Goal: Task Accomplishment & Management: Use online tool/utility

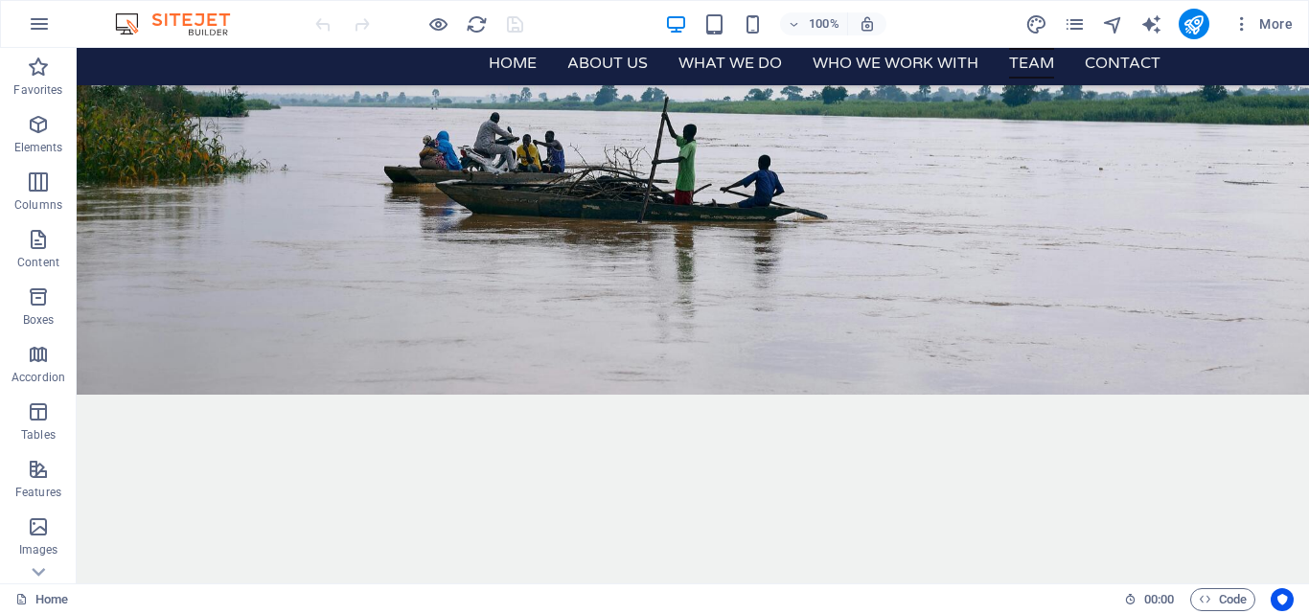
scroll to position [3493, 0]
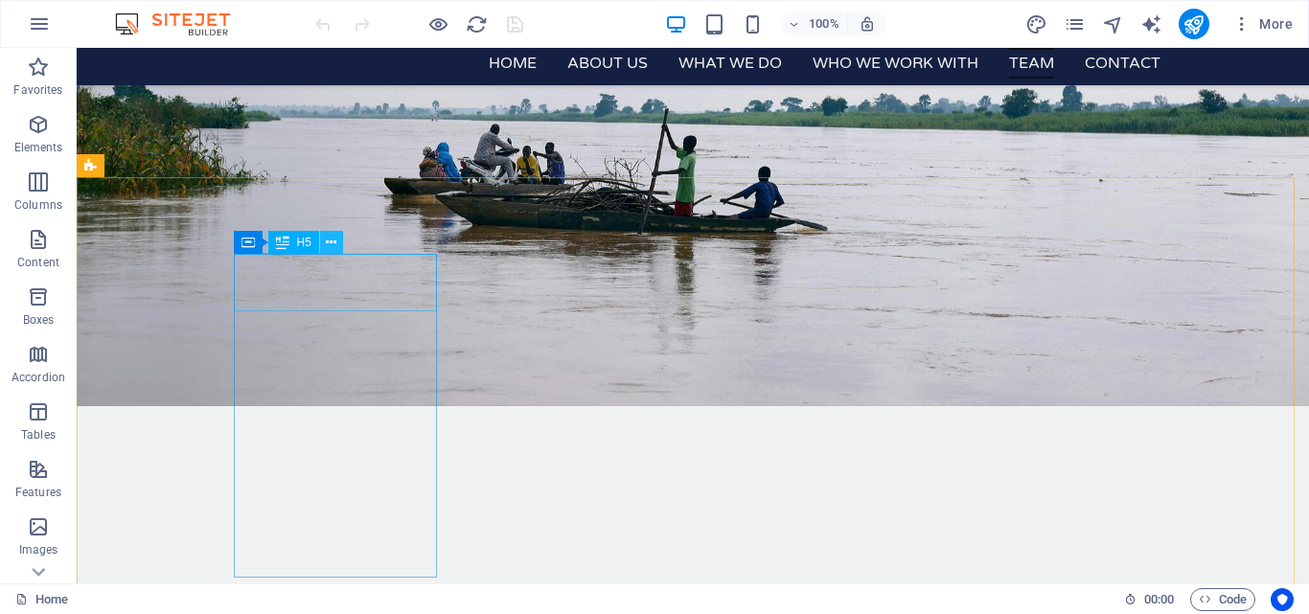
click at [333, 241] on icon at bounding box center [331, 243] width 11 height 20
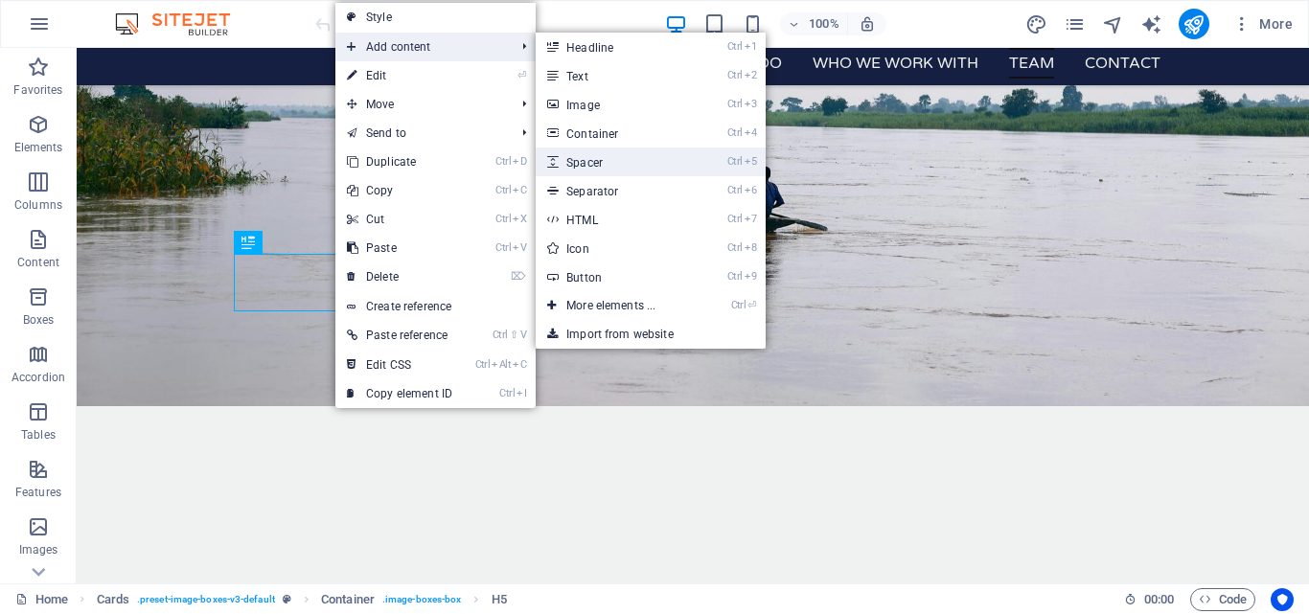
click at [573, 170] on link "Ctrl 5 Spacer" at bounding box center [615, 162] width 158 height 29
select select "px"
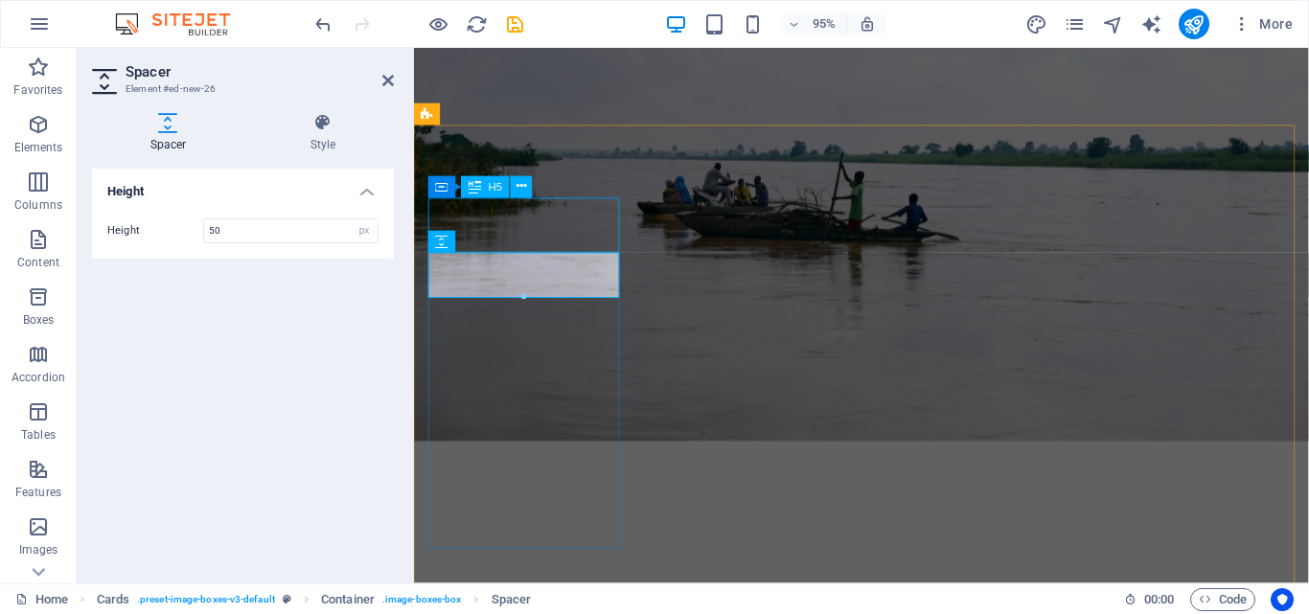
drag, startPoint x: 510, startPoint y: 237, endPoint x: 503, endPoint y: 194, distance: 43.6
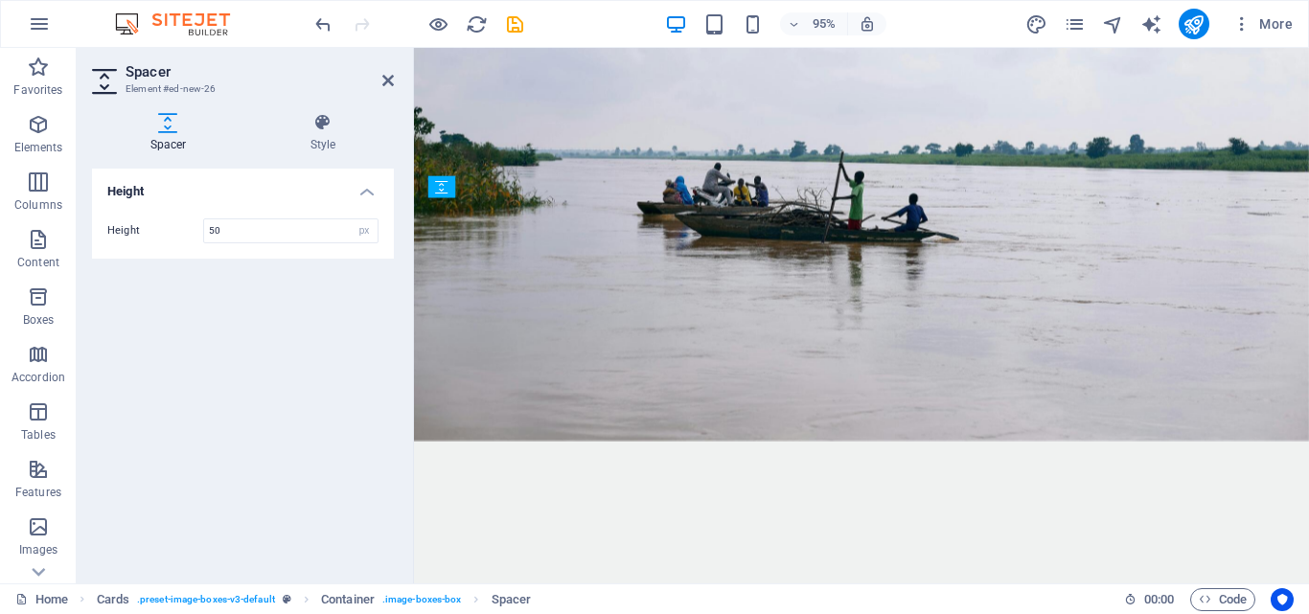
drag, startPoint x: 895, startPoint y: 287, endPoint x: 483, endPoint y: 211, distance: 419.1
click at [240, 227] on input "50" at bounding box center [290, 230] width 173 height 23
click at [206, 229] on input "50" at bounding box center [290, 230] width 173 height 23
type input "20"
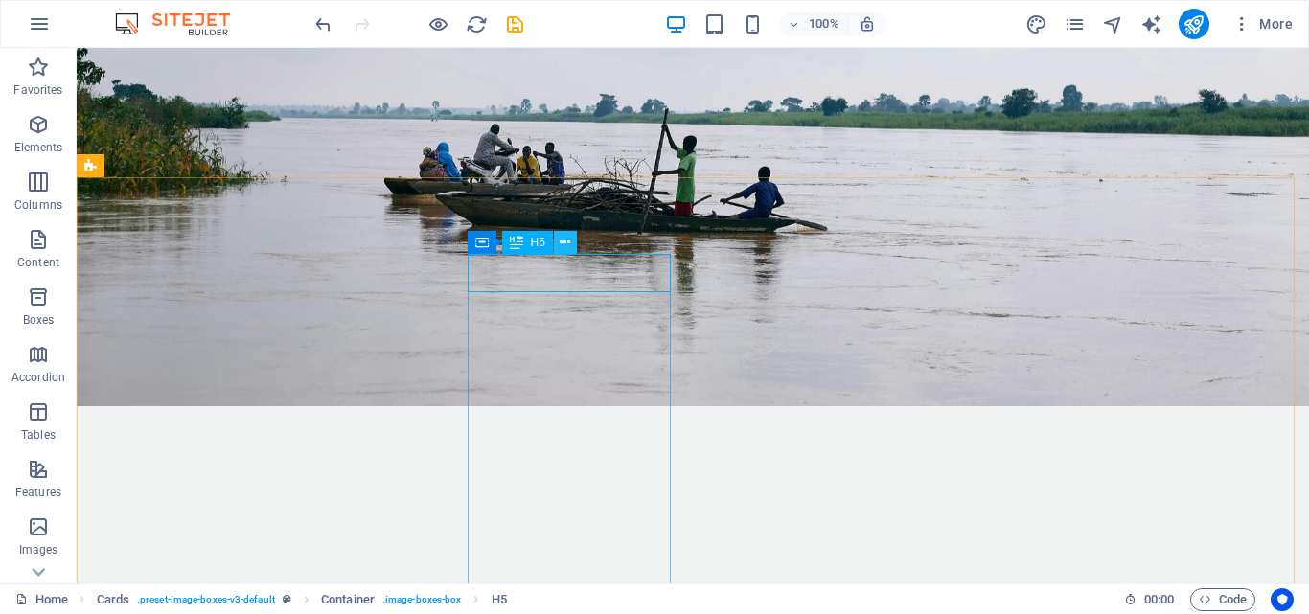
click at [567, 240] on icon at bounding box center [565, 243] width 11 height 20
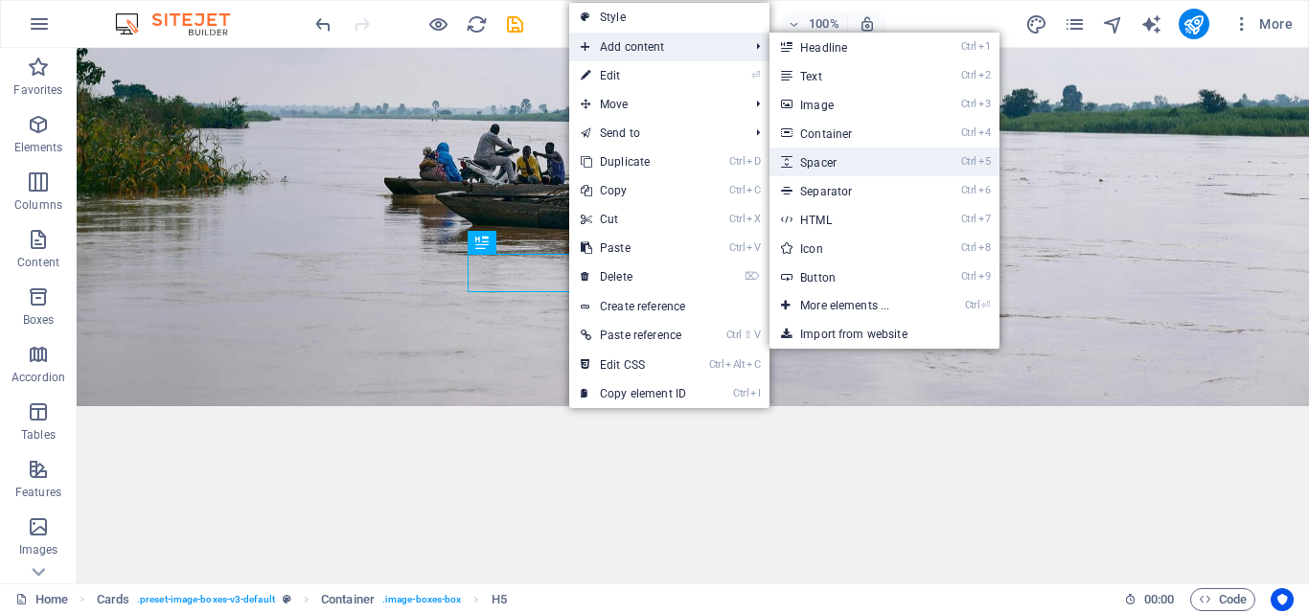
click at [809, 154] on link "Ctrl 5 Spacer" at bounding box center [848, 162] width 158 height 29
select select "px"
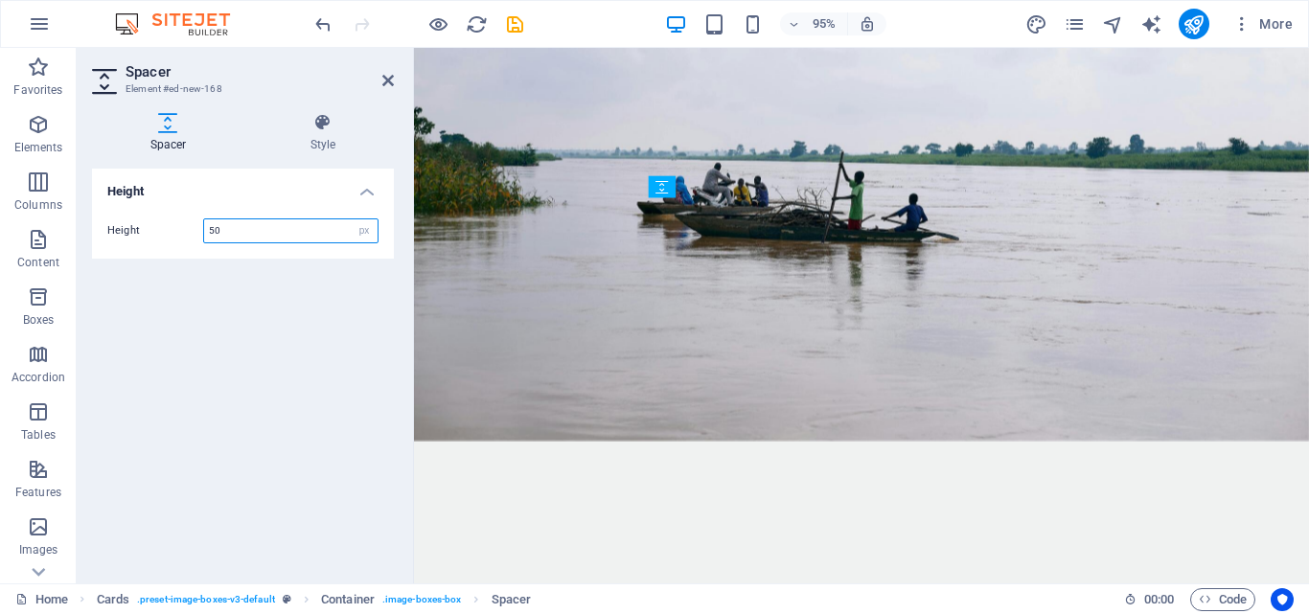
drag, startPoint x: 691, startPoint y: 224, endPoint x: 688, endPoint y: 198, distance: 26.0
click at [688, 198] on div "Spacer" at bounding box center [669, 187] width 40 height 23
click at [683, 222] on span "Spacer" at bounding box center [693, 222] width 34 height 11
drag, startPoint x: 1097, startPoint y: 270, endPoint x: 690, endPoint y: 212, distance: 411.4
click at [207, 229] on input "50" at bounding box center [290, 230] width 173 height 23
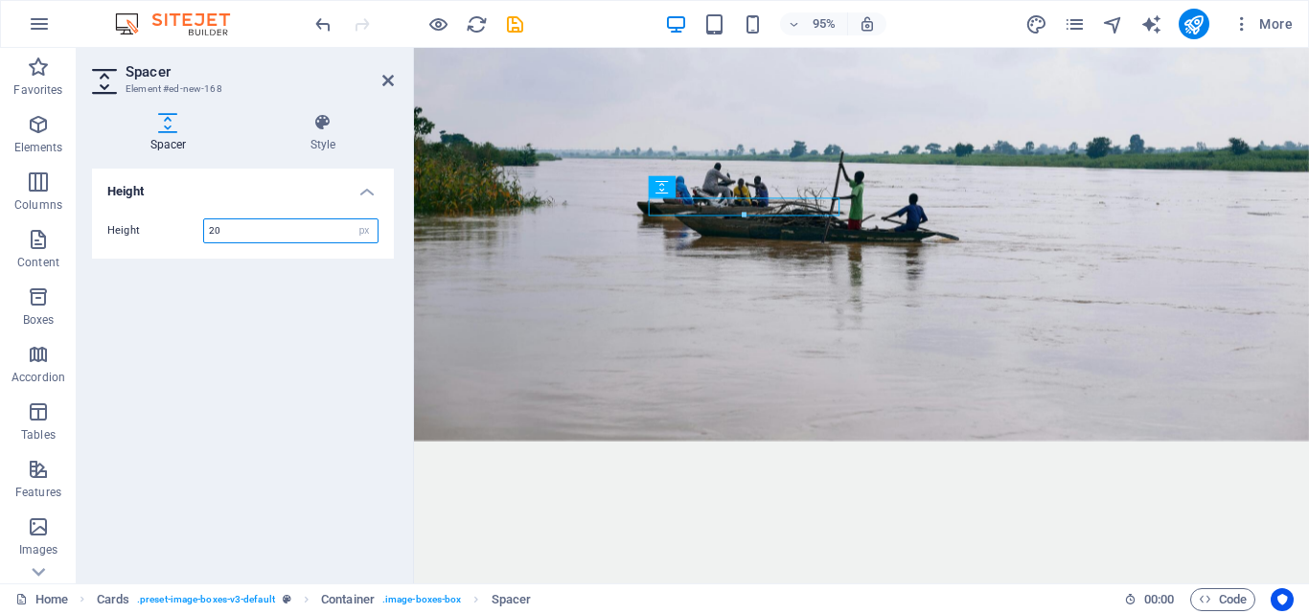
type input "20"
click at [966, 183] on icon at bounding box center [962, 186] width 10 height 19
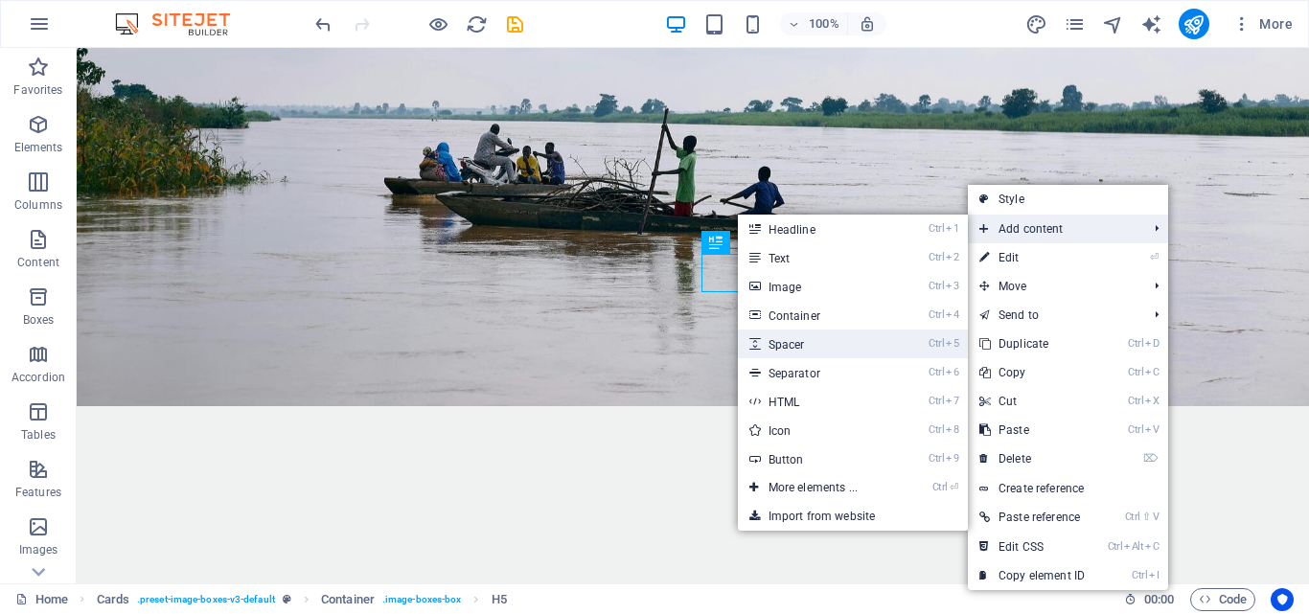
click at [822, 351] on link "Ctrl 5 Spacer" at bounding box center [817, 344] width 158 height 29
select select "px"
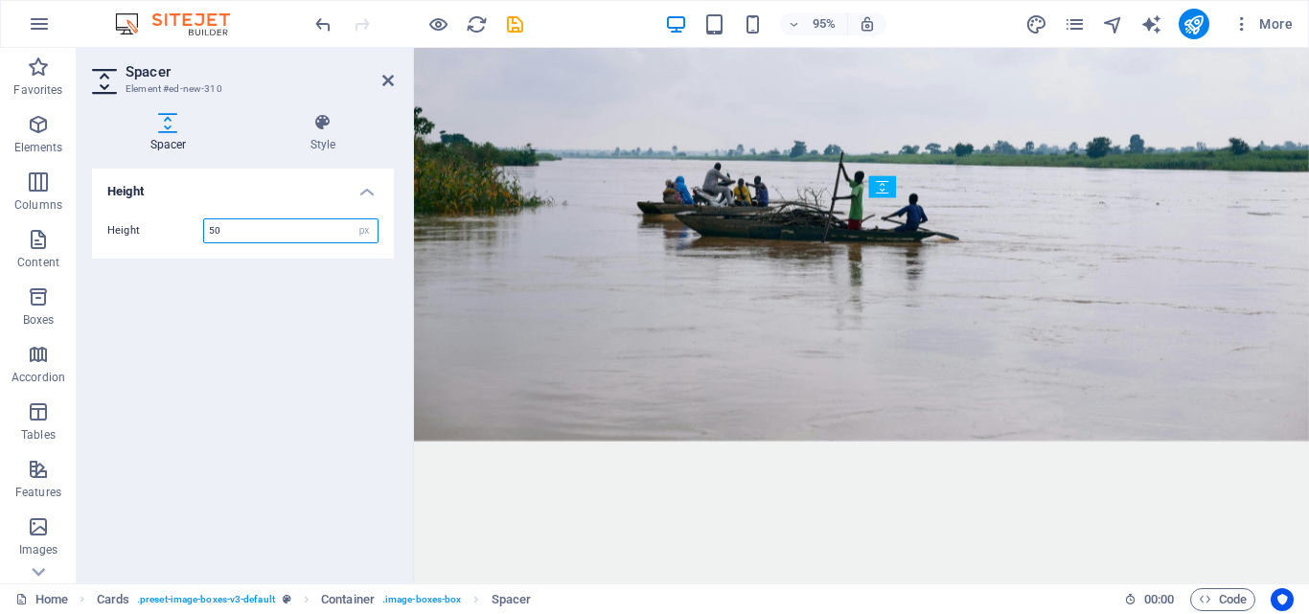
drag, startPoint x: 1323, startPoint y: 274, endPoint x: 930, endPoint y: 215, distance: 397.3
click at [207, 229] on input "50" at bounding box center [290, 230] width 173 height 23
type input "20"
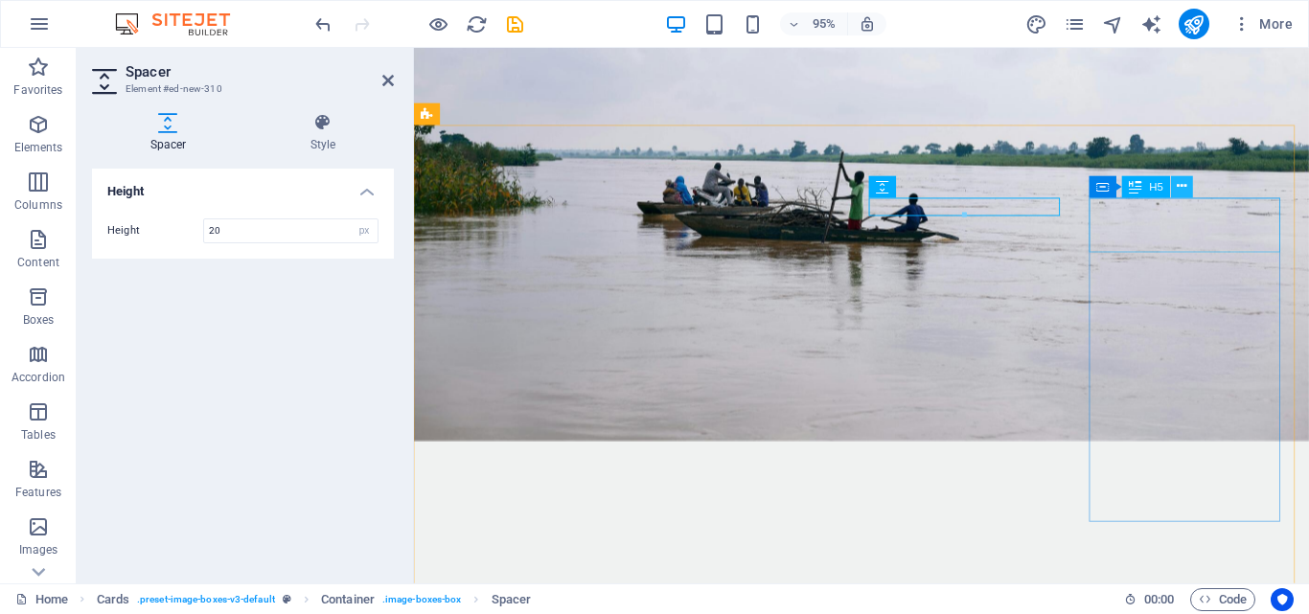
click at [1181, 187] on icon at bounding box center [1183, 186] width 10 height 19
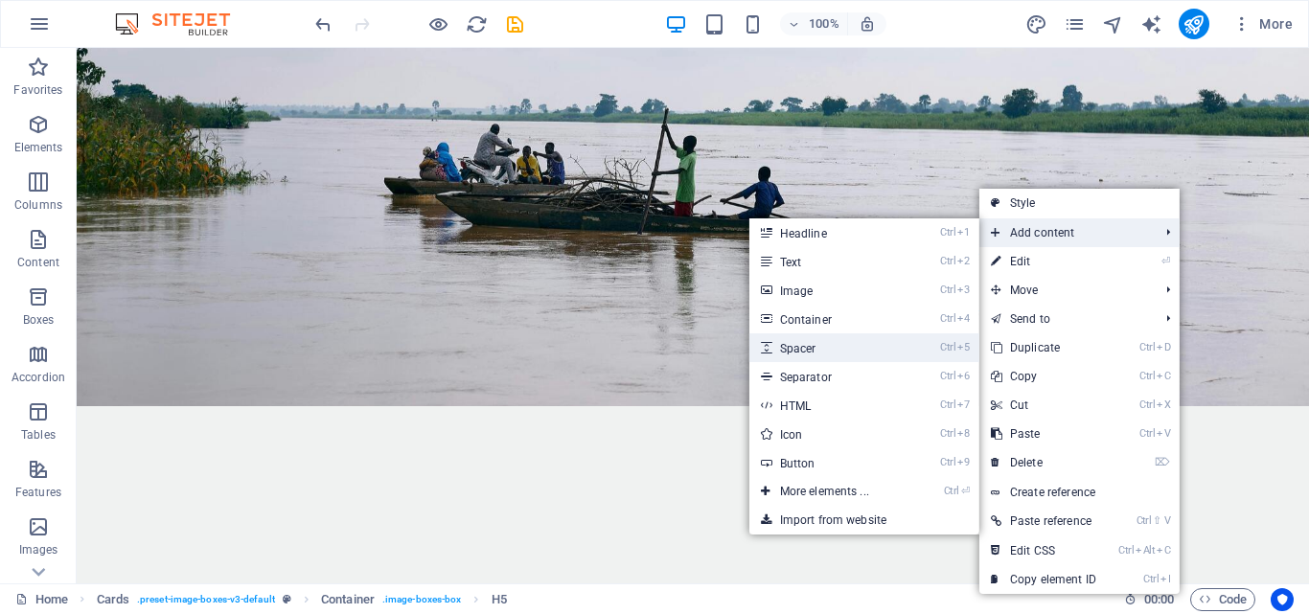
click at [806, 346] on link "Ctrl 5 Spacer" at bounding box center [828, 347] width 158 height 29
select select "px"
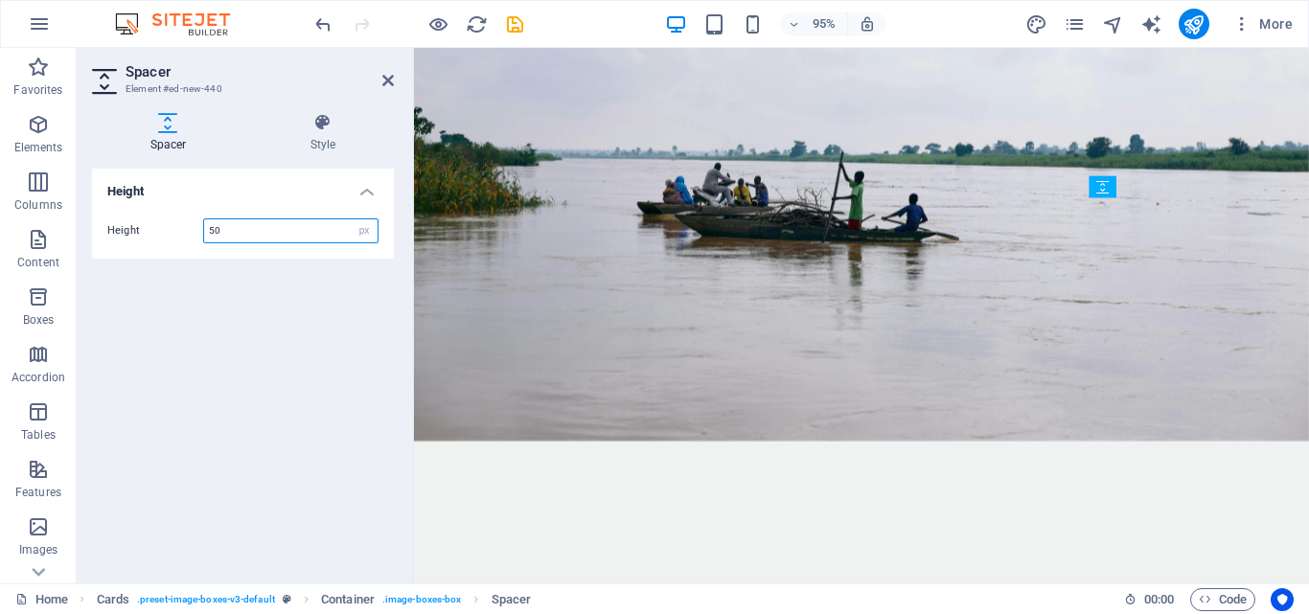
drag, startPoint x: 1520, startPoint y: 288, endPoint x: 1140, endPoint y: 230, distance: 383.9
click at [213, 230] on input "50" at bounding box center [290, 230] width 173 height 23
type input "20"
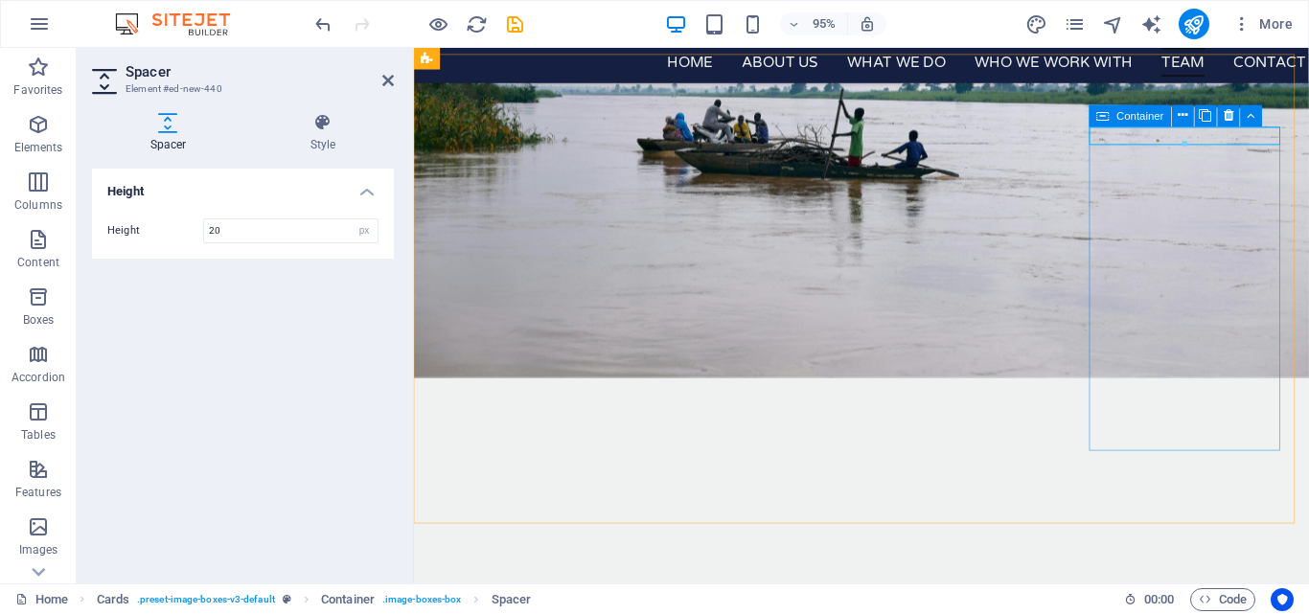
scroll to position [3531, 0]
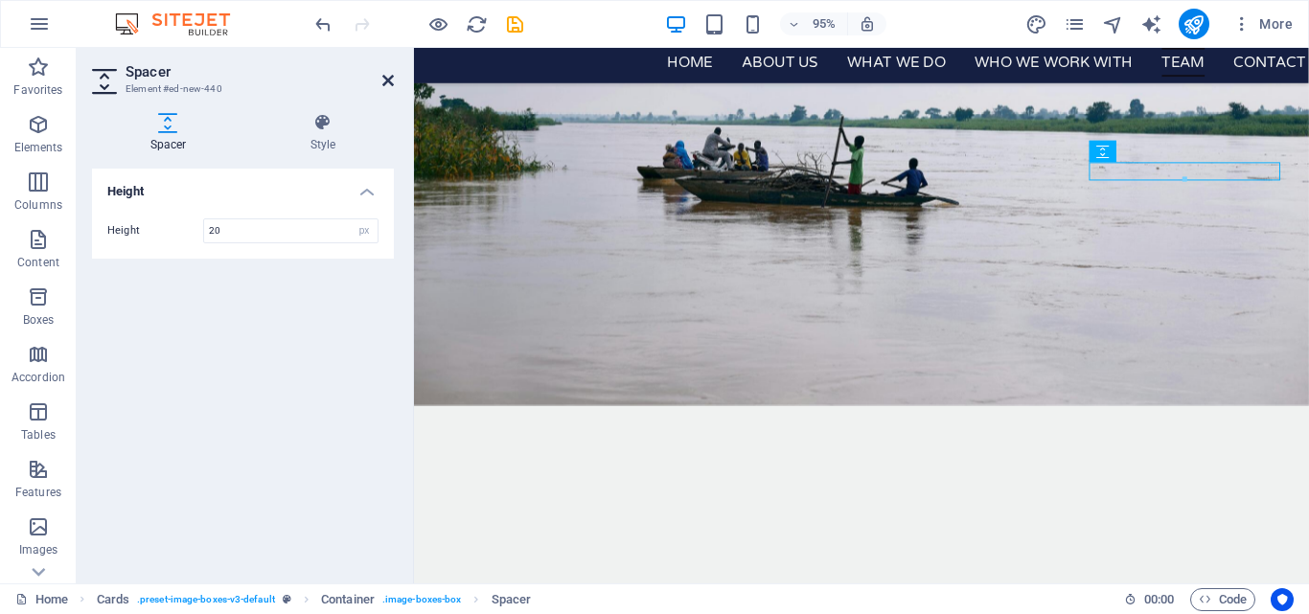
click at [386, 76] on icon at bounding box center [387, 80] width 11 height 15
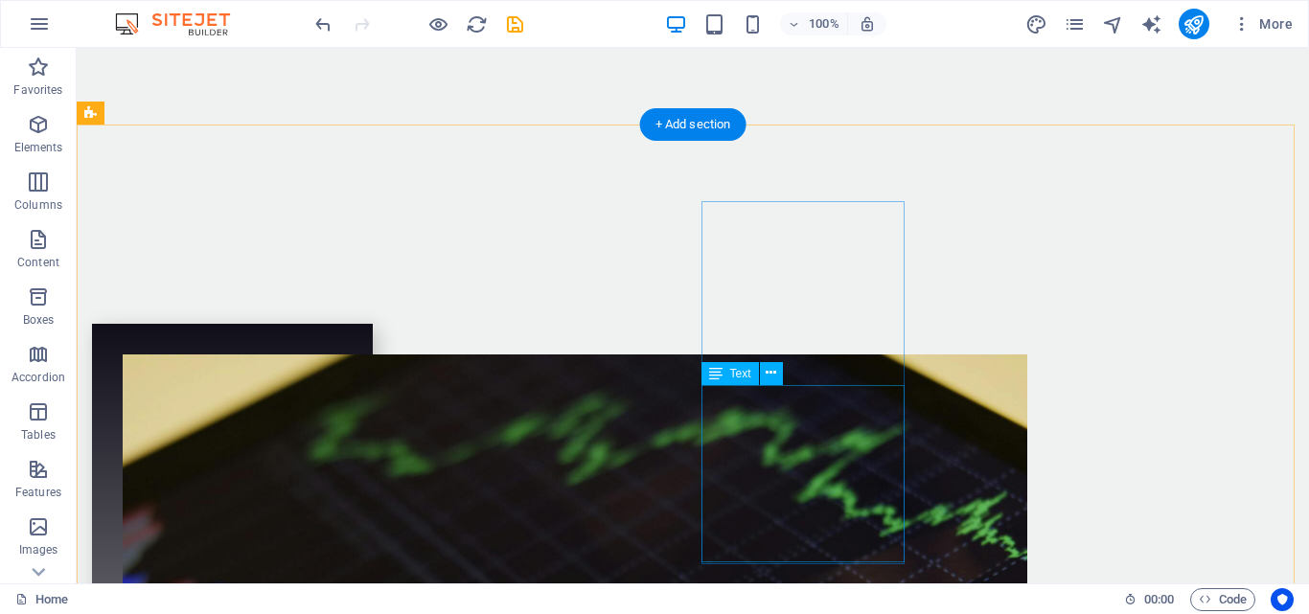
scroll to position [4085, 0]
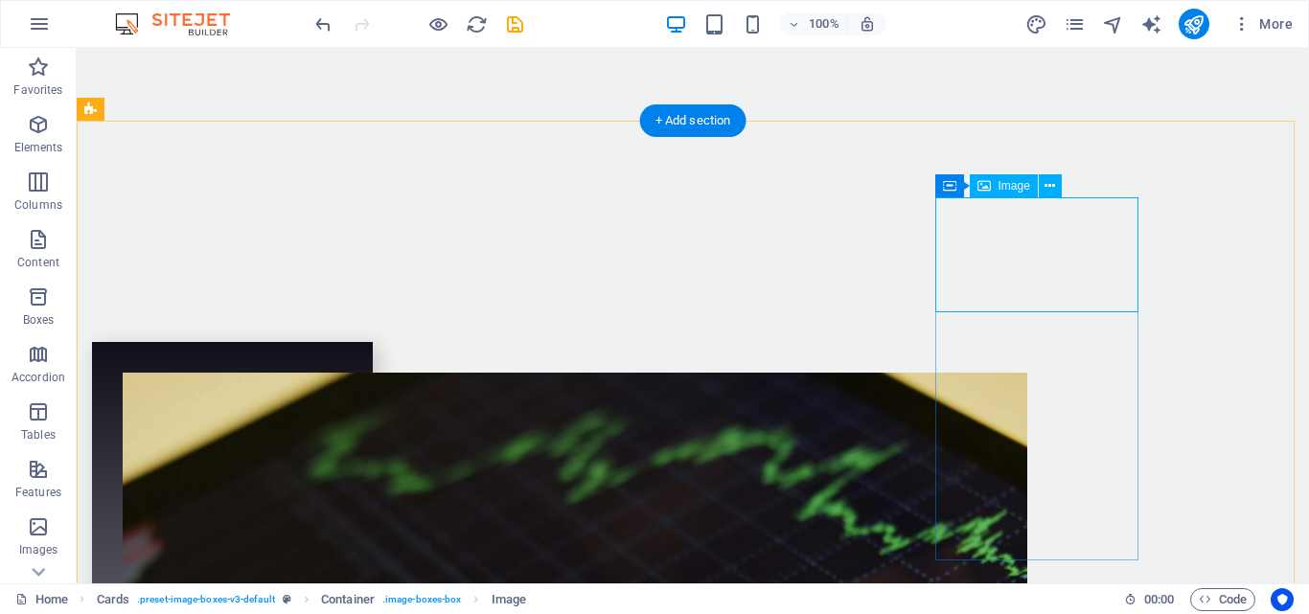
scroll to position [4038, 0]
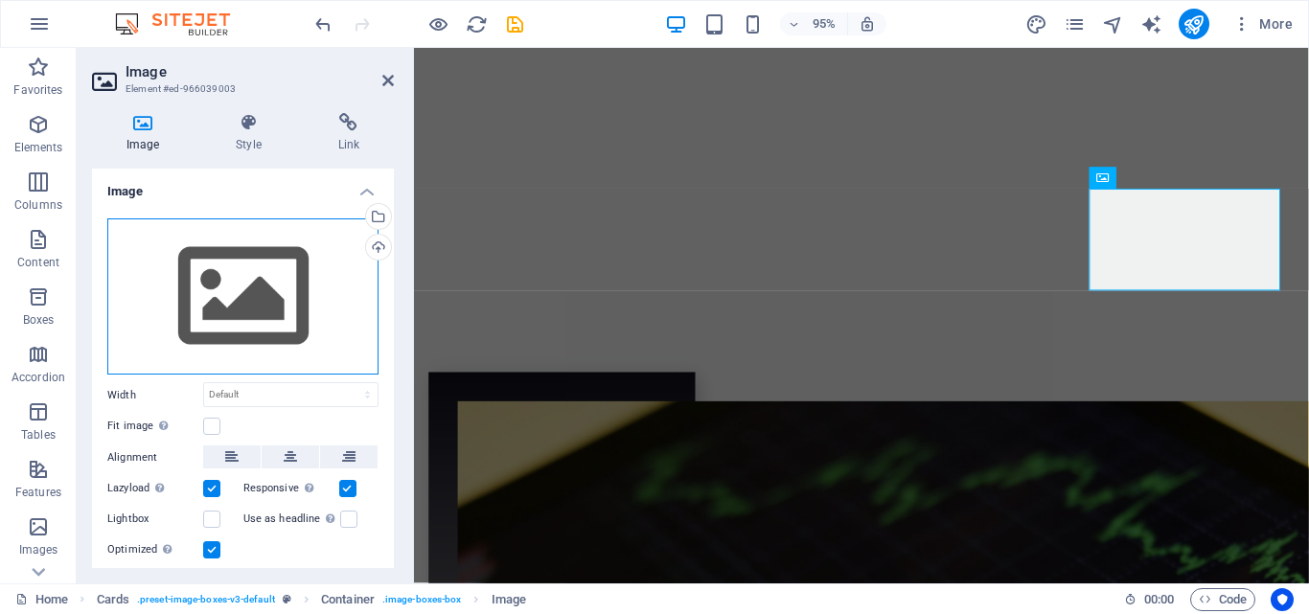
click at [308, 326] on div "Drag files here, click to choose files or select files from Files or our free s…" at bounding box center [242, 296] width 271 height 157
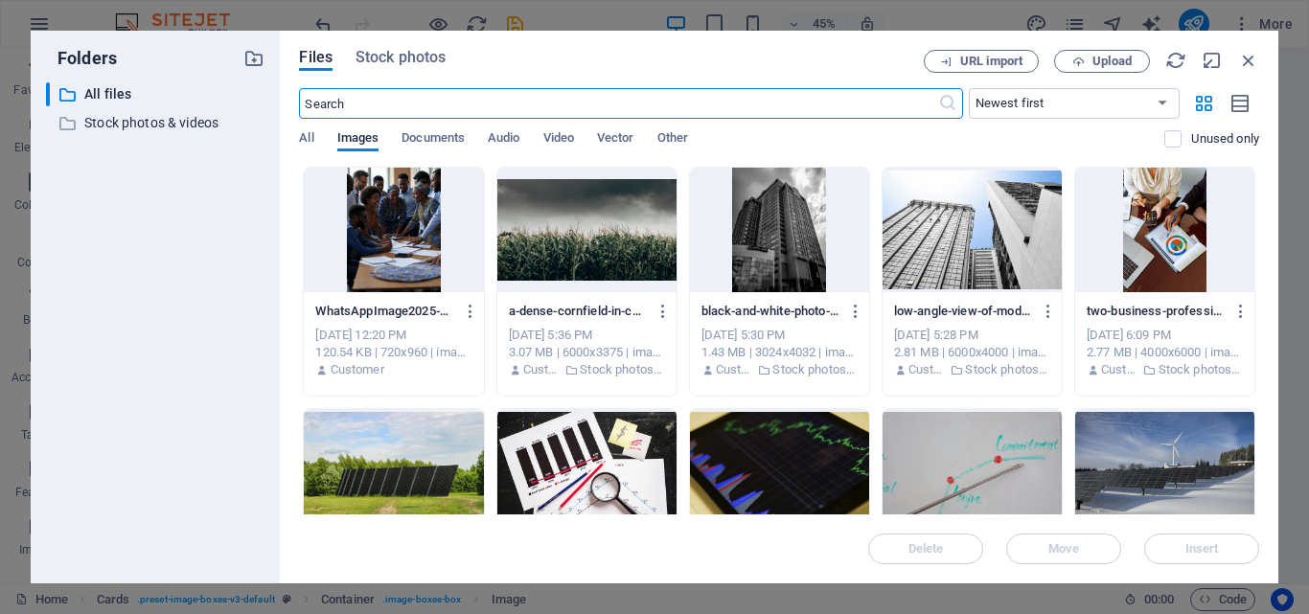
scroll to position [4667, 0]
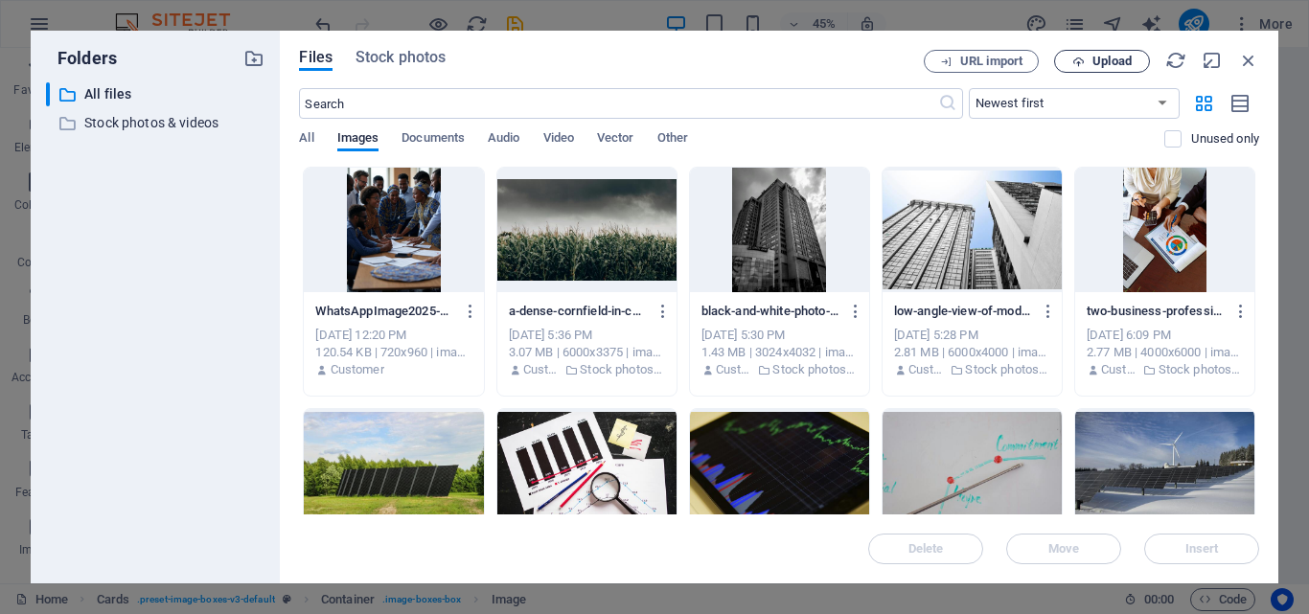
click at [1099, 64] on span "Upload" at bounding box center [1111, 61] width 39 height 11
click at [855, 311] on icon "button" at bounding box center [856, 311] width 18 height 17
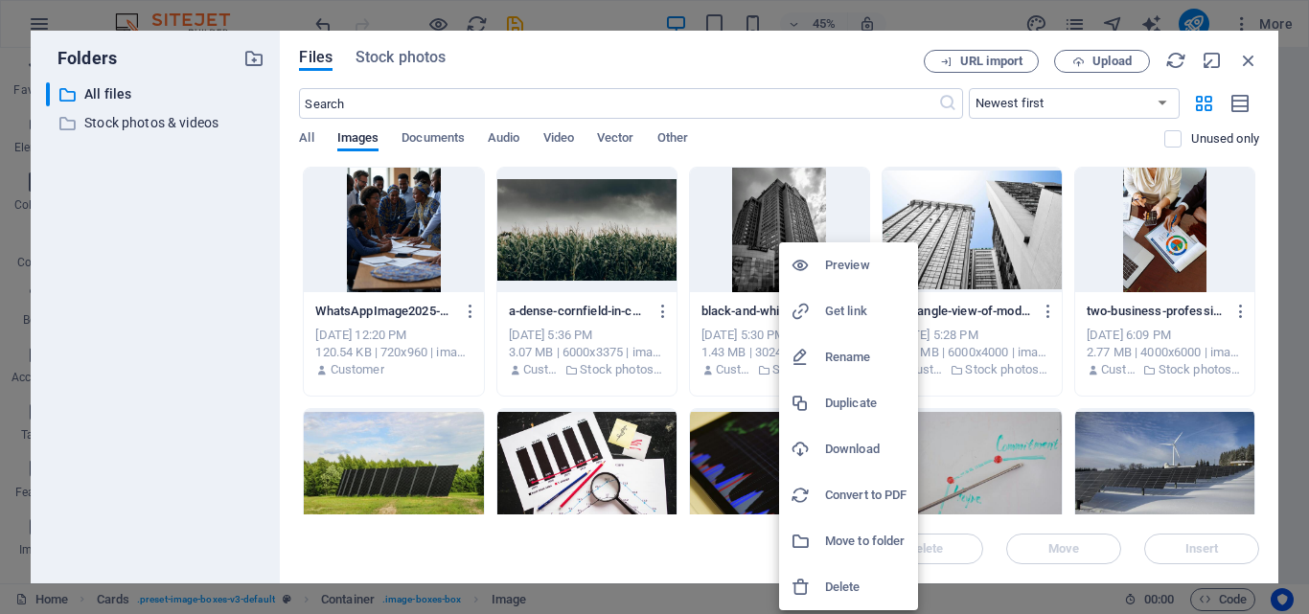
click at [844, 588] on h6 "Delete" at bounding box center [865, 587] width 81 height 23
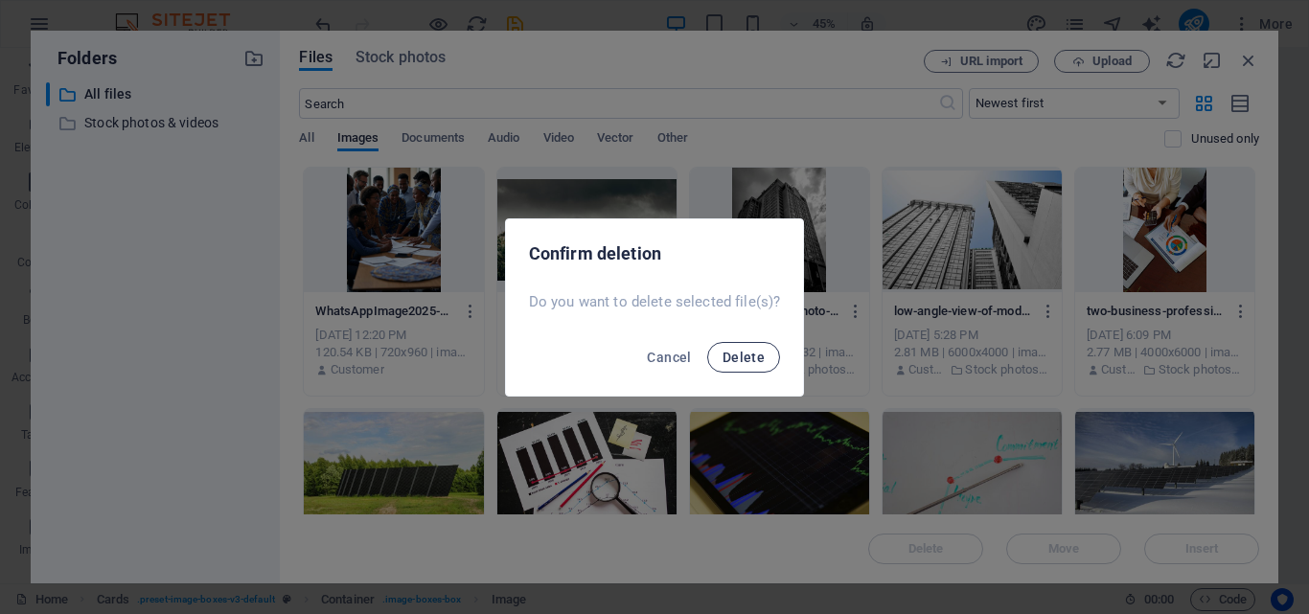
click at [748, 361] on span "Delete" at bounding box center [743, 357] width 42 height 15
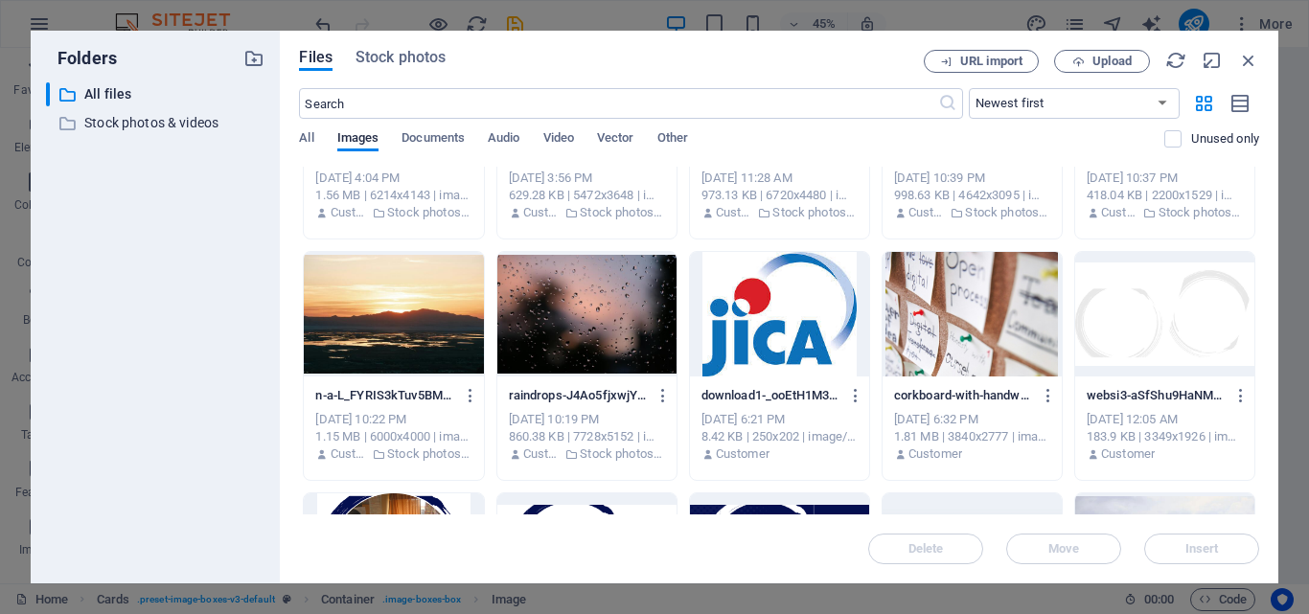
scroll to position [402, 0]
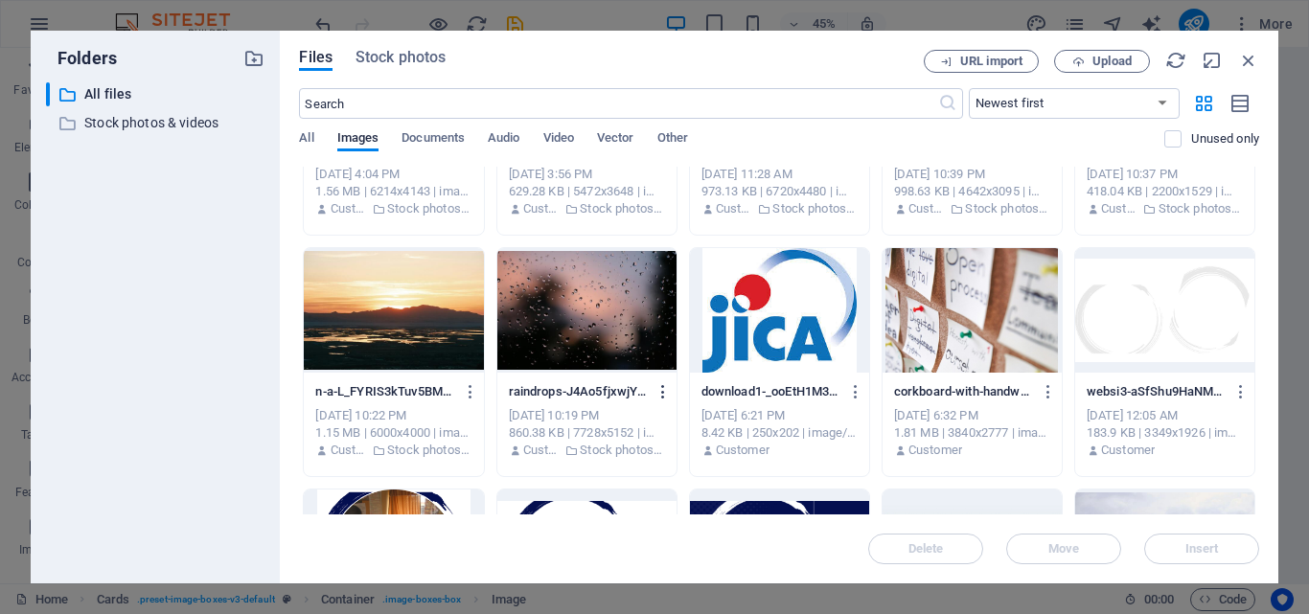
click at [659, 390] on icon "button" at bounding box center [663, 391] width 18 height 17
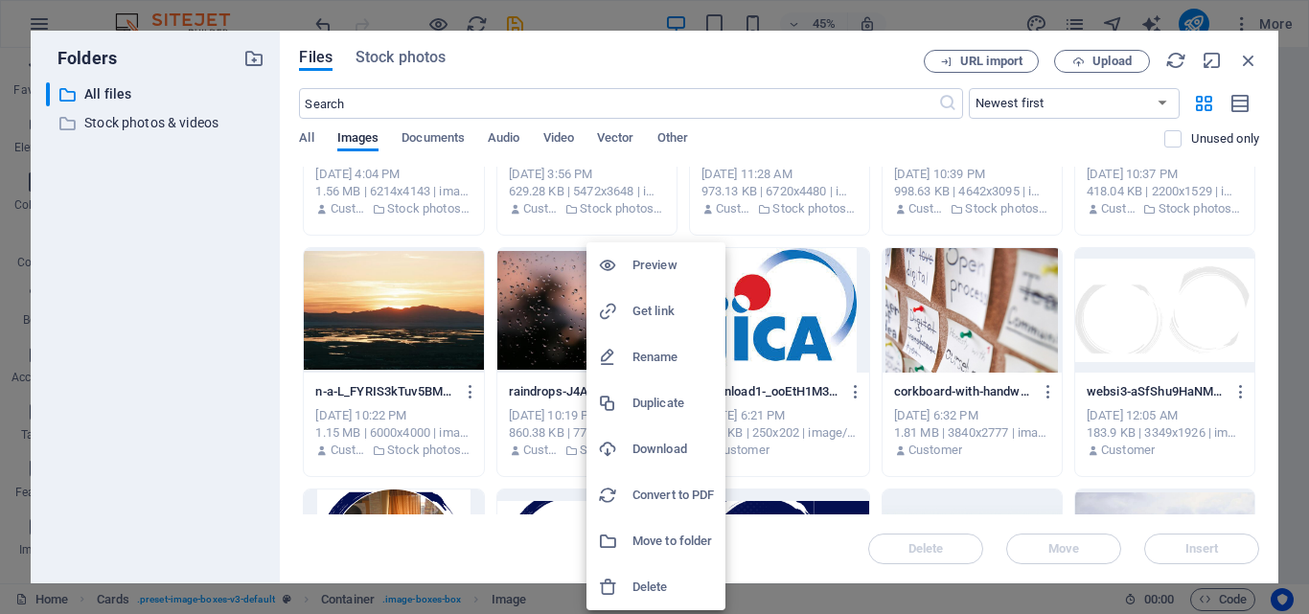
click at [639, 577] on h6 "Delete" at bounding box center [672, 587] width 81 height 23
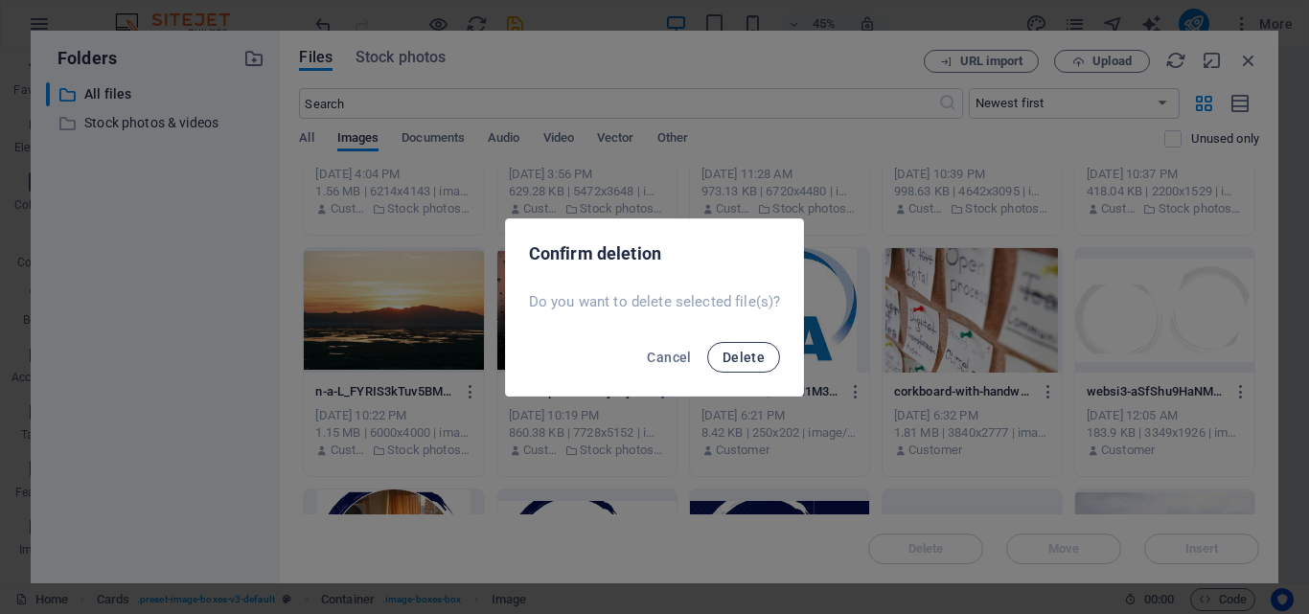
click at [742, 366] on button "Delete" at bounding box center [743, 357] width 73 height 31
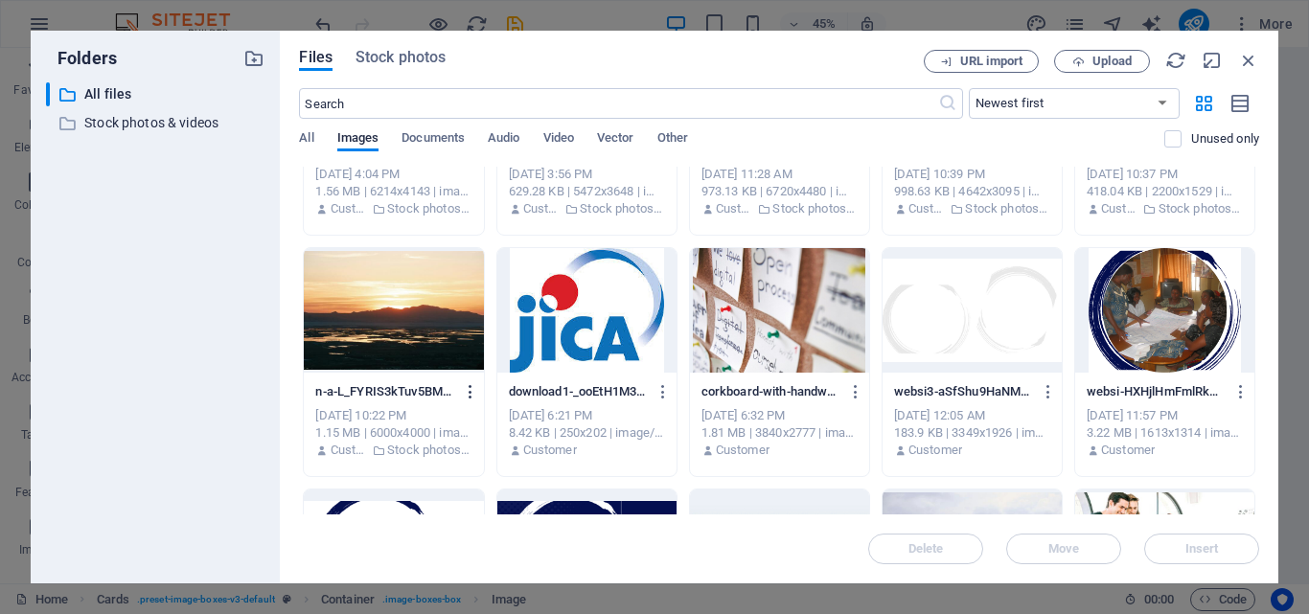
click at [470, 386] on icon "button" at bounding box center [471, 391] width 18 height 17
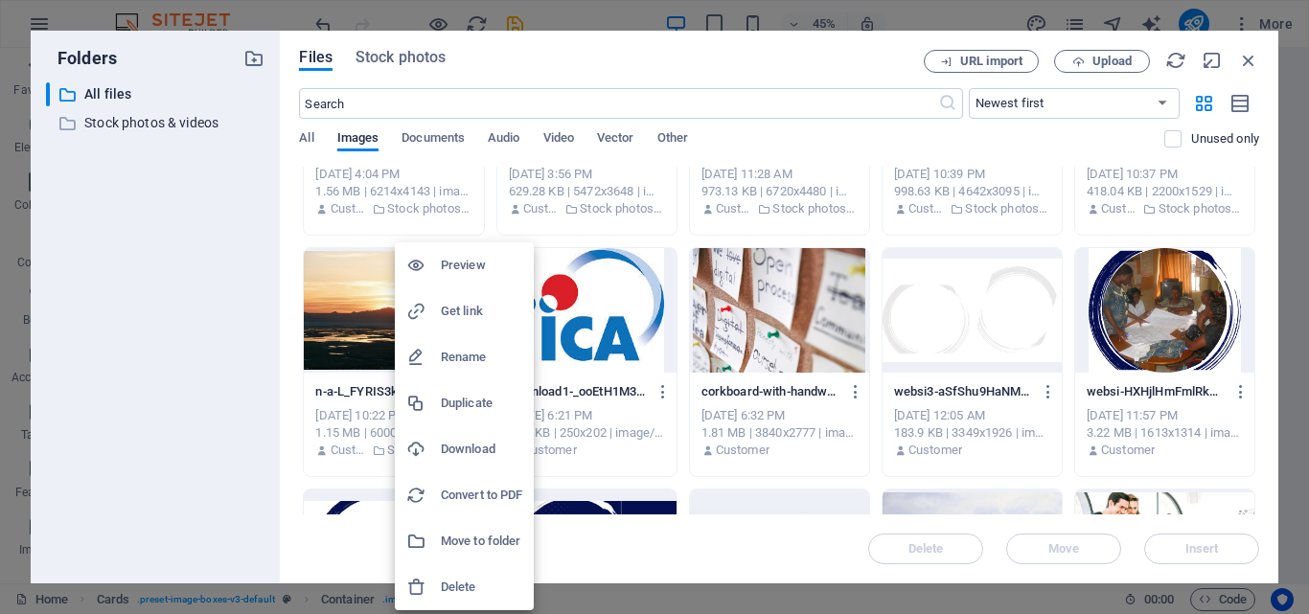
click at [502, 591] on h6 "Delete" at bounding box center [481, 587] width 81 height 23
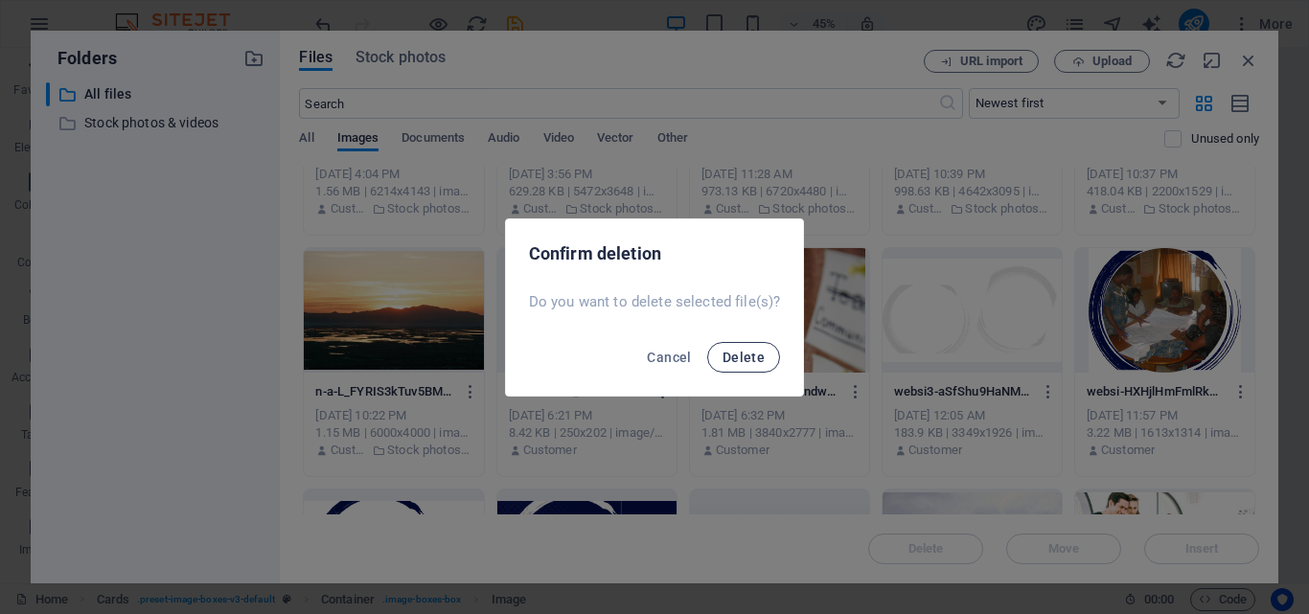
click at [772, 367] on button "Delete" at bounding box center [743, 357] width 73 height 31
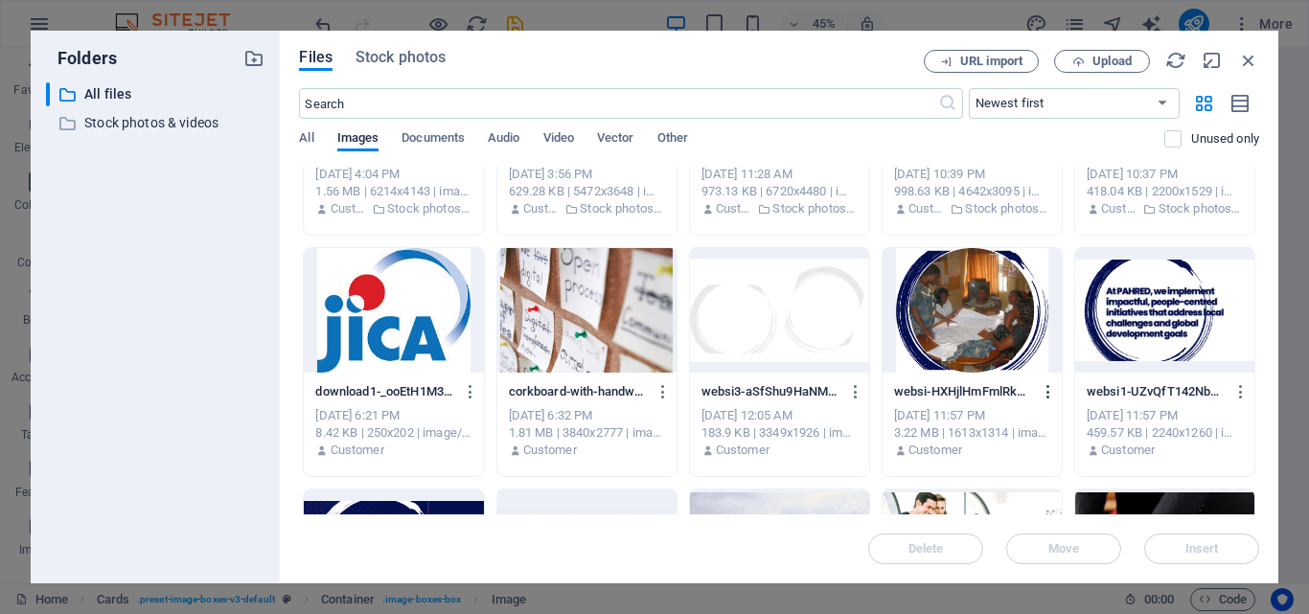
click at [1046, 392] on icon "button" at bounding box center [1049, 391] width 18 height 17
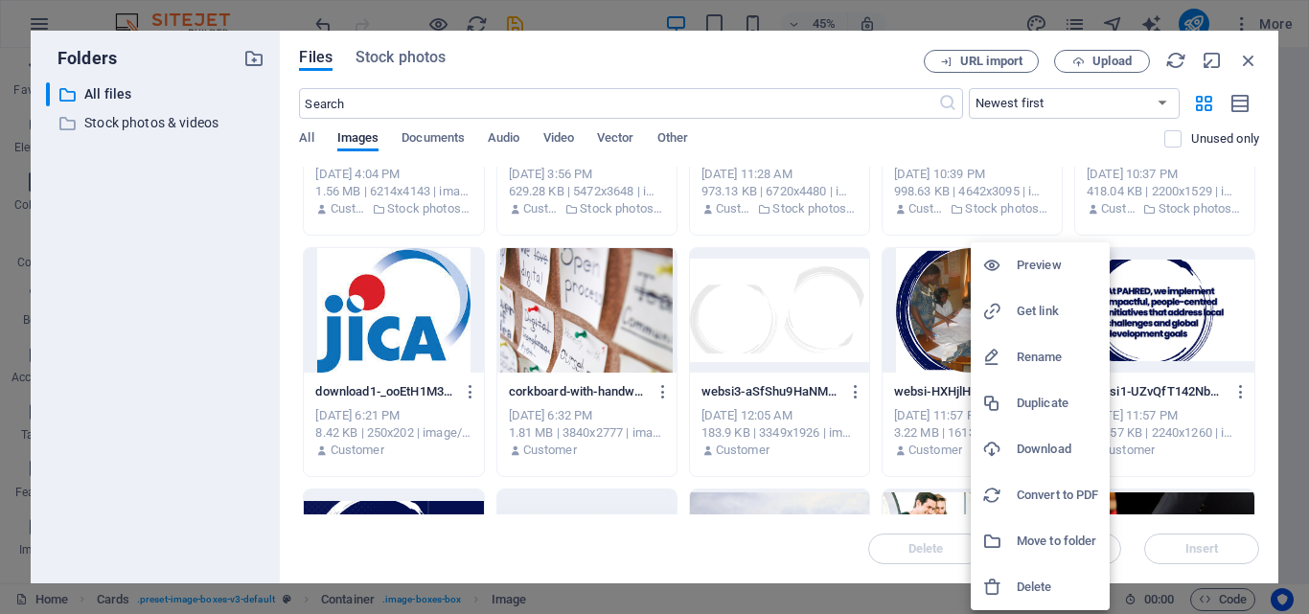
click at [1033, 578] on h6 "Delete" at bounding box center [1057, 587] width 81 height 23
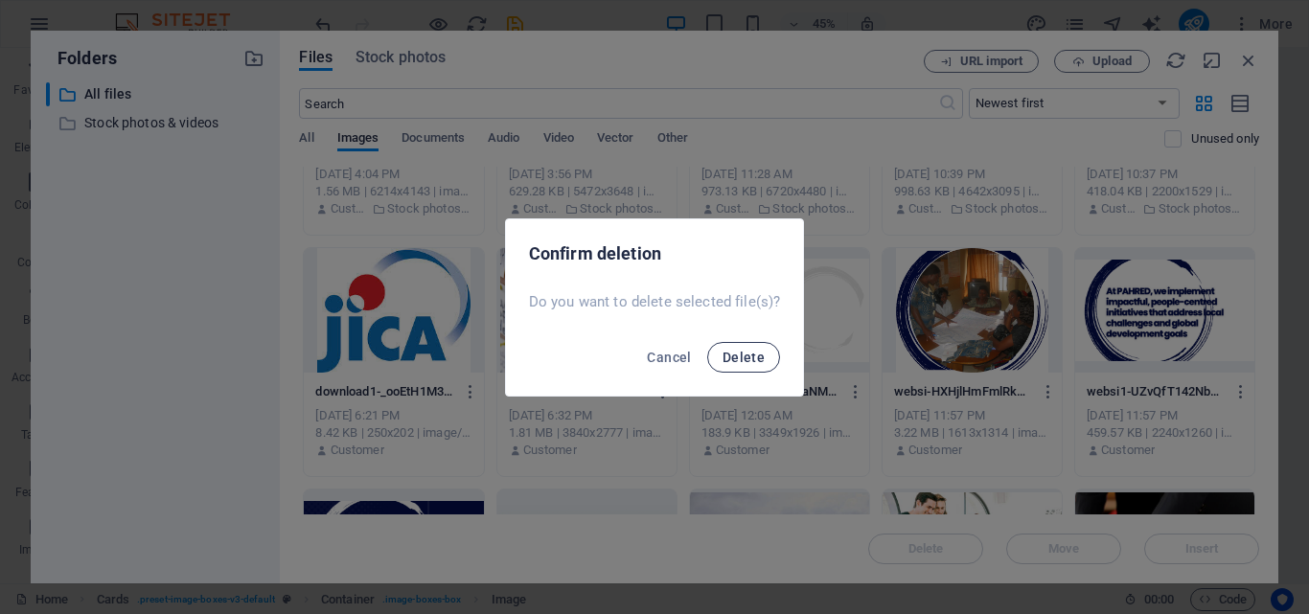
click at [743, 354] on span "Delete" at bounding box center [743, 357] width 42 height 15
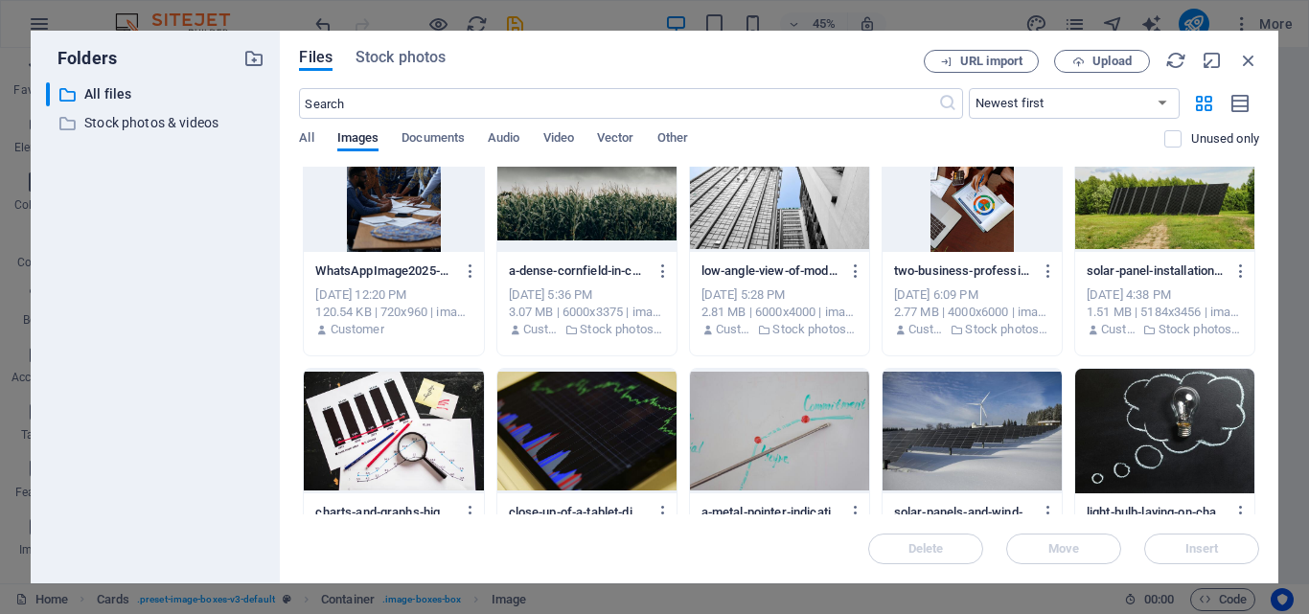
scroll to position [0, 0]
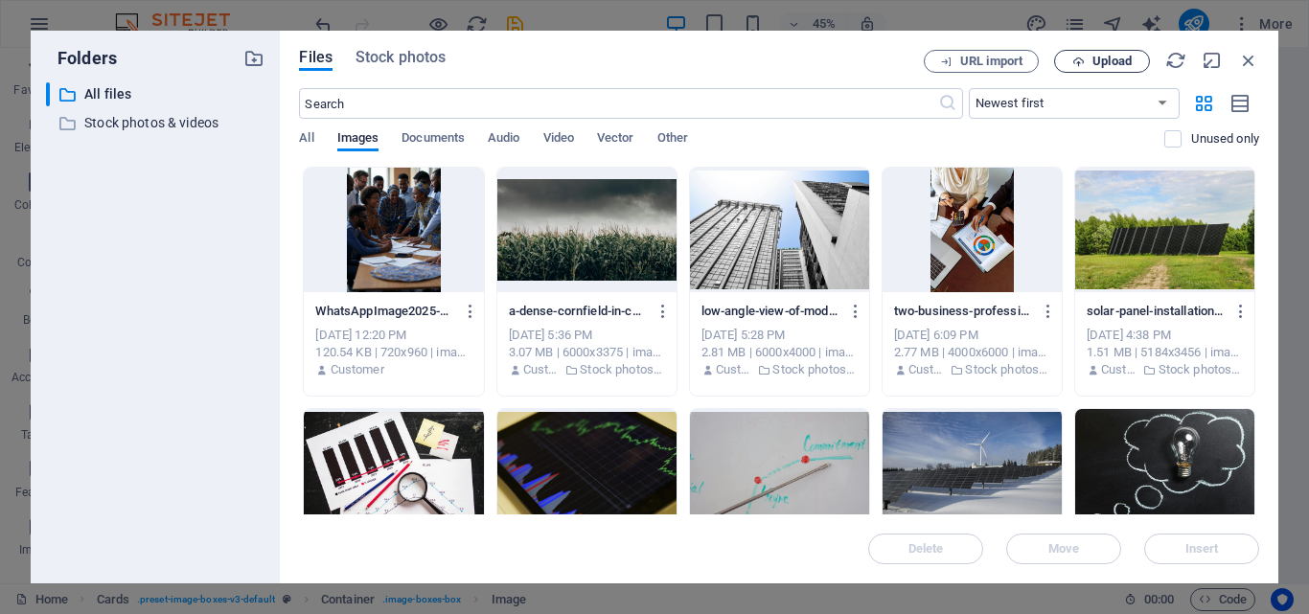
click at [1103, 57] on span "Upload" at bounding box center [1111, 61] width 39 height 11
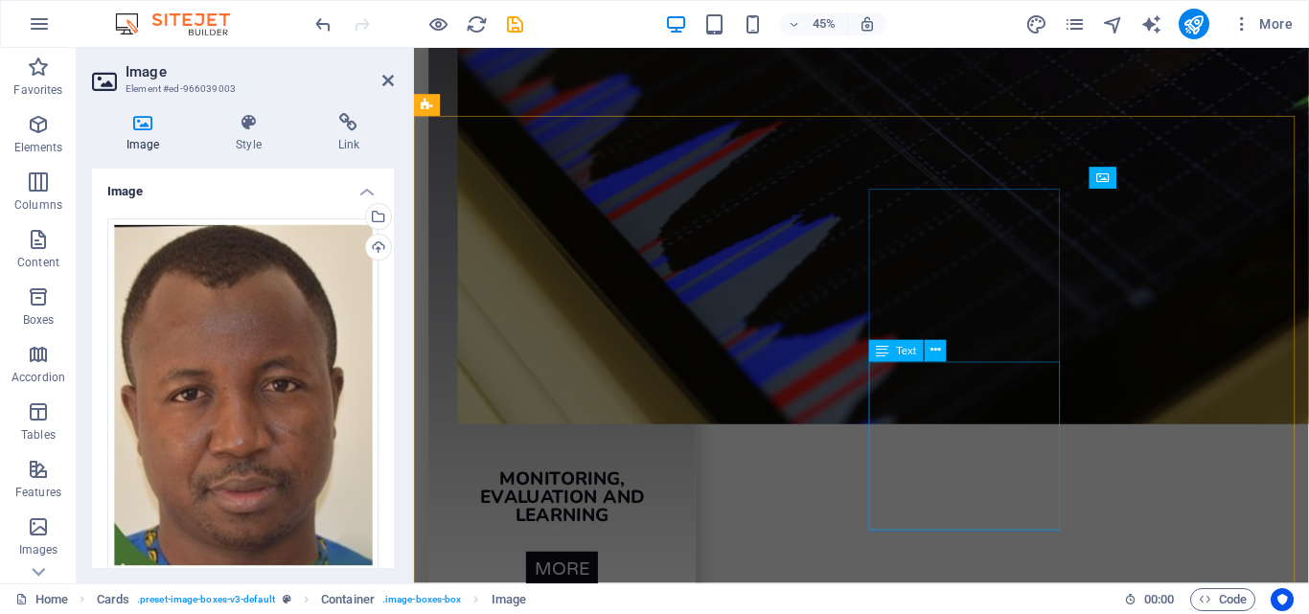
scroll to position [4038, 0]
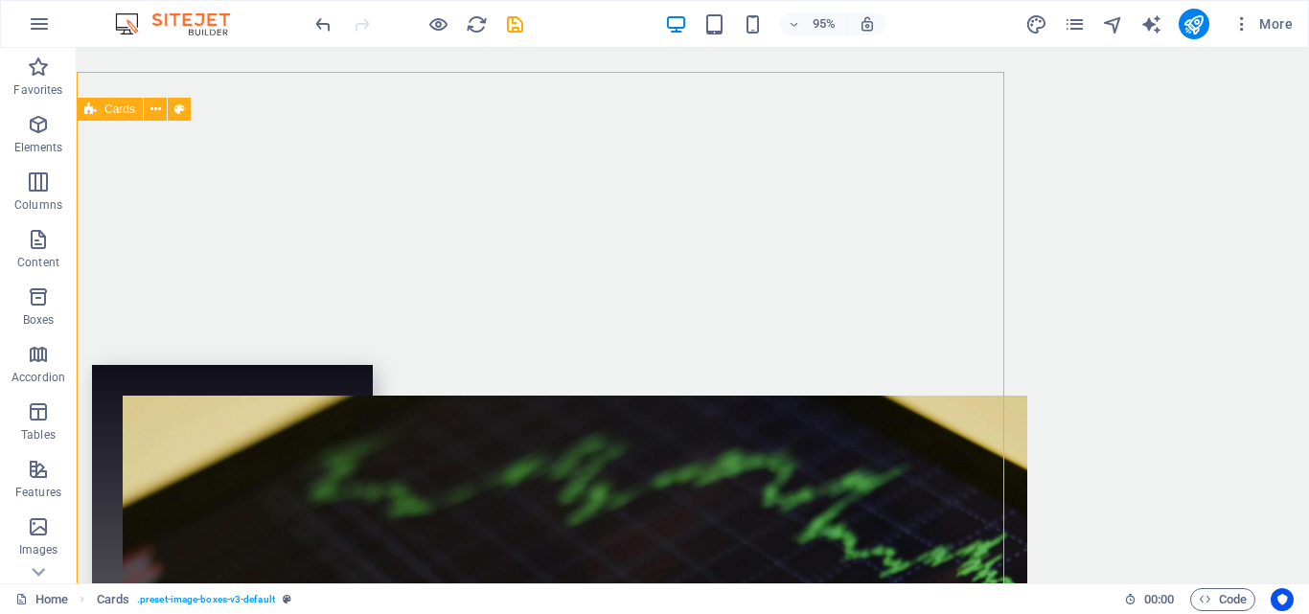
scroll to position [4085, 0]
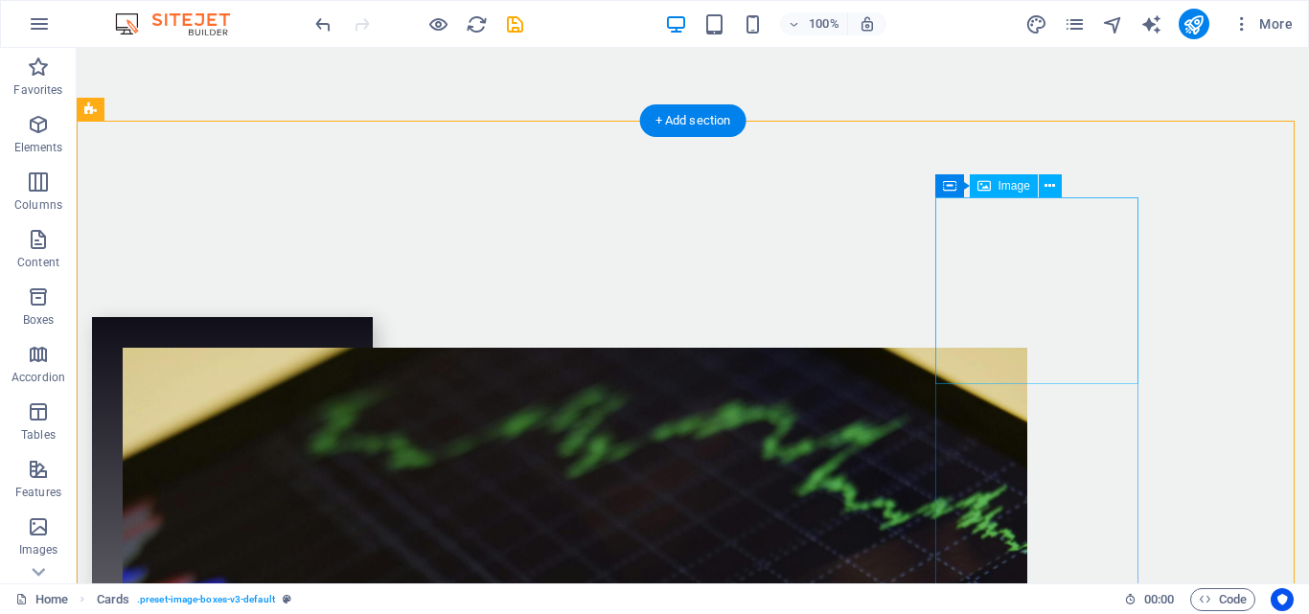
click at [1051, 183] on icon at bounding box center [1049, 186] width 11 height 20
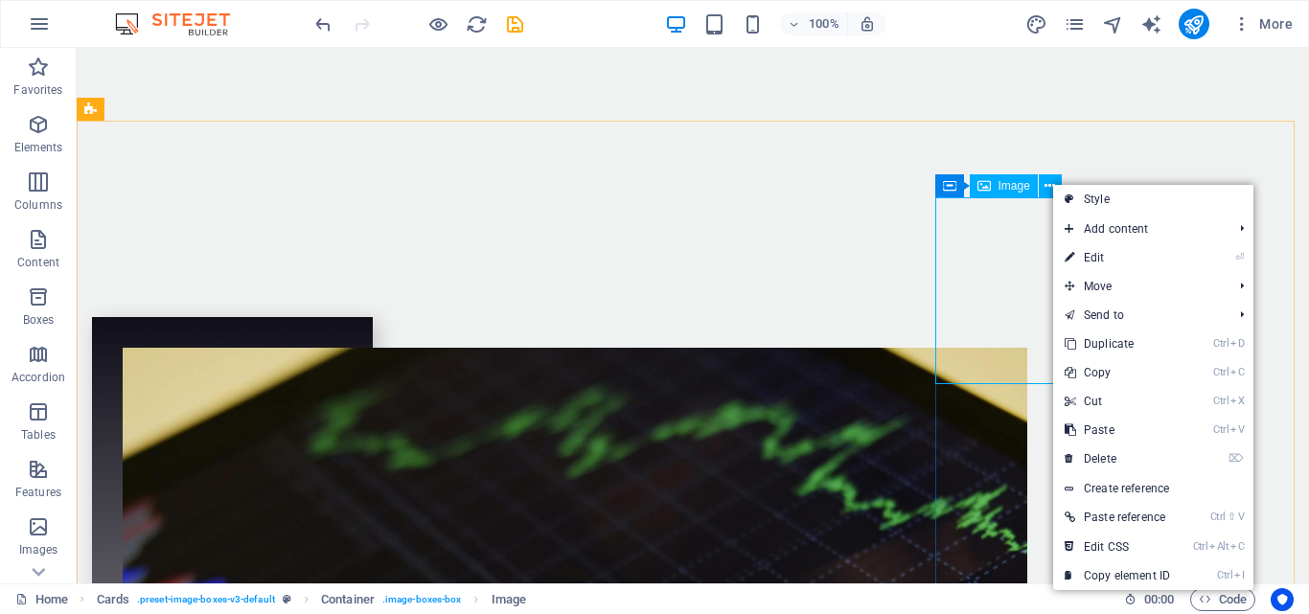
click at [998, 187] on span "Image" at bounding box center [1014, 185] width 32 height 11
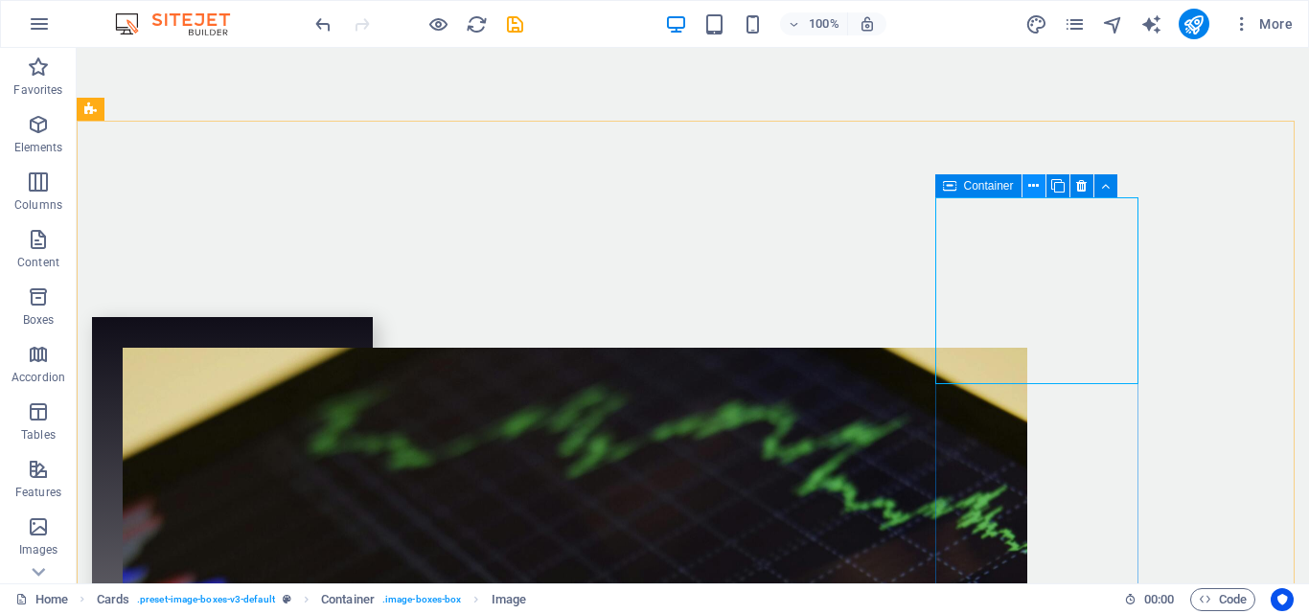
click at [1034, 187] on icon at bounding box center [1033, 186] width 11 height 20
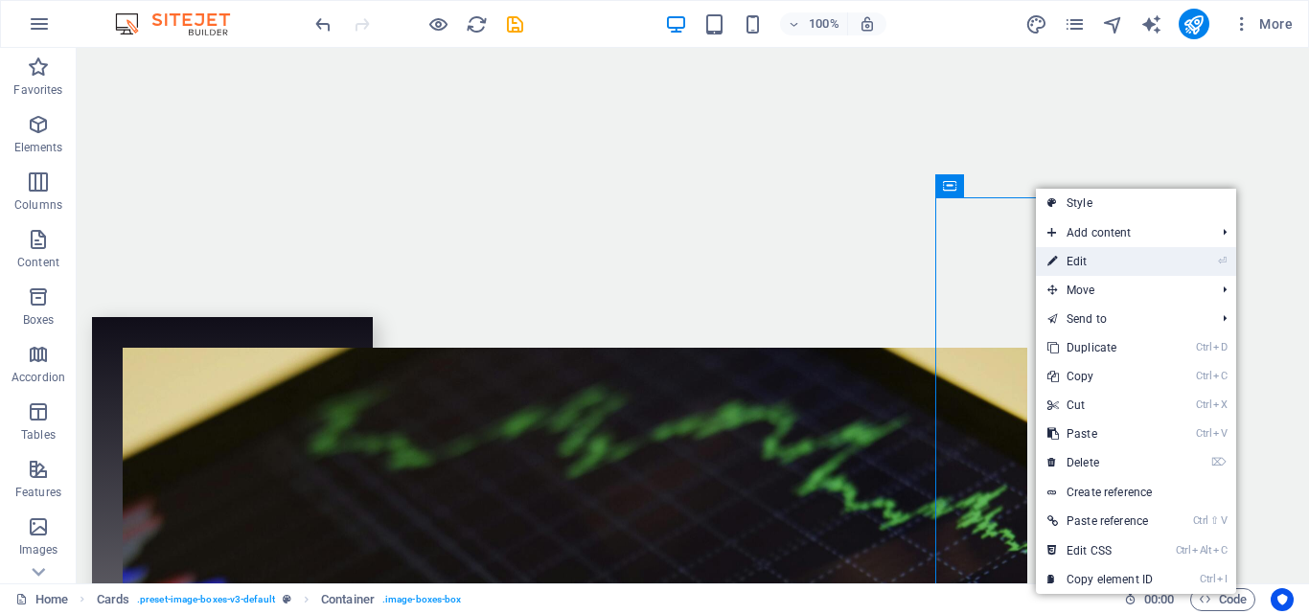
drag, startPoint x: 1065, startPoint y: 267, endPoint x: 682, endPoint y: 231, distance: 385.0
click at [1065, 267] on link "⏎ Edit" at bounding box center [1100, 261] width 128 height 29
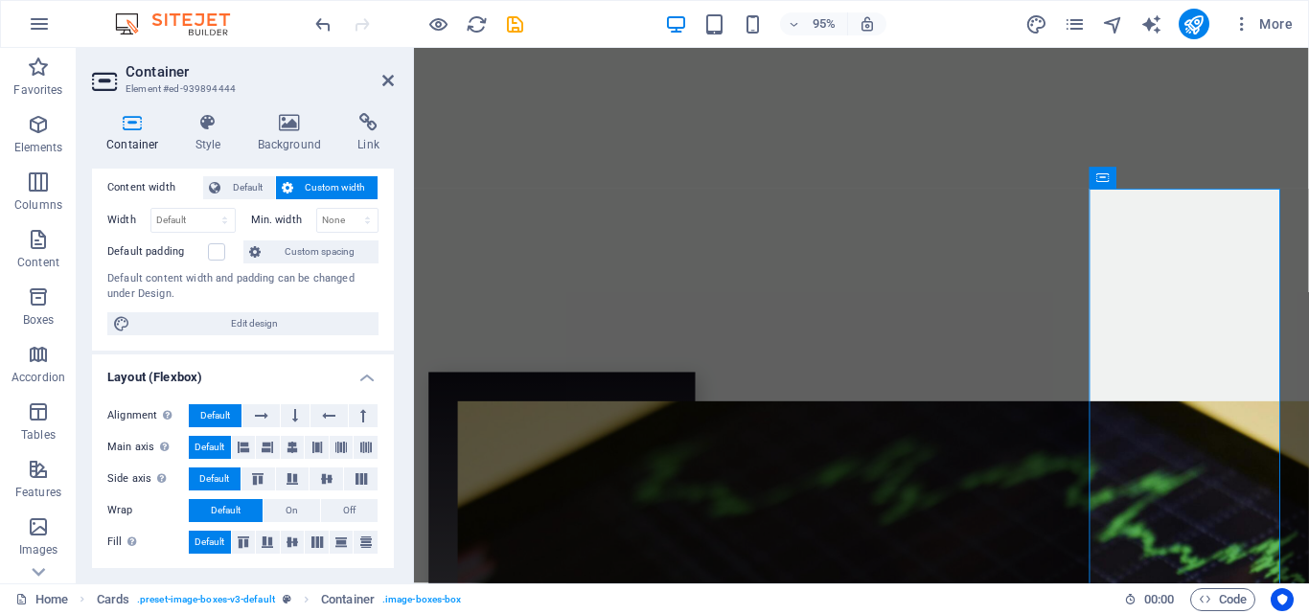
scroll to position [89, 0]
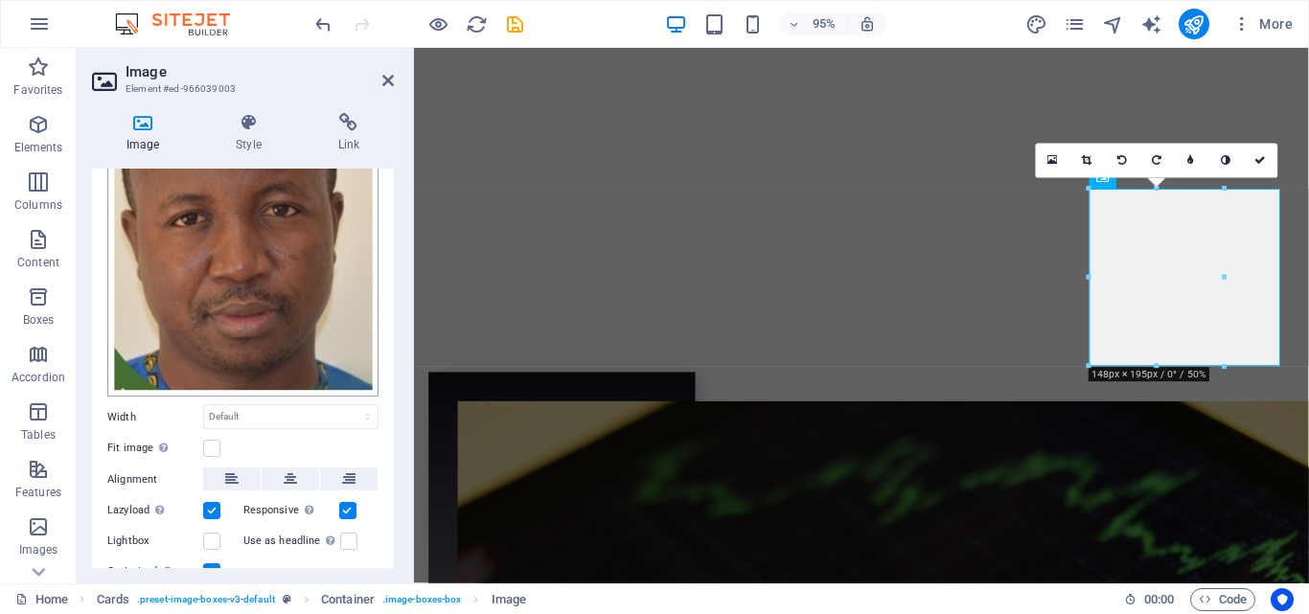
scroll to position [247, 0]
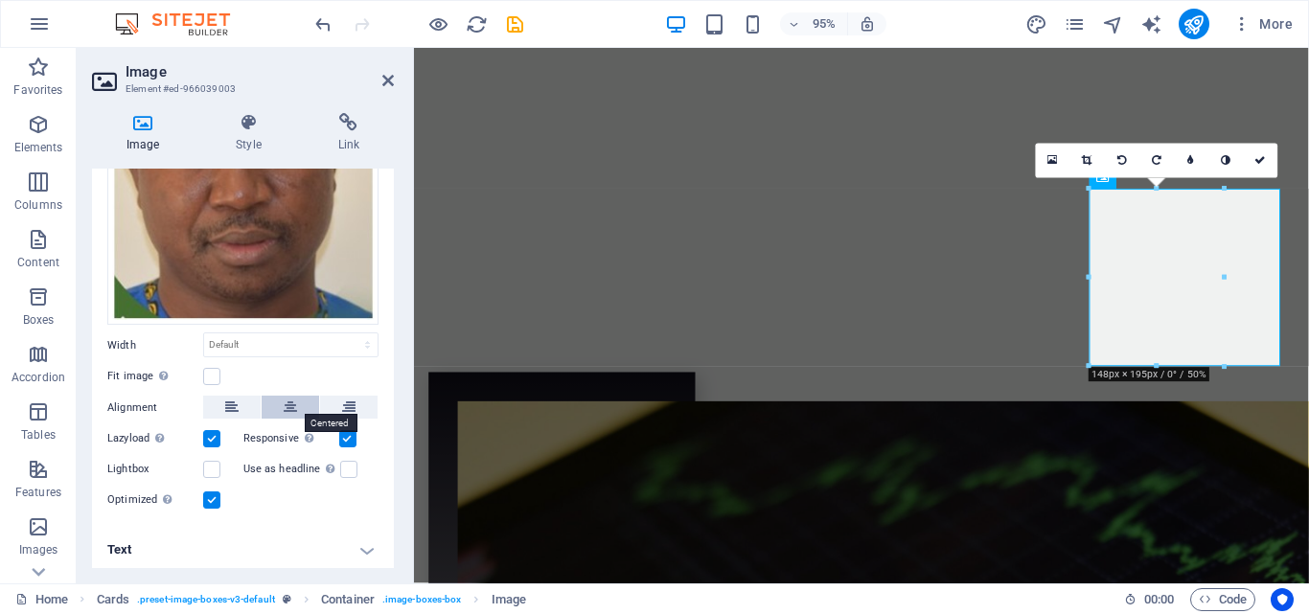
click at [298, 396] on button at bounding box center [290, 407] width 57 height 23
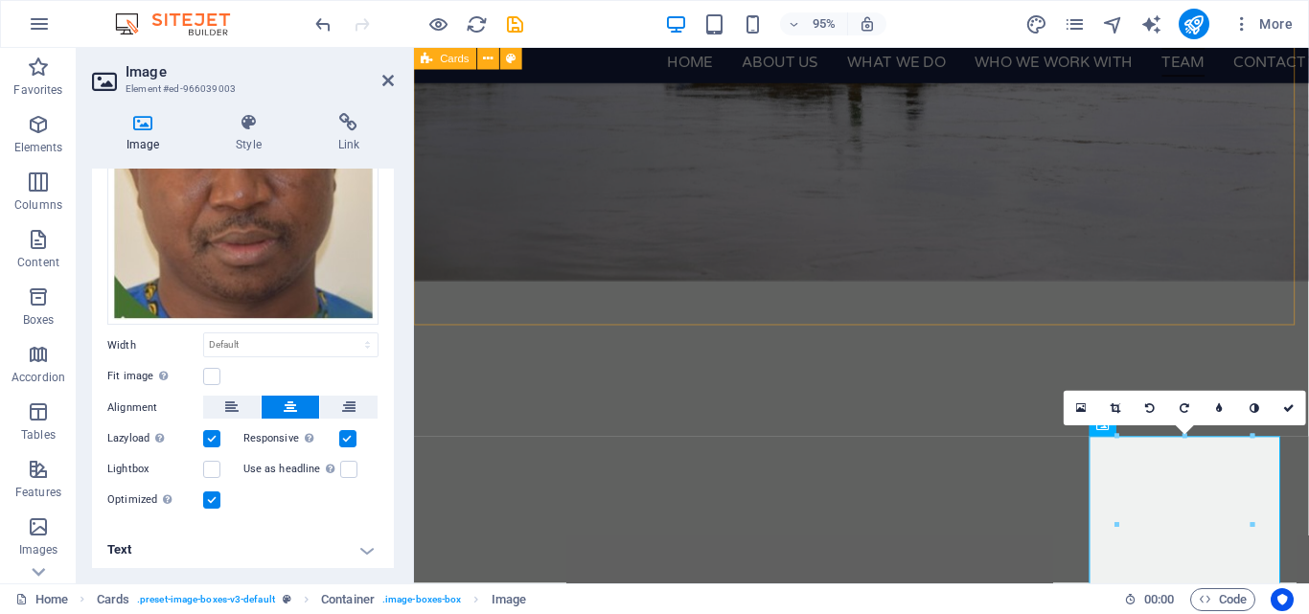
scroll to position [3621, 0]
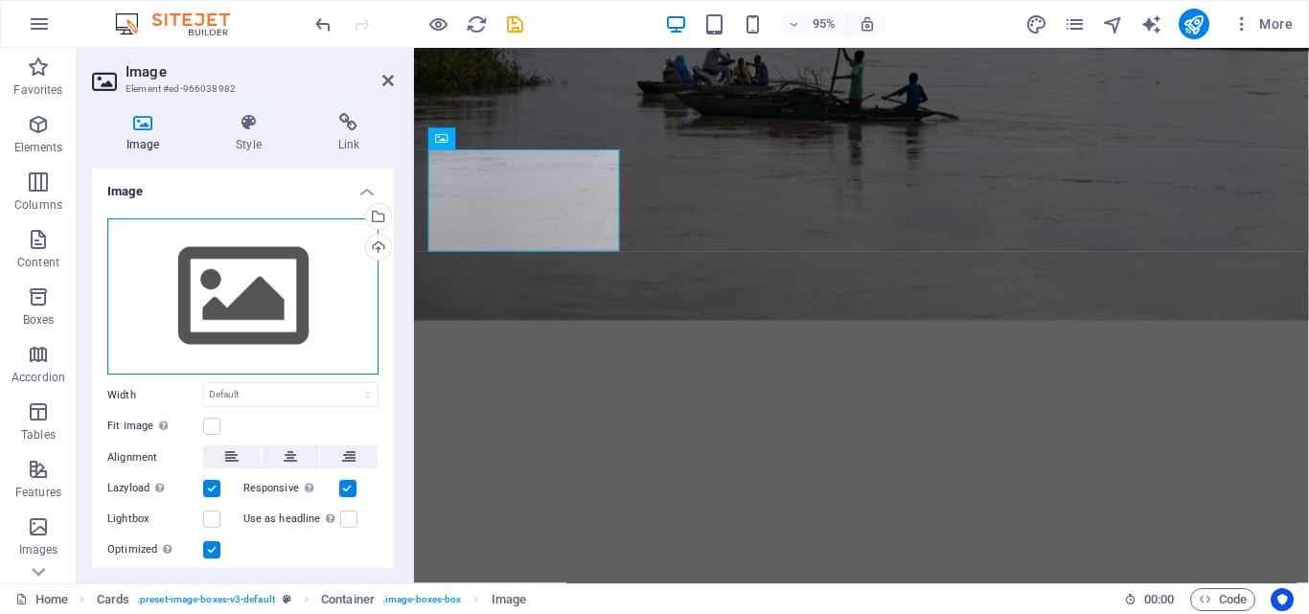
click at [265, 288] on div "Drag files here, click to choose files or select files from Files or our free s…" at bounding box center [242, 296] width 271 height 157
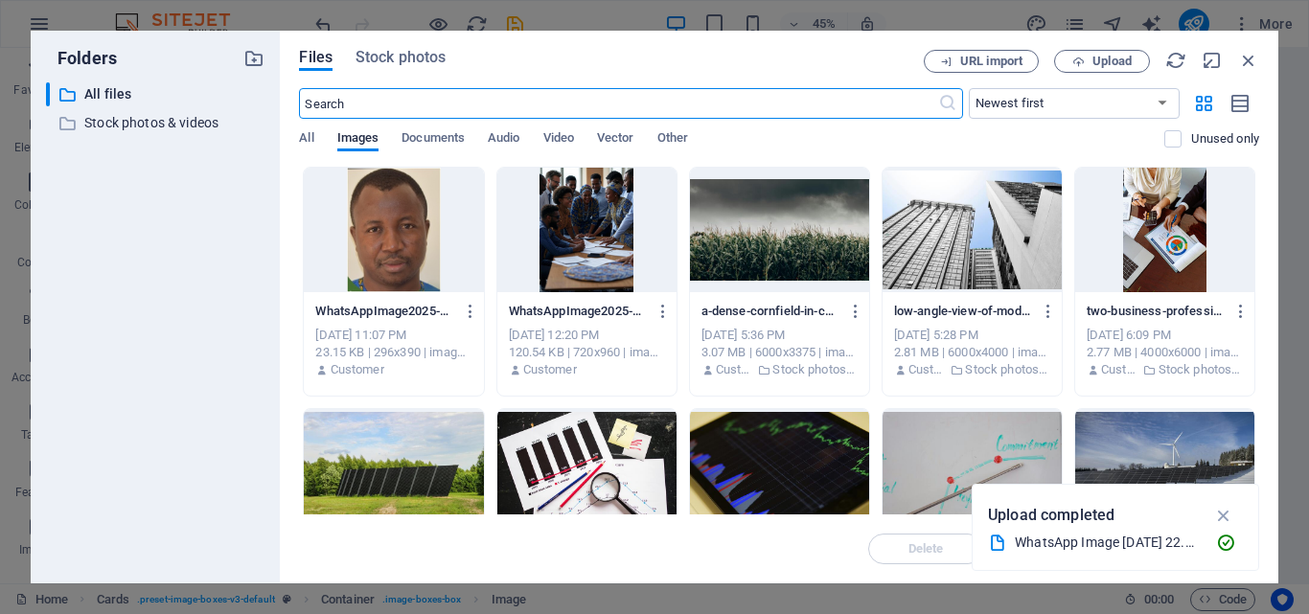
scroll to position [4250, 0]
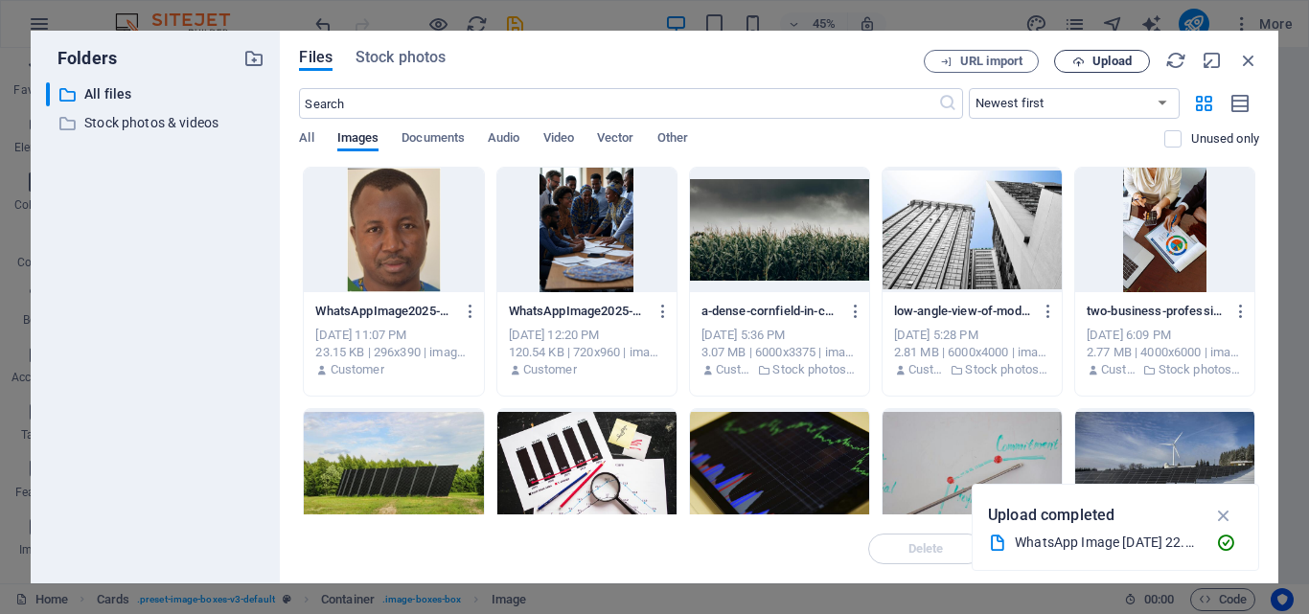
click at [1108, 69] on button "Upload" at bounding box center [1102, 61] width 96 height 23
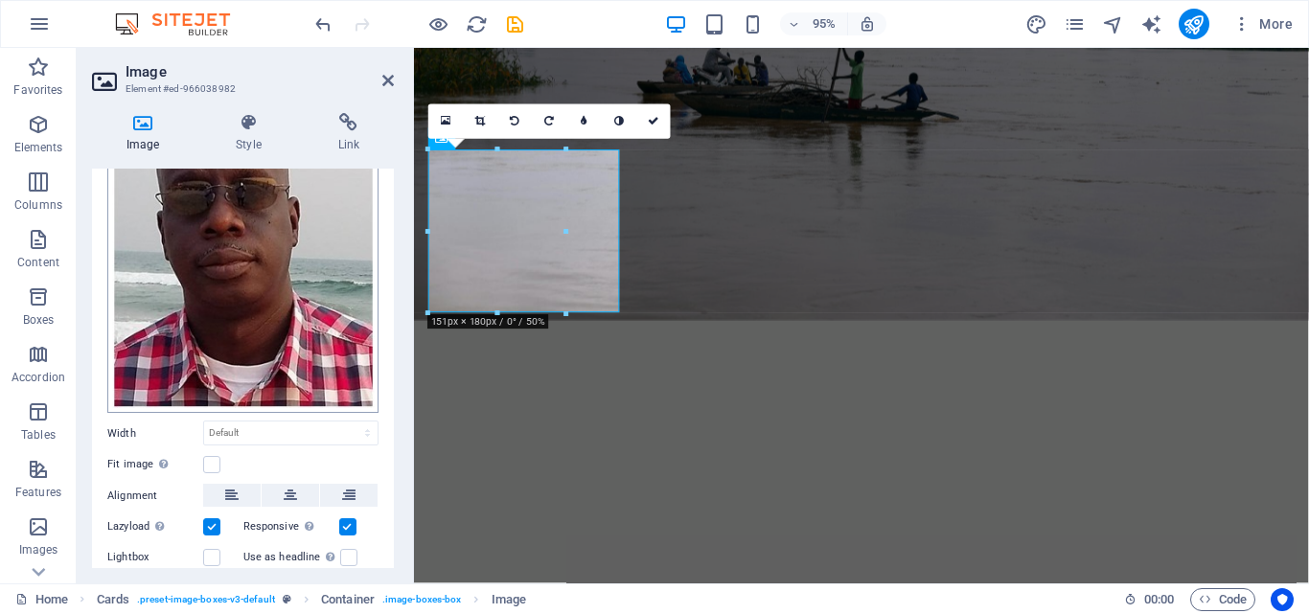
scroll to position [214, 0]
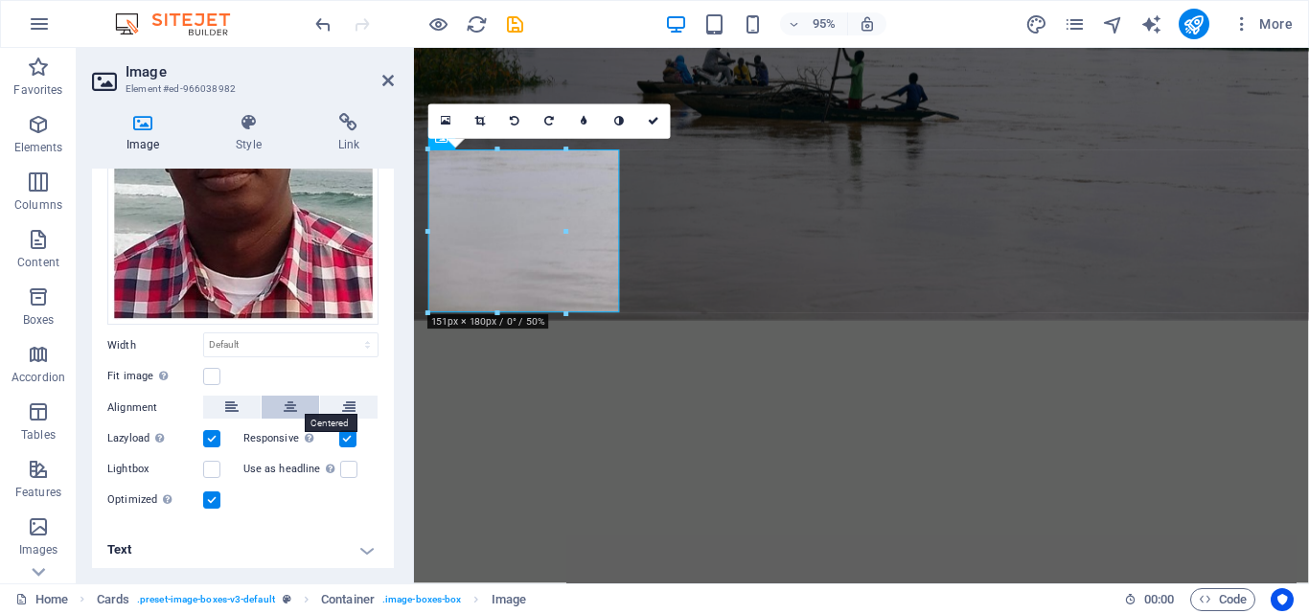
click at [291, 403] on icon at bounding box center [290, 407] width 13 height 23
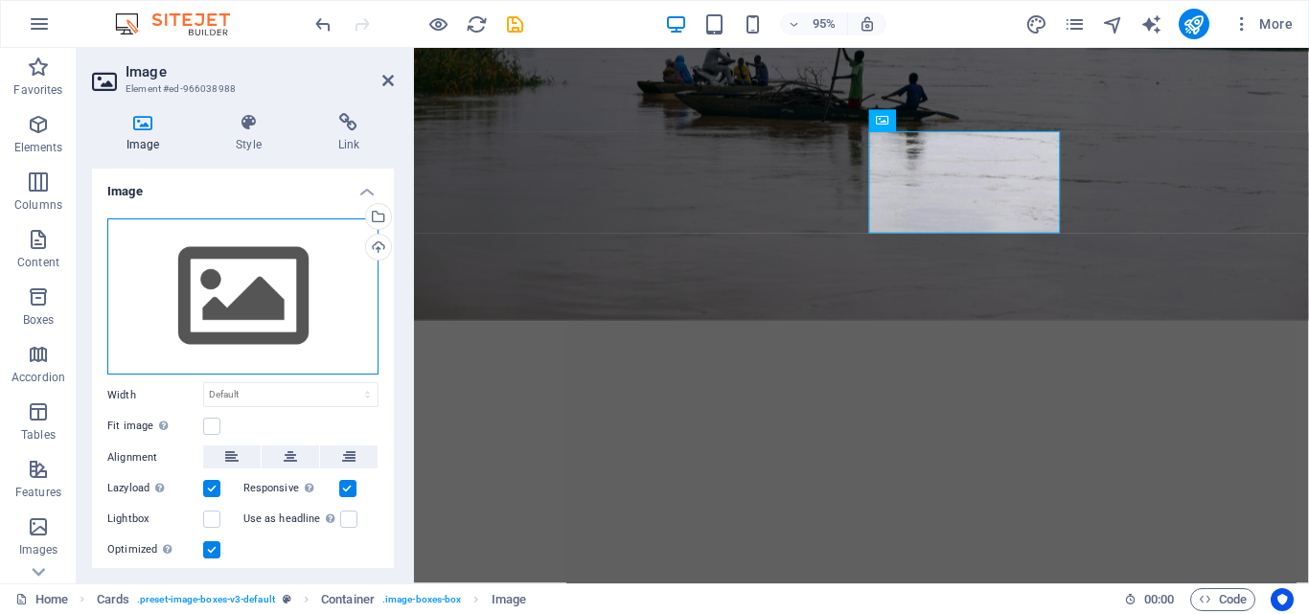
click at [216, 309] on div "Drag files here, click to choose files or select files from Files or our free s…" at bounding box center [242, 296] width 271 height 157
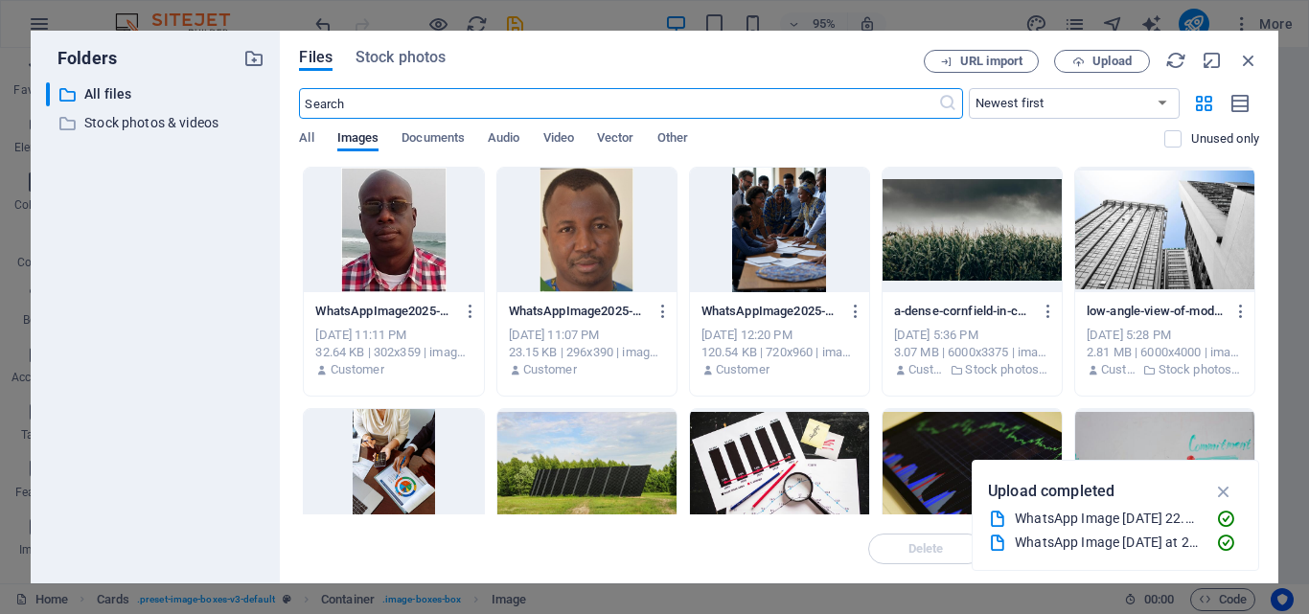
scroll to position [4250, 0]
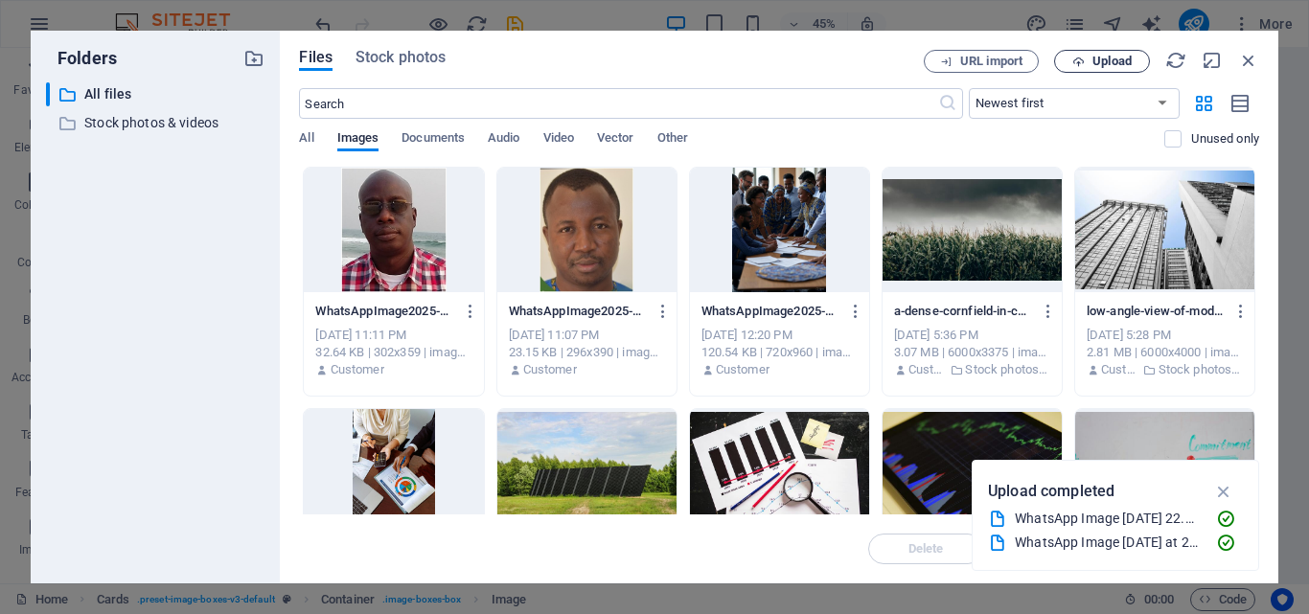
click at [1087, 64] on span "Upload" at bounding box center [1102, 62] width 79 height 12
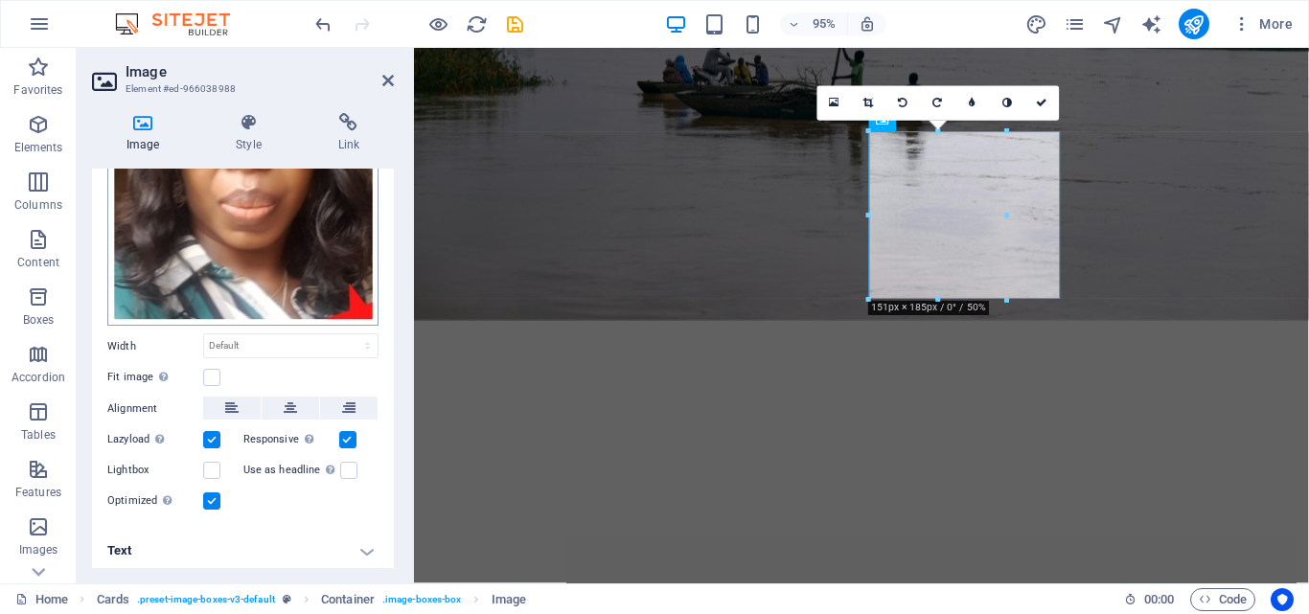
scroll to position [222, 0]
click at [286, 405] on icon at bounding box center [290, 407] width 13 height 23
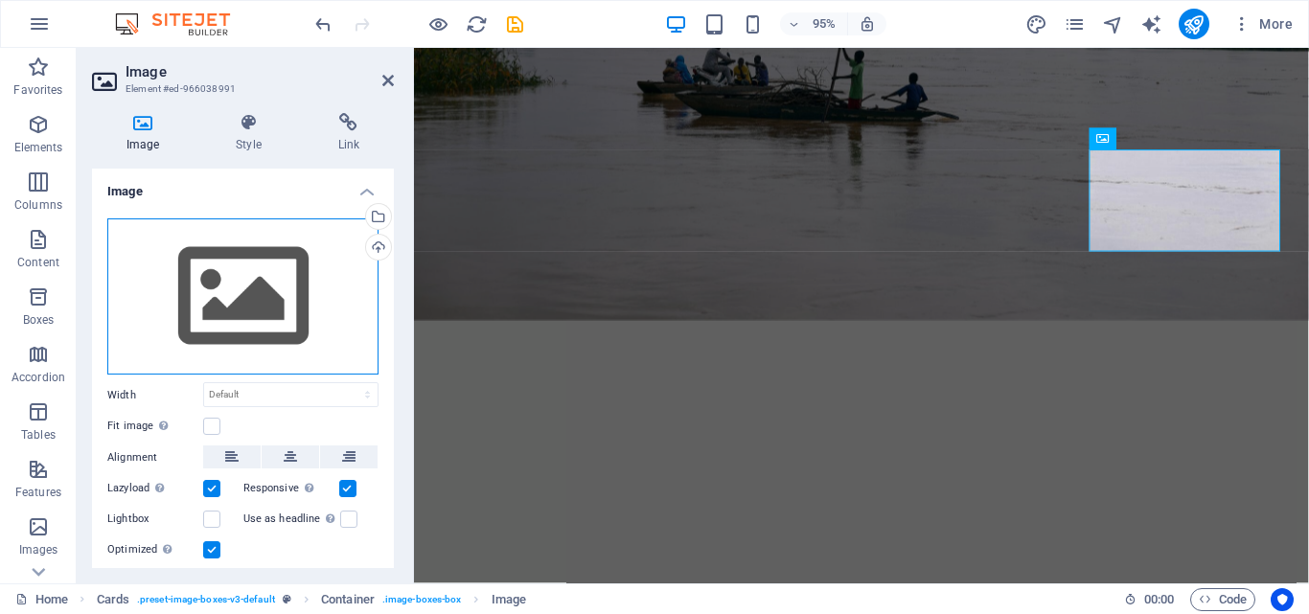
click at [240, 309] on div "Drag files here, click to choose files or select files from Files or our free s…" at bounding box center [242, 296] width 271 height 157
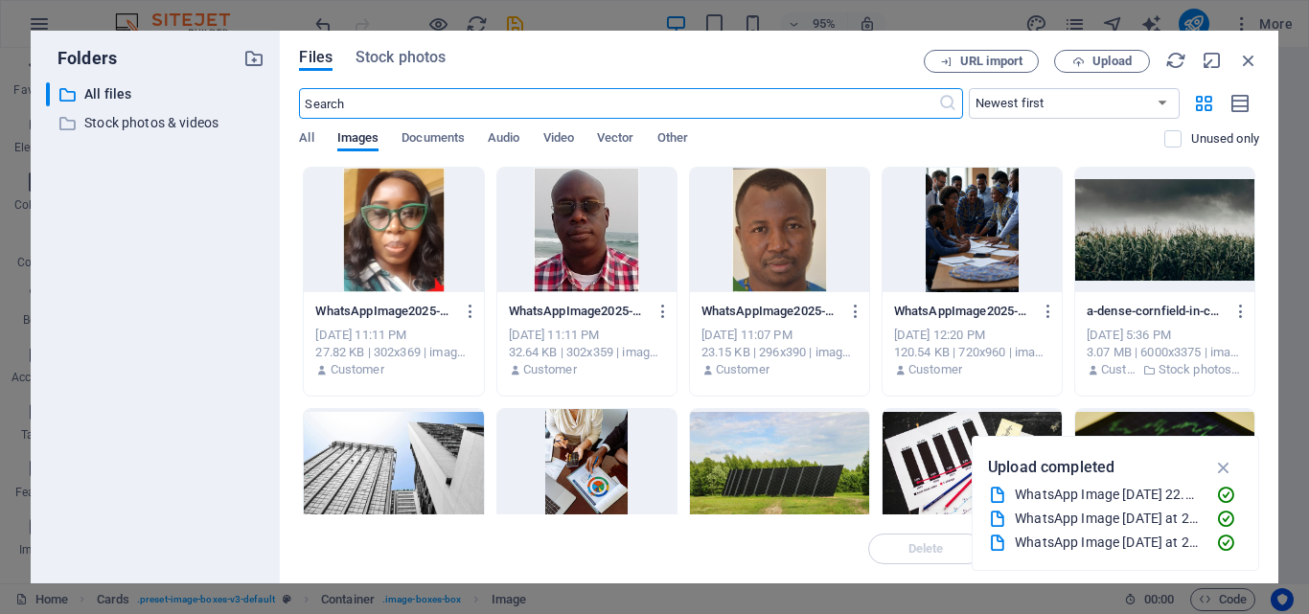
scroll to position [4250, 0]
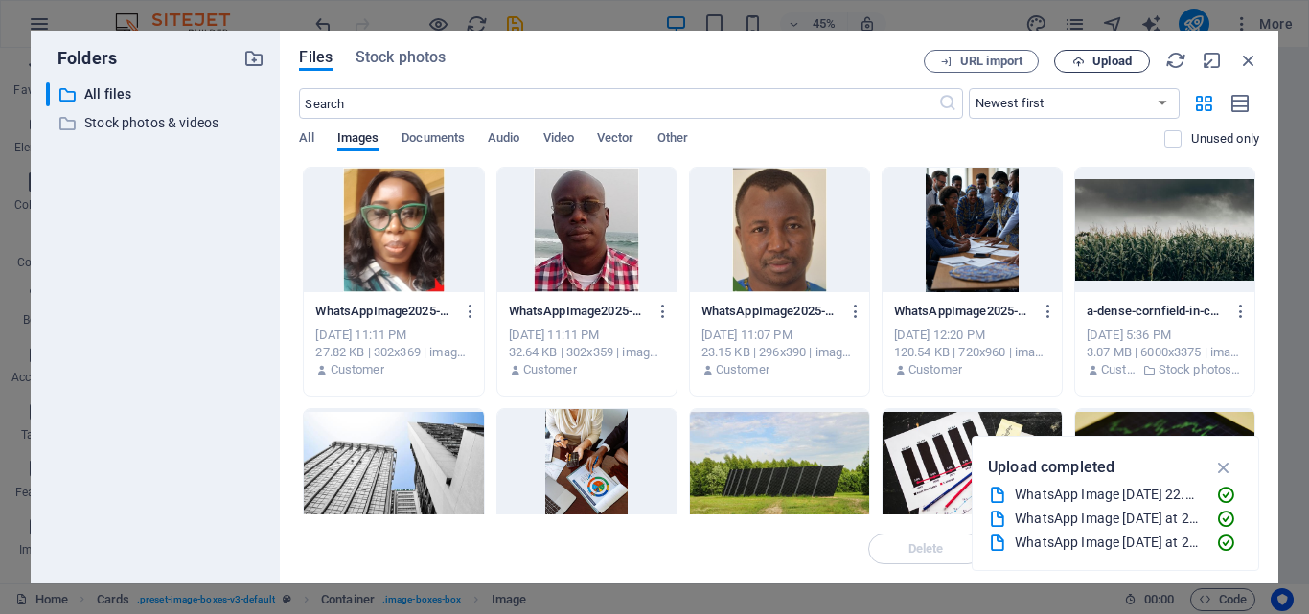
click at [1091, 54] on button "Upload" at bounding box center [1102, 61] width 96 height 23
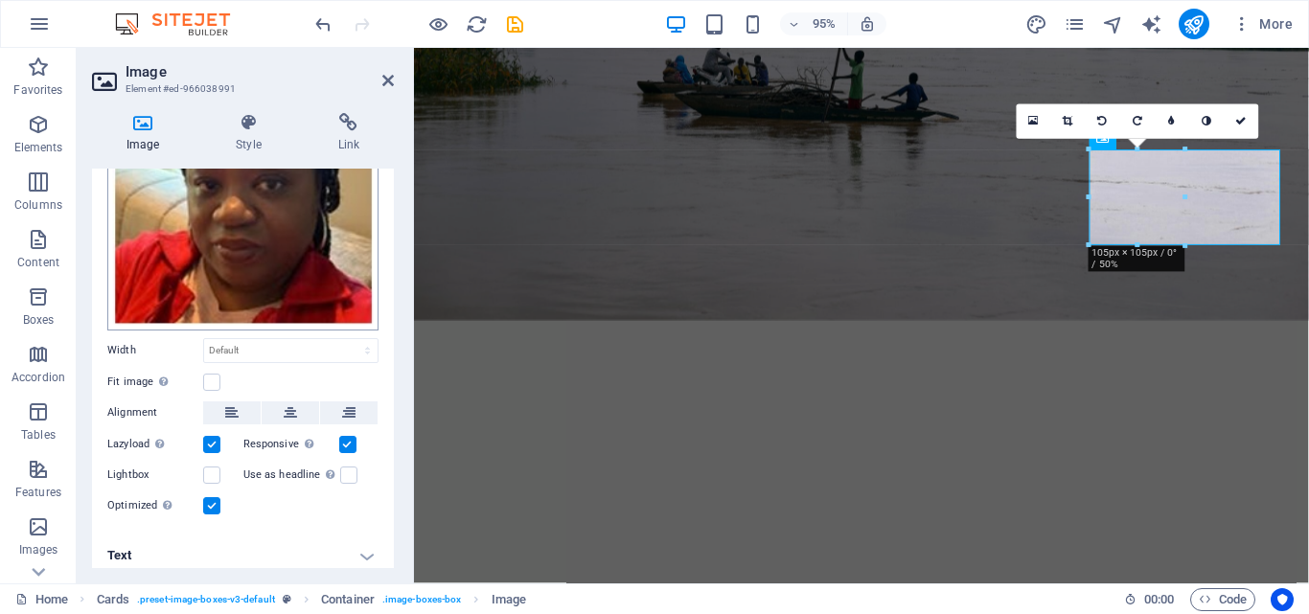
scroll to position [166, 0]
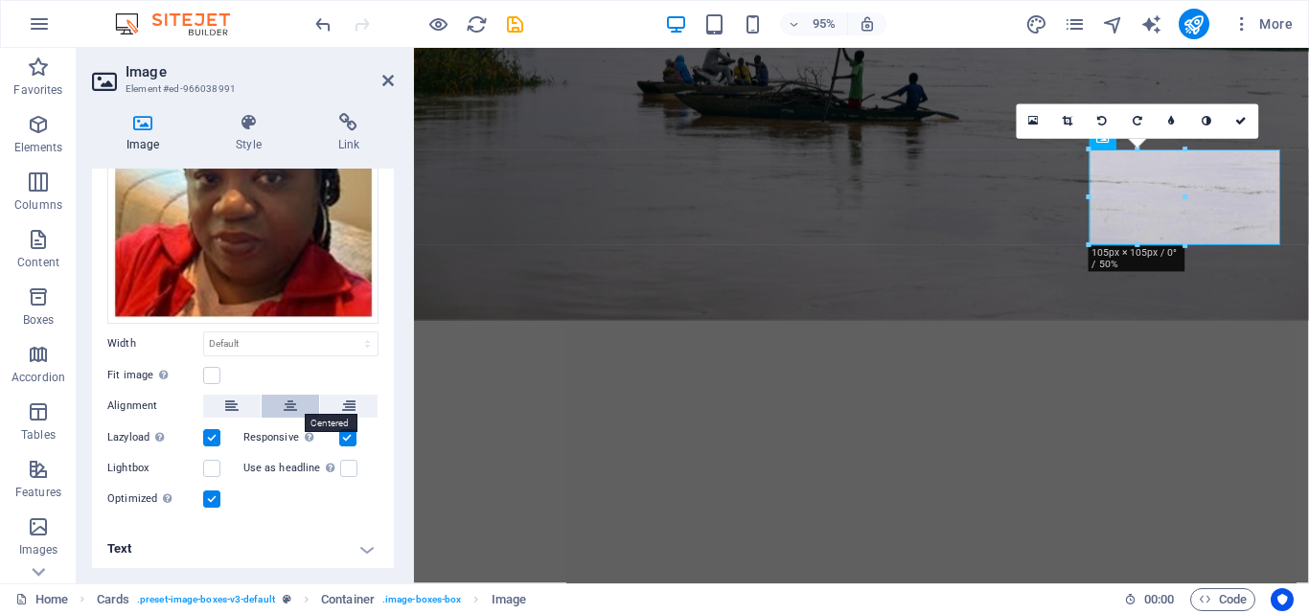
click at [280, 399] on button at bounding box center [290, 406] width 57 height 23
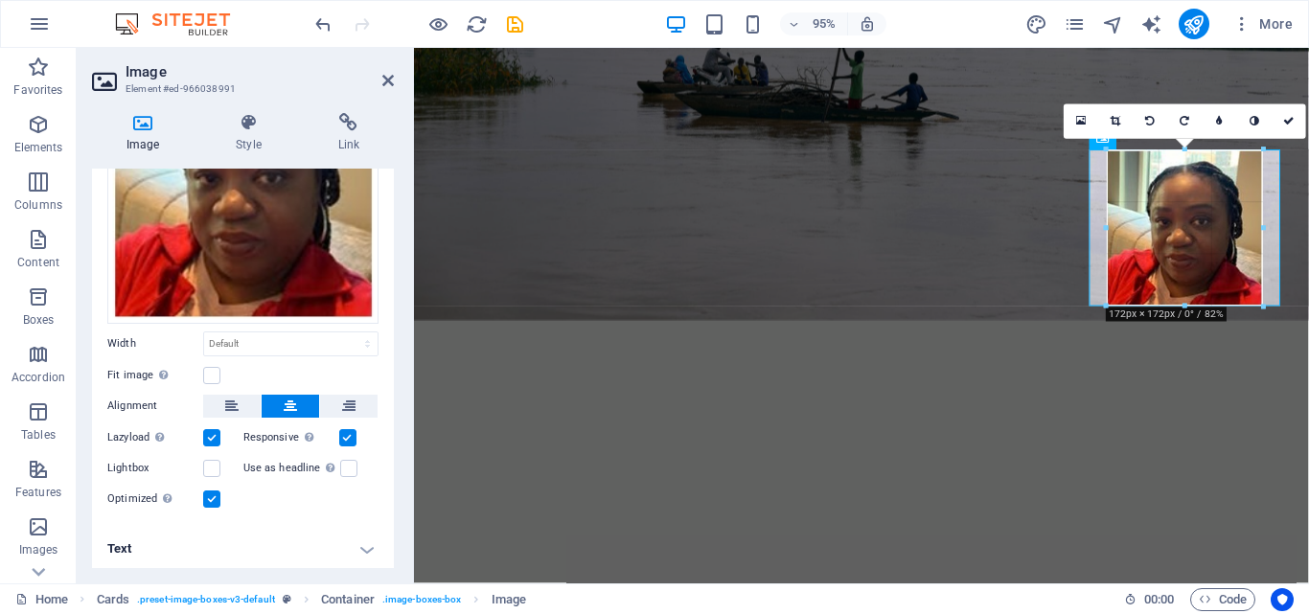
drag, startPoint x: 1137, startPoint y: 245, endPoint x: 1111, endPoint y: 314, distance: 73.7
type input "172"
select select "px"
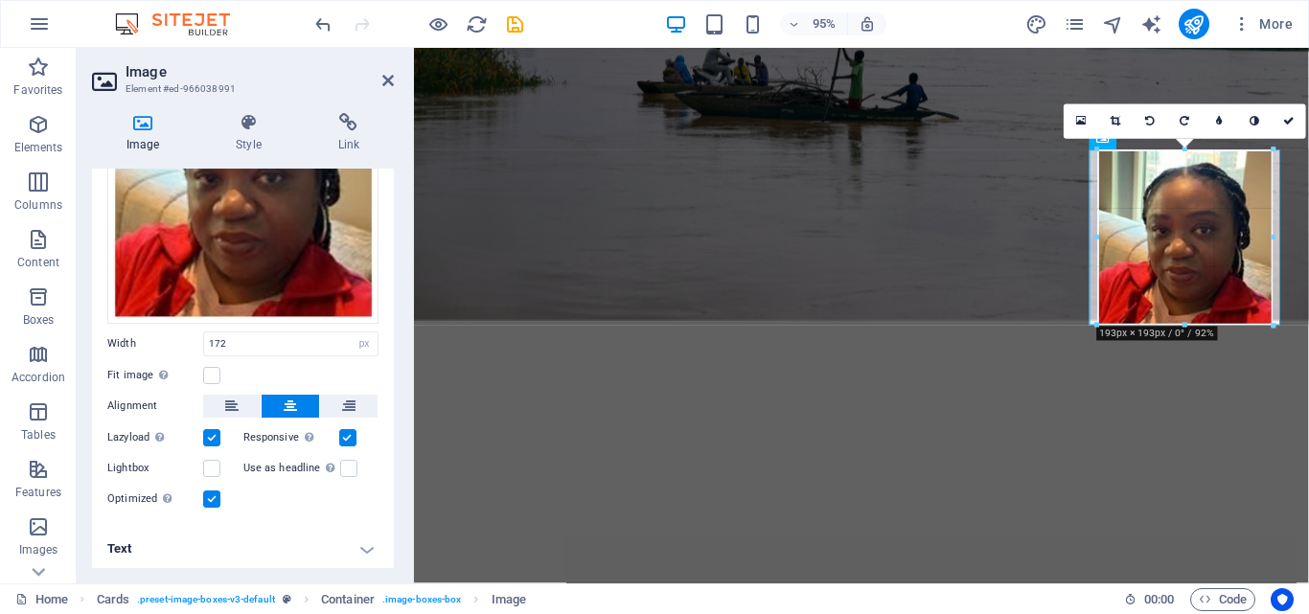
drag, startPoint x: 1106, startPoint y: 229, endPoint x: 1085, endPoint y: 247, distance: 27.9
type input "193"
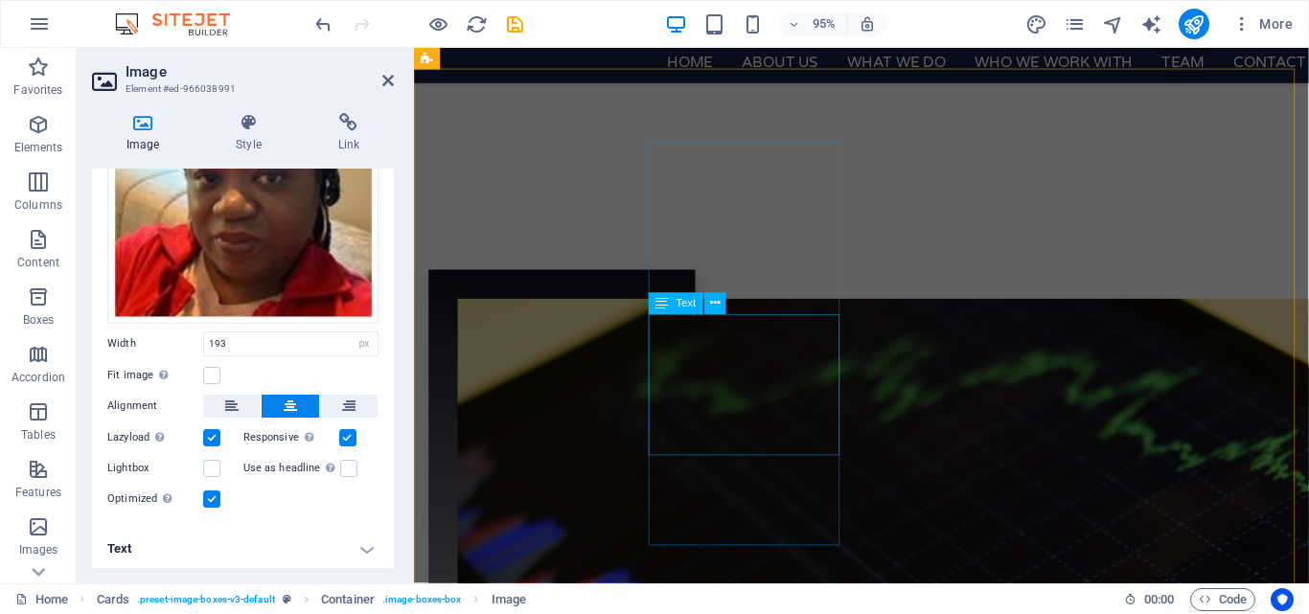
scroll to position [4120, 0]
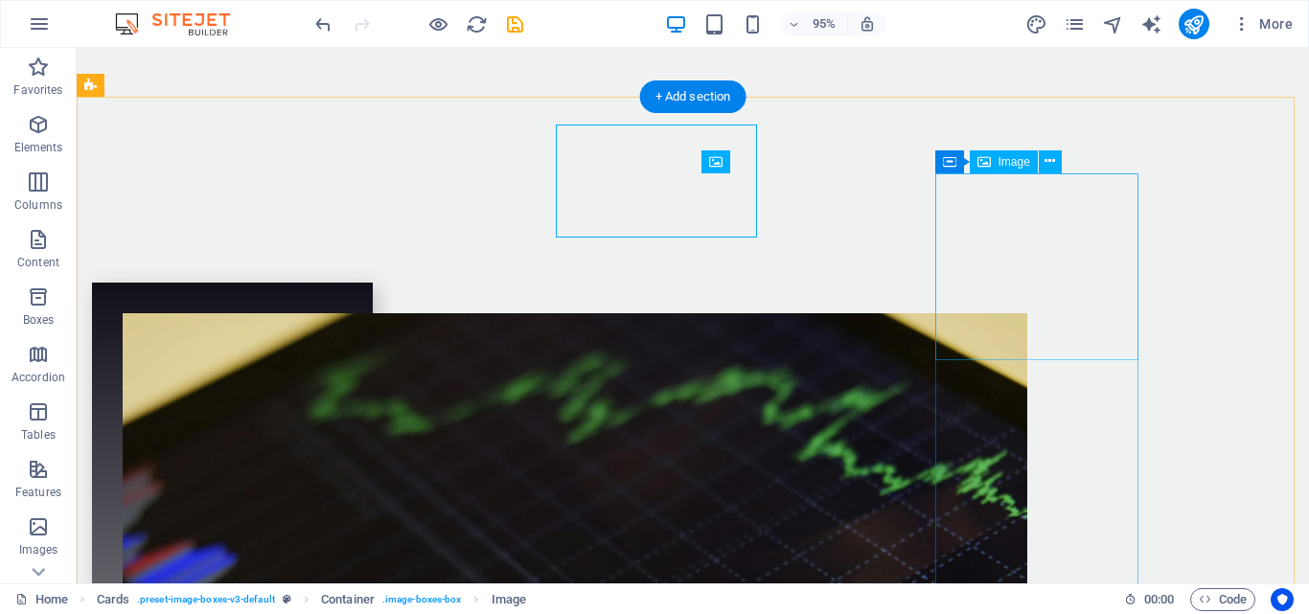
scroll to position [4168, 0]
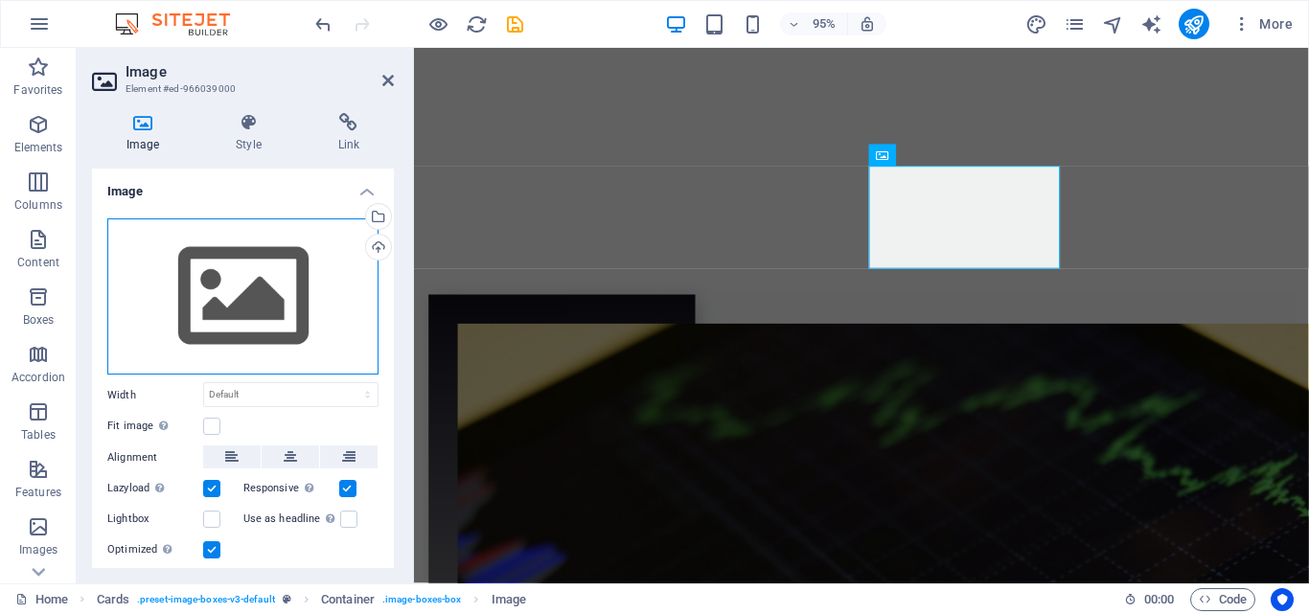
click at [289, 307] on div "Drag files here, click to choose files or select files from Files or our free s…" at bounding box center [242, 296] width 271 height 157
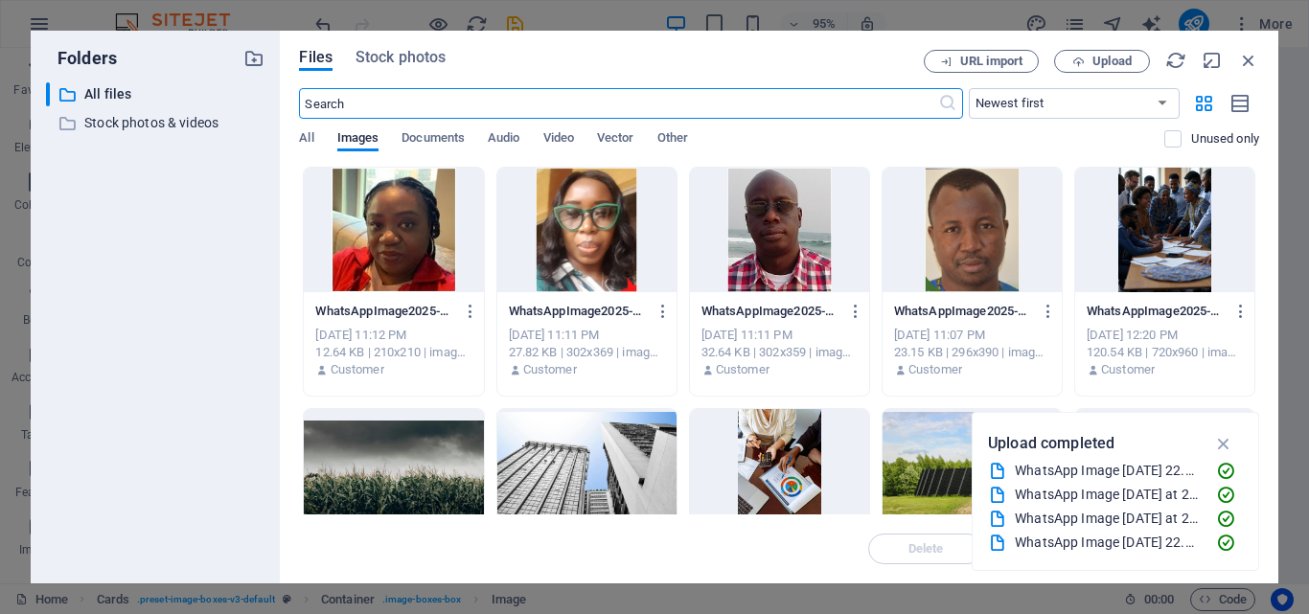
scroll to position [4749, 0]
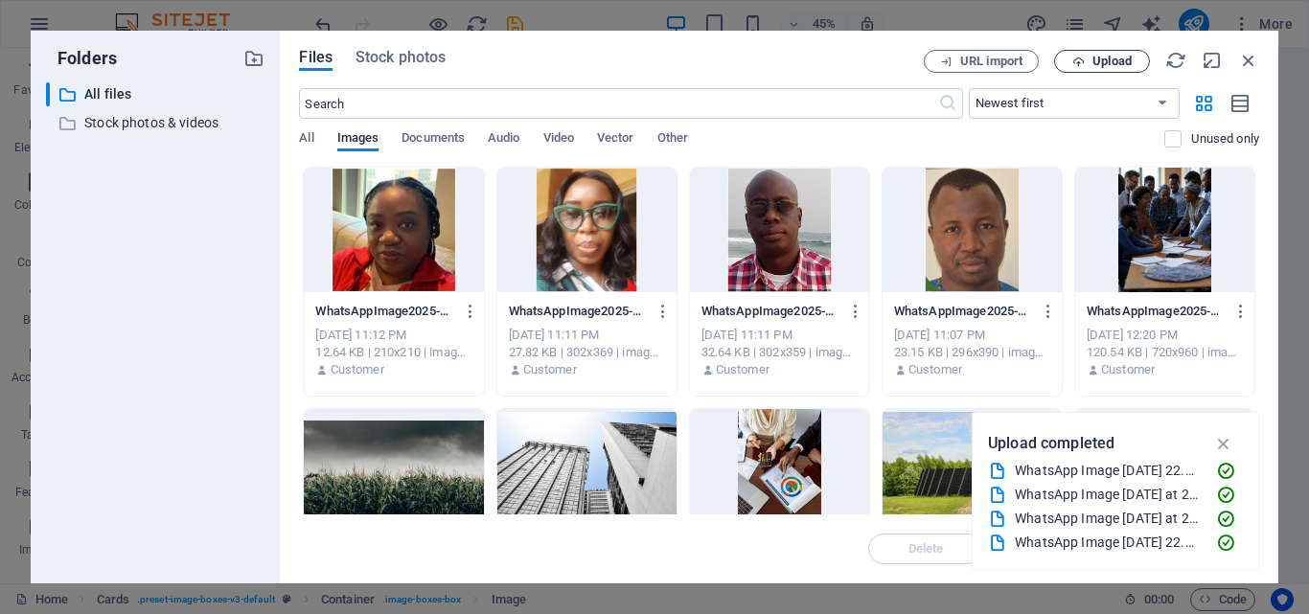
click at [1092, 65] on span "Upload" at bounding box center [1111, 61] width 39 height 11
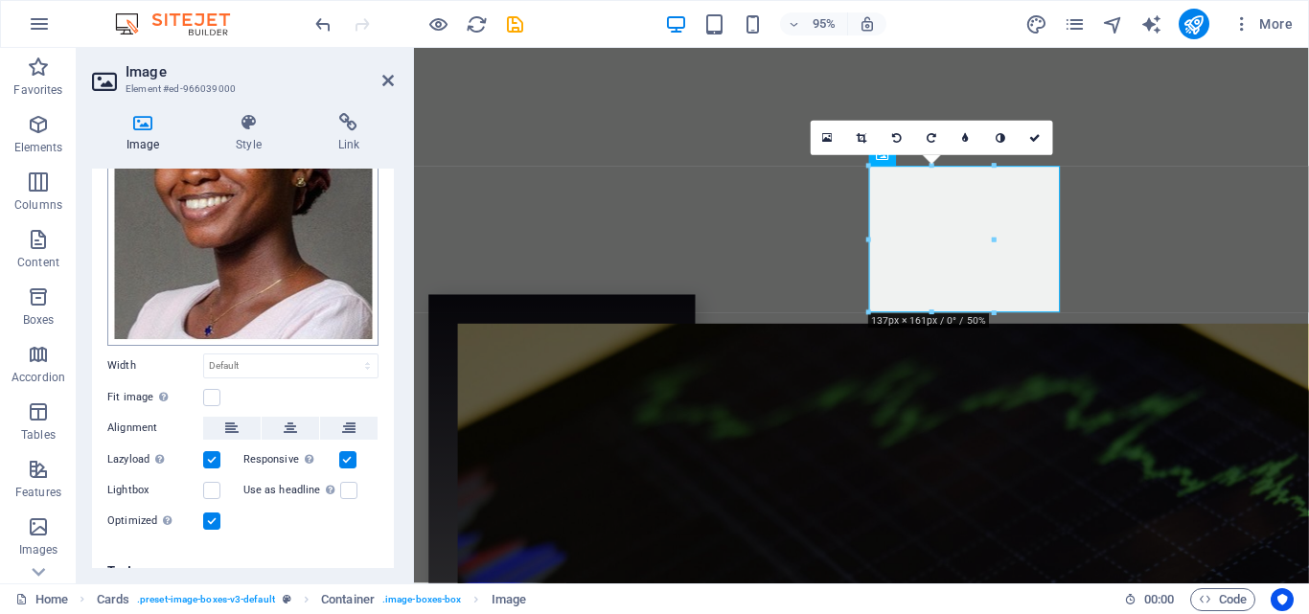
scroll to position [211, 0]
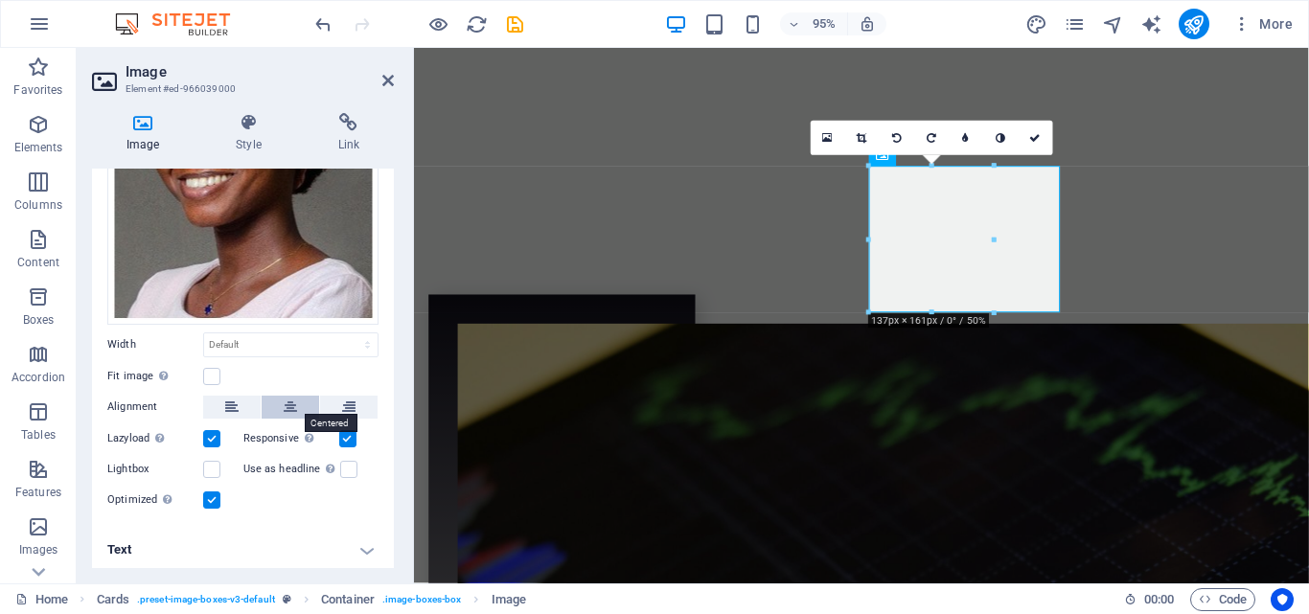
click at [297, 396] on button at bounding box center [290, 407] width 57 height 23
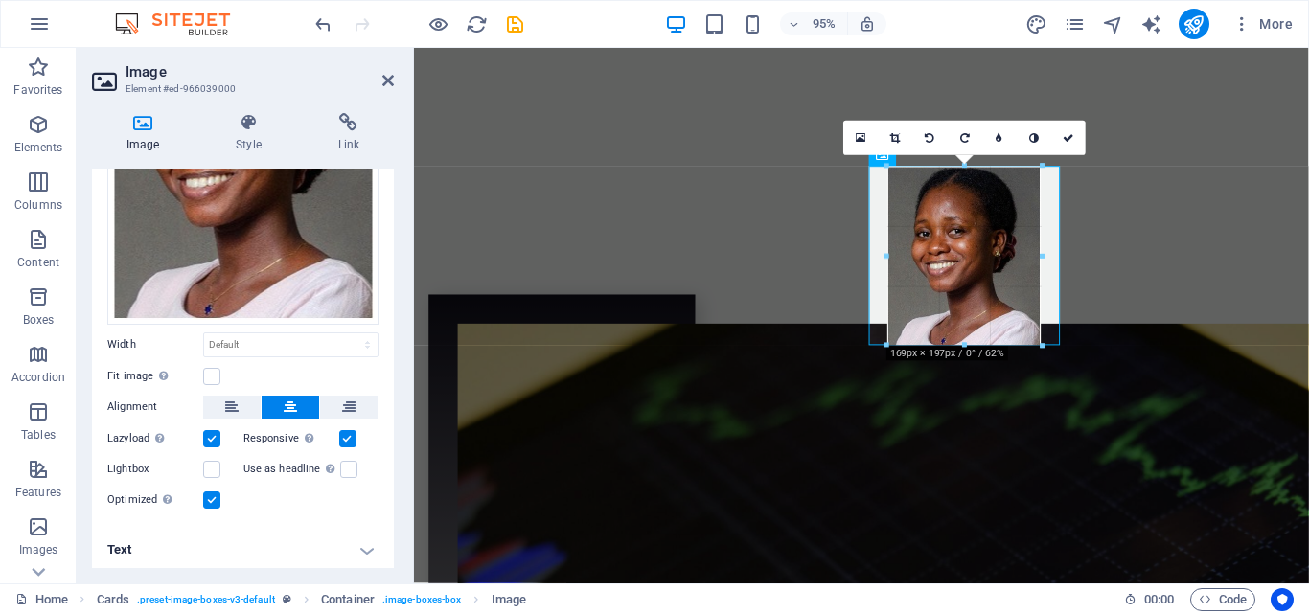
drag, startPoint x: 905, startPoint y: 310, endPoint x: 893, endPoint y: 344, distance: 35.8
type input "170"
select select "px"
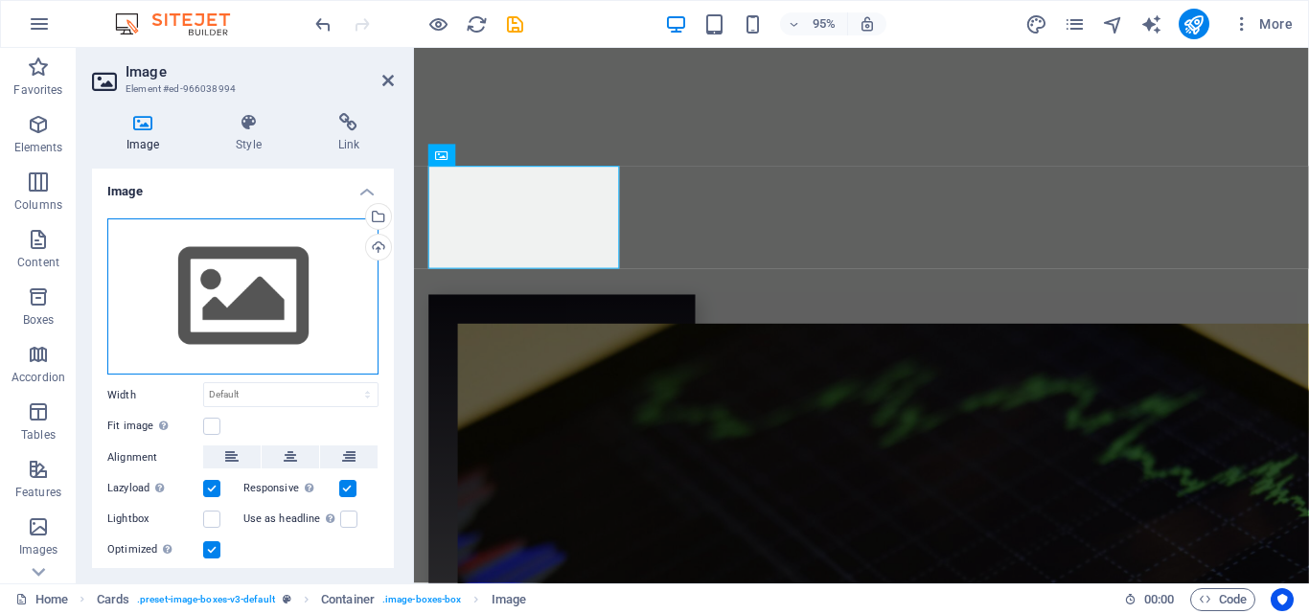
click at [284, 297] on div "Drag files here, click to choose files or select files from Files or our free s…" at bounding box center [242, 296] width 271 height 157
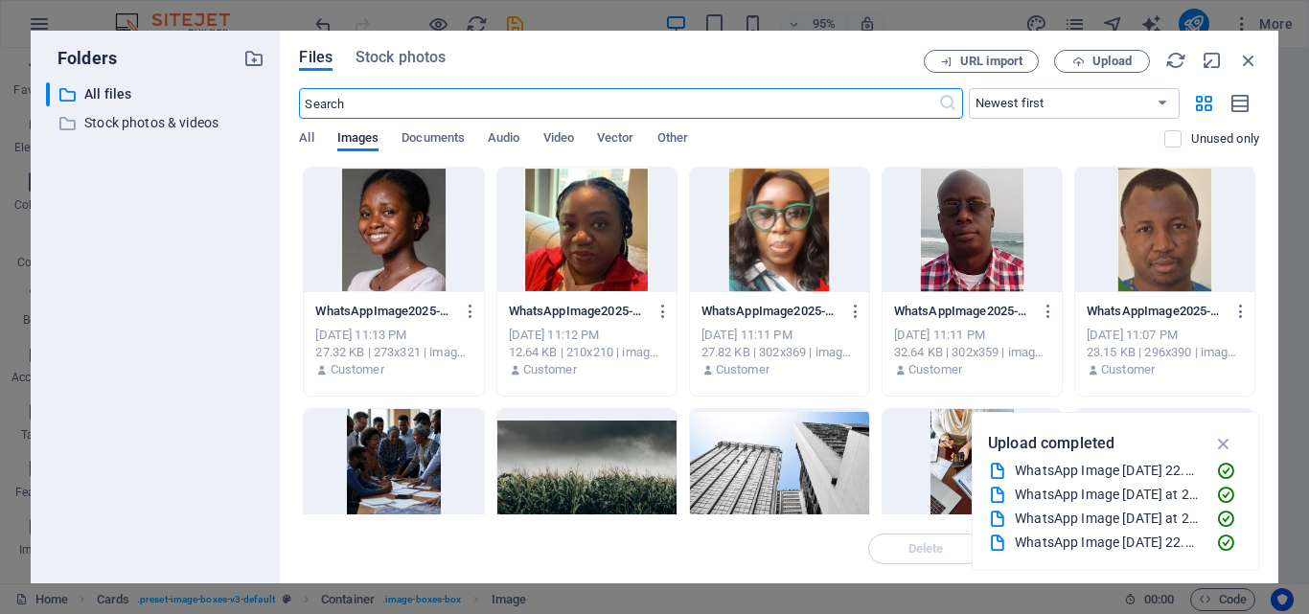
scroll to position [4749, 0]
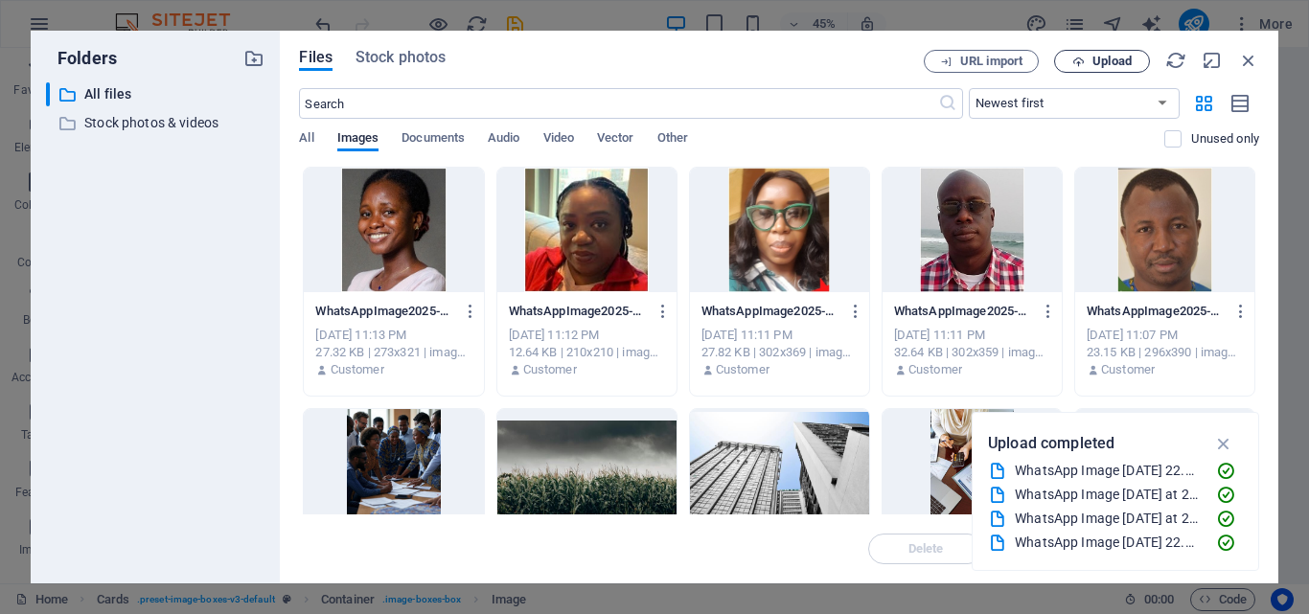
click at [1099, 63] on span "Upload" at bounding box center [1111, 61] width 39 height 11
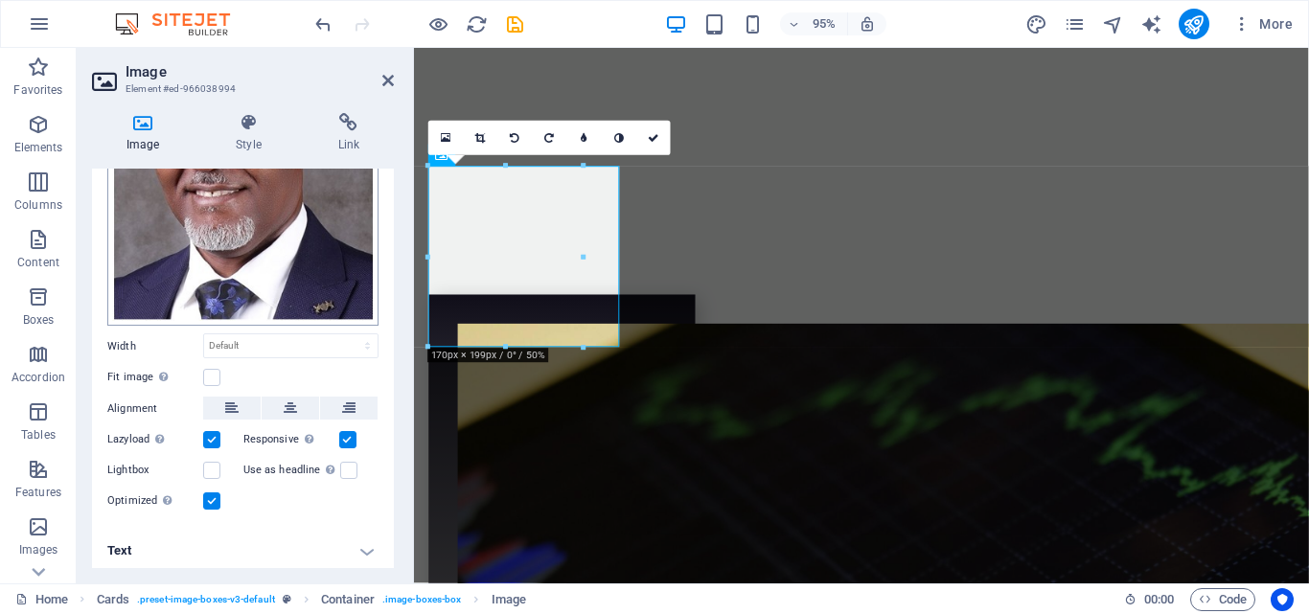
scroll to position [209, 0]
click at [284, 404] on icon at bounding box center [290, 407] width 13 height 23
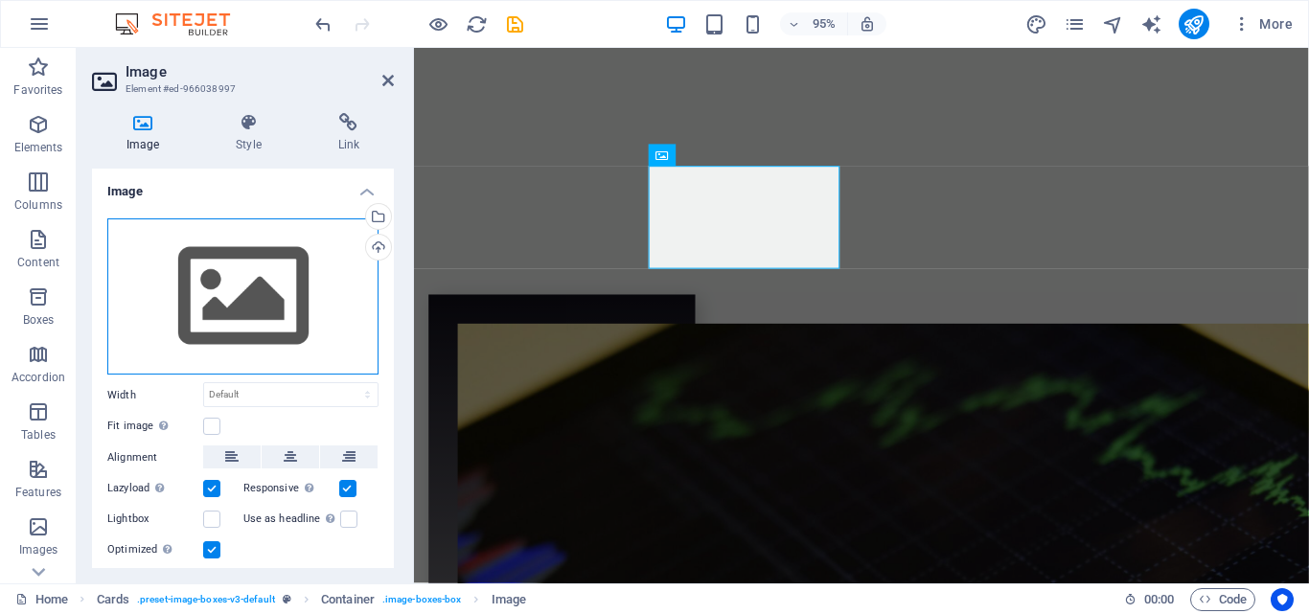
click at [261, 329] on div "Drag files here, click to choose files or select files from Files or our free s…" at bounding box center [242, 296] width 271 height 157
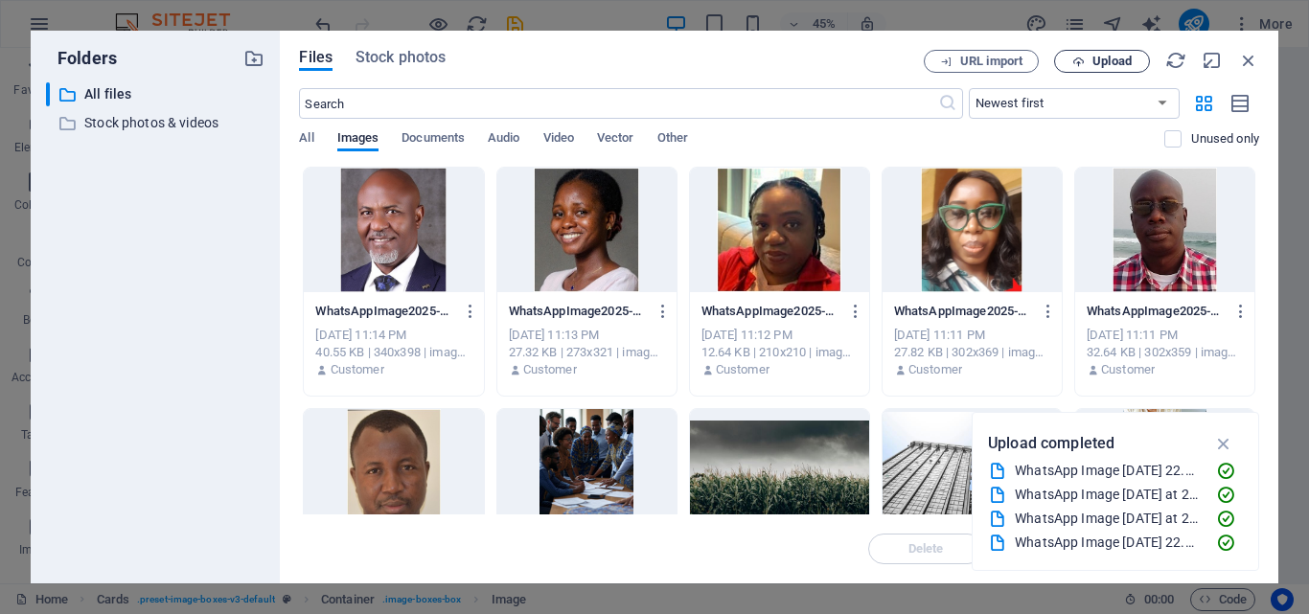
click at [1103, 61] on span "Upload" at bounding box center [1111, 61] width 39 height 11
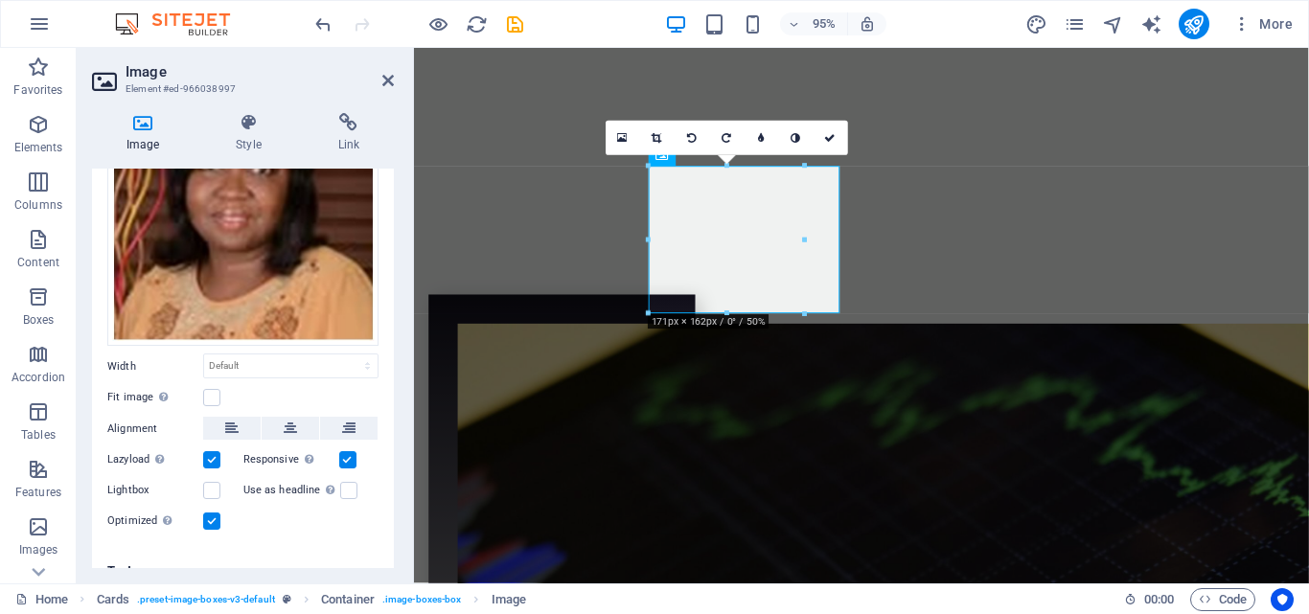
scroll to position [151, 0]
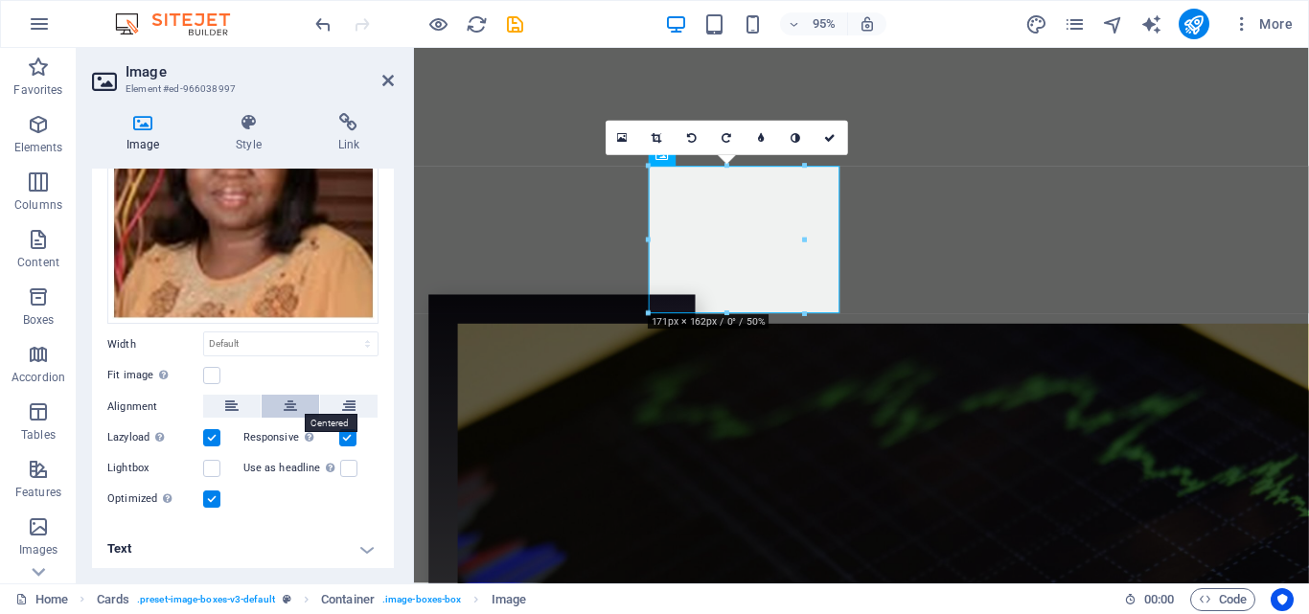
click at [298, 405] on button at bounding box center [290, 406] width 57 height 23
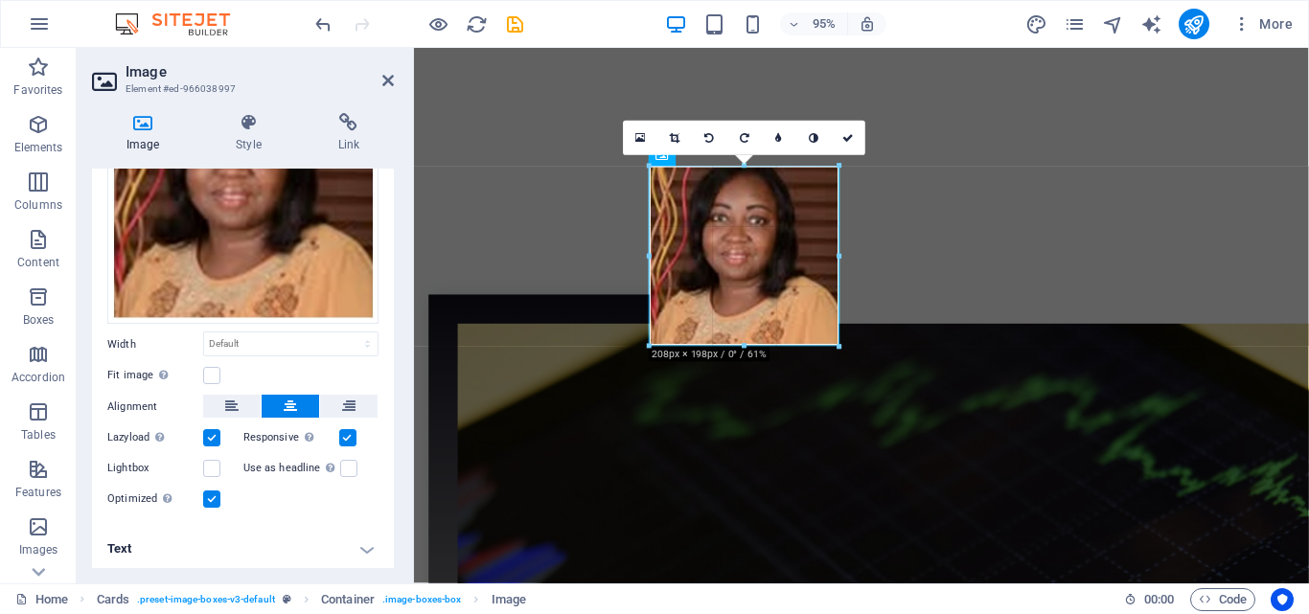
drag, startPoint x: 670, startPoint y: 309, endPoint x: 661, endPoint y: 347, distance: 38.3
type input "208"
select select "px"
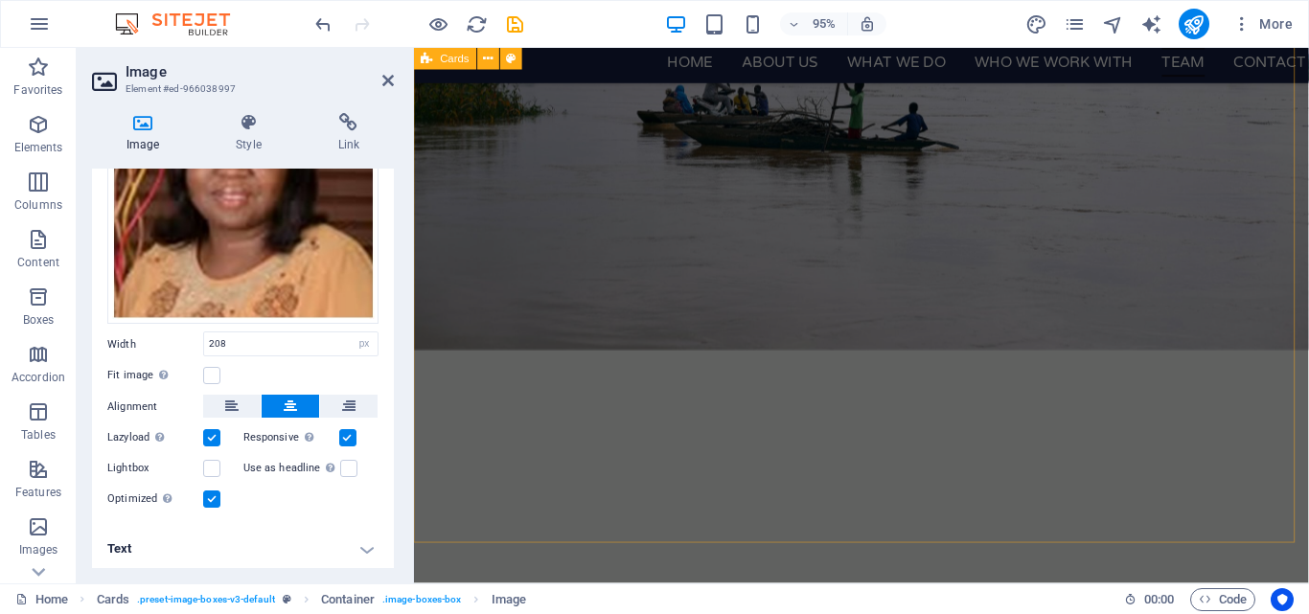
scroll to position [3583, 0]
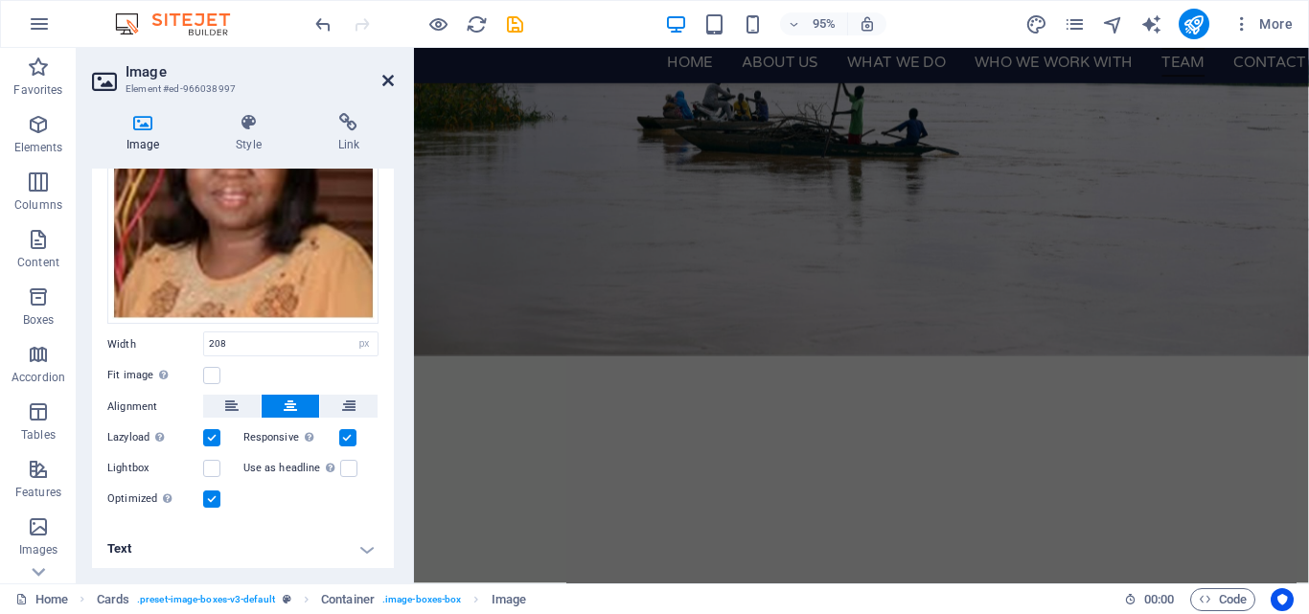
click at [389, 85] on icon at bounding box center [387, 80] width 11 height 15
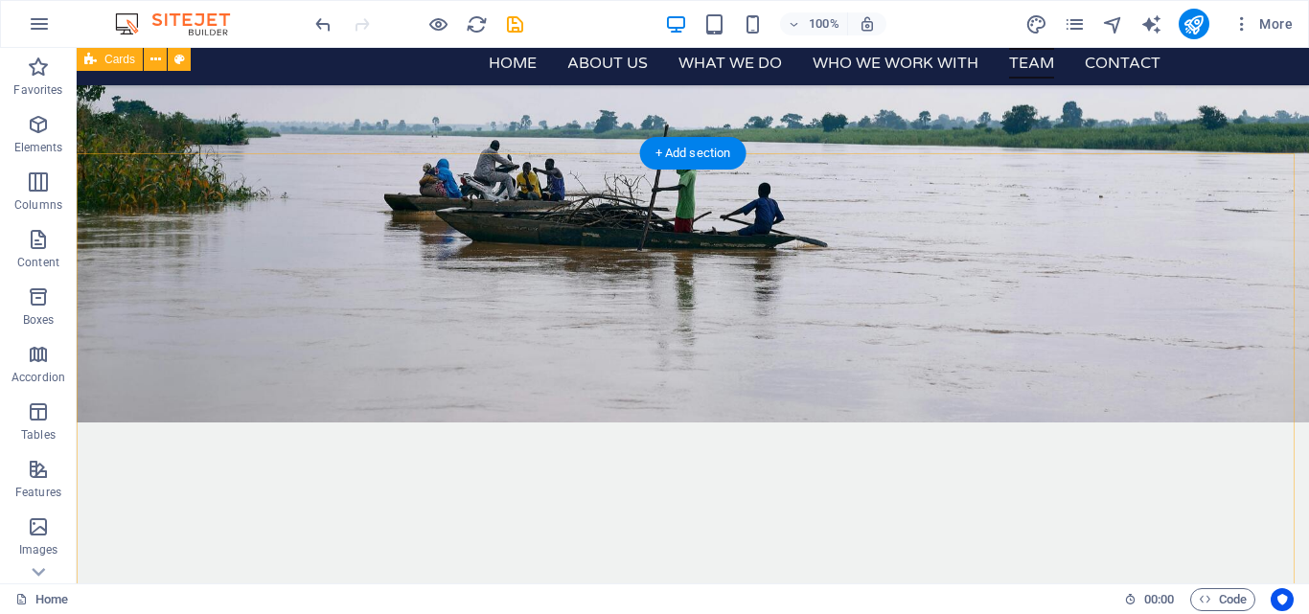
scroll to position [3473, 0]
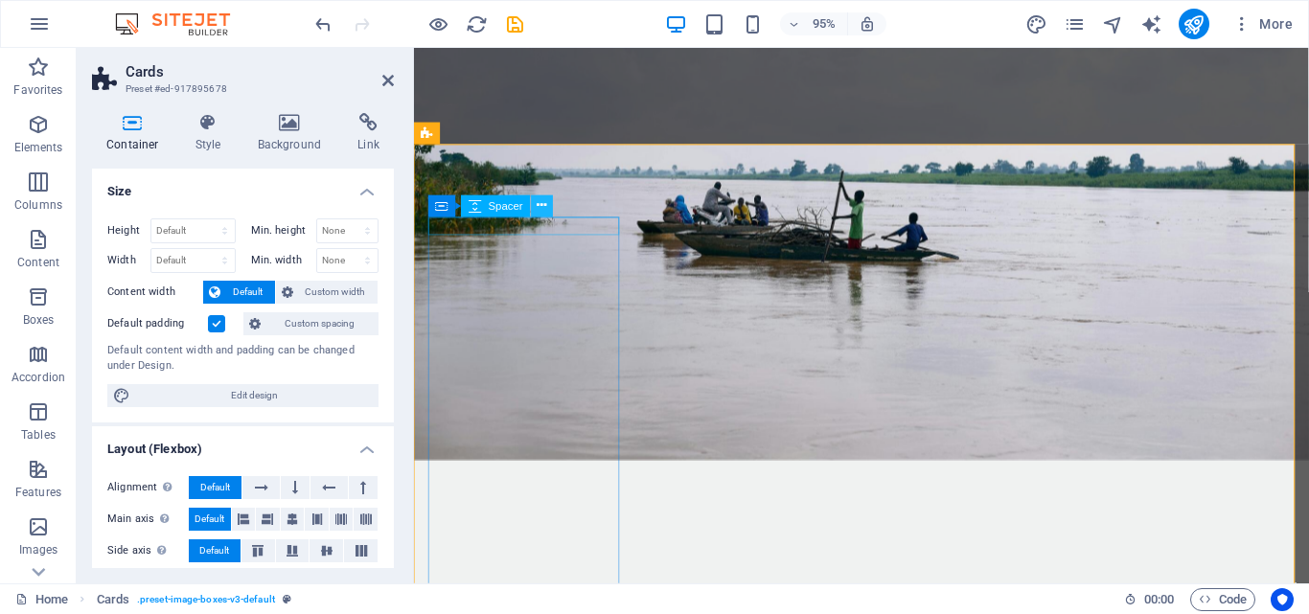
click at [548, 209] on button at bounding box center [543, 206] width 22 height 22
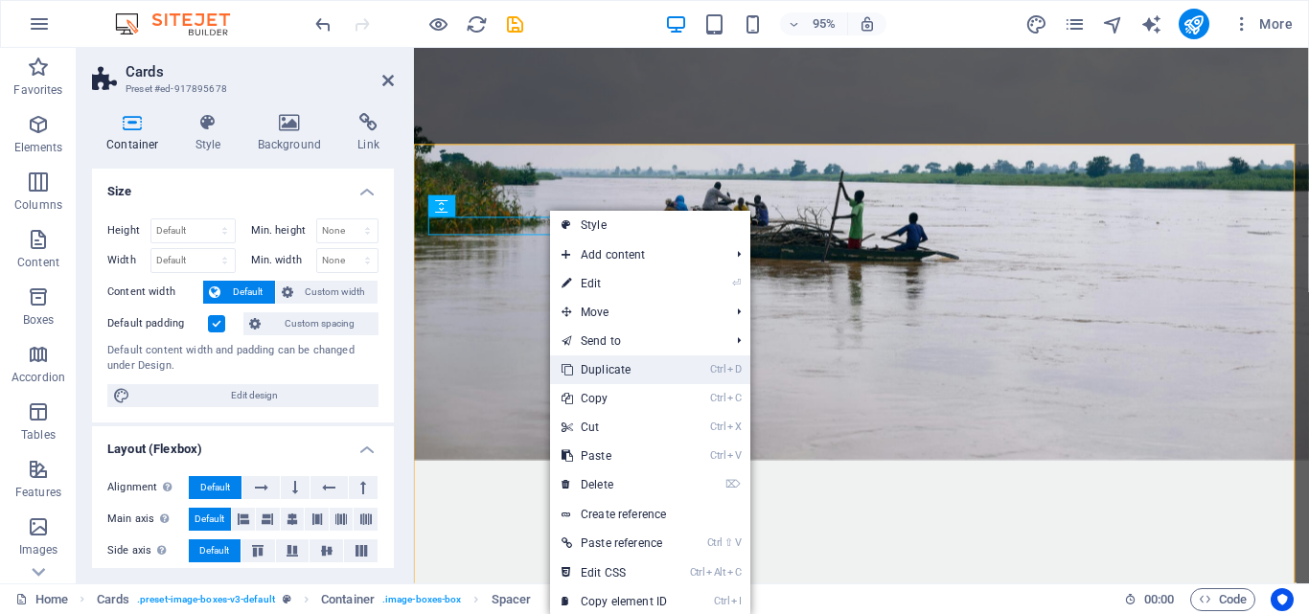
click at [600, 370] on link "Ctrl D Duplicate" at bounding box center [614, 369] width 128 height 29
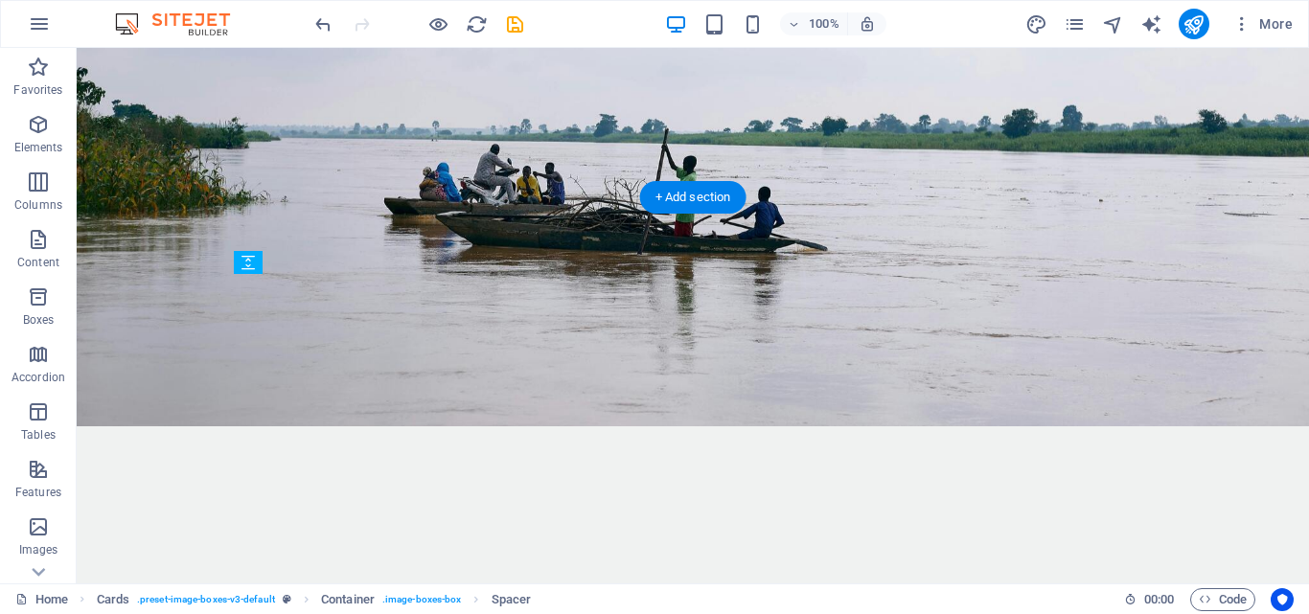
drag, startPoint x: 571, startPoint y: 274, endPoint x: 384, endPoint y: 356, distance: 204.2
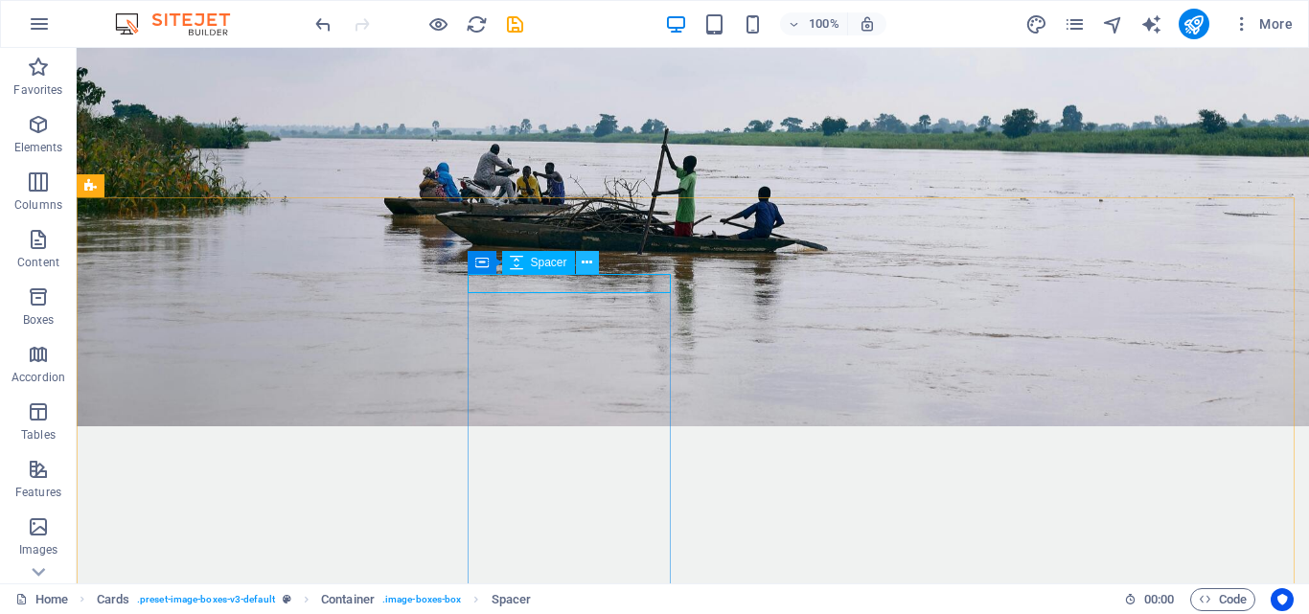
click at [584, 262] on icon at bounding box center [587, 263] width 11 height 20
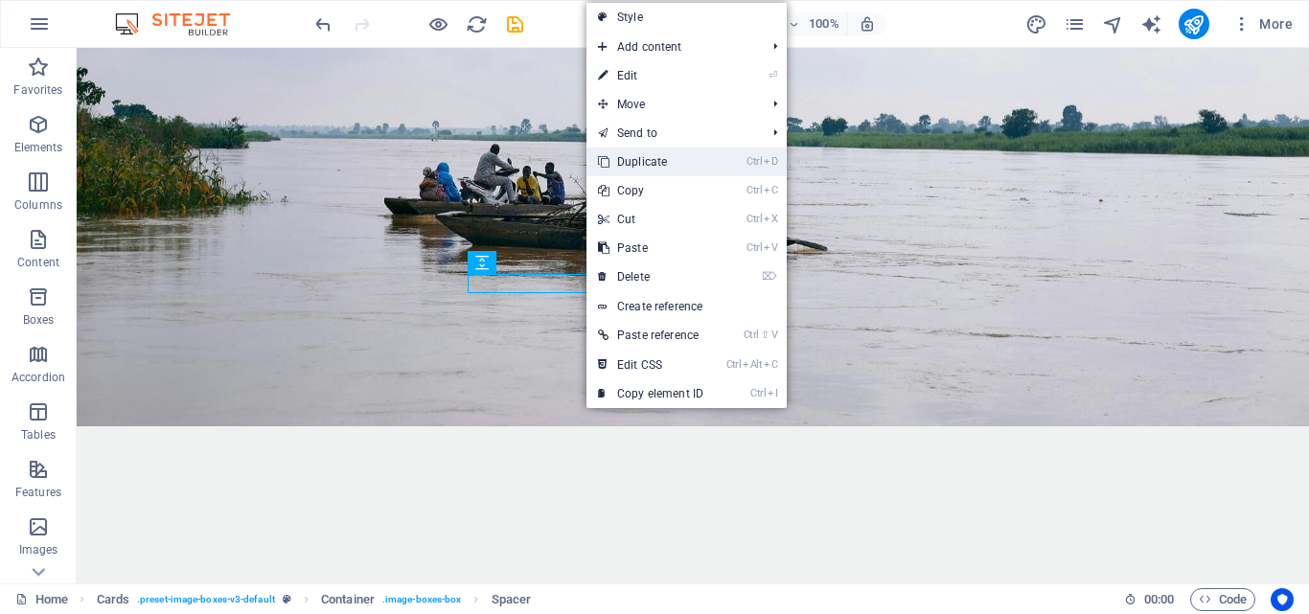
click at [640, 156] on link "Ctrl D Duplicate" at bounding box center [650, 162] width 128 height 29
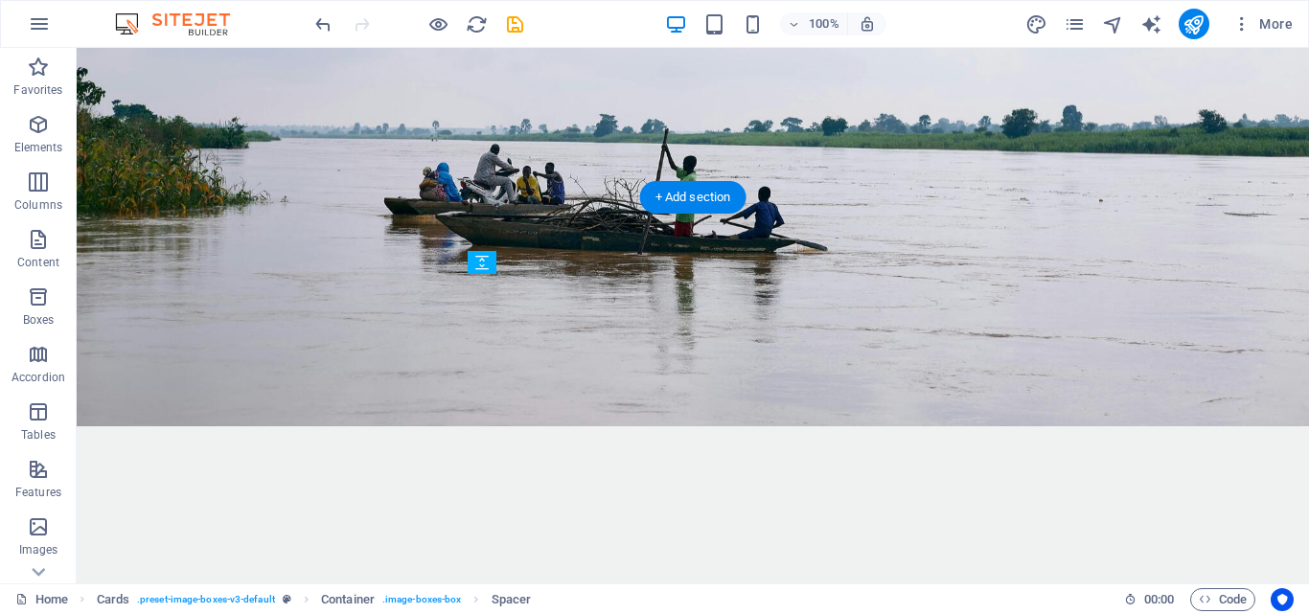
drag, startPoint x: 620, startPoint y: 331, endPoint x: 538, endPoint y: 332, distance: 81.5
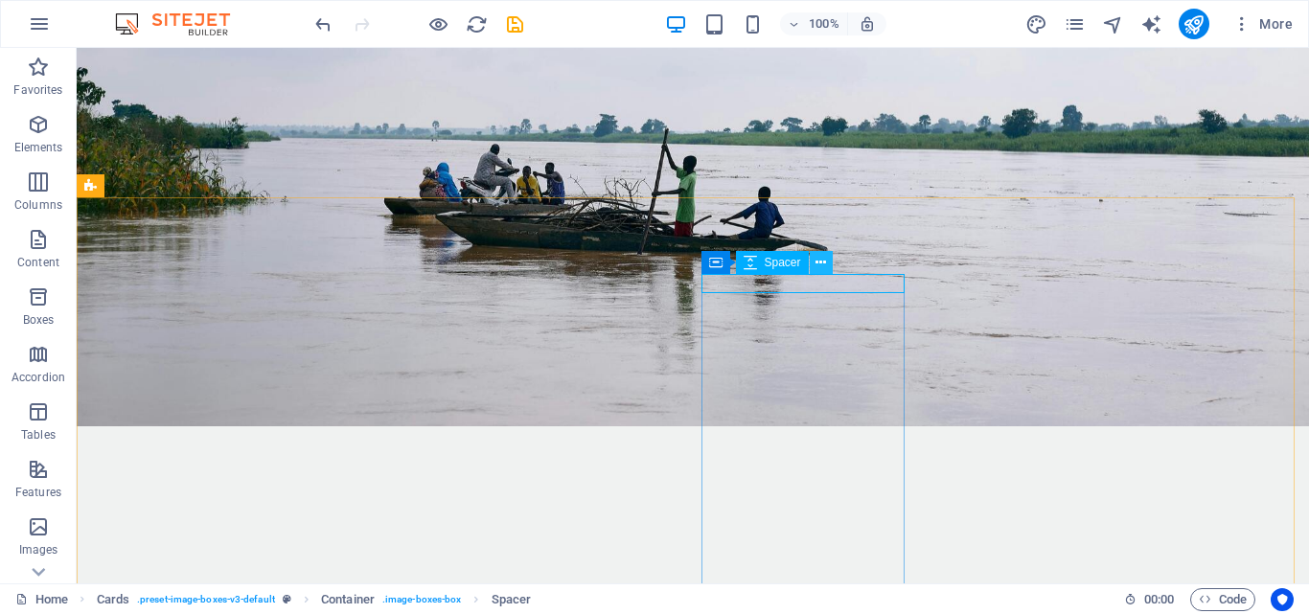
click at [823, 259] on icon at bounding box center [820, 263] width 11 height 20
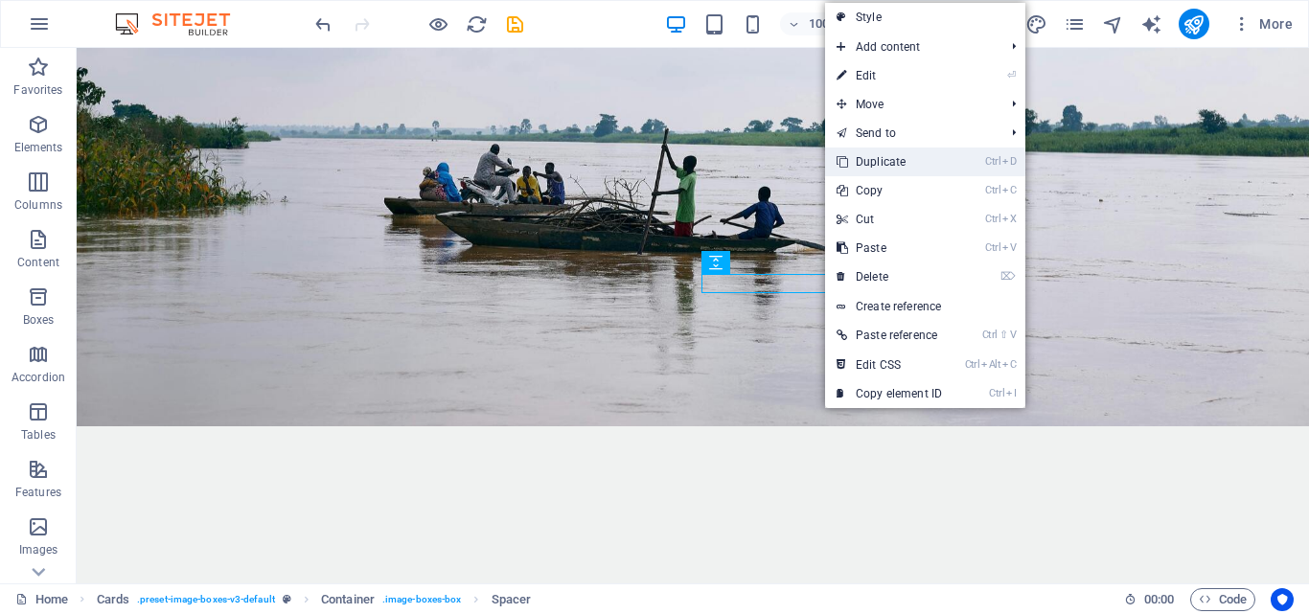
click at [887, 155] on link "Ctrl D Duplicate" at bounding box center [889, 162] width 128 height 29
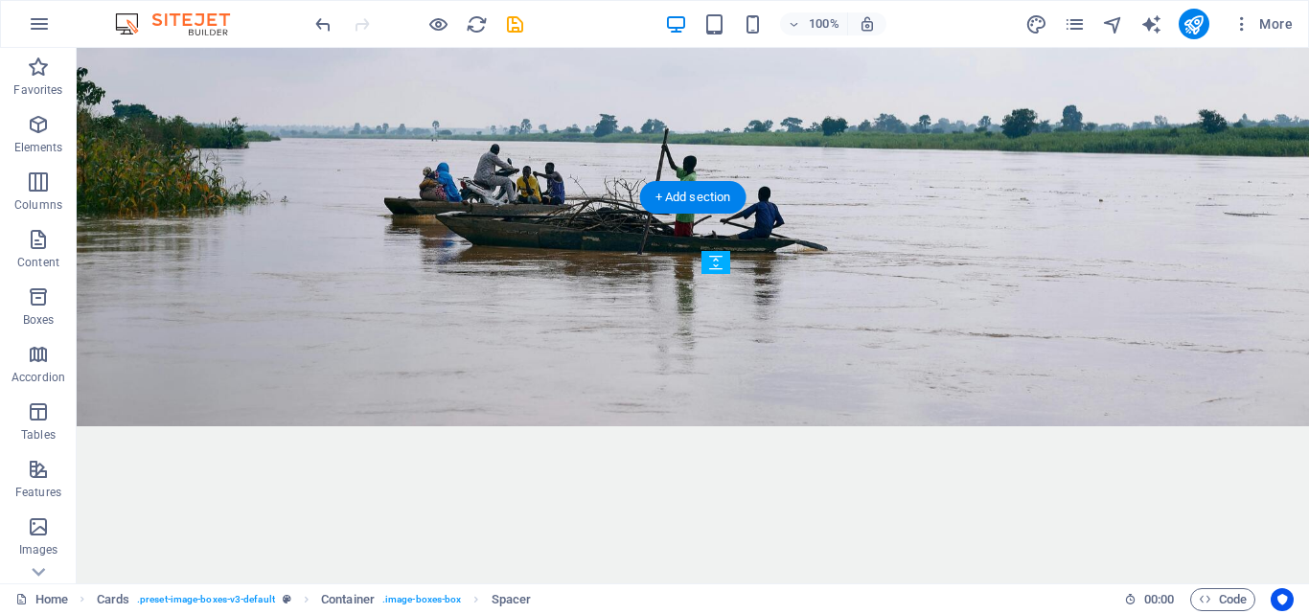
drag, startPoint x: 835, startPoint y: 330, endPoint x: 772, endPoint y: 333, distance: 62.4
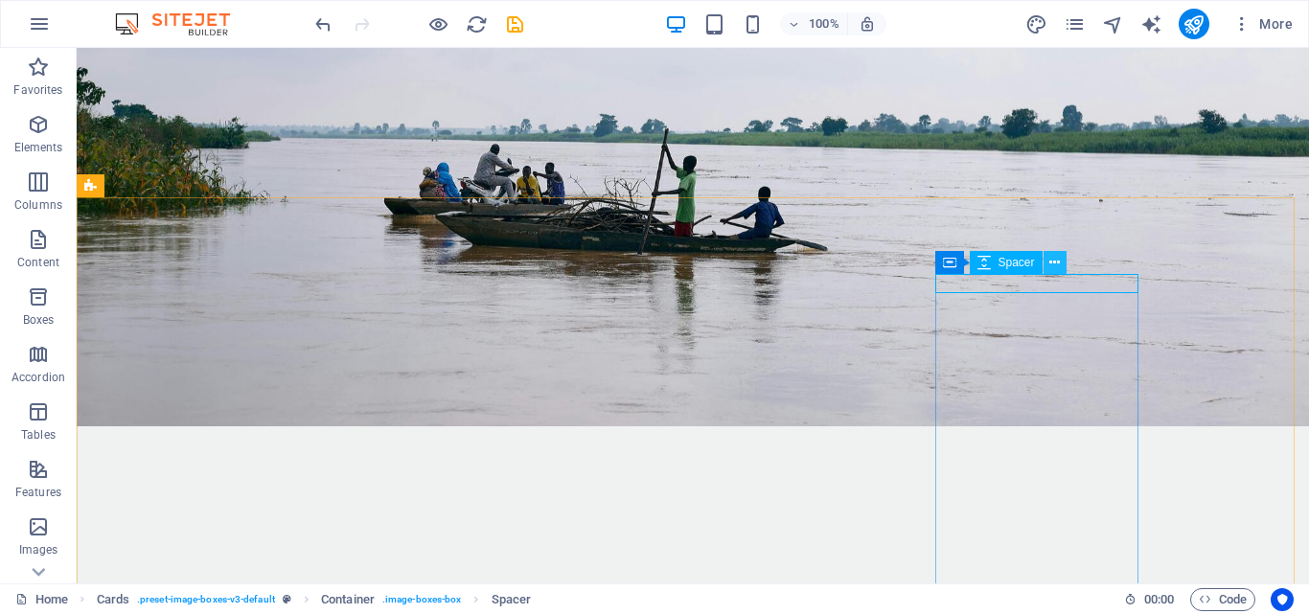
click at [1052, 263] on icon at bounding box center [1054, 263] width 11 height 20
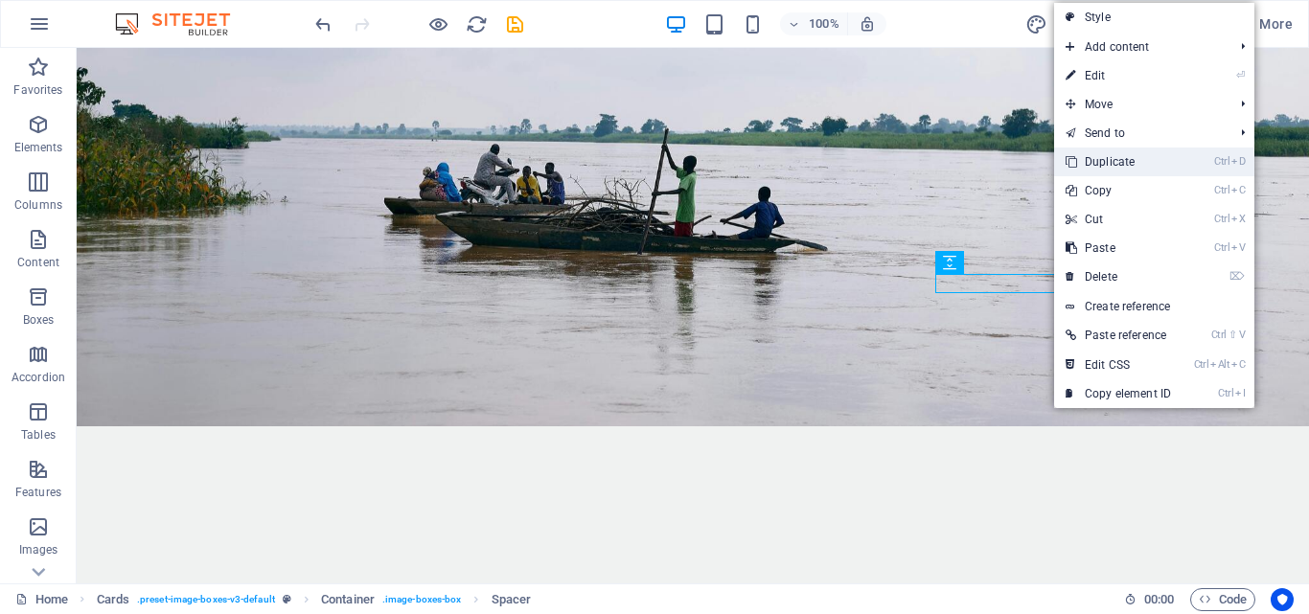
click at [1078, 160] on link "Ctrl D Duplicate" at bounding box center [1118, 162] width 128 height 29
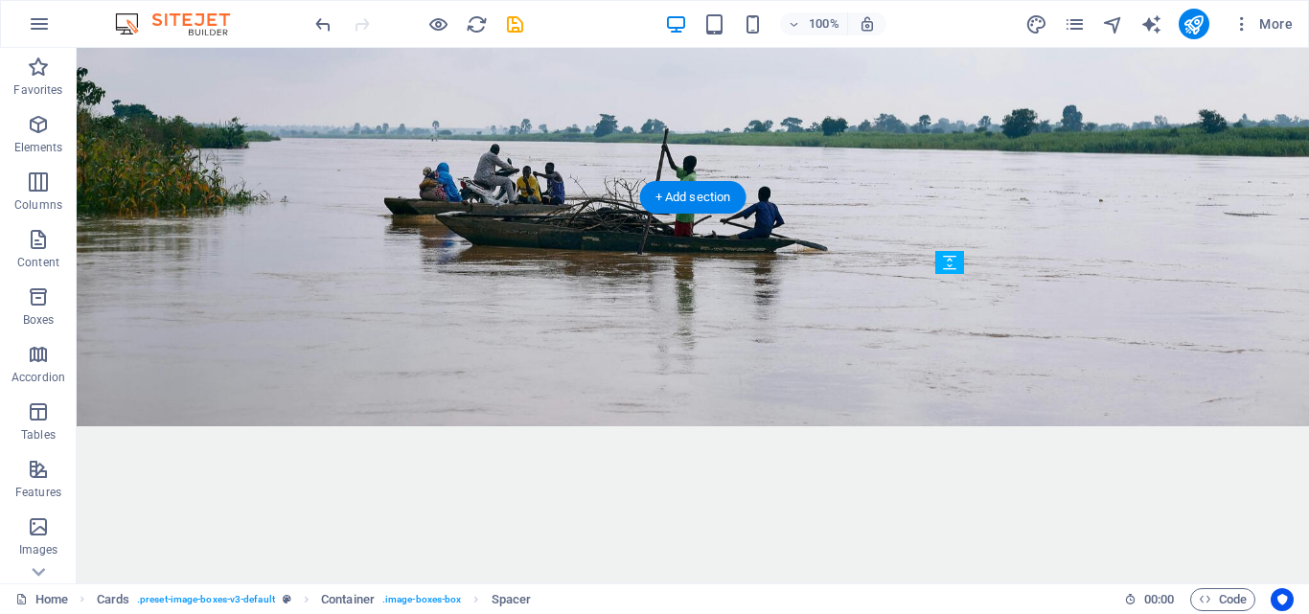
drag, startPoint x: 1072, startPoint y: 331, endPoint x: 995, endPoint y: 348, distance: 78.6
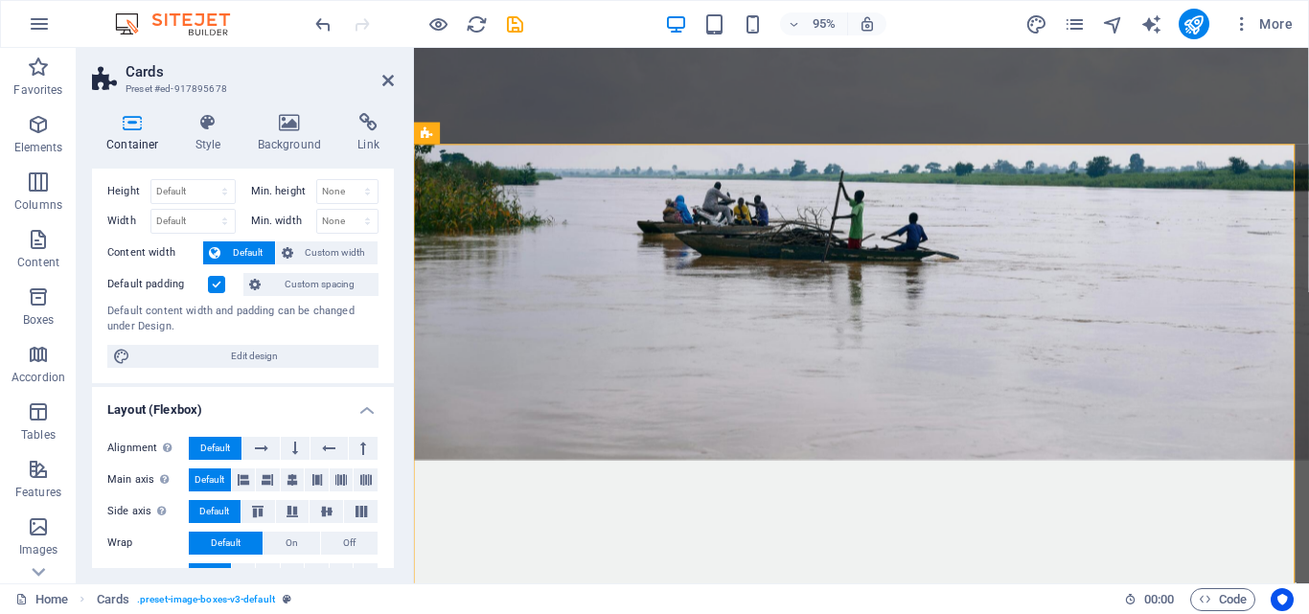
scroll to position [37, 0]
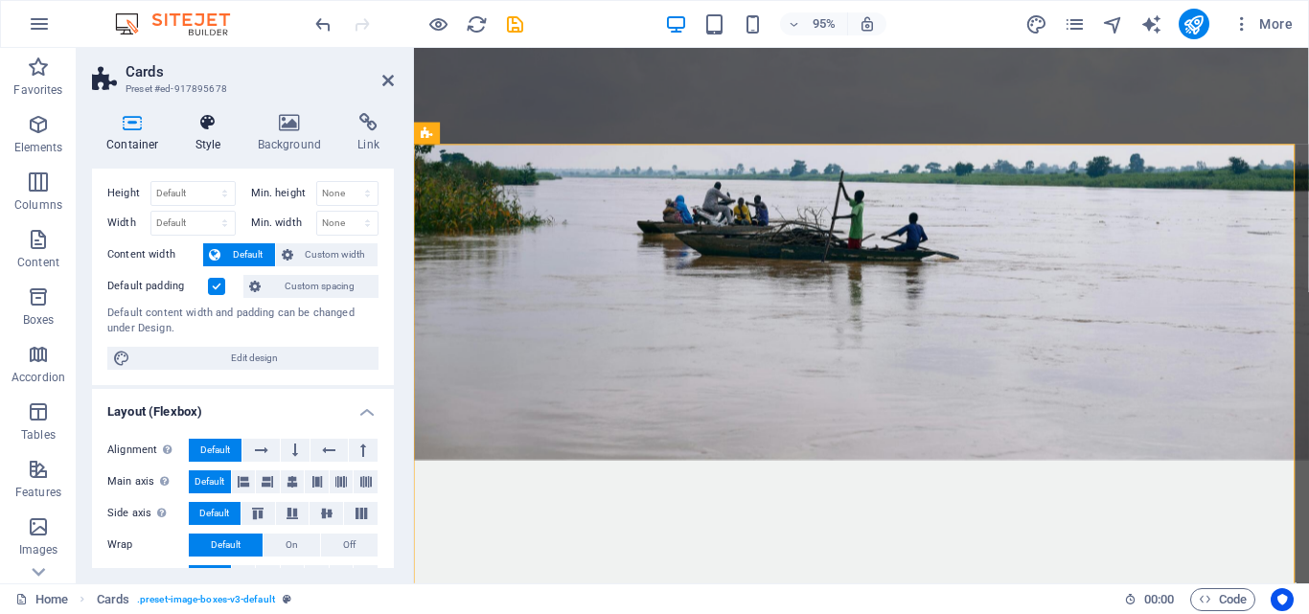
click at [191, 119] on icon at bounding box center [208, 122] width 55 height 19
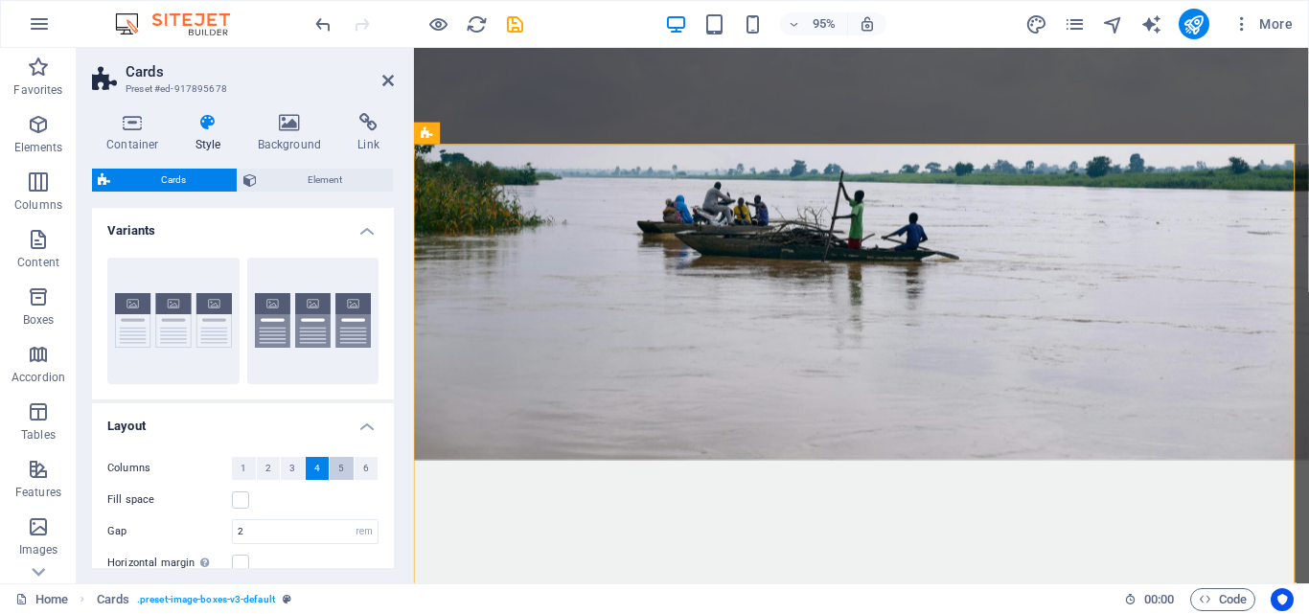
click at [340, 464] on span "5" at bounding box center [341, 468] width 6 height 23
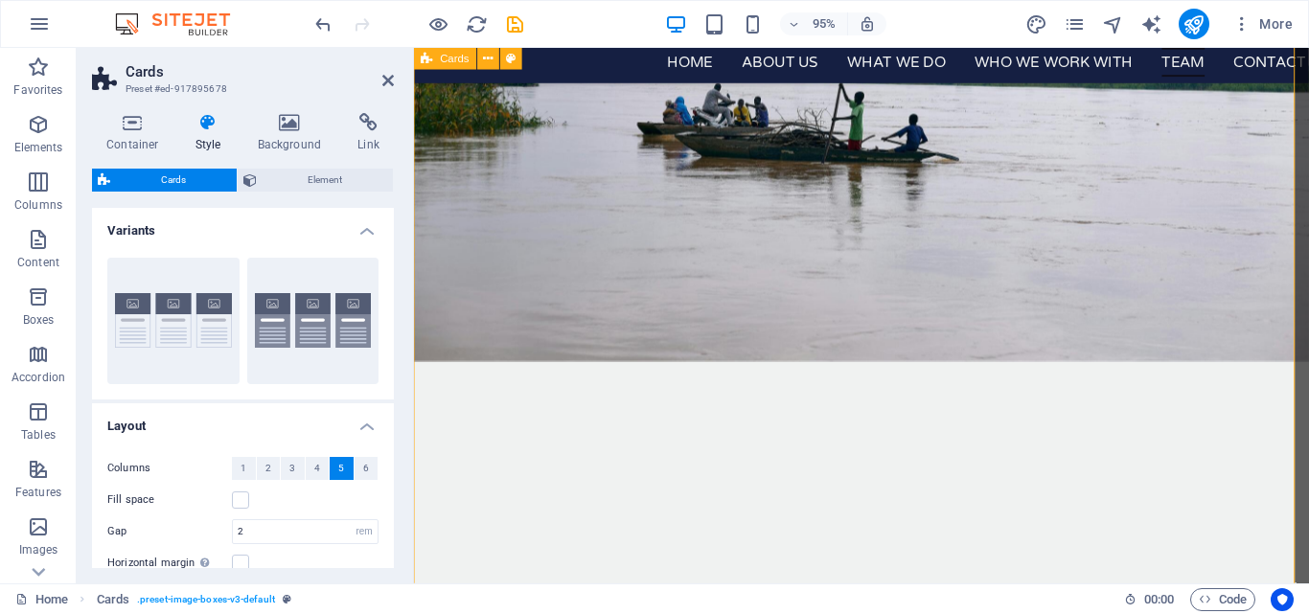
scroll to position [3556, 0]
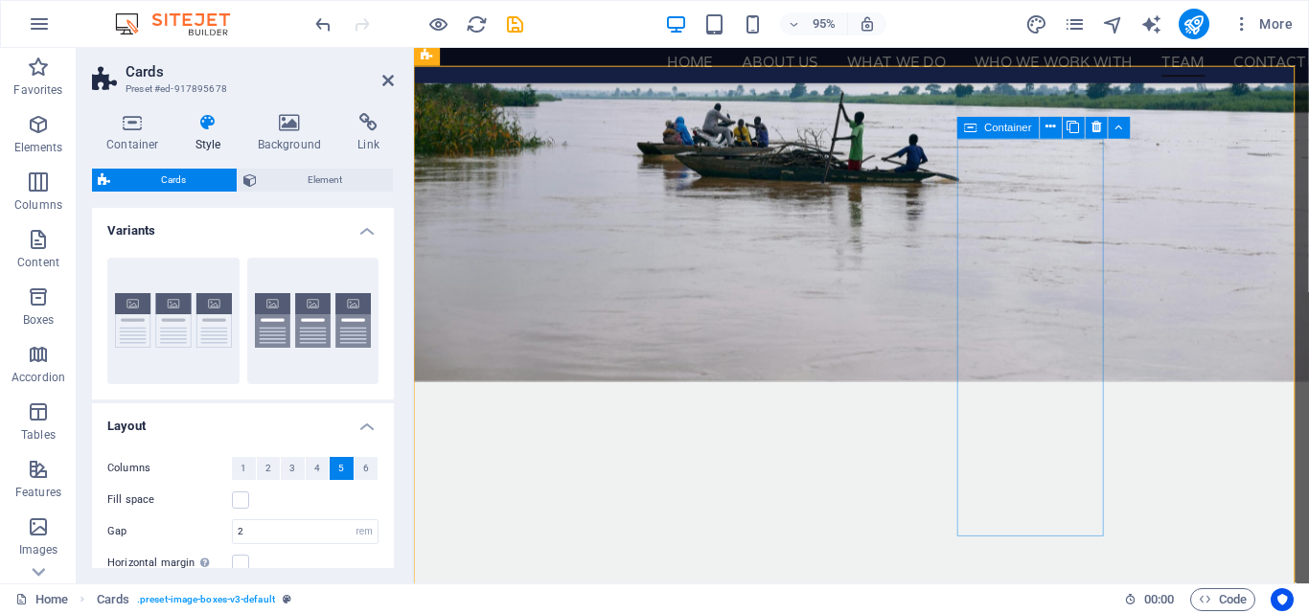
click at [1075, 130] on icon at bounding box center [1073, 127] width 12 height 19
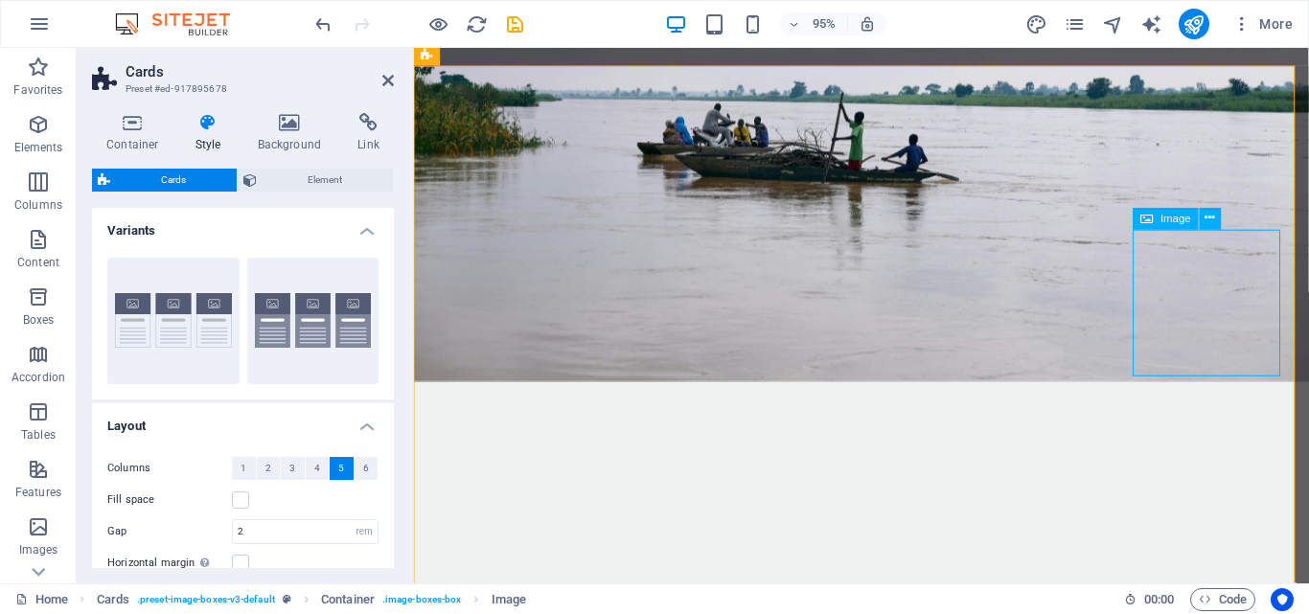
select select "px"
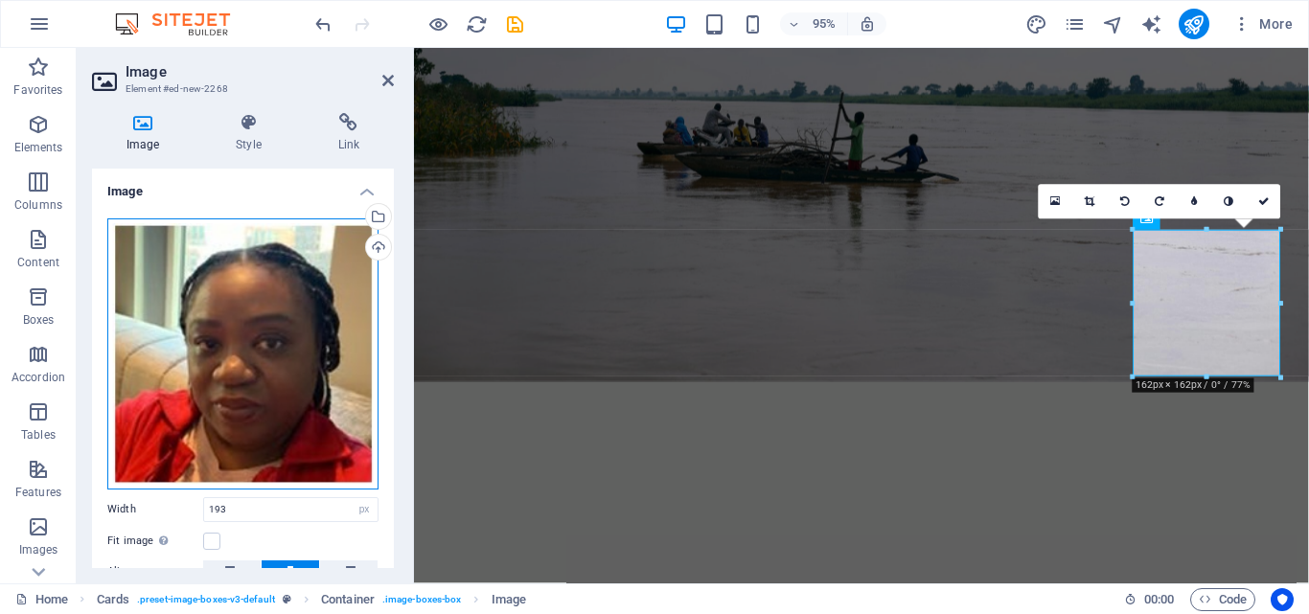
click at [262, 338] on div "Drag files here, click to choose files or select files from Files or our free s…" at bounding box center [242, 353] width 271 height 271
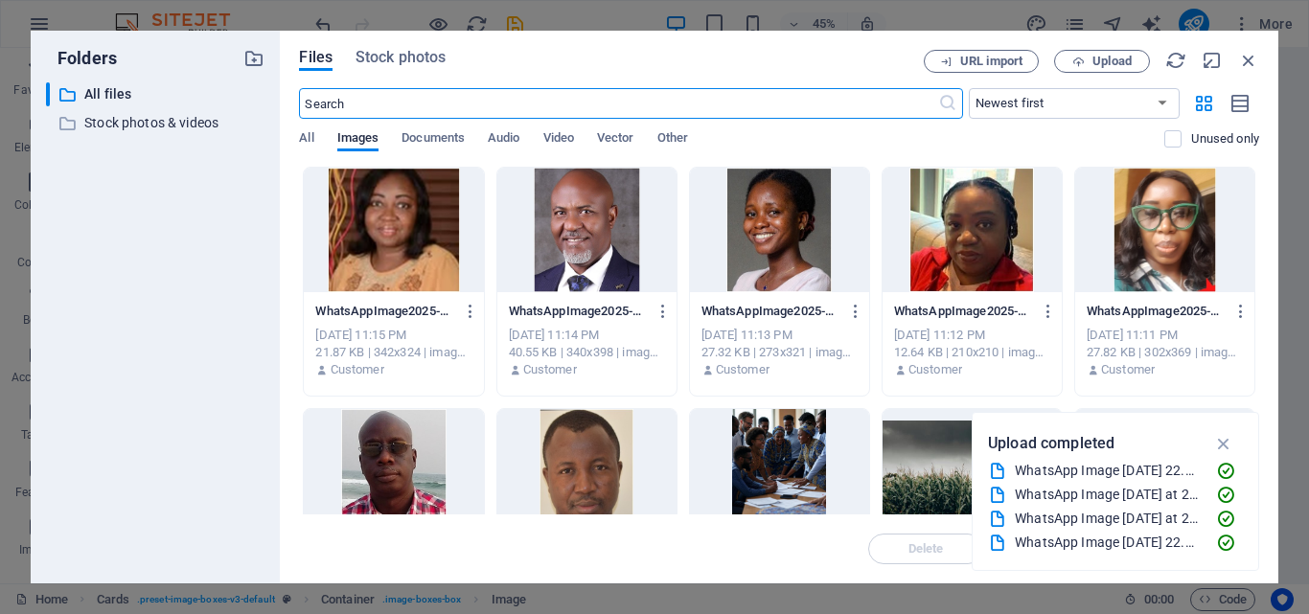
scroll to position [4185, 0]
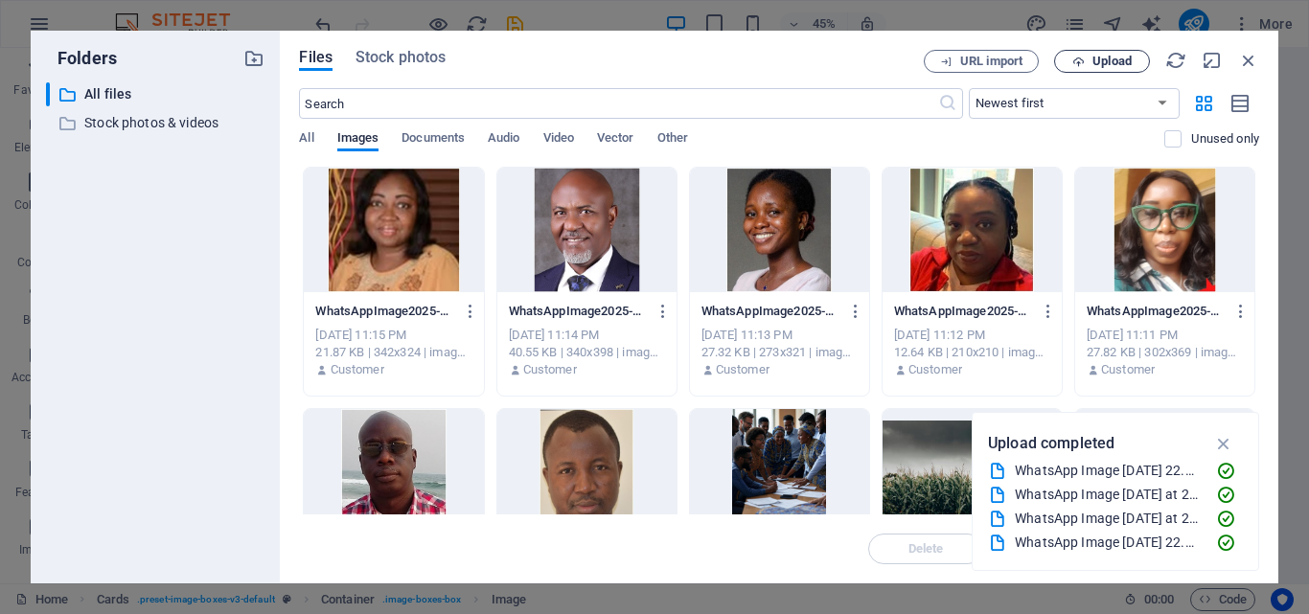
click at [1110, 59] on span "Upload" at bounding box center [1111, 61] width 39 height 11
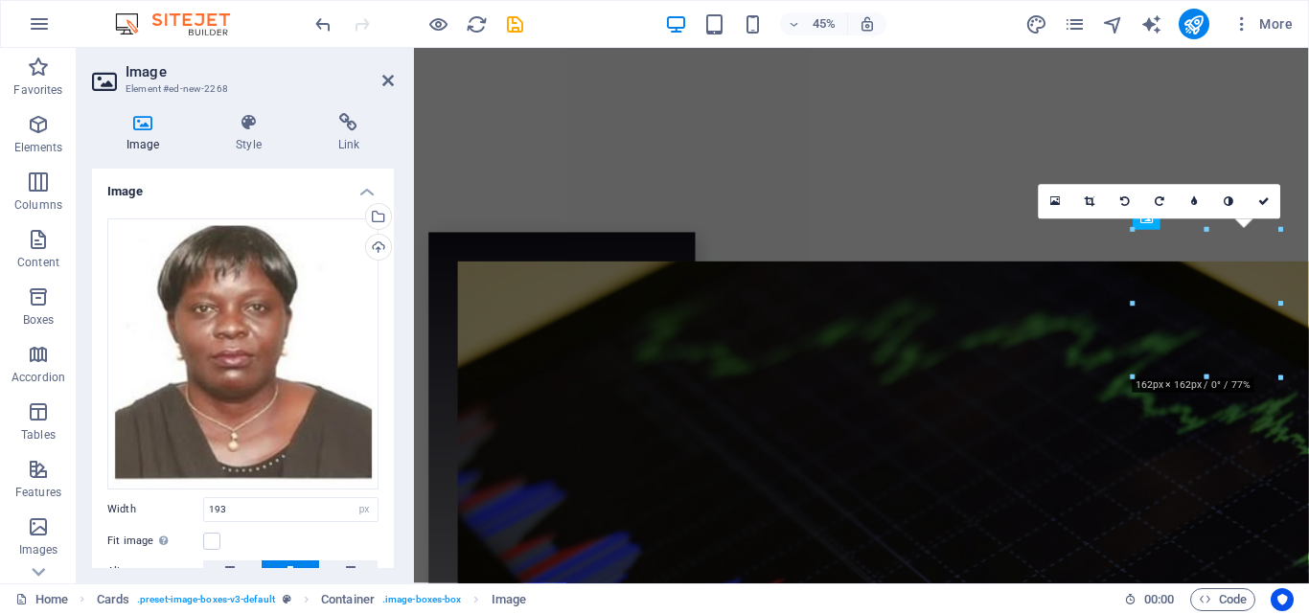
scroll to position [3556, 0]
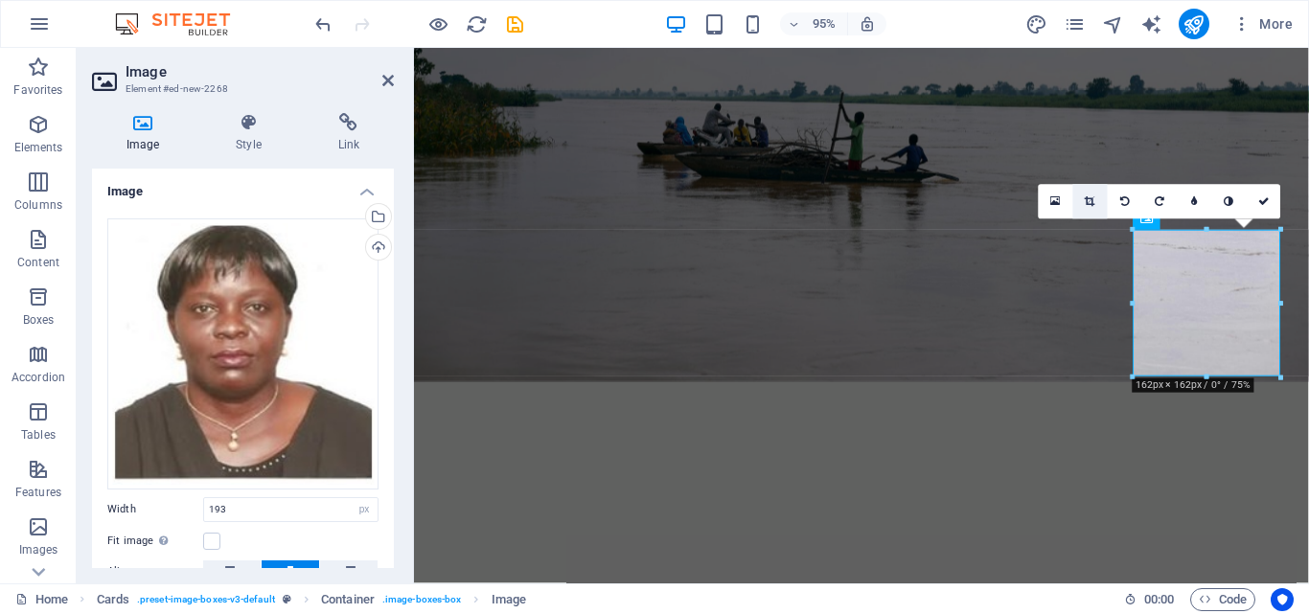
click at [1092, 202] on icon at bounding box center [1091, 201] width 11 height 11
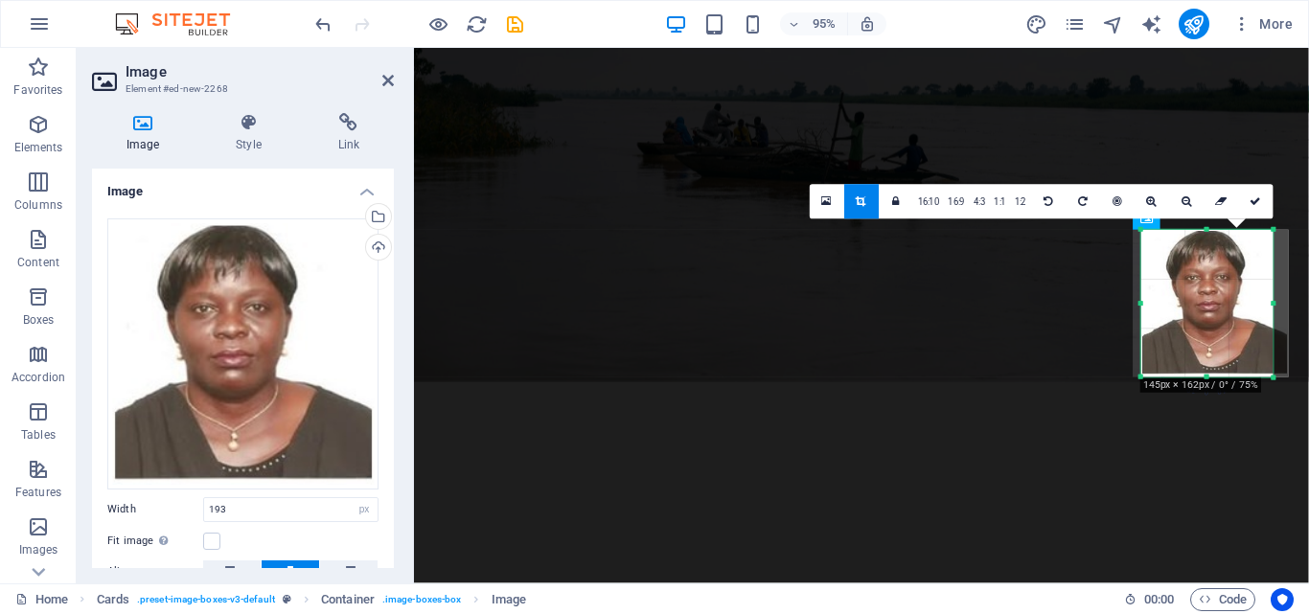
drag, startPoint x: 1283, startPoint y: 304, endPoint x: 1267, endPoint y: 306, distance: 16.4
click at [1267, 306] on div "180 170 160 150 140 130 120 110 100 90 80 70 60 50 40 30 20 10 0 -10 -20 -30 -4…" at bounding box center [1207, 304] width 132 height 148
click at [1261, 203] on link at bounding box center [1255, 201] width 34 height 34
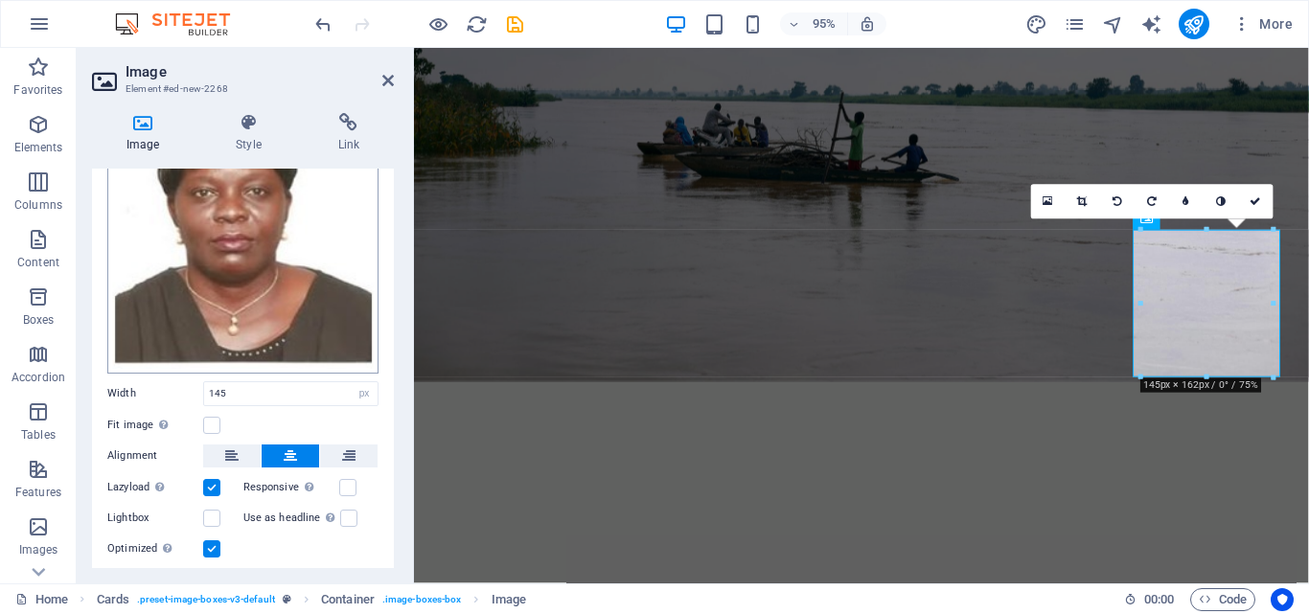
scroll to position [83, 0]
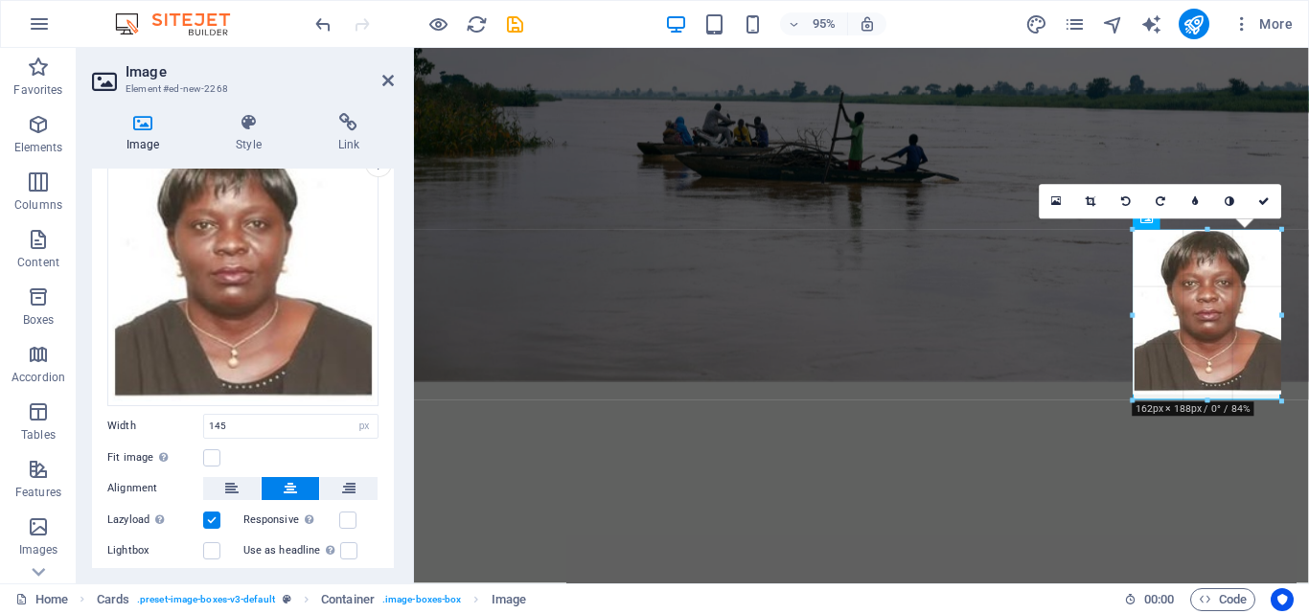
drag, startPoint x: 1141, startPoint y: 377, endPoint x: 1135, endPoint y: 402, distance: 25.6
type input "162"
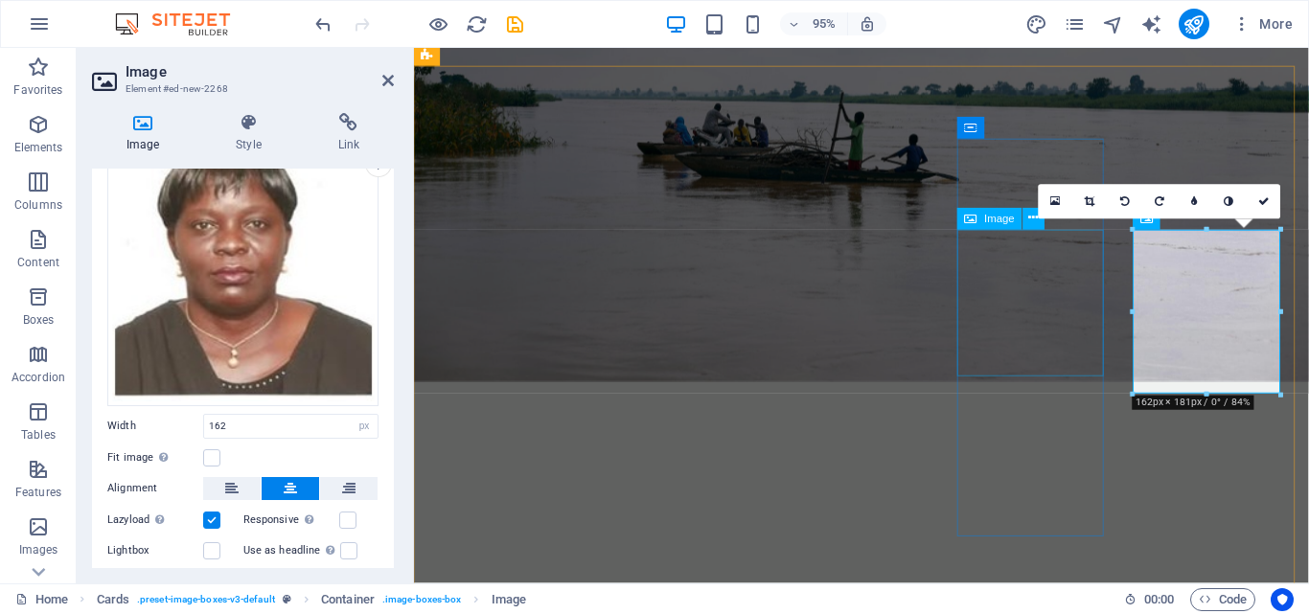
select select "px"
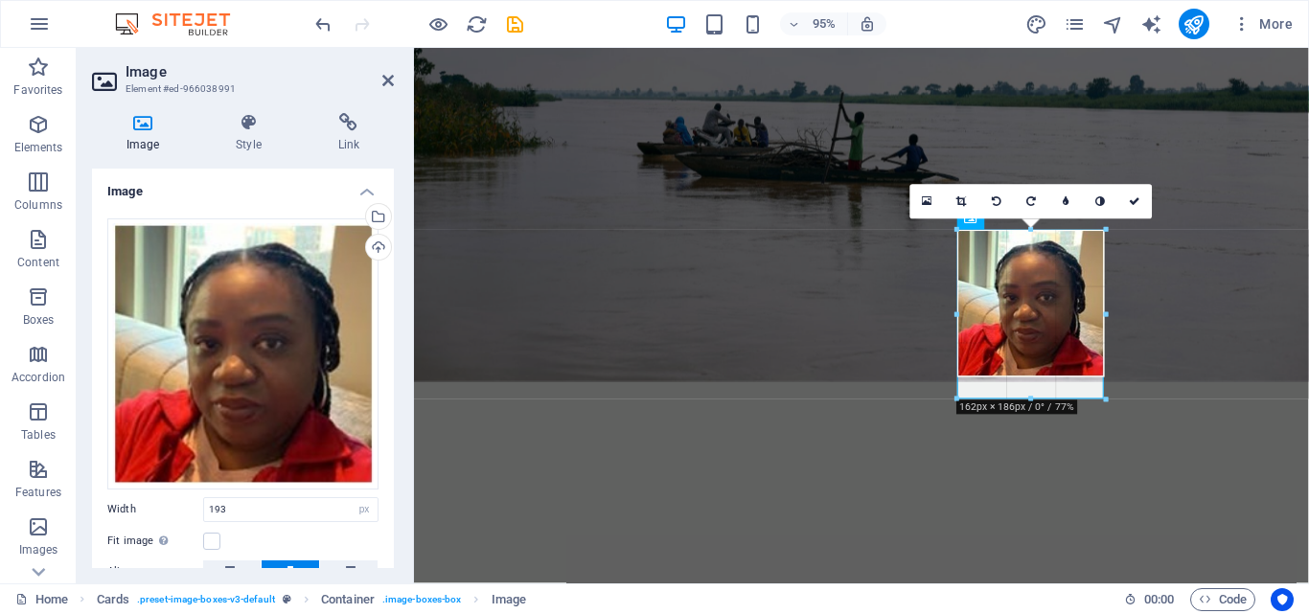
drag, startPoint x: 956, startPoint y: 377, endPoint x: 568, endPoint y: 370, distance: 388.1
click at [954, 400] on div at bounding box center [957, 399] width 9 height 9
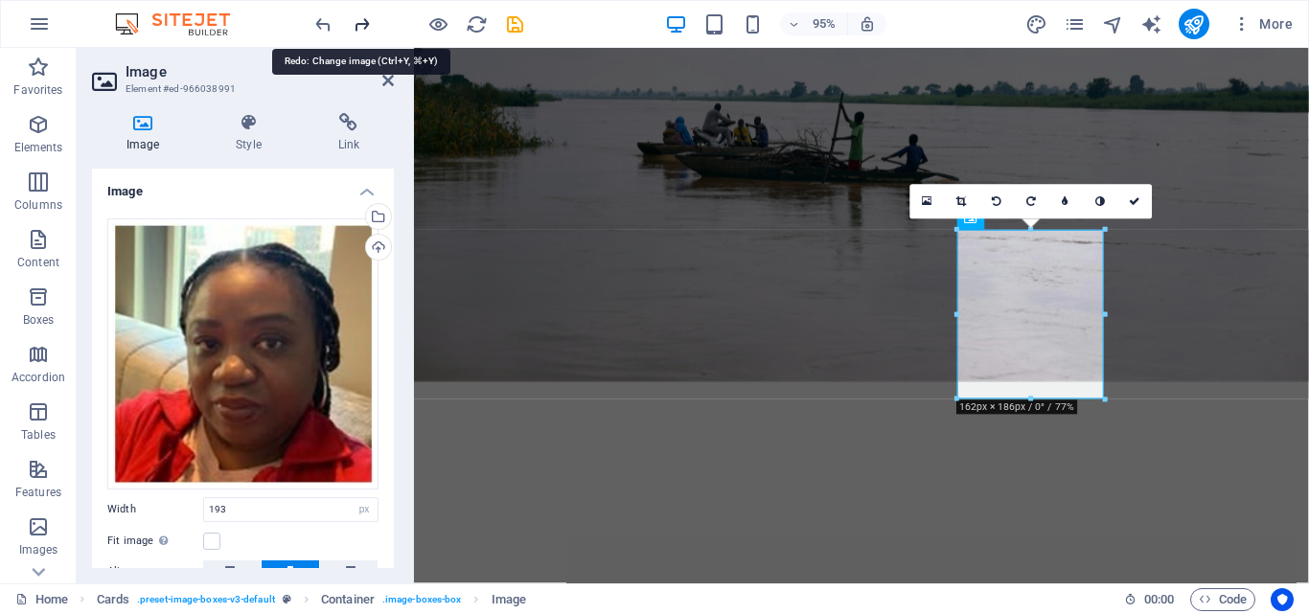
click at [360, 14] on icon "redo" at bounding box center [362, 24] width 22 height 22
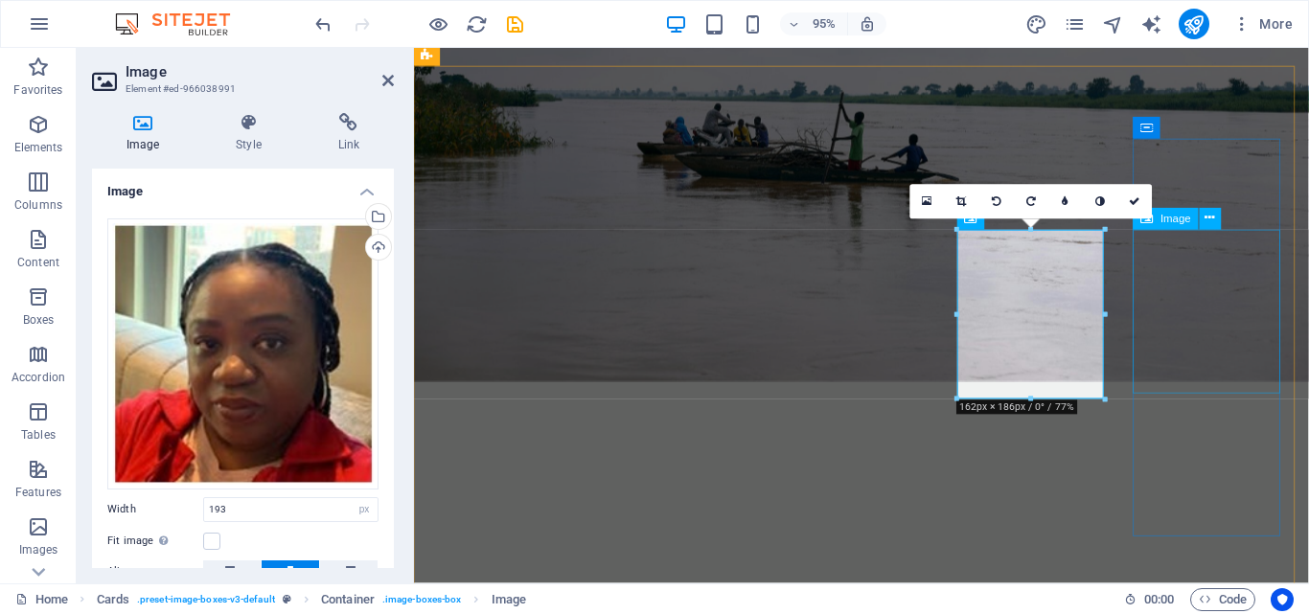
select select "px"
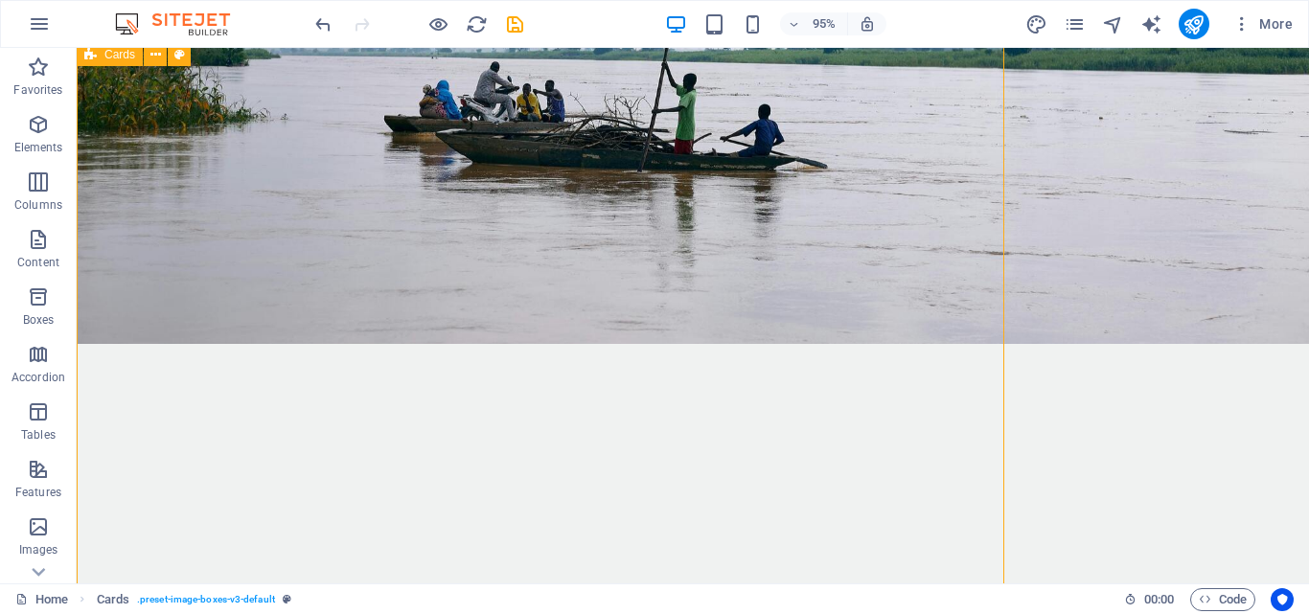
scroll to position [3604, 0]
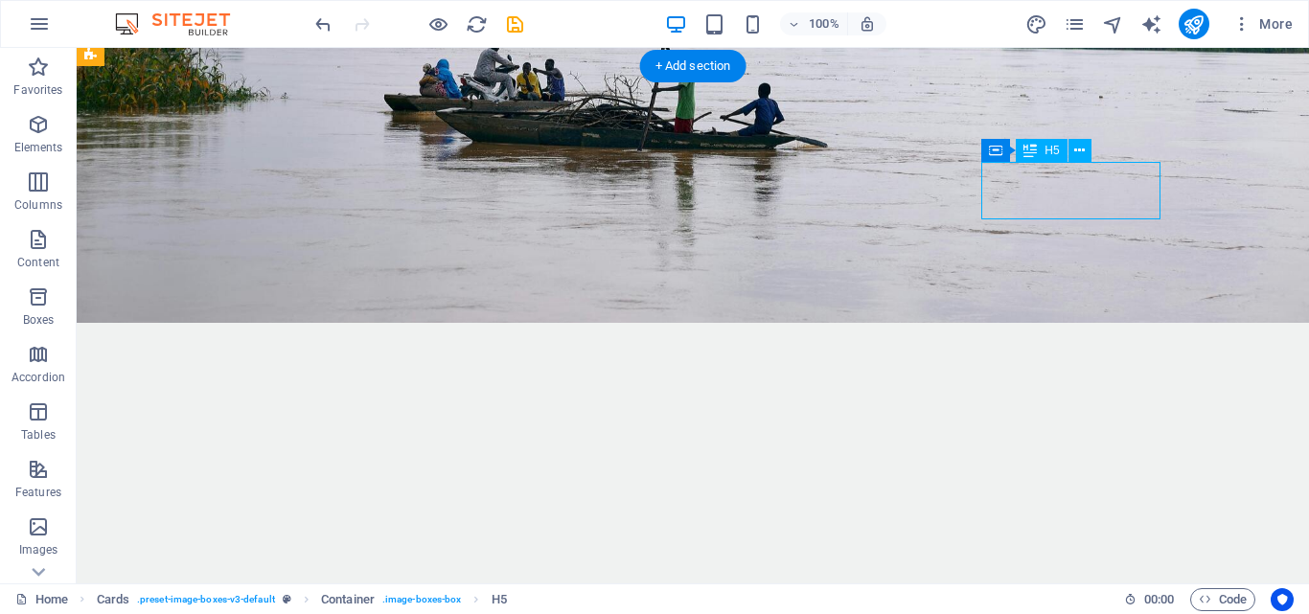
scroll to position [3556, 0]
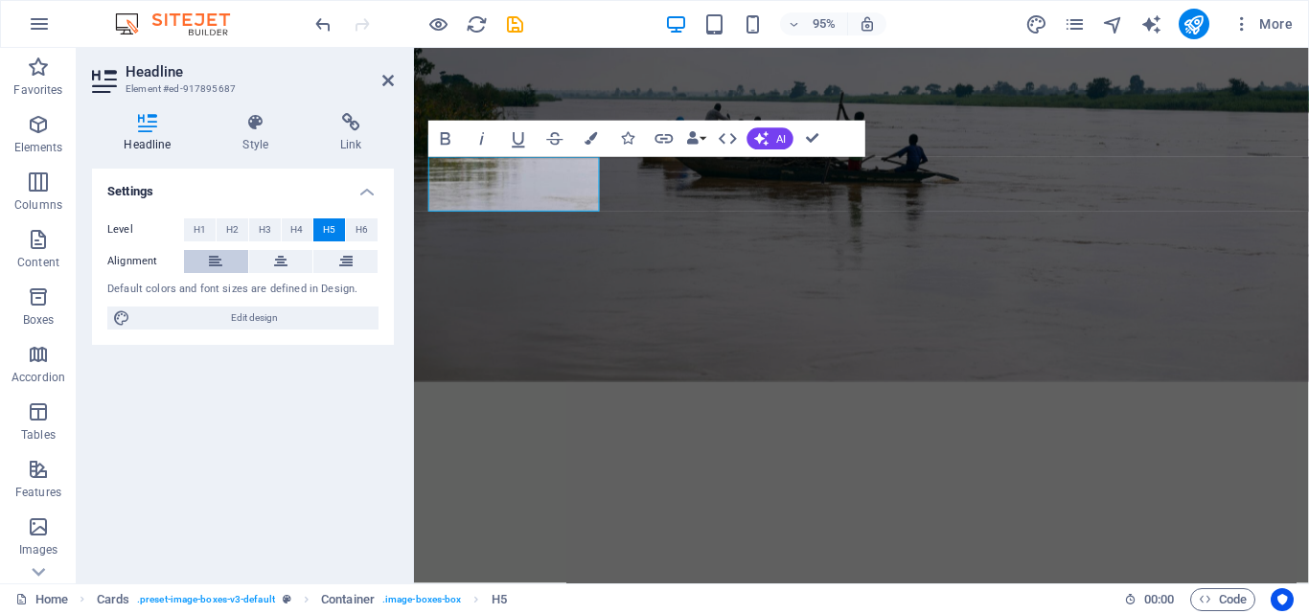
click at [219, 263] on icon at bounding box center [215, 261] width 13 height 23
click at [268, 264] on button at bounding box center [281, 261] width 64 height 23
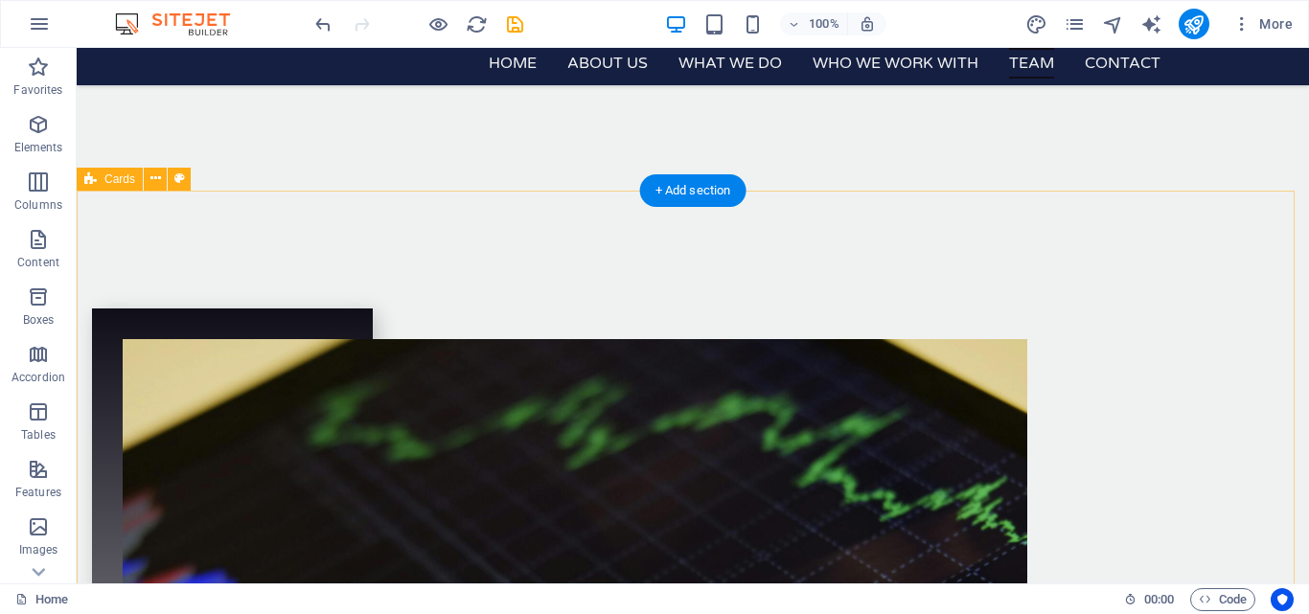
scroll to position [4086, 0]
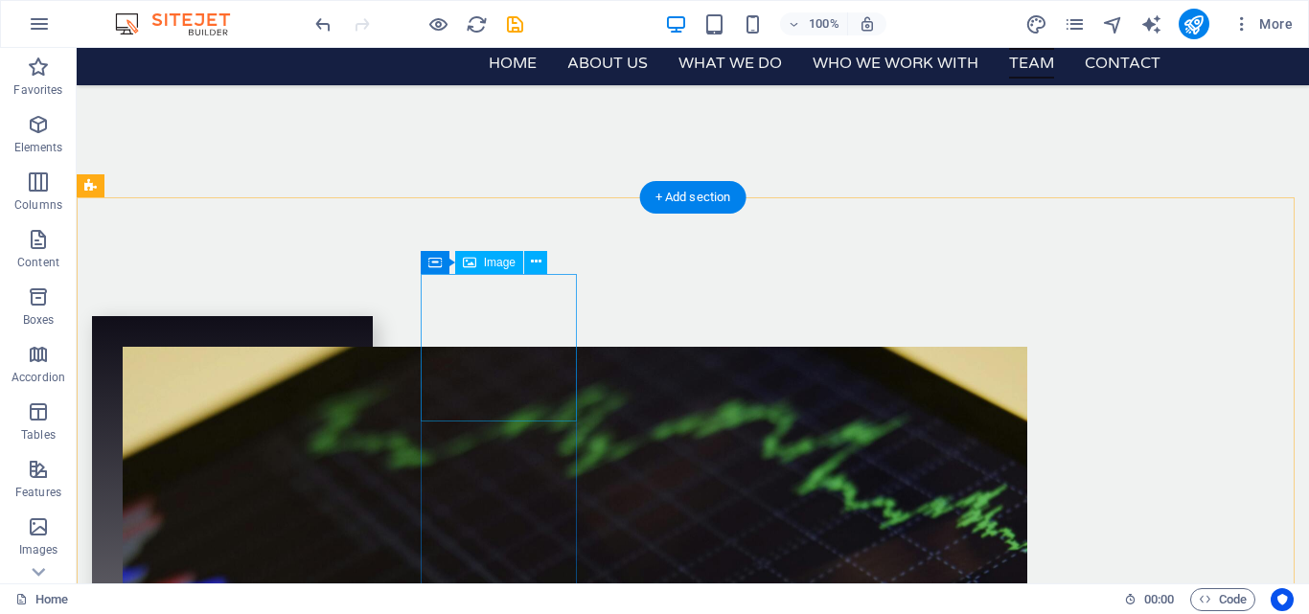
select select "px"
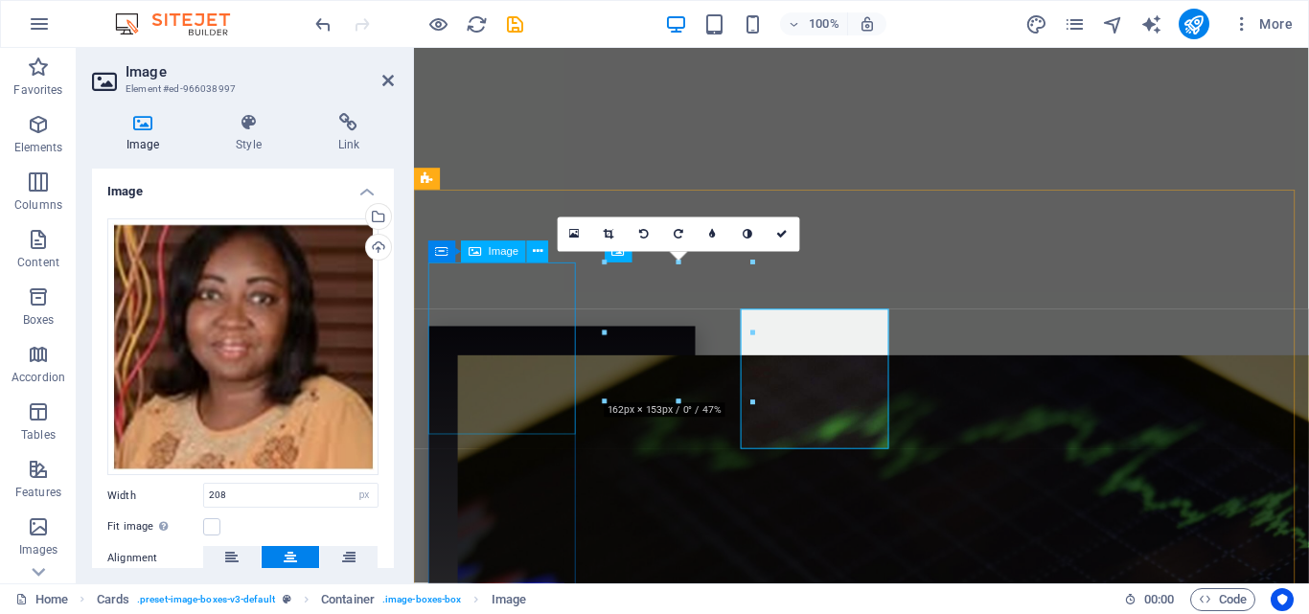
scroll to position [4038, 0]
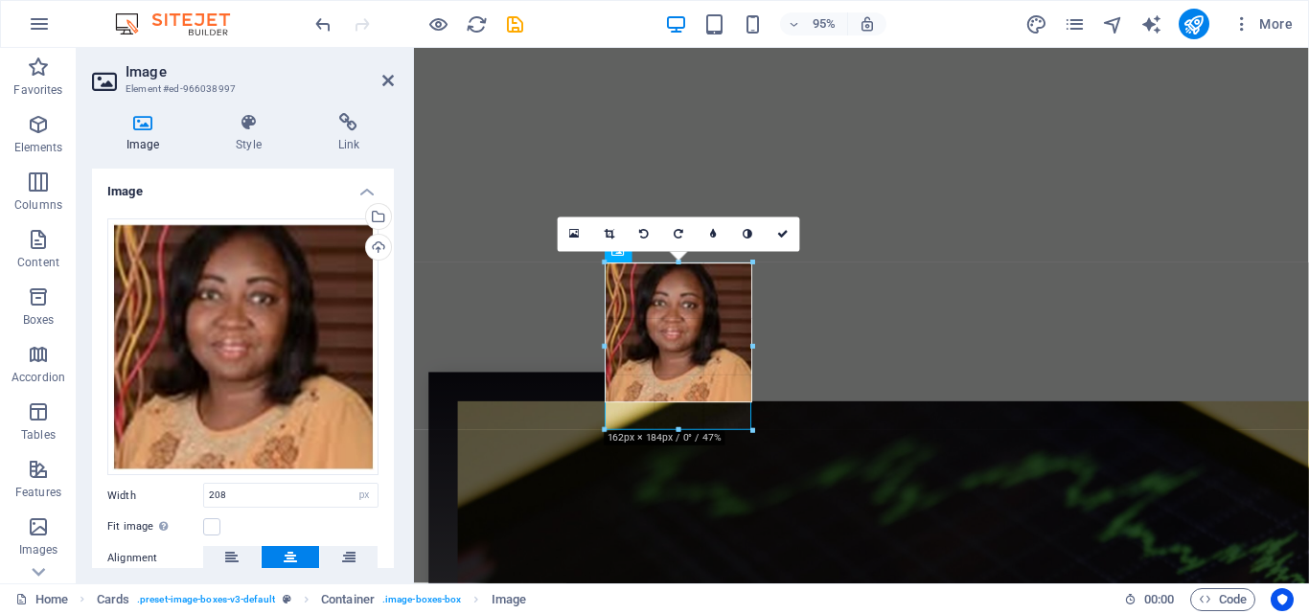
drag, startPoint x: 606, startPoint y: 400, endPoint x: 197, endPoint y: 400, distance: 408.2
click at [602, 429] on div at bounding box center [605, 429] width 9 height 9
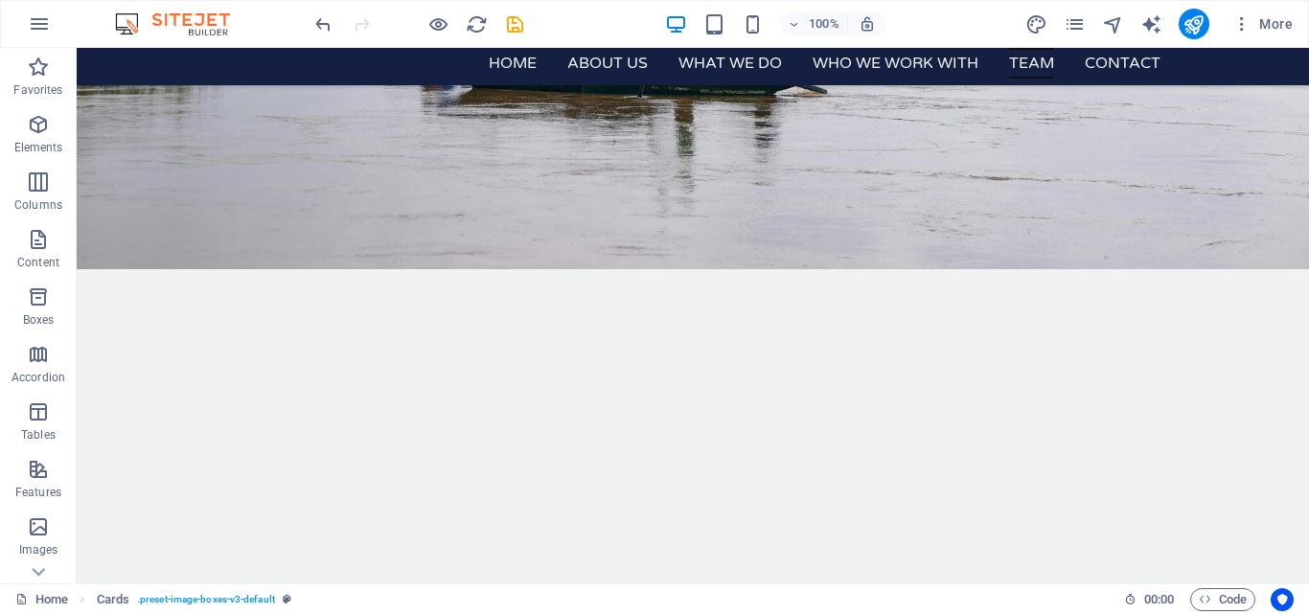
scroll to position [3594, 0]
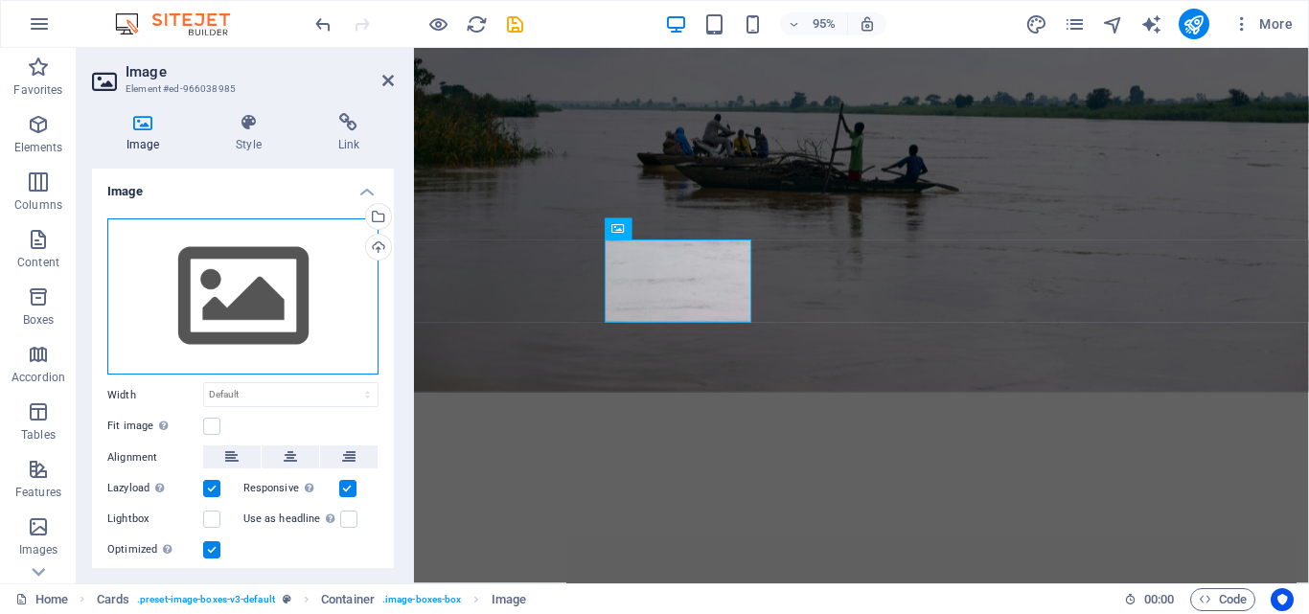
click at [272, 311] on div "Drag files here, click to choose files or select files from Files or our free s…" at bounding box center [242, 296] width 271 height 157
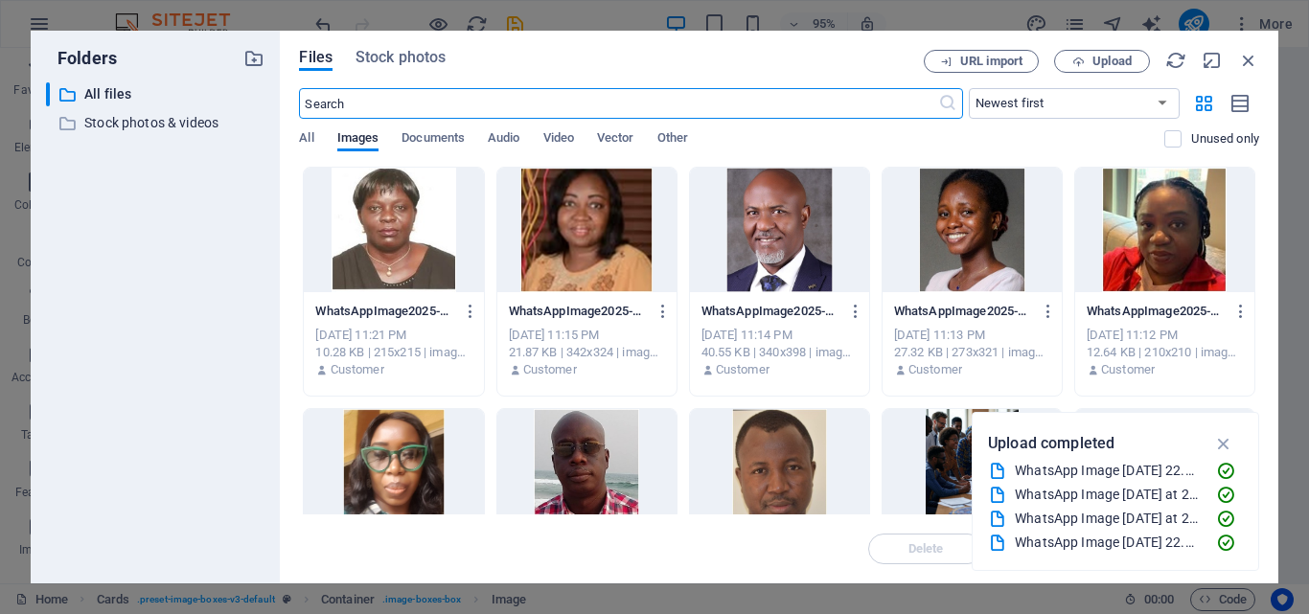
scroll to position [4175, 0]
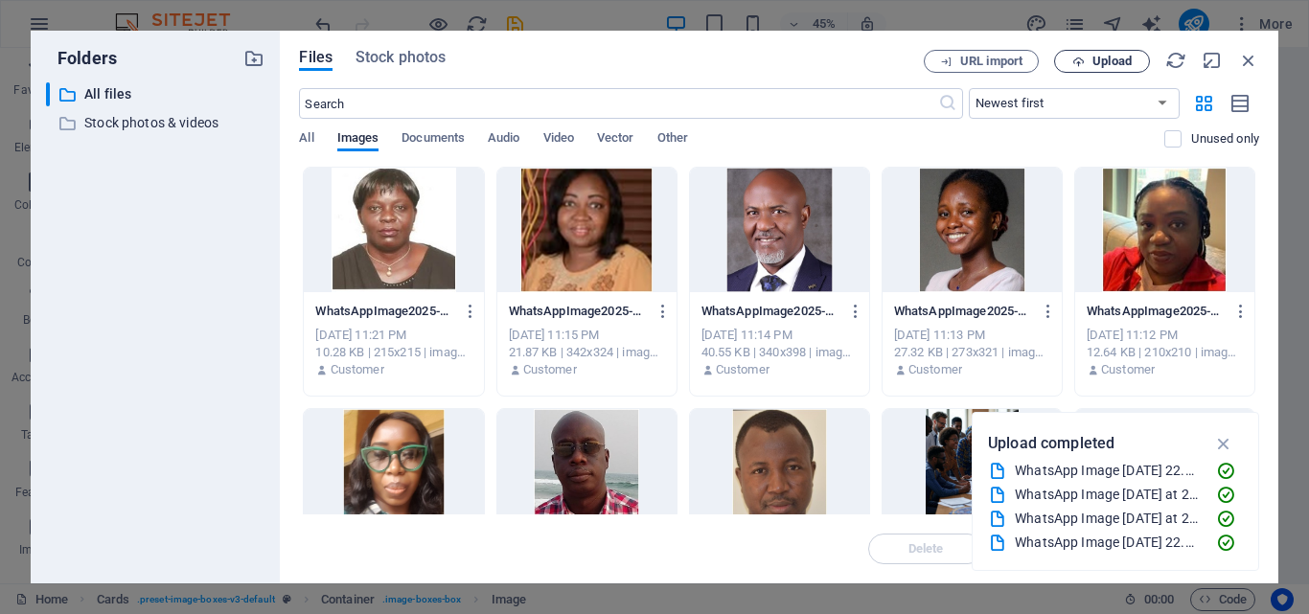
click at [1116, 57] on span "Upload" at bounding box center [1111, 61] width 39 height 11
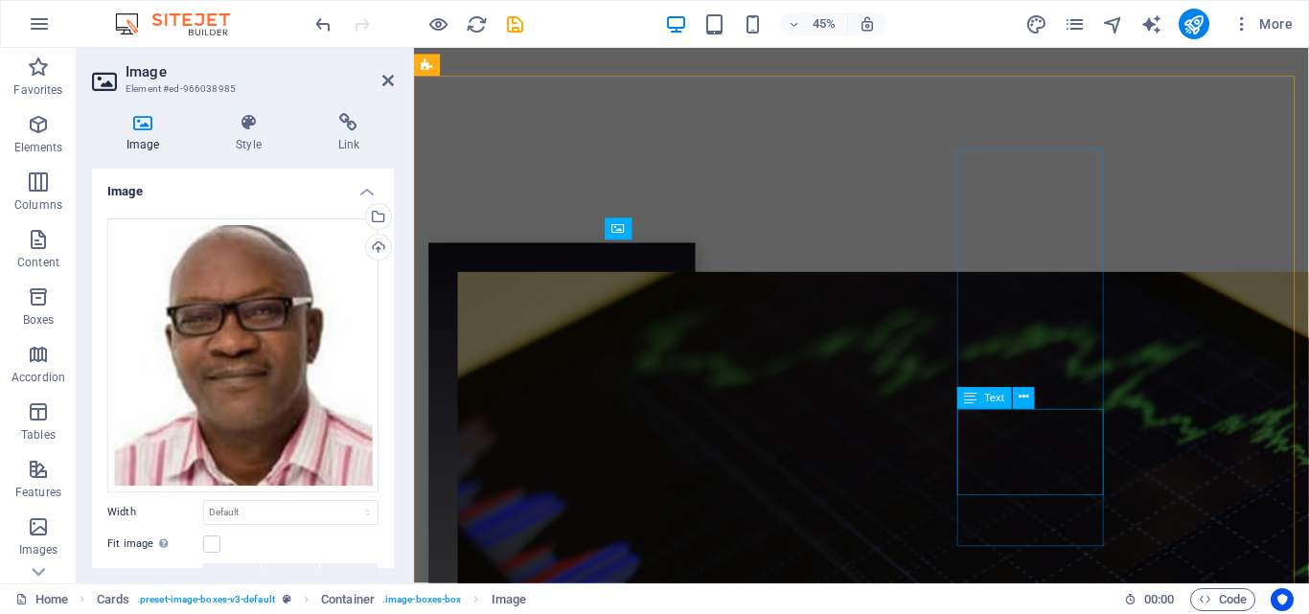
scroll to position [3545, 0]
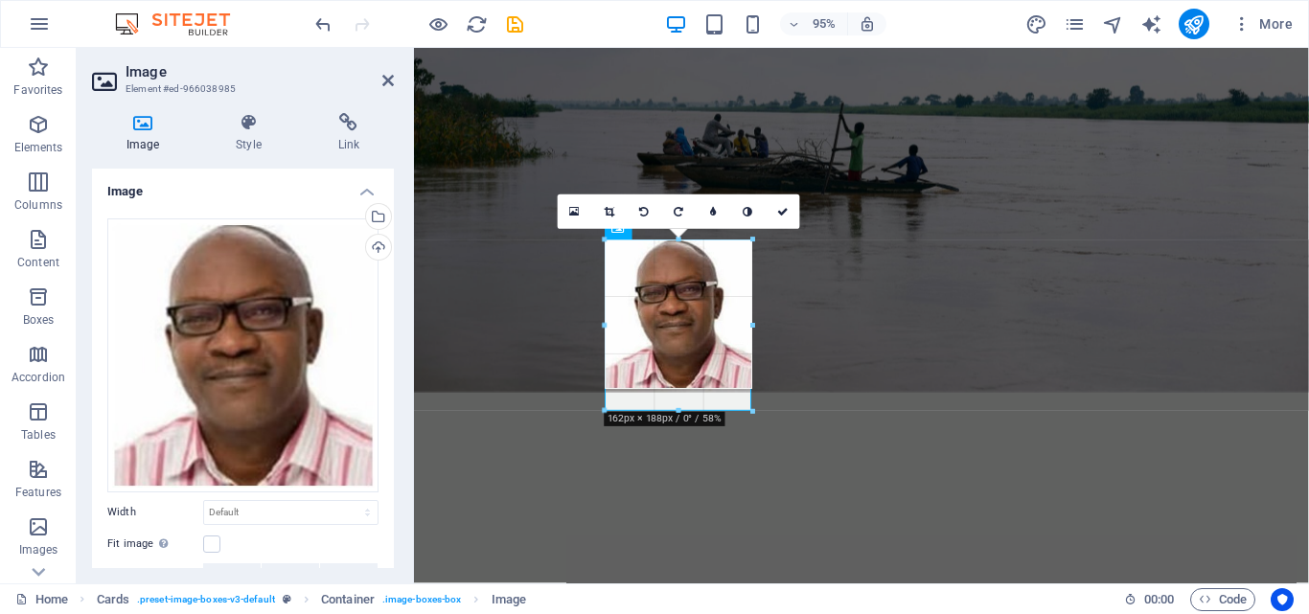
drag, startPoint x: 733, startPoint y: 368, endPoint x: 748, endPoint y: 412, distance: 46.7
type input "162"
select select "px"
drag, startPoint x: 753, startPoint y: 388, endPoint x: 762, endPoint y: 405, distance: 19.3
drag, startPoint x: 750, startPoint y: 388, endPoint x: 754, endPoint y: 403, distance: 15.8
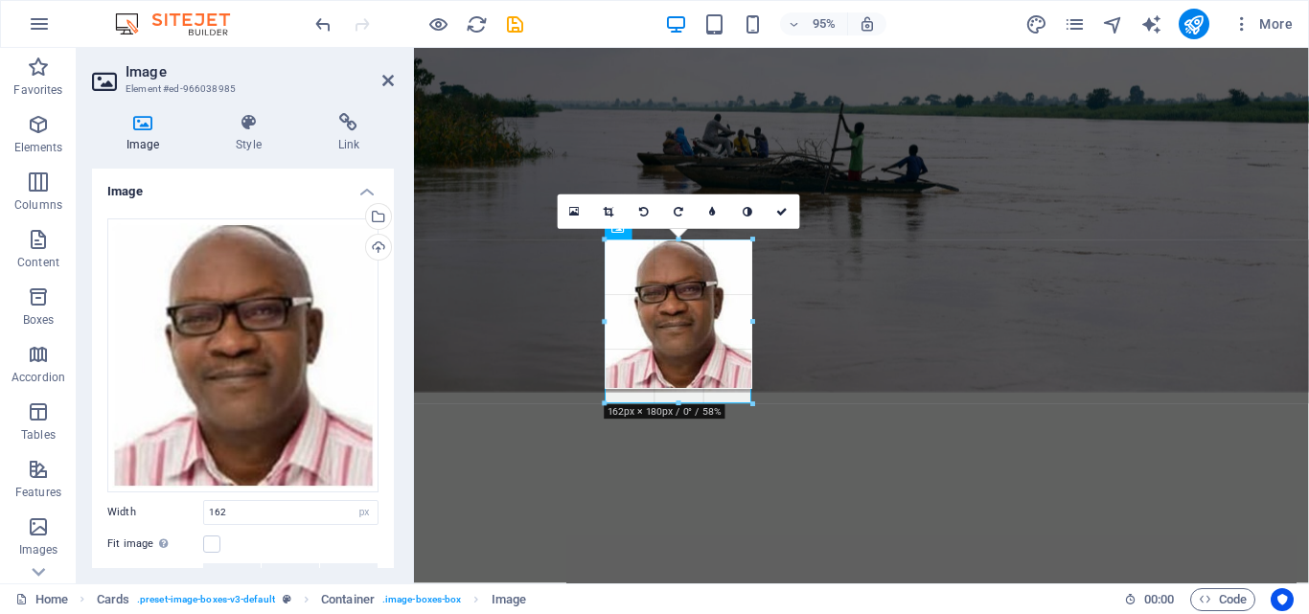
click at [754, 403] on div at bounding box center [752, 405] width 11 height 11
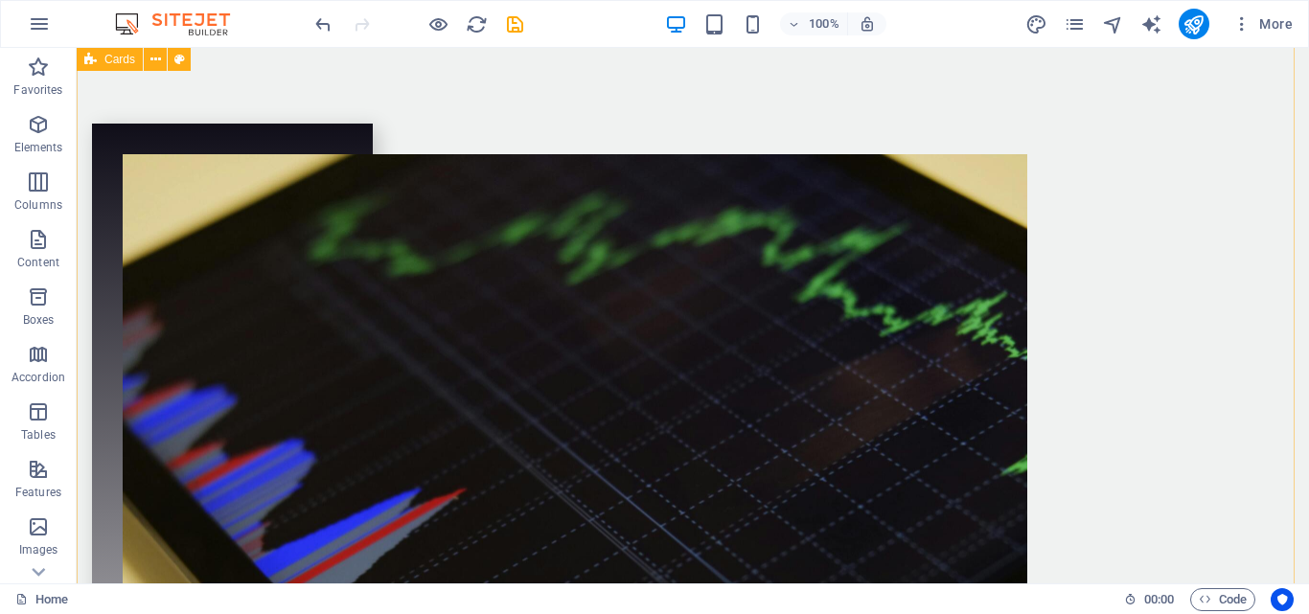
scroll to position [4287, 0]
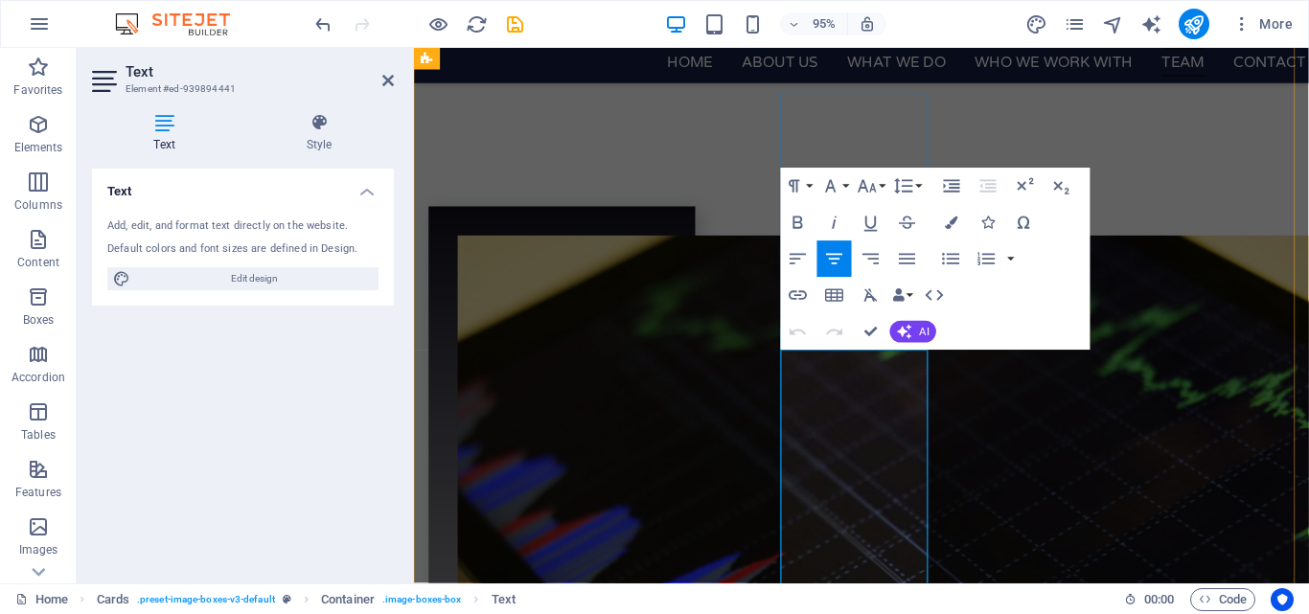
scroll to position [4208, 0]
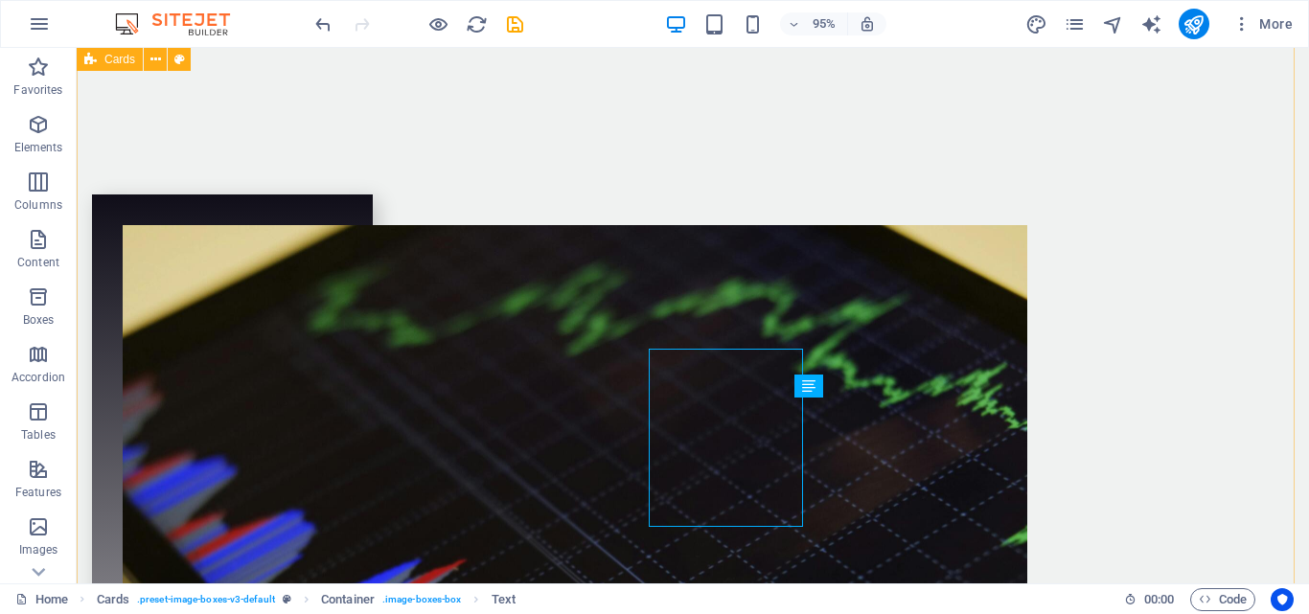
scroll to position [4257, 0]
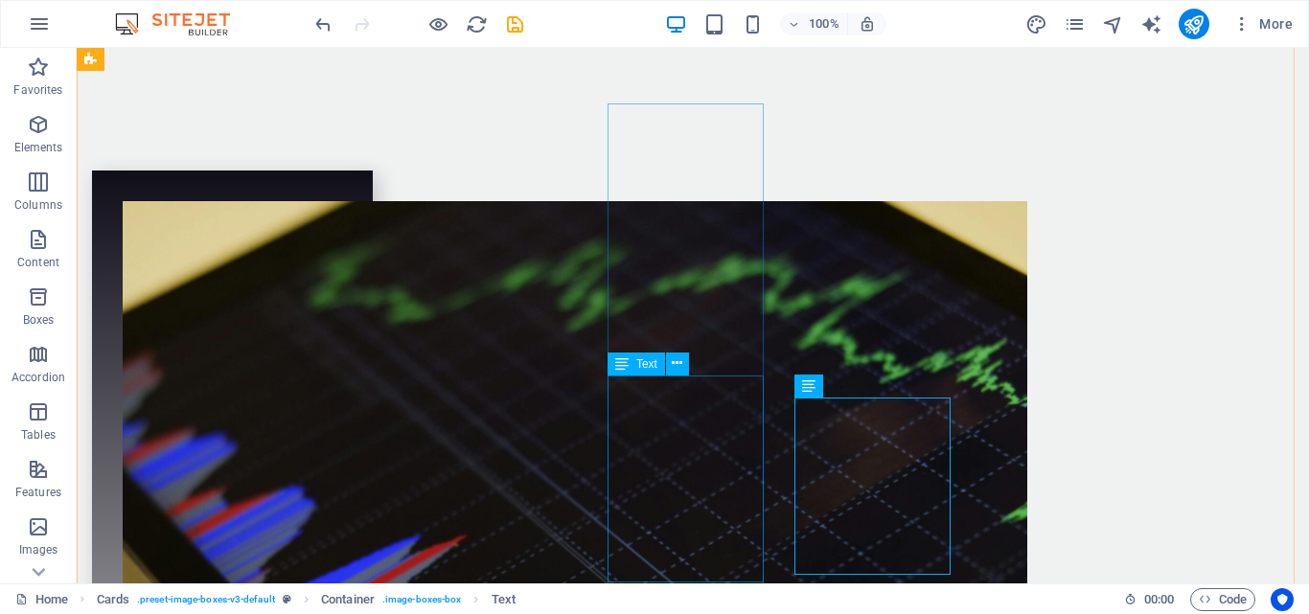
scroll to position [4208, 0]
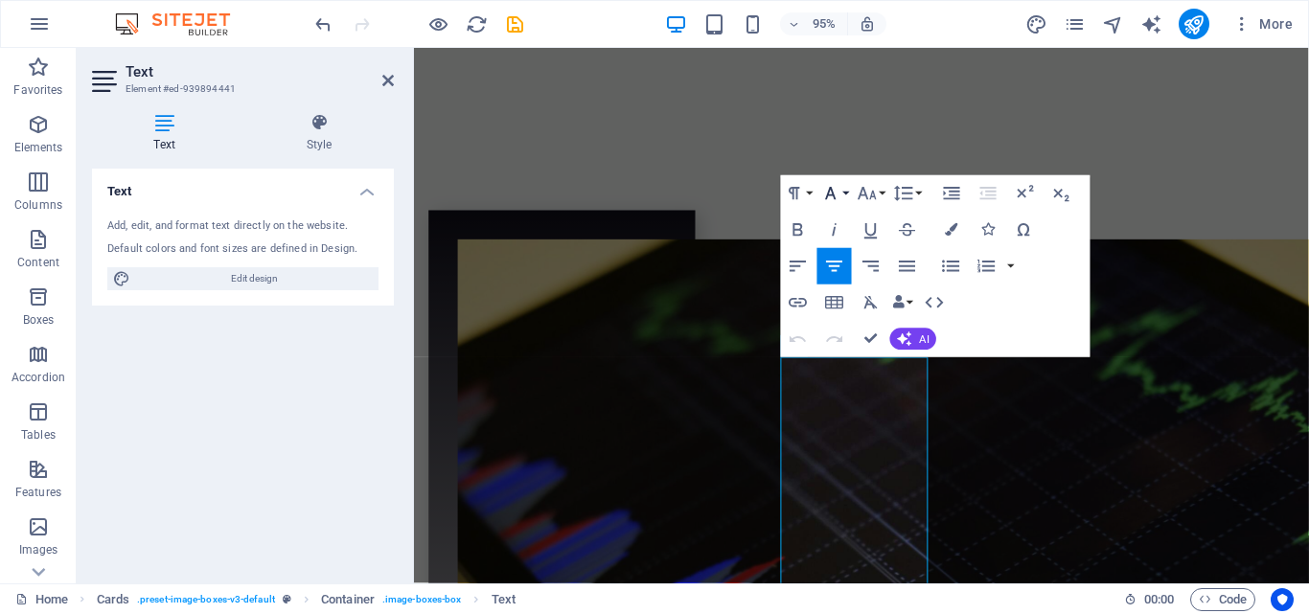
click at [848, 191] on button "Font Family" at bounding box center [834, 193] width 34 height 36
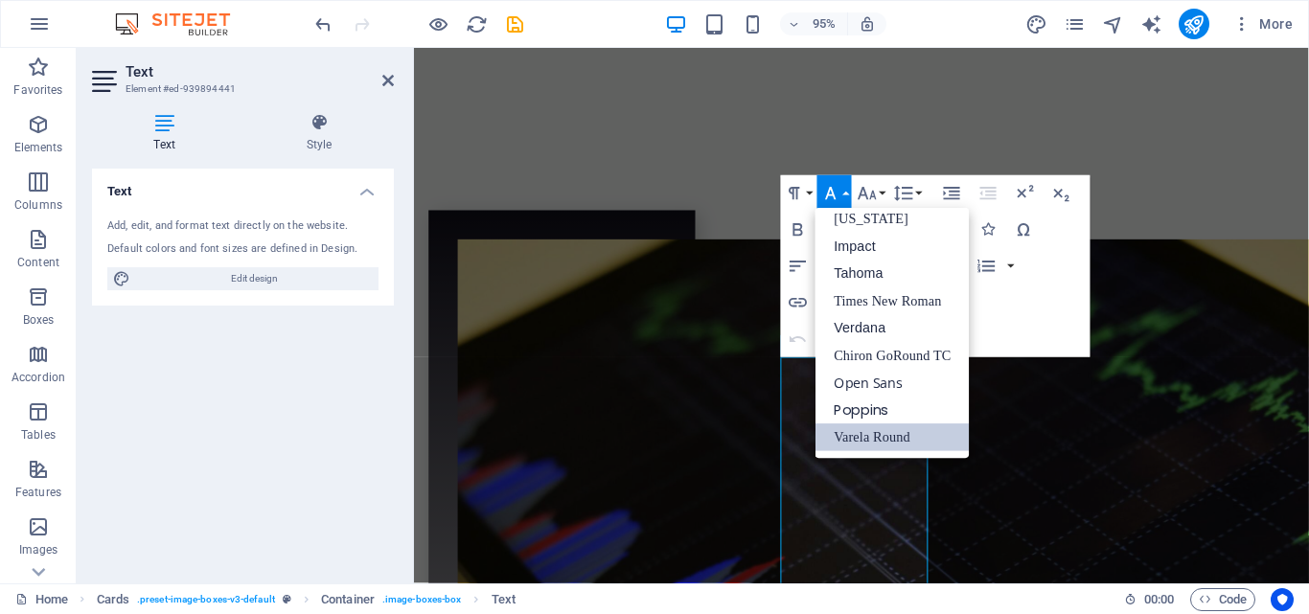
scroll to position [39, 0]
click at [1073, 287] on div "Paragraph Format Normal Heading 1 Heading 2 Heading 3 Heading 4 Heading 5 Headi…" at bounding box center [935, 266] width 309 height 182
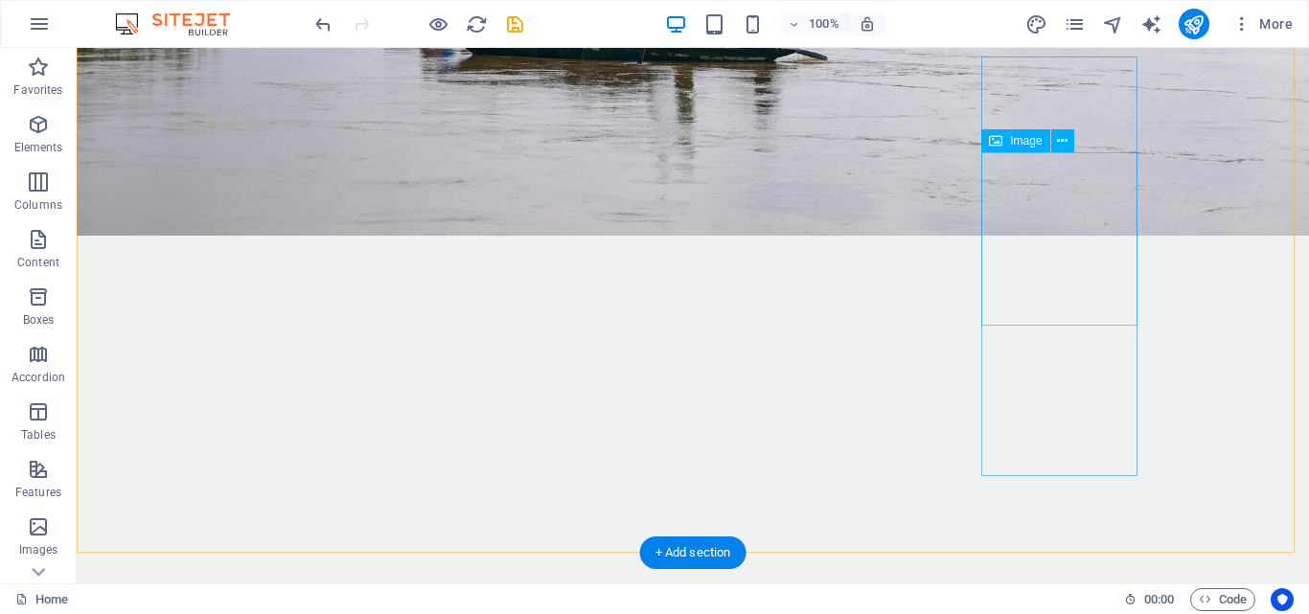
scroll to position [3691, 0]
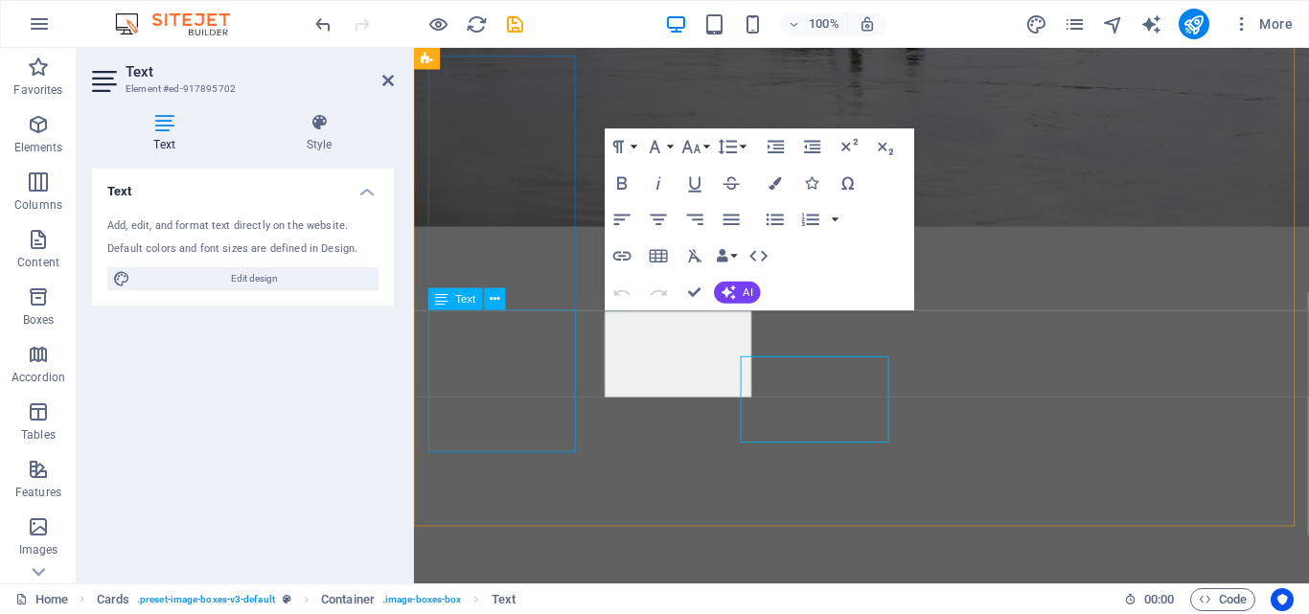
scroll to position [3643, 0]
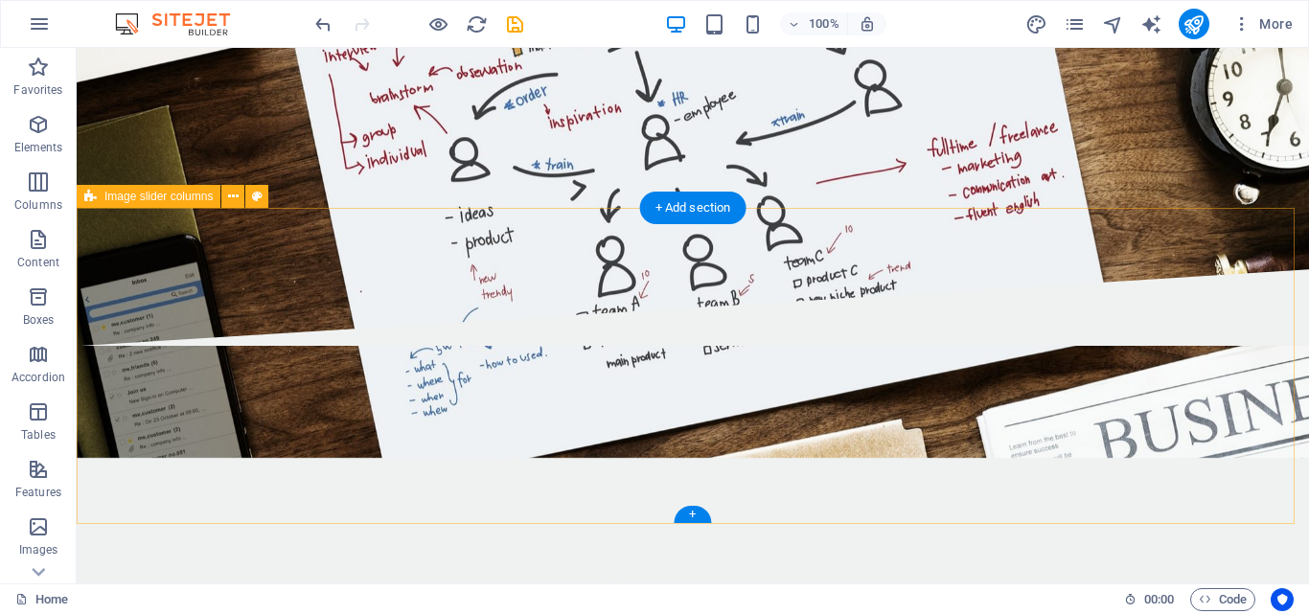
scroll to position [2803, 0]
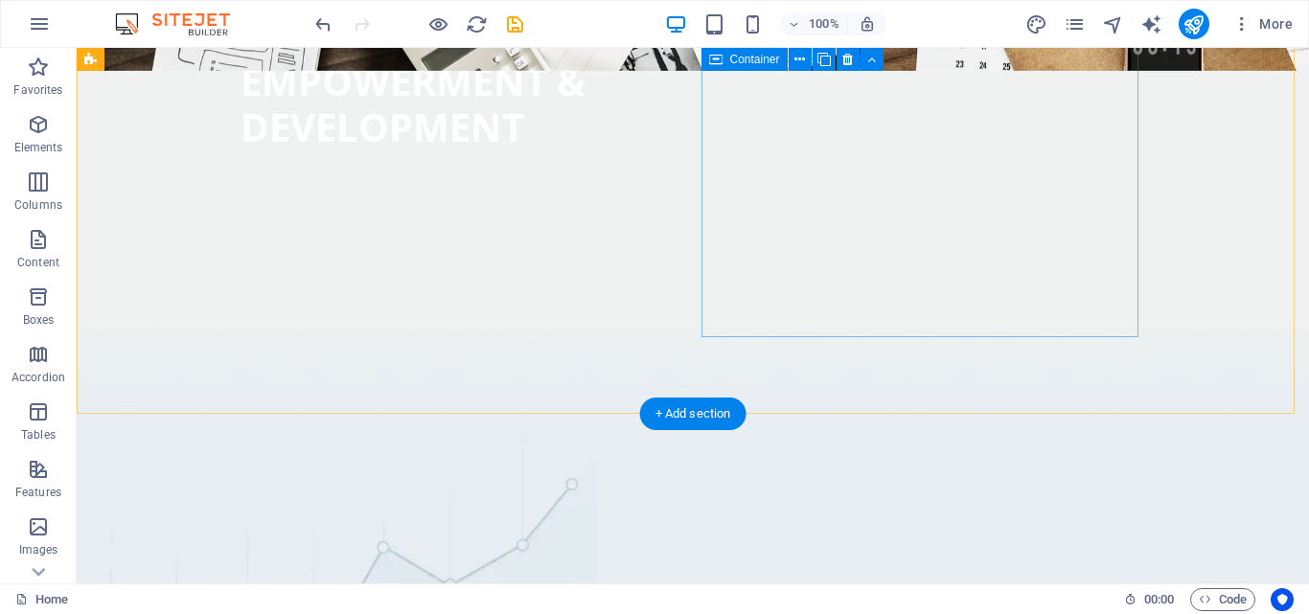
scroll to position [783, 0]
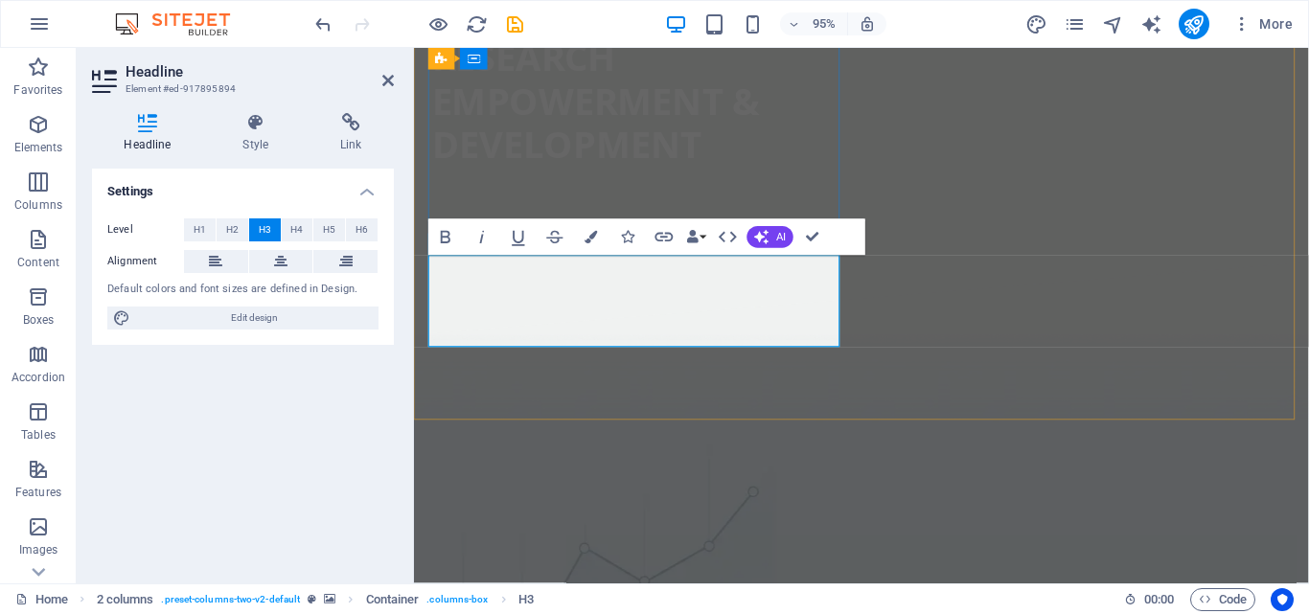
scroll to position [1, 0]
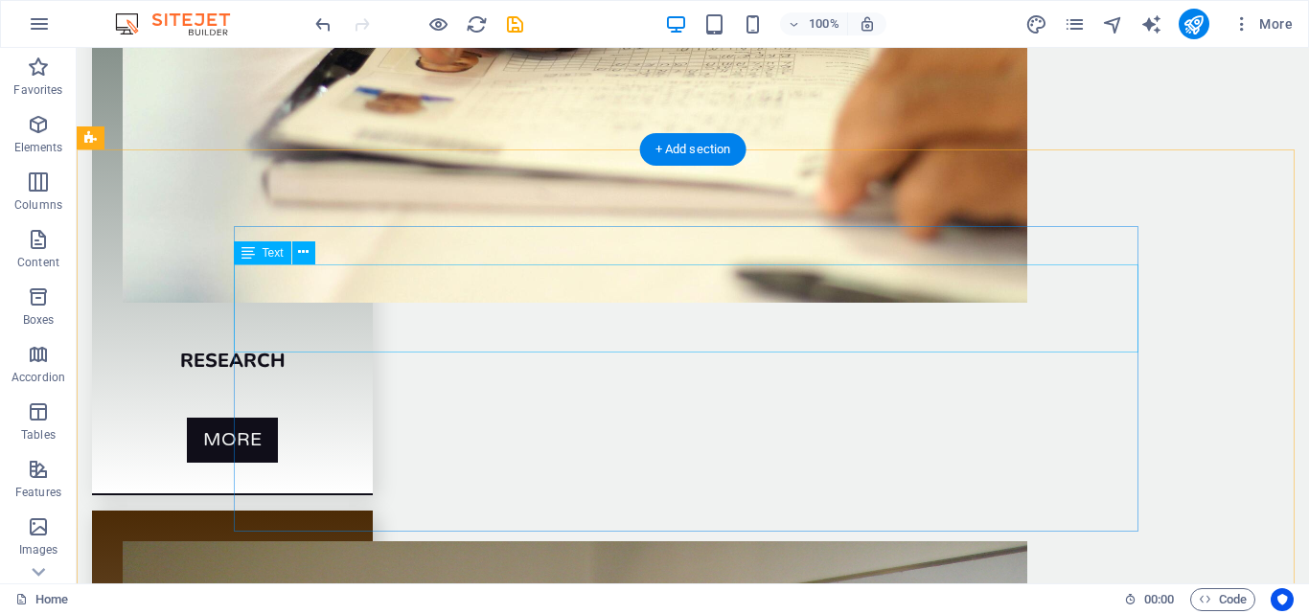
scroll to position [5855, 0]
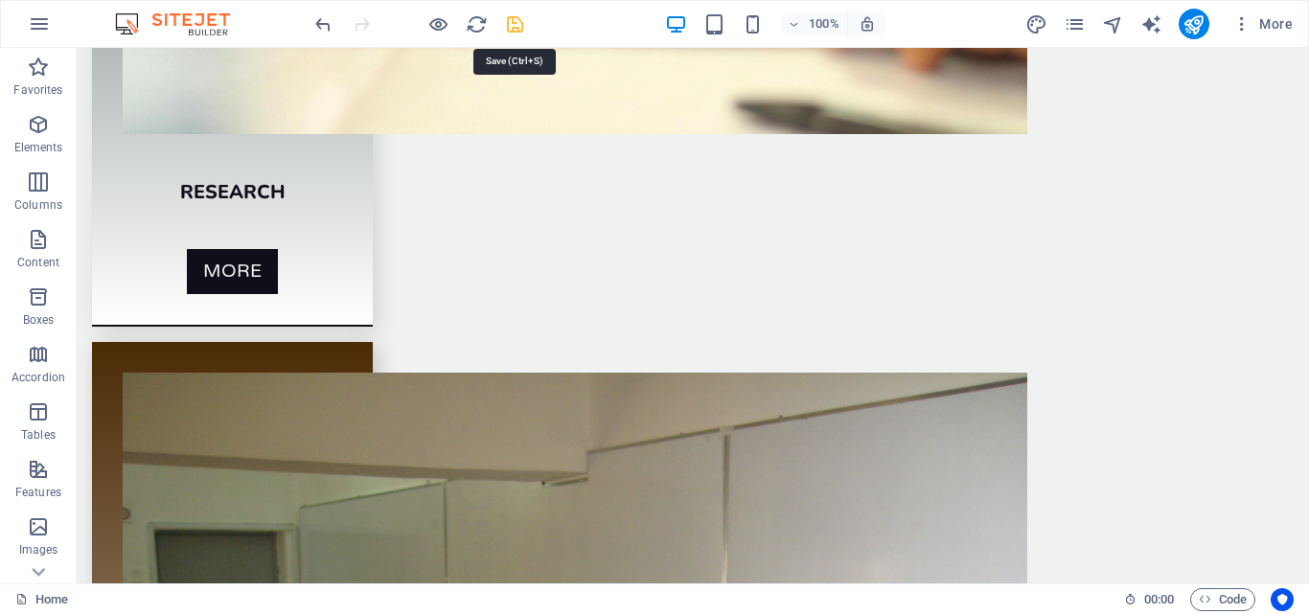
click at [516, 25] on icon "save" at bounding box center [515, 24] width 22 height 22
checkbox input "false"
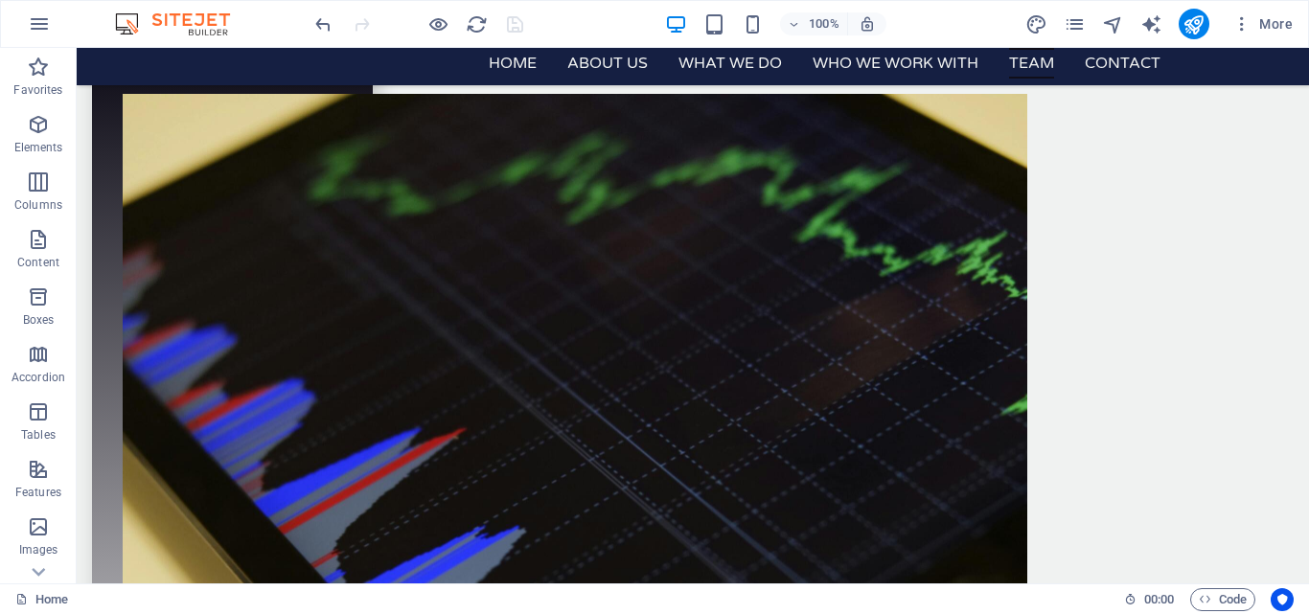
scroll to position [4315, 0]
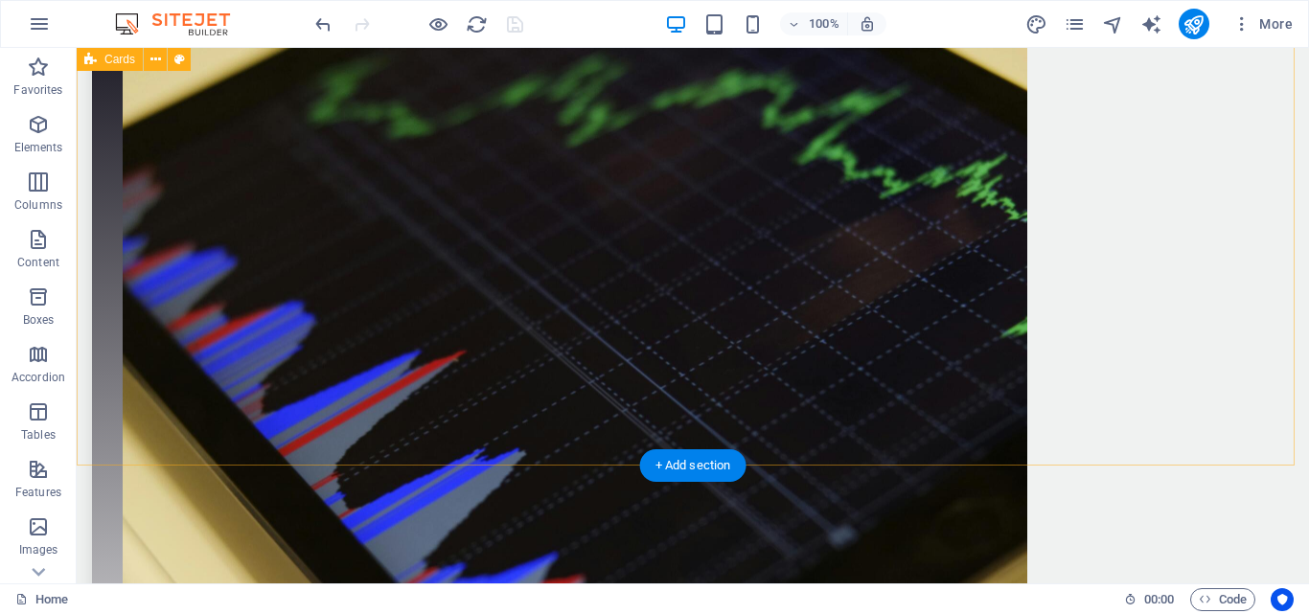
scroll to position [4452, 0]
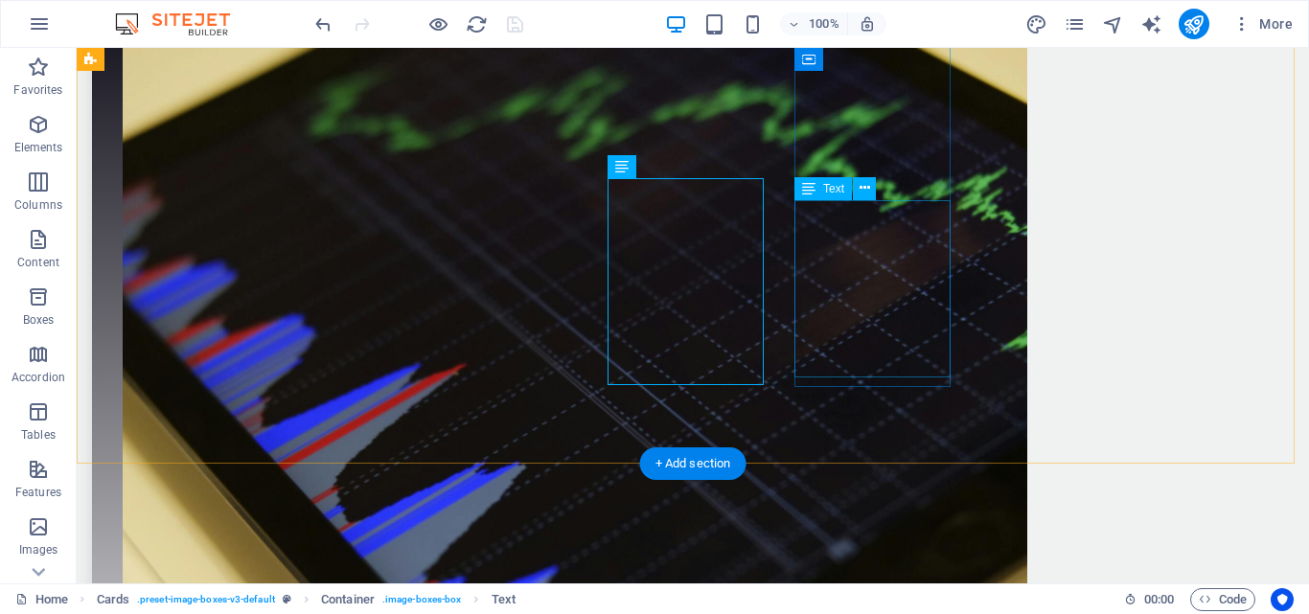
scroll to position [4454, 0]
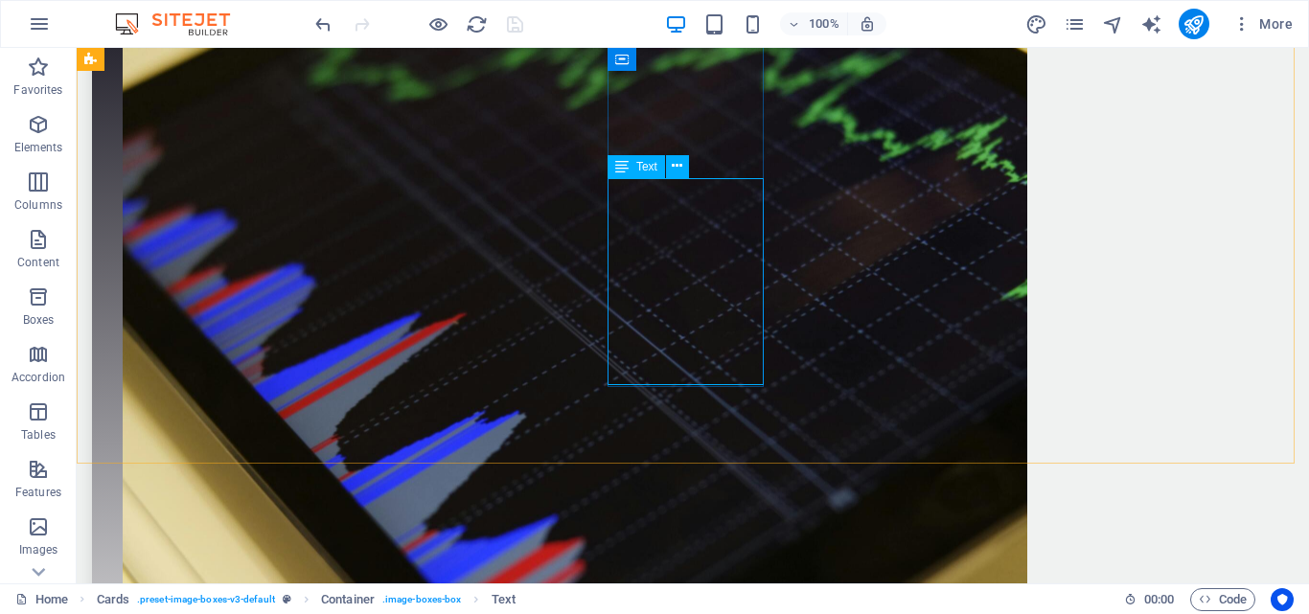
click at [645, 169] on span "Text" at bounding box center [646, 166] width 21 height 11
click at [629, 168] on div "Text" at bounding box center [635, 166] width 57 height 23
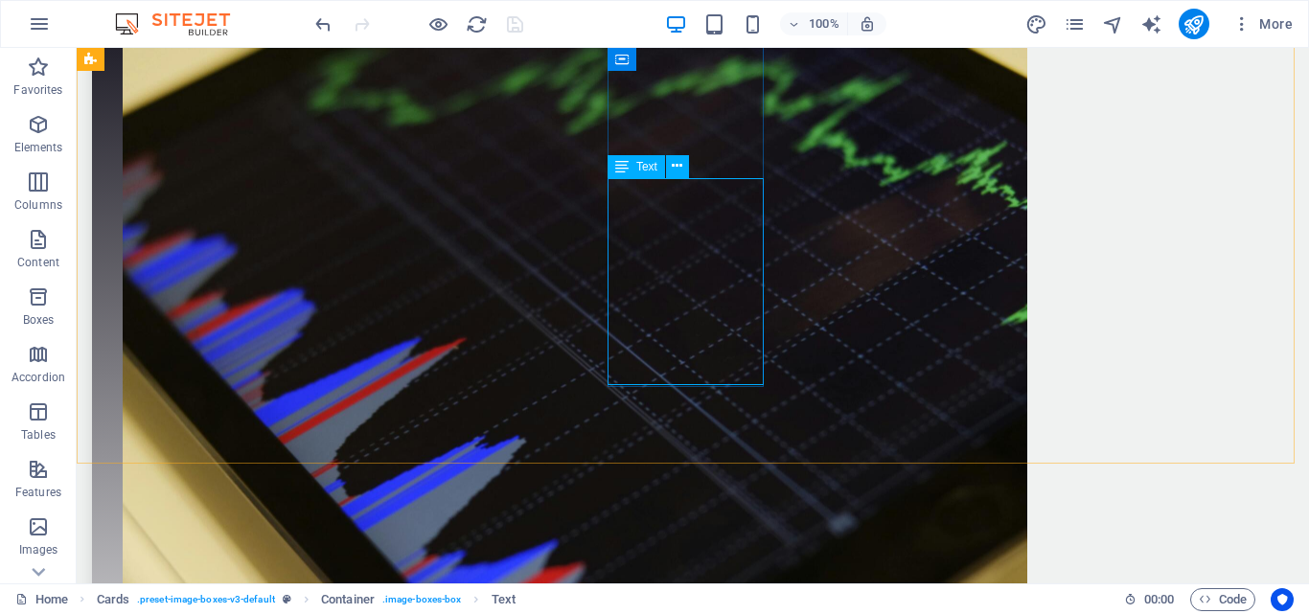
scroll to position [4405, 0]
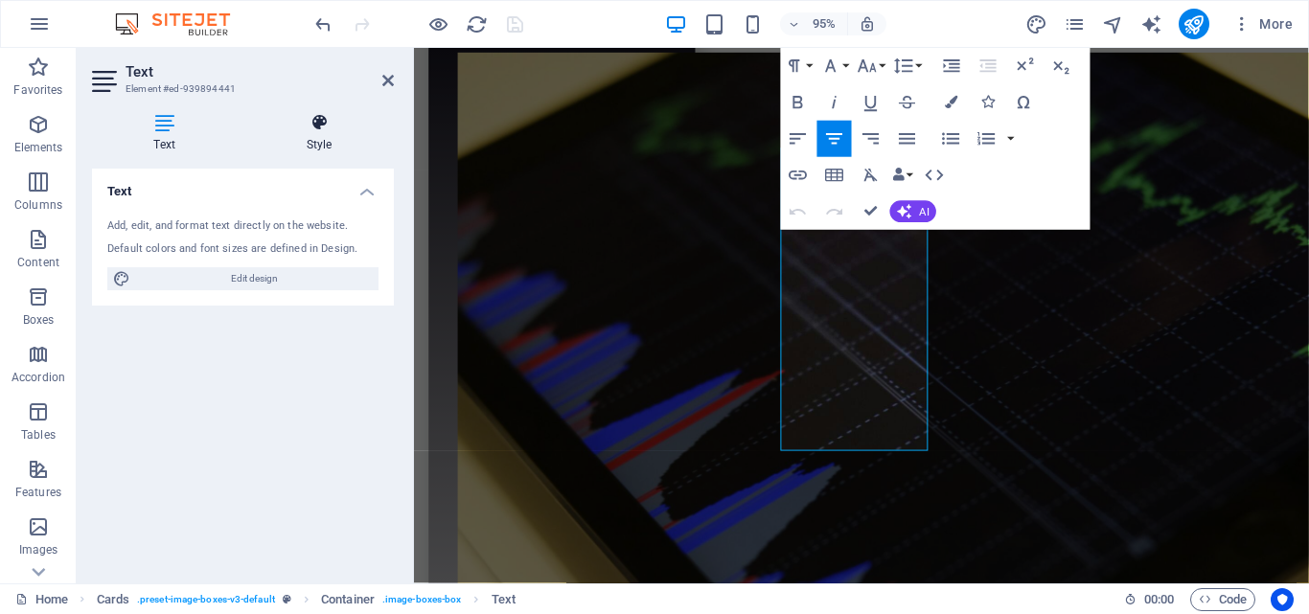
click at [332, 131] on icon at bounding box center [318, 122] width 149 height 19
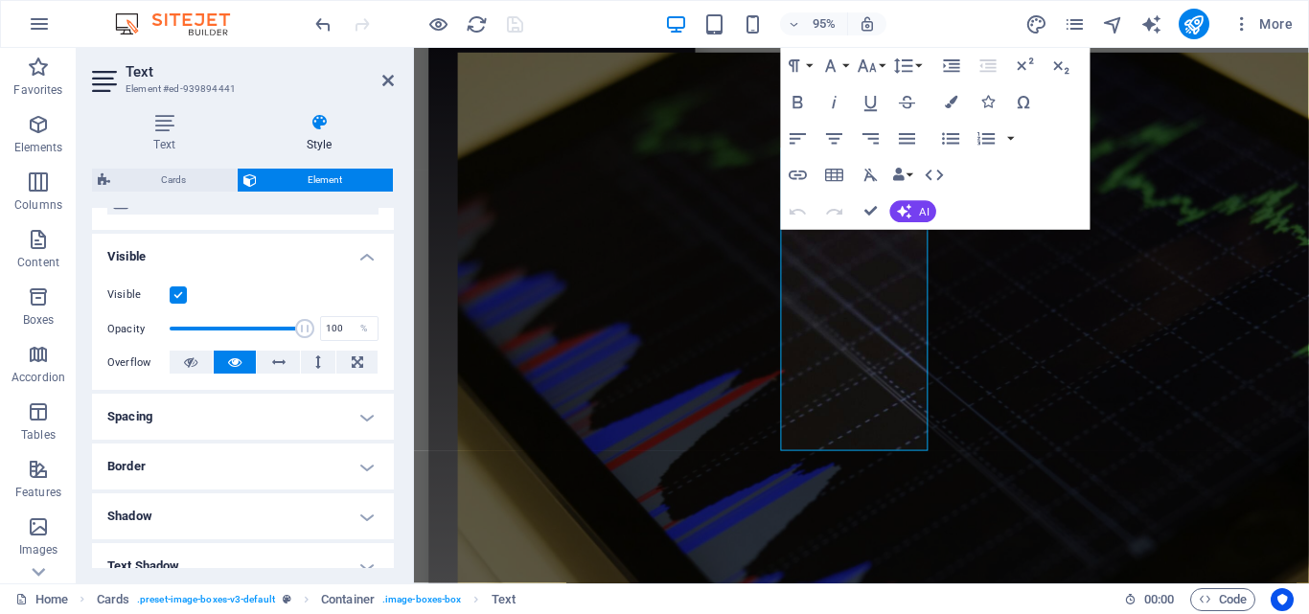
scroll to position [186, 0]
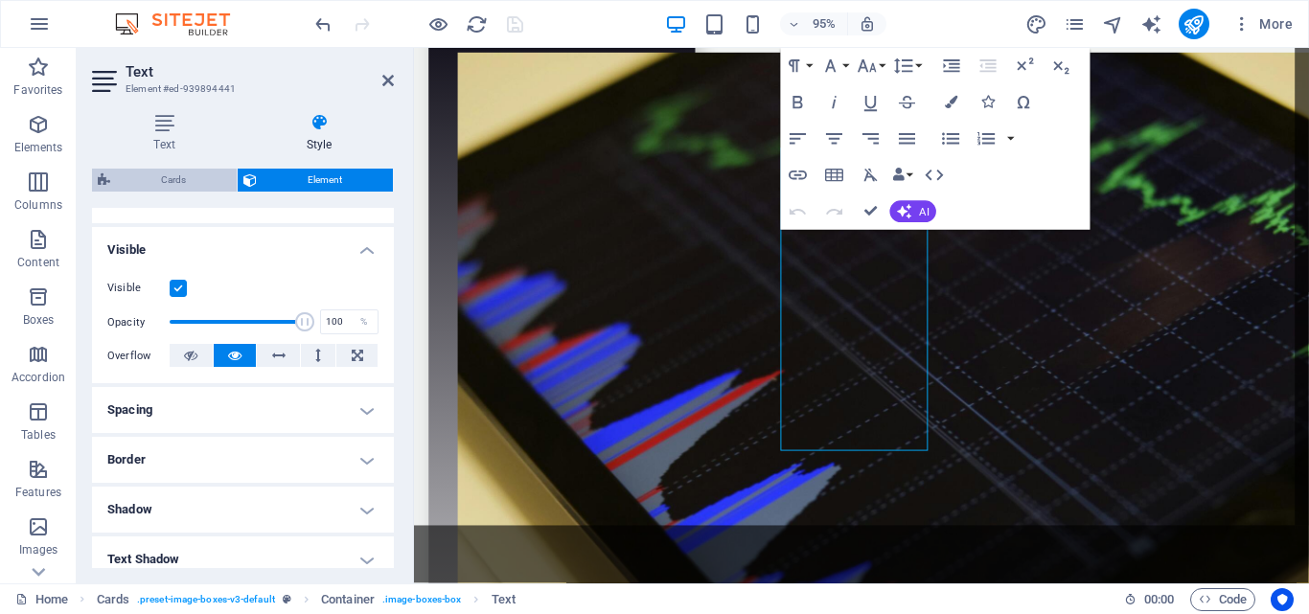
click at [184, 171] on span "Cards" at bounding box center [173, 180] width 115 height 23
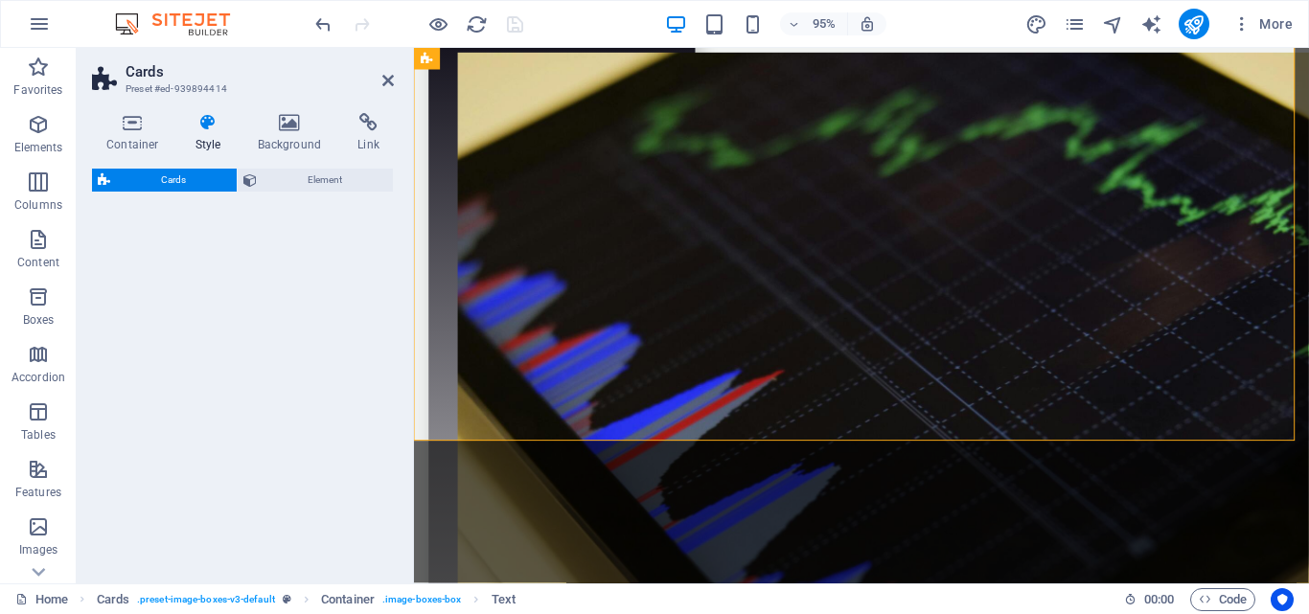
select select "rem"
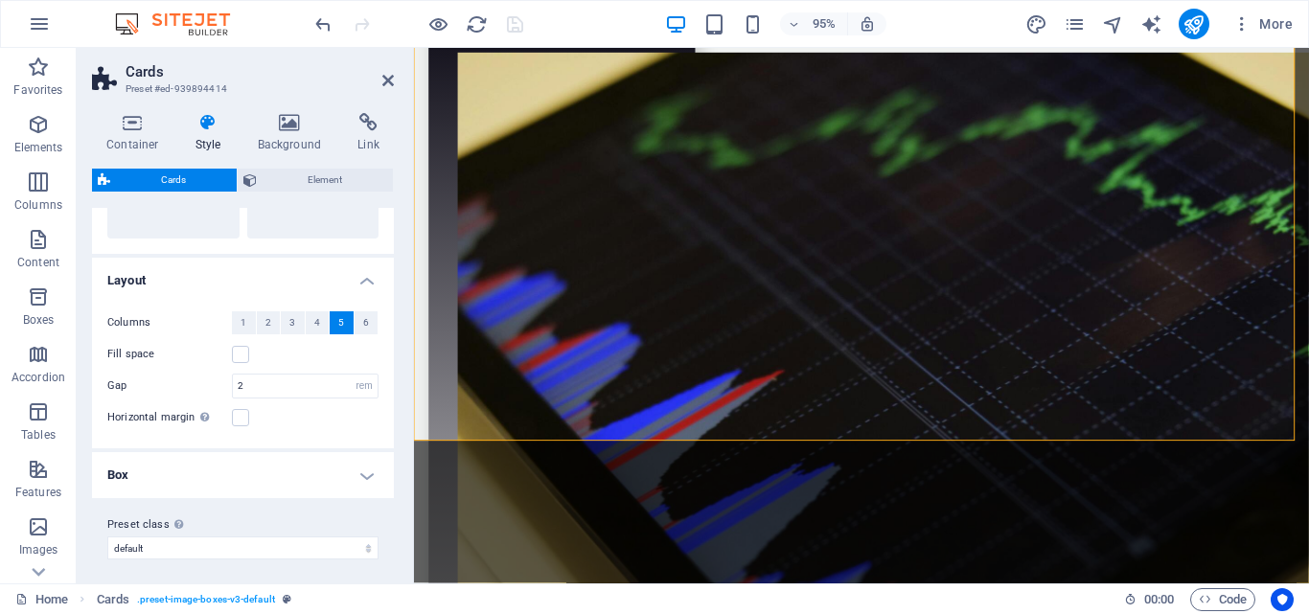
scroll to position [152, 0]
click at [364, 469] on h4 "Box" at bounding box center [243, 469] width 302 height 46
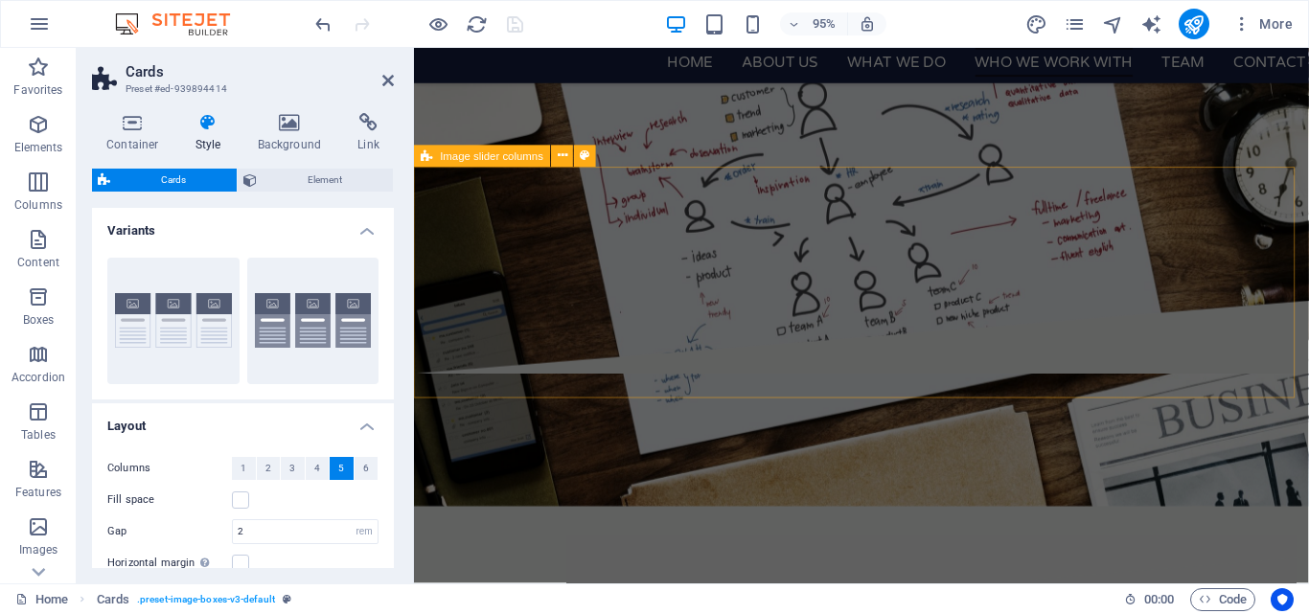
scroll to position [2701, 0]
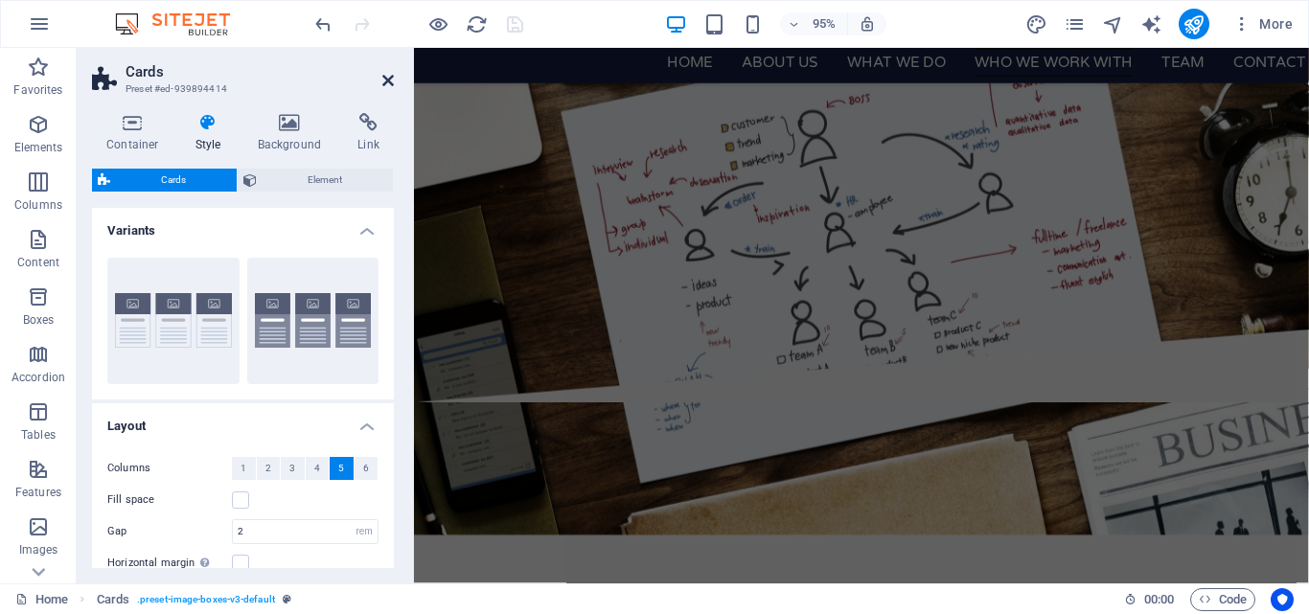
click at [392, 80] on icon at bounding box center [387, 80] width 11 height 15
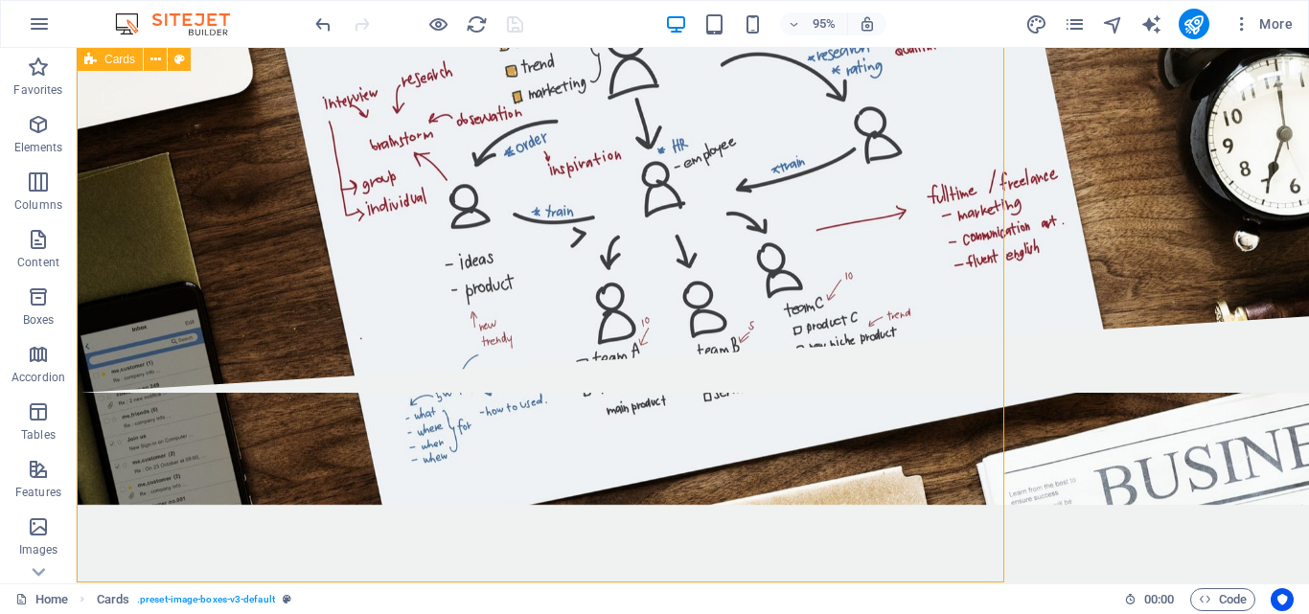
scroll to position [4285, 0]
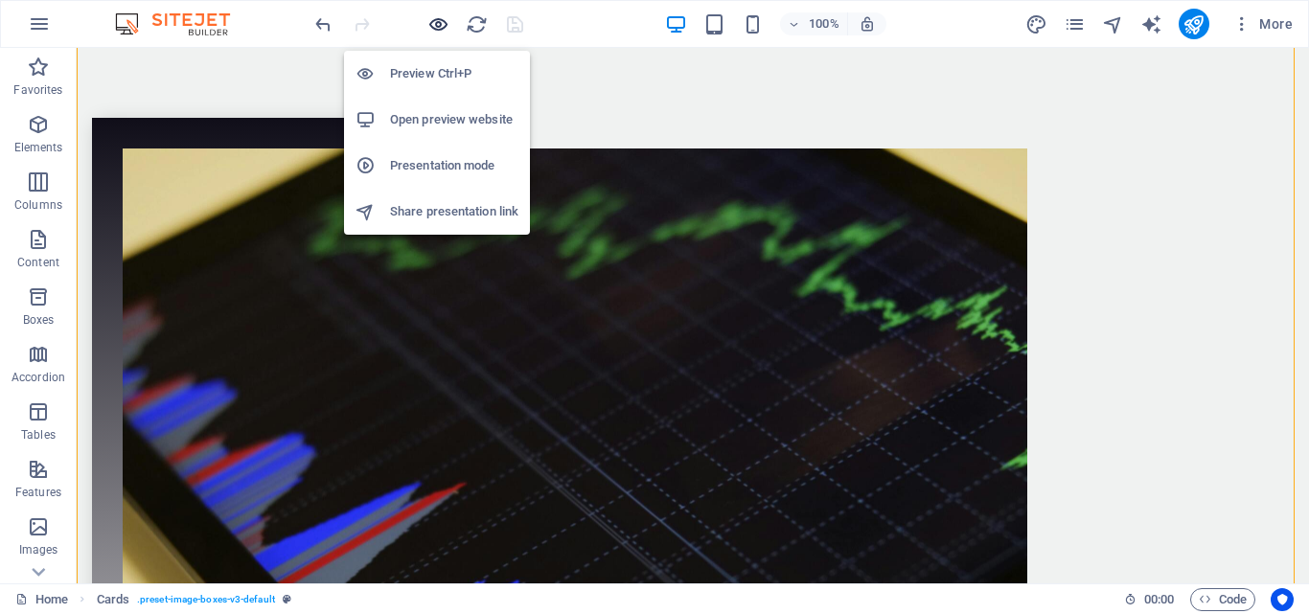
click at [439, 19] on icon "button" at bounding box center [438, 24] width 22 height 22
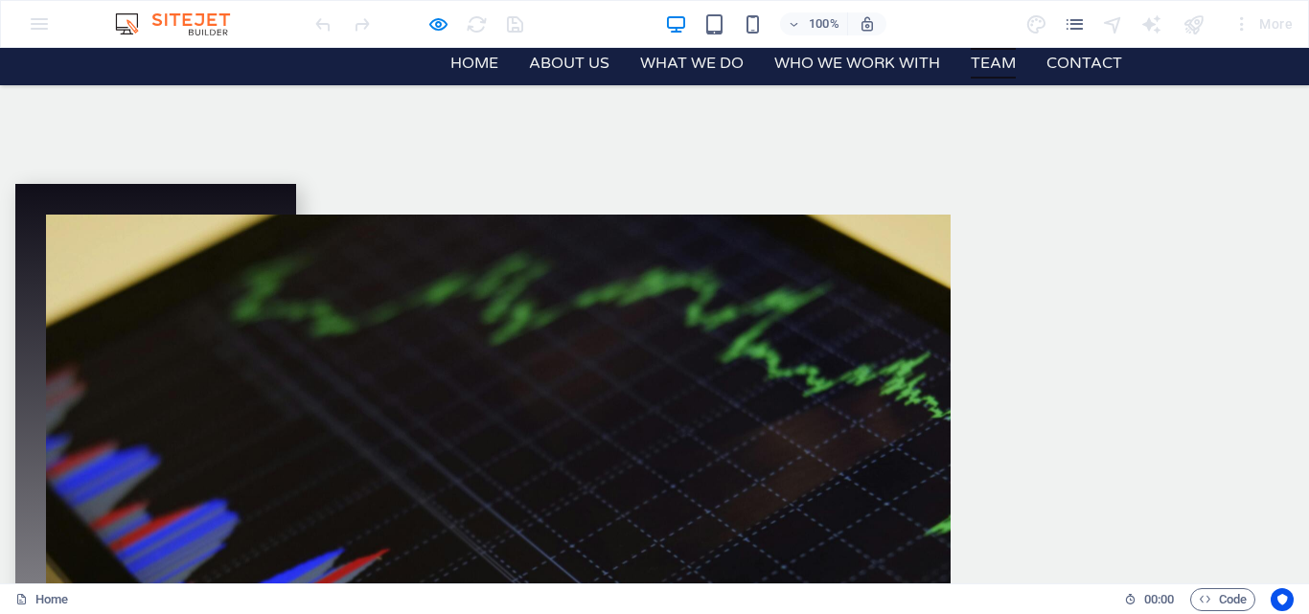
scroll to position [4201, 0]
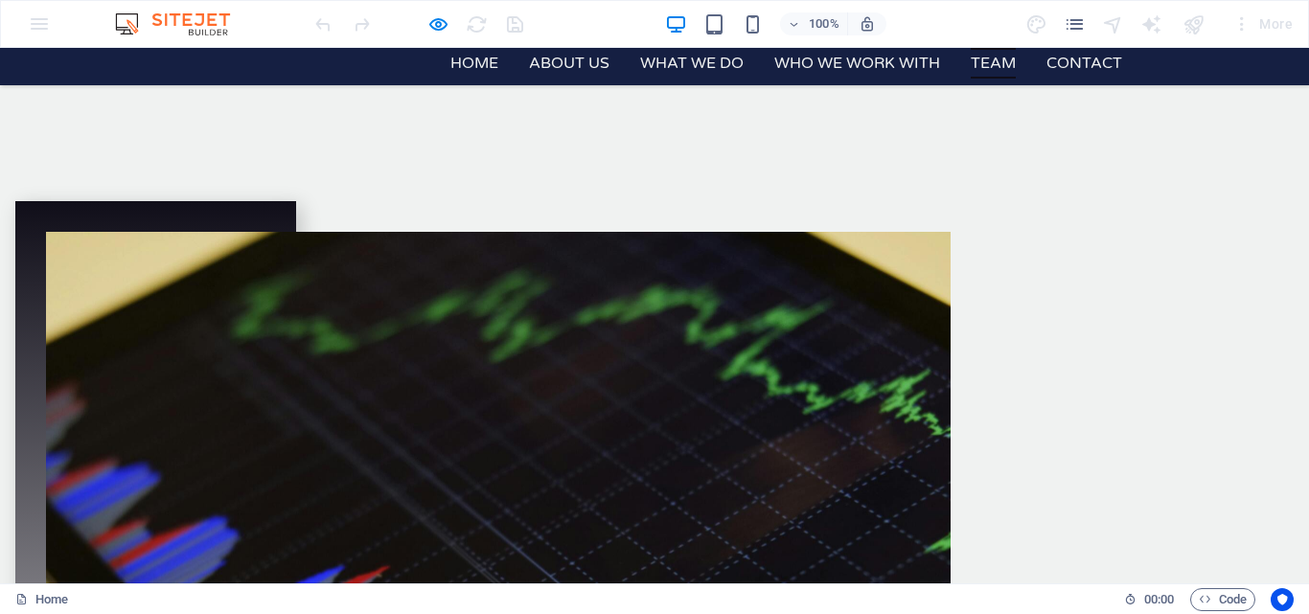
click at [997, 58] on link "Team" at bounding box center [993, 63] width 45 height 31
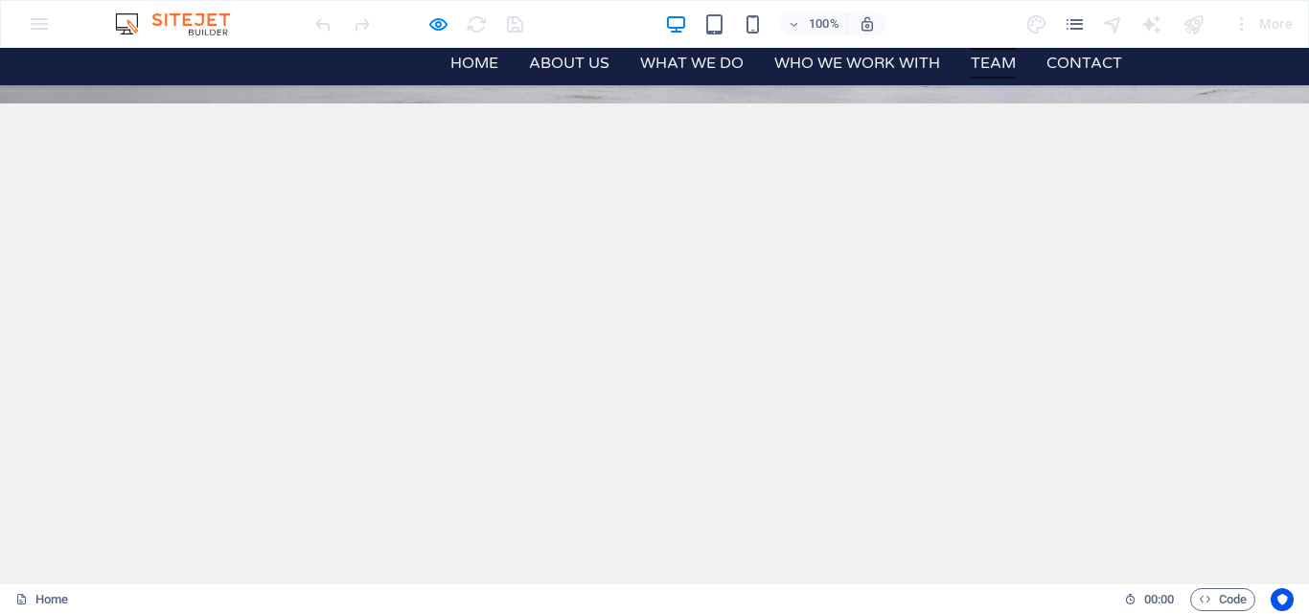
scroll to position [3790, 0]
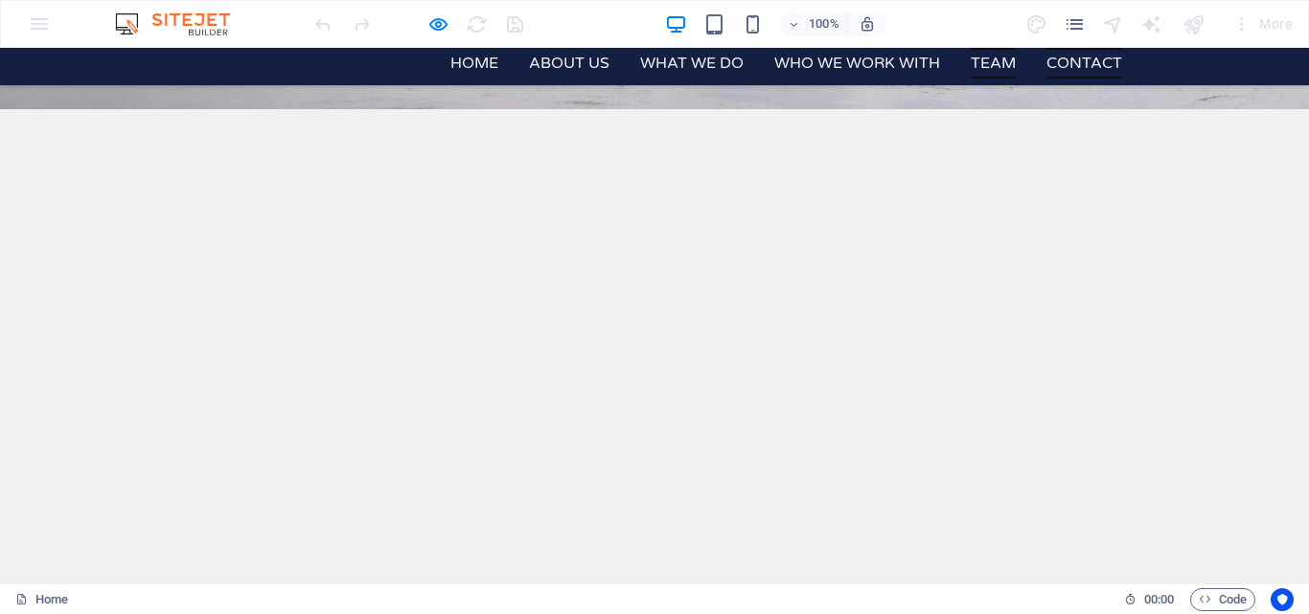
click at [1058, 65] on link "Contact" at bounding box center [1084, 63] width 76 height 31
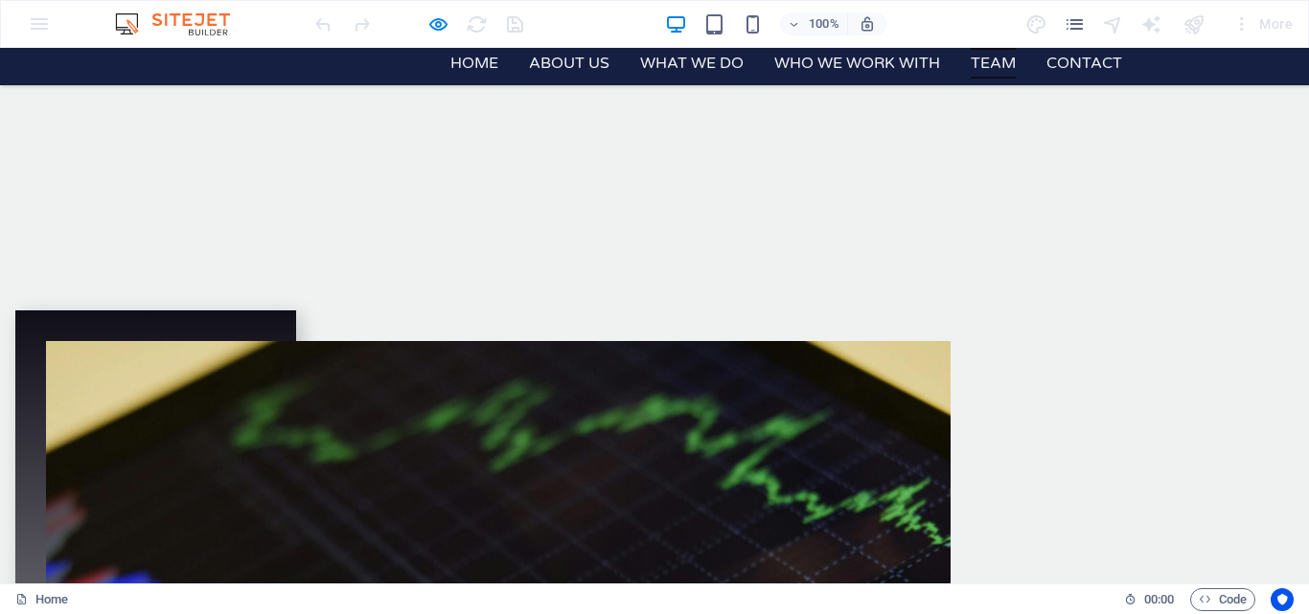
scroll to position [4074, 0]
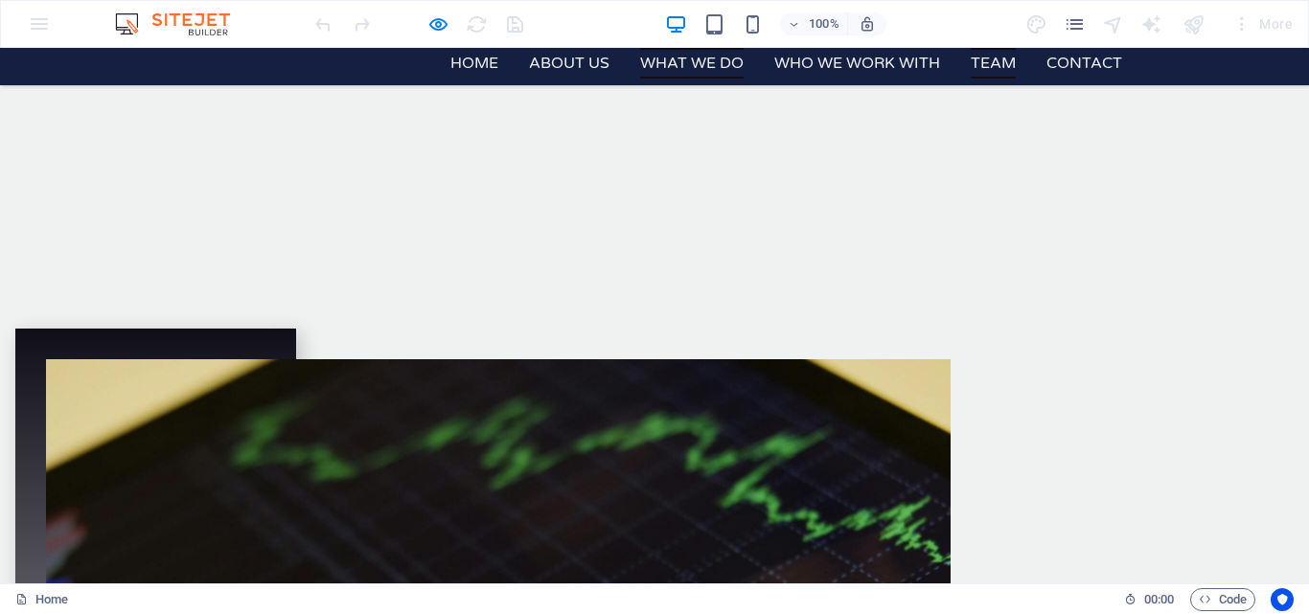
click at [678, 63] on link "What We Do" at bounding box center [691, 63] width 103 height 31
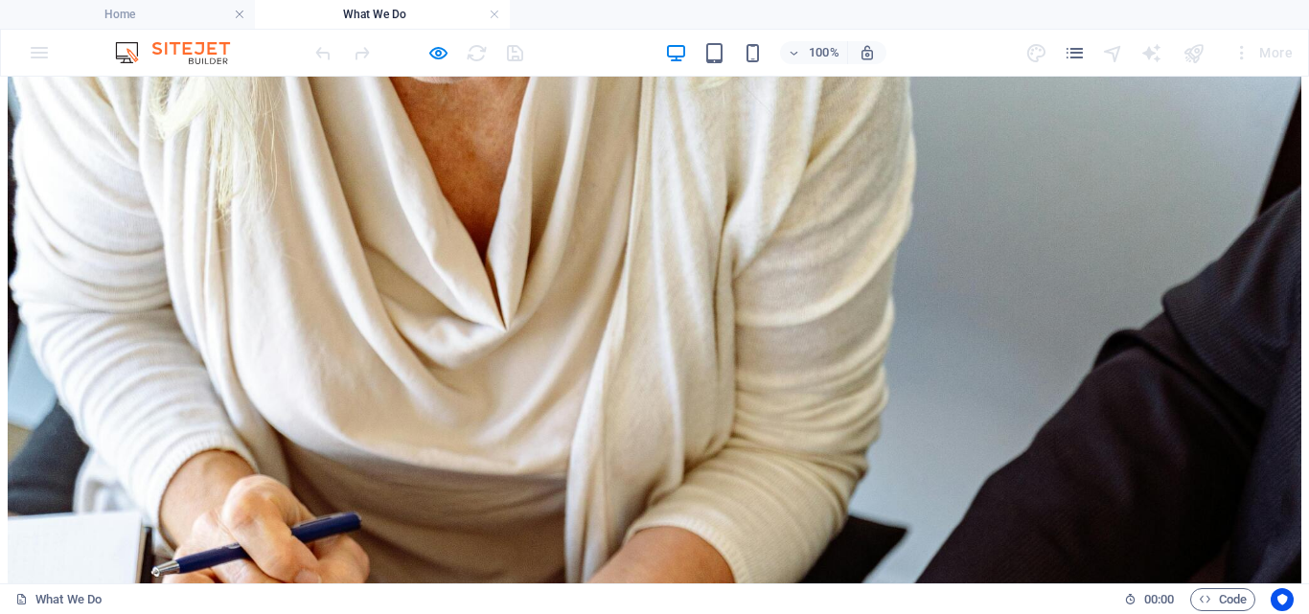
scroll to position [4229, 0]
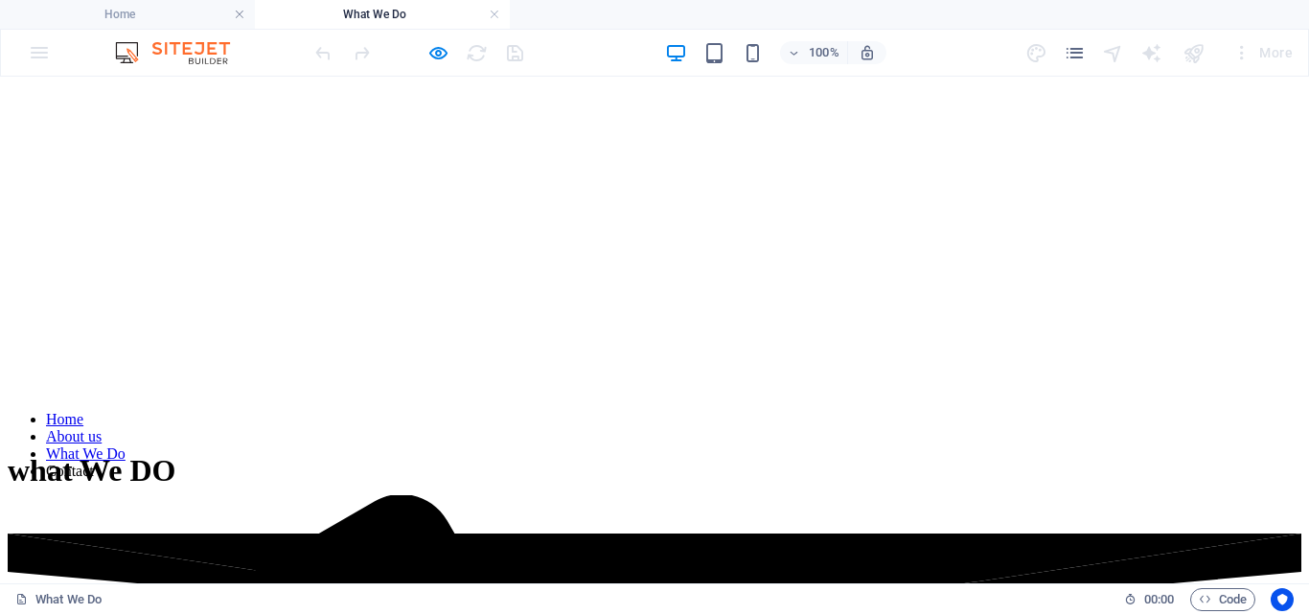
scroll to position [0, 0]
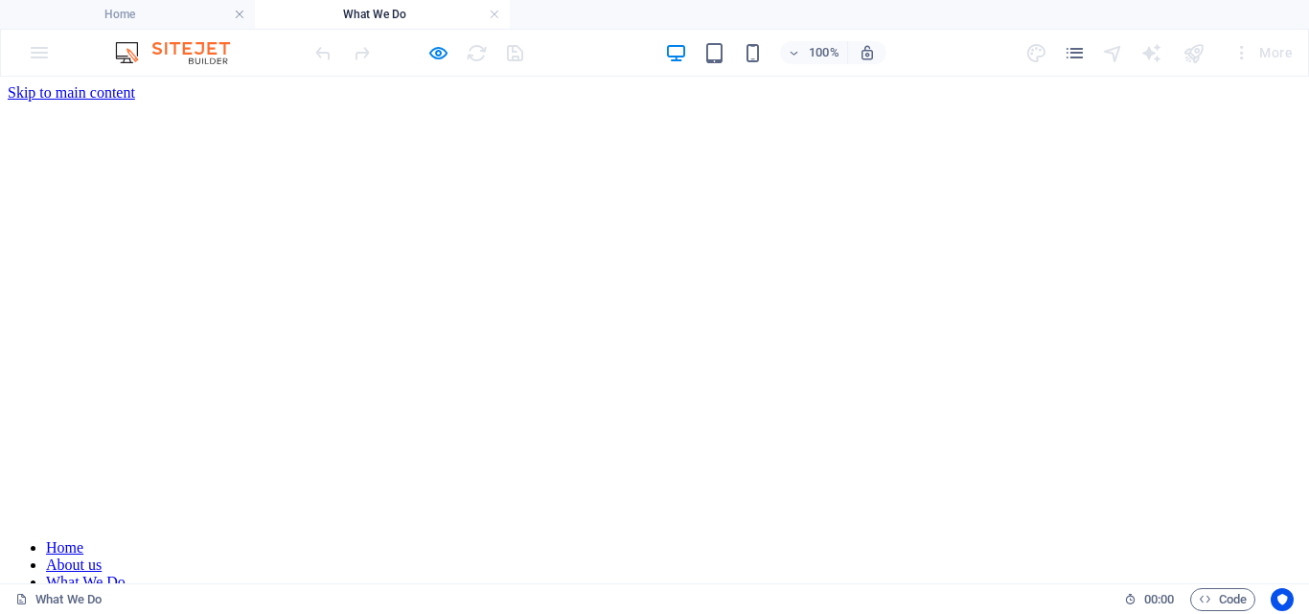
click at [737, 539] on nav "Home About us What We Do Contact" at bounding box center [654, 573] width 1293 height 69
click at [878, 561] on div "w hat We DO" at bounding box center [654, 611] width 1293 height 101
click at [727, 539] on nav "Home About us What We Do Contact" at bounding box center [654, 573] width 1293 height 69
click at [744, 539] on nav "Home About us What We Do Contact" at bounding box center [654, 573] width 1293 height 69
click at [816, 539] on nav "Home About us What We Do Contact" at bounding box center [654, 573] width 1293 height 69
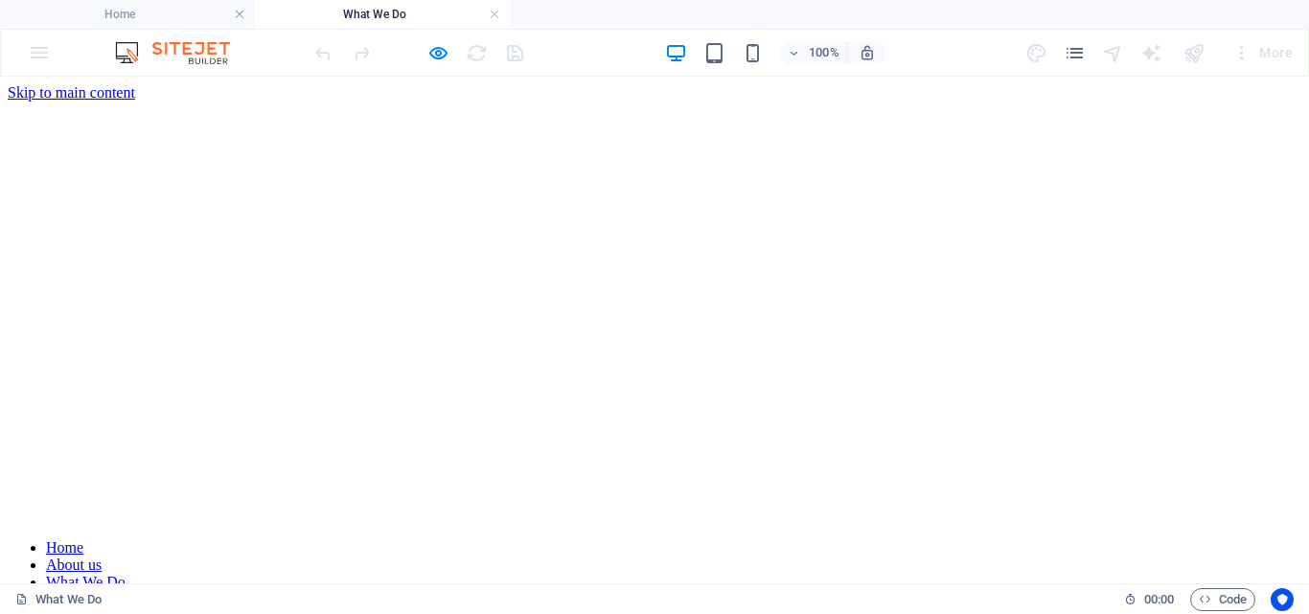
click at [981, 539] on nav "Home About us What We Do Contact" at bounding box center [654, 573] width 1293 height 69
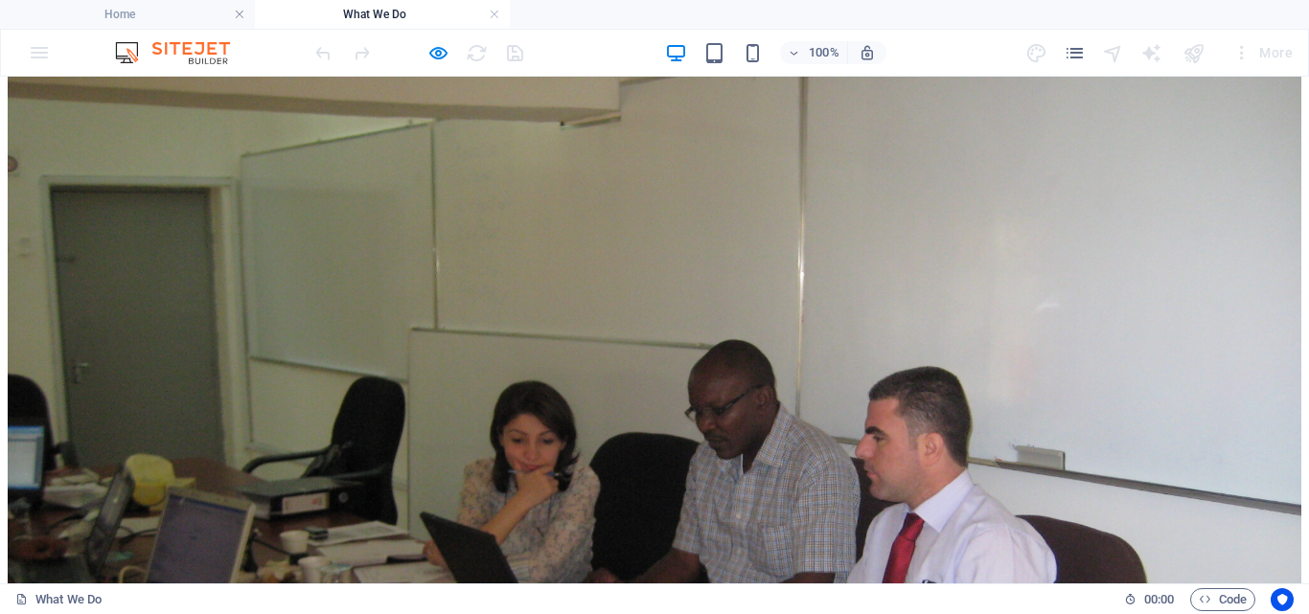
scroll to position [1239, 0]
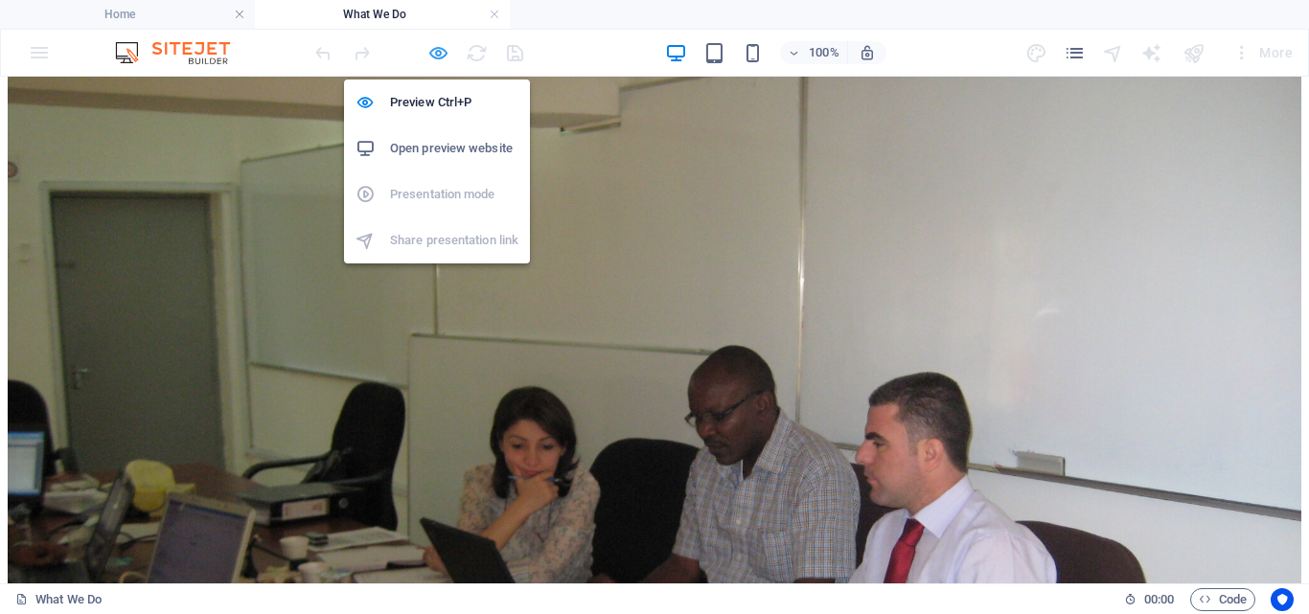
click at [437, 50] on icon "button" at bounding box center [438, 53] width 22 height 22
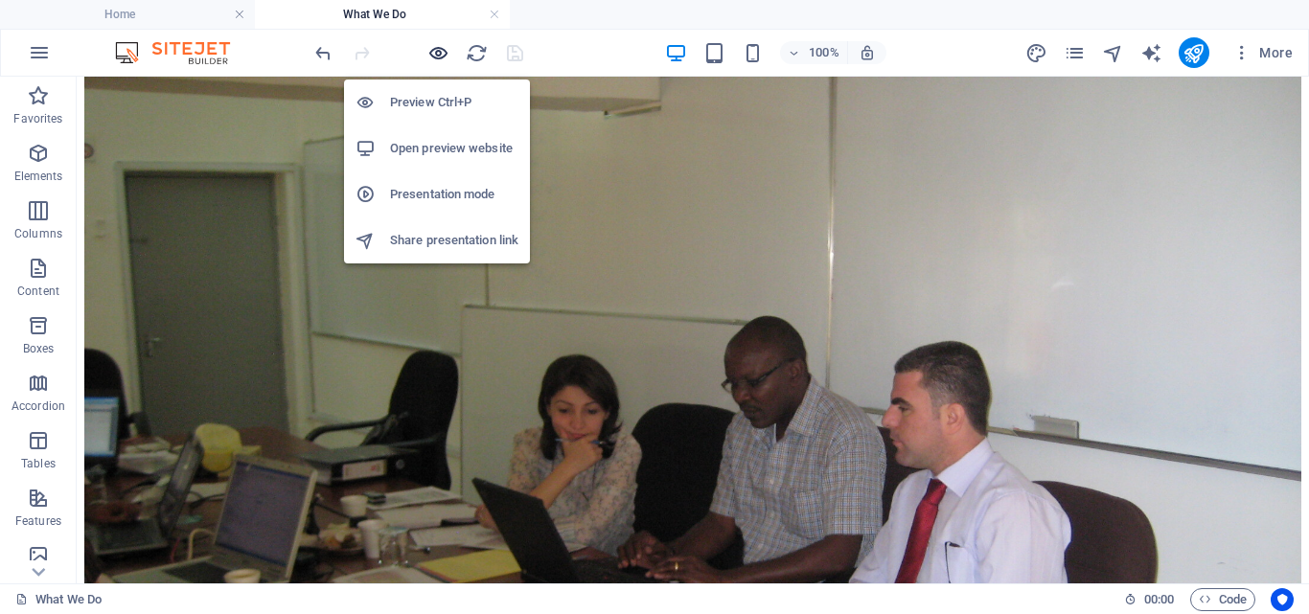
click at [437, 50] on icon "button" at bounding box center [438, 53] width 22 height 22
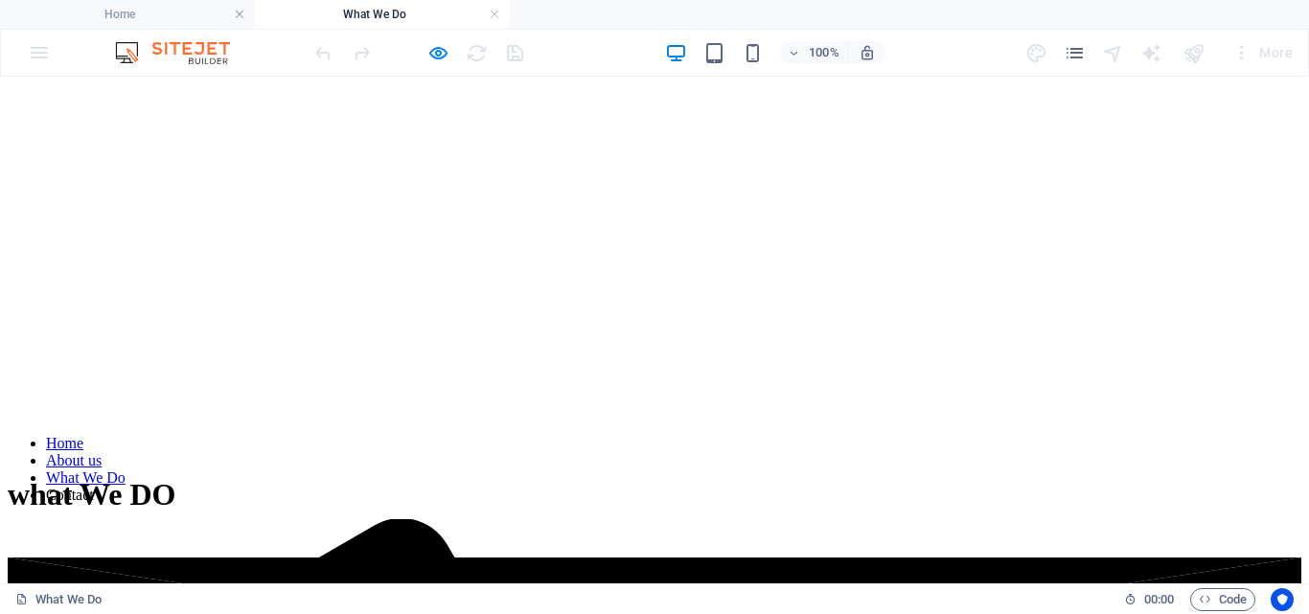
scroll to position [63, 0]
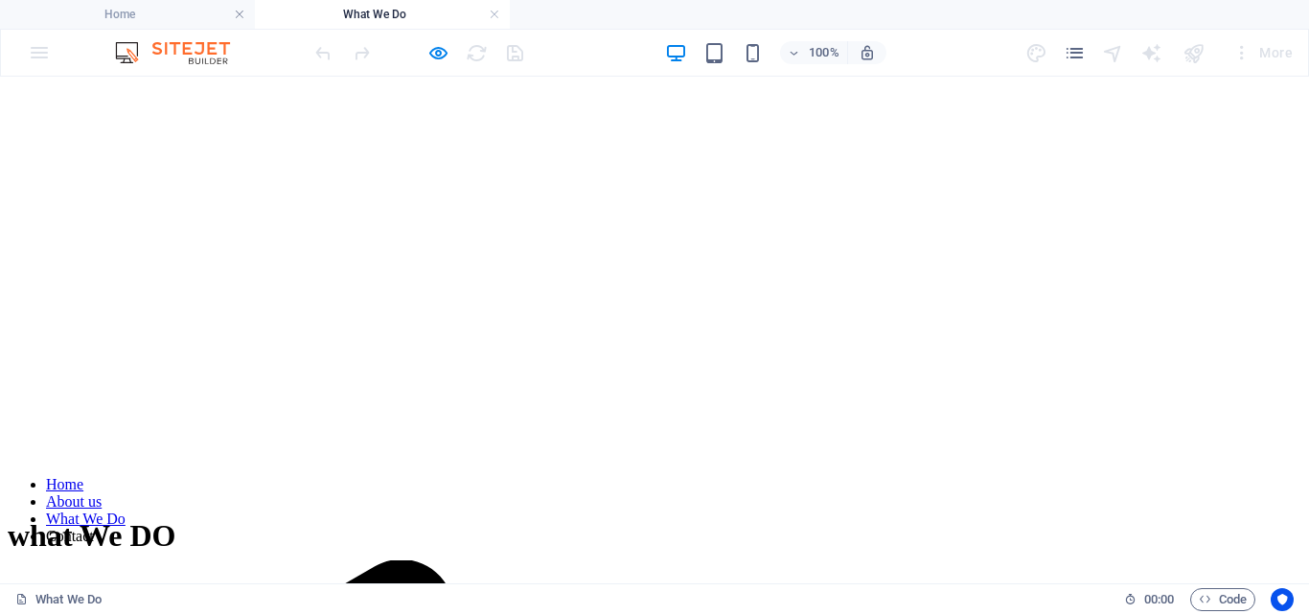
click at [83, 476] on link "Home" at bounding box center [64, 484] width 37 height 16
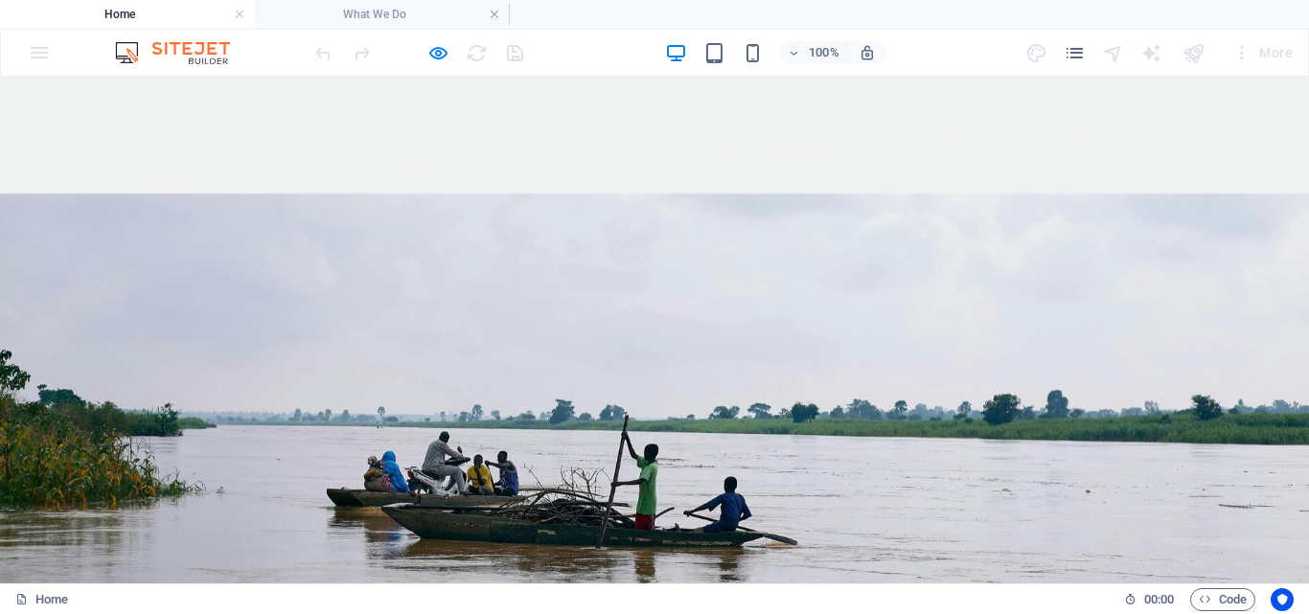
scroll to position [3186, 0]
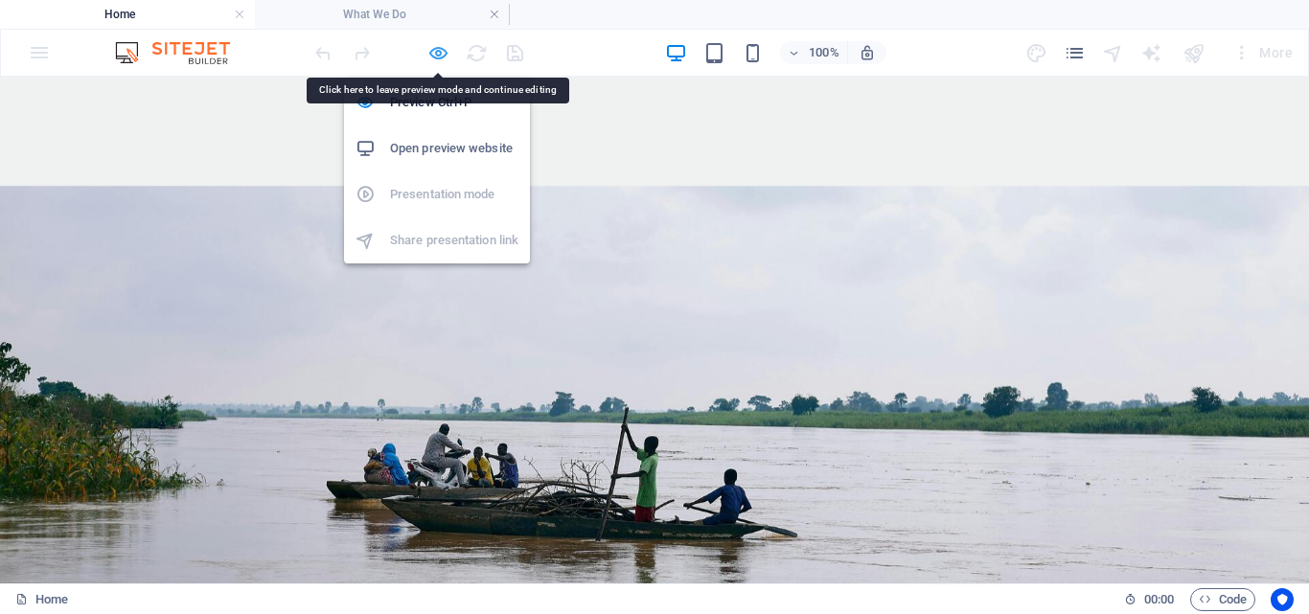
click at [442, 52] on icon "button" at bounding box center [438, 53] width 22 height 22
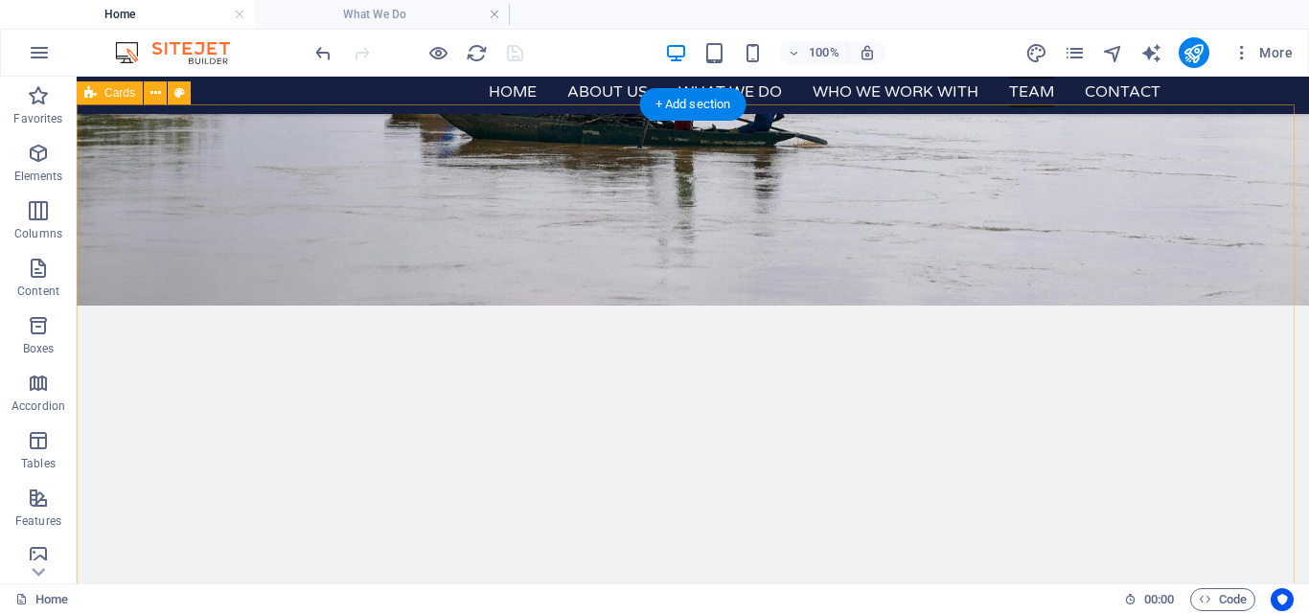
scroll to position [3567, 0]
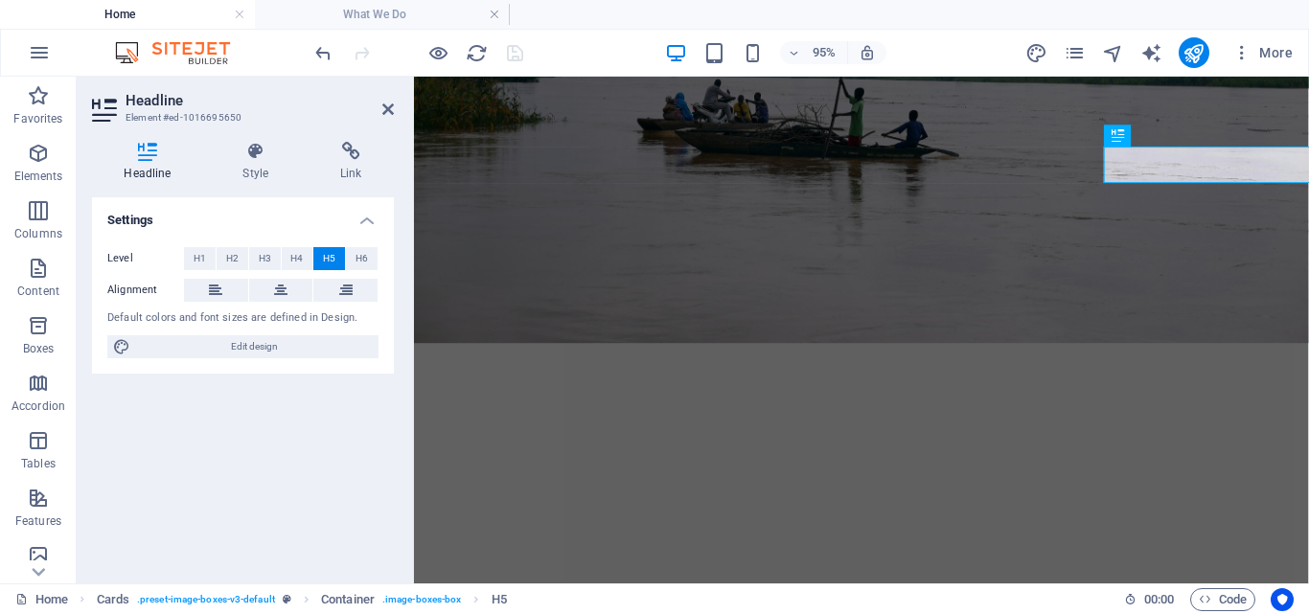
scroll to position [3548, 0]
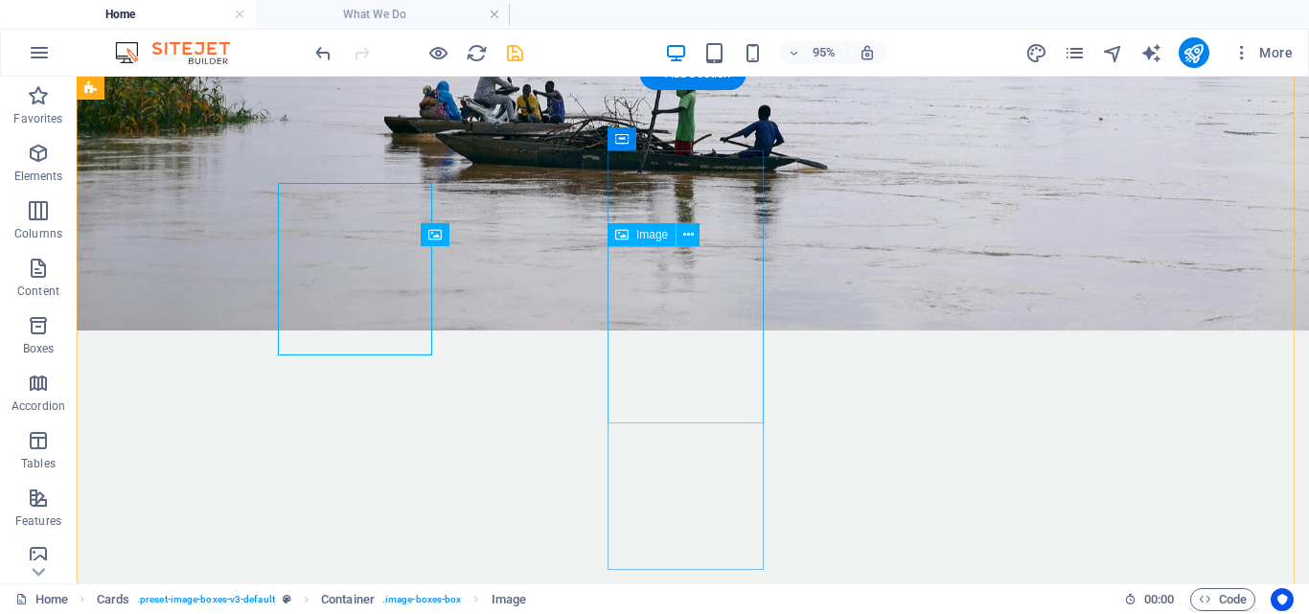
scroll to position [3611, 0]
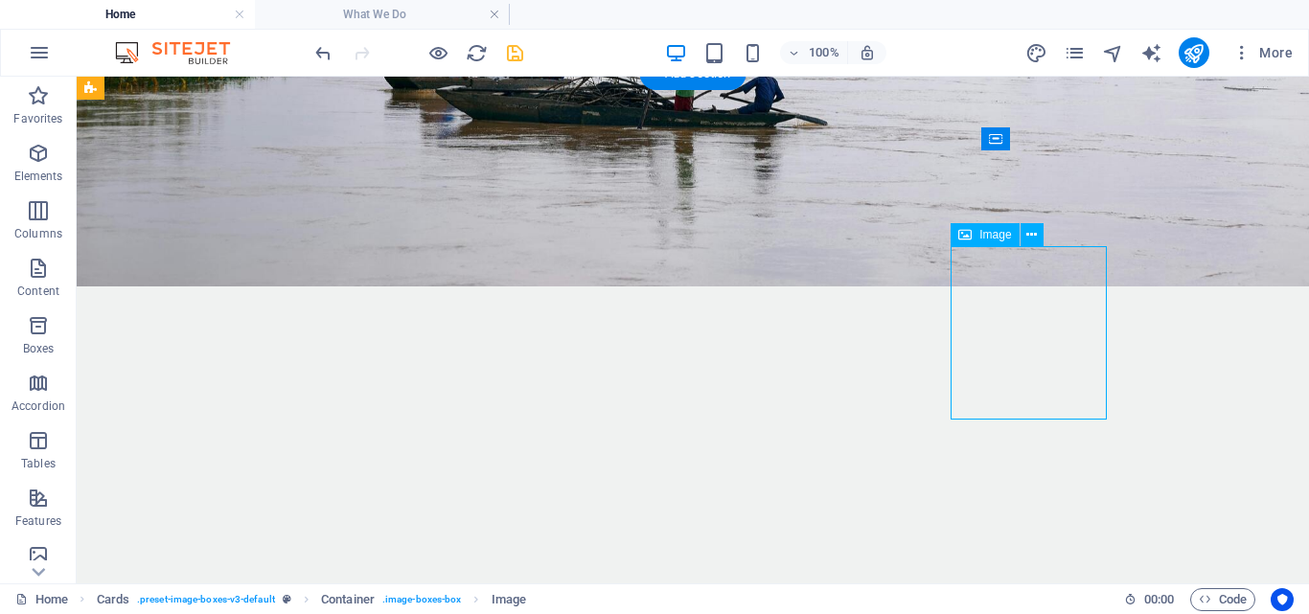
scroll to position [3548, 0]
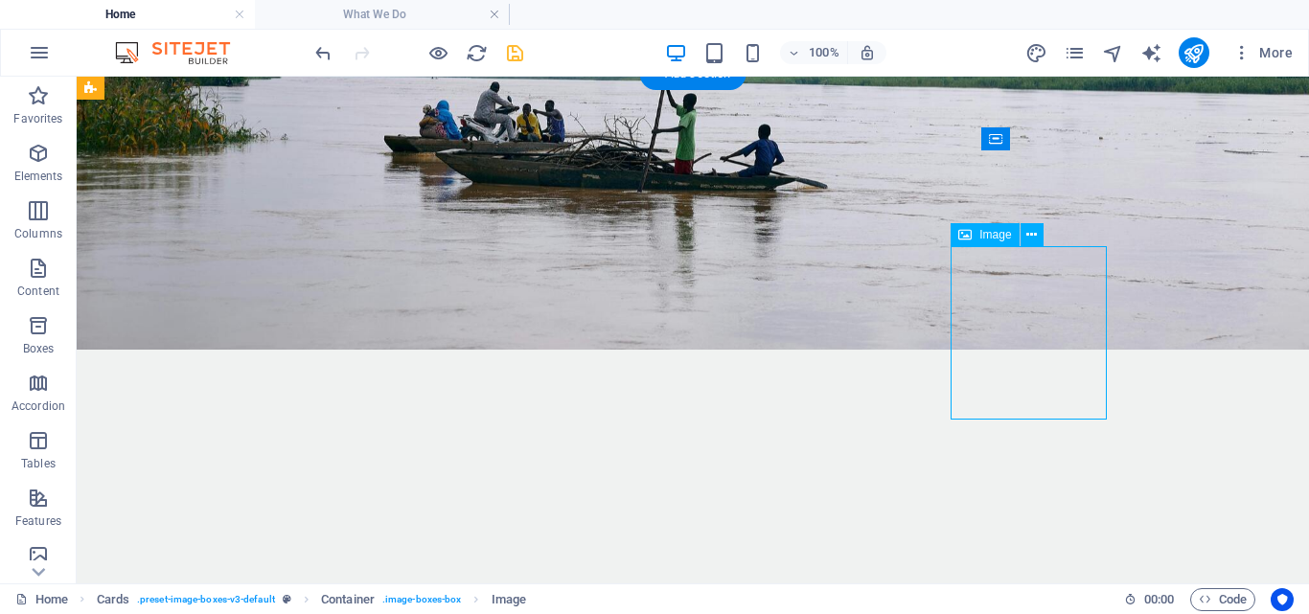
select select "px"
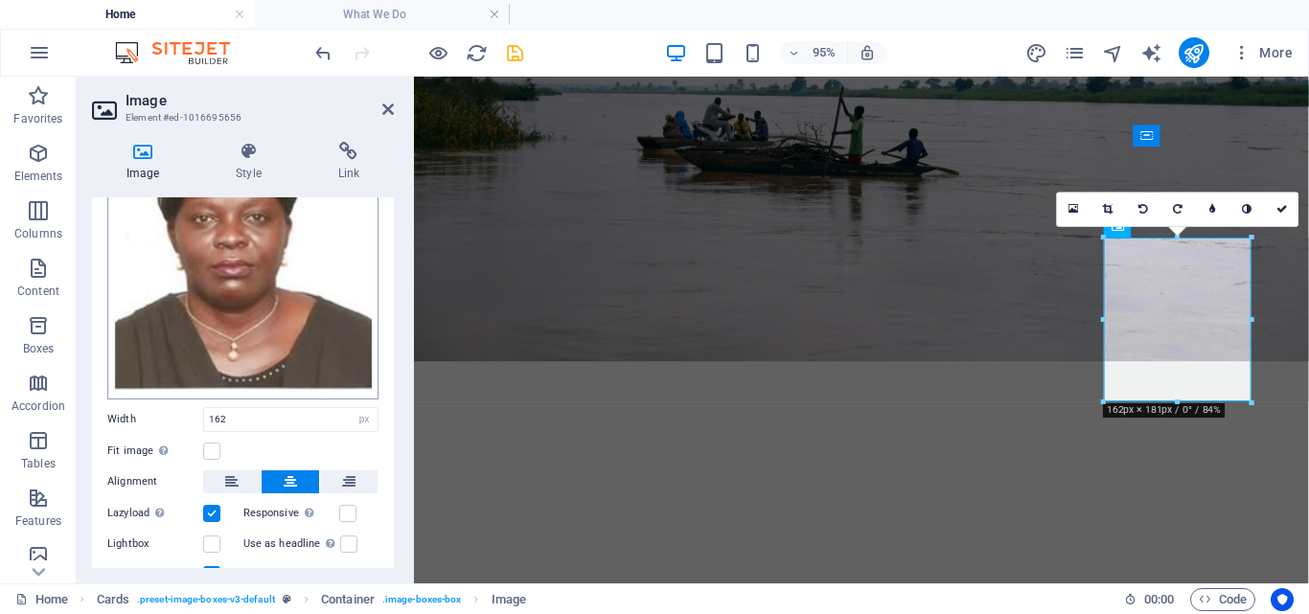
scroll to position [194, 0]
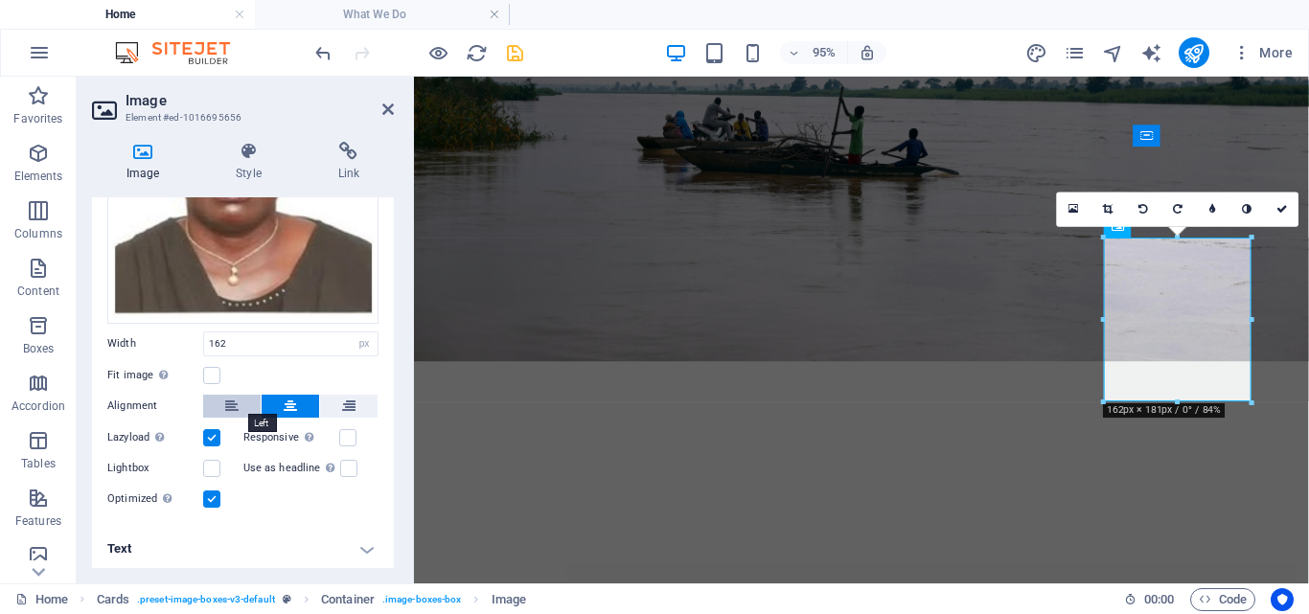
click at [226, 405] on icon at bounding box center [231, 406] width 13 height 23
click at [286, 395] on icon at bounding box center [290, 406] width 13 height 23
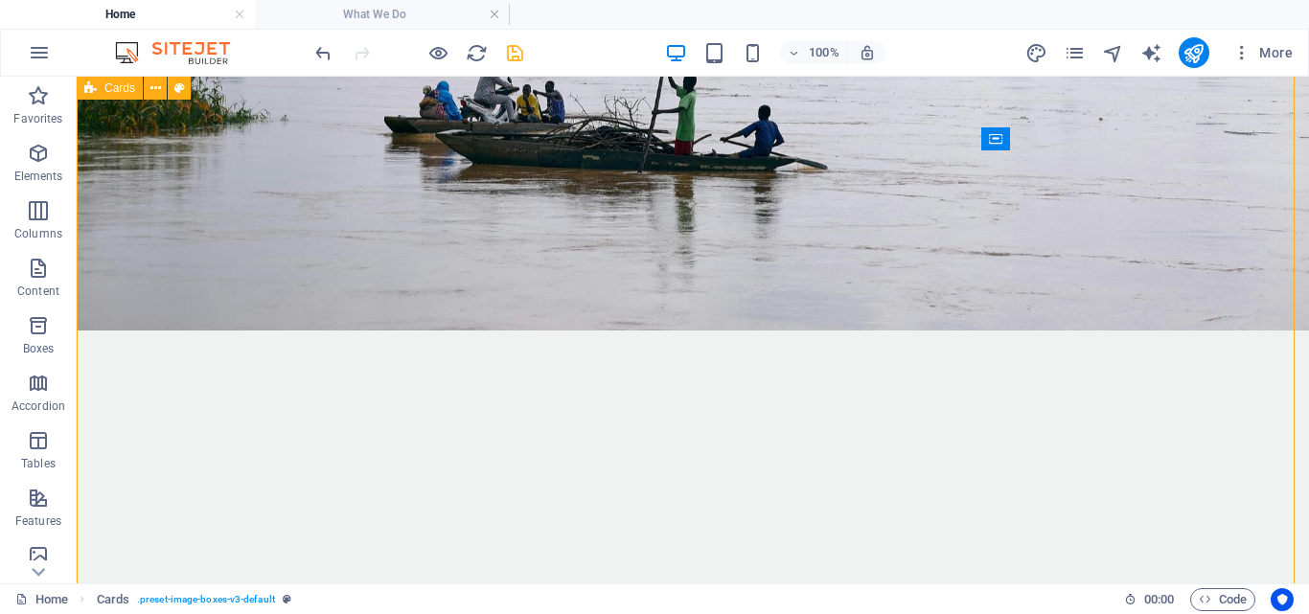
scroll to position [3611, 0]
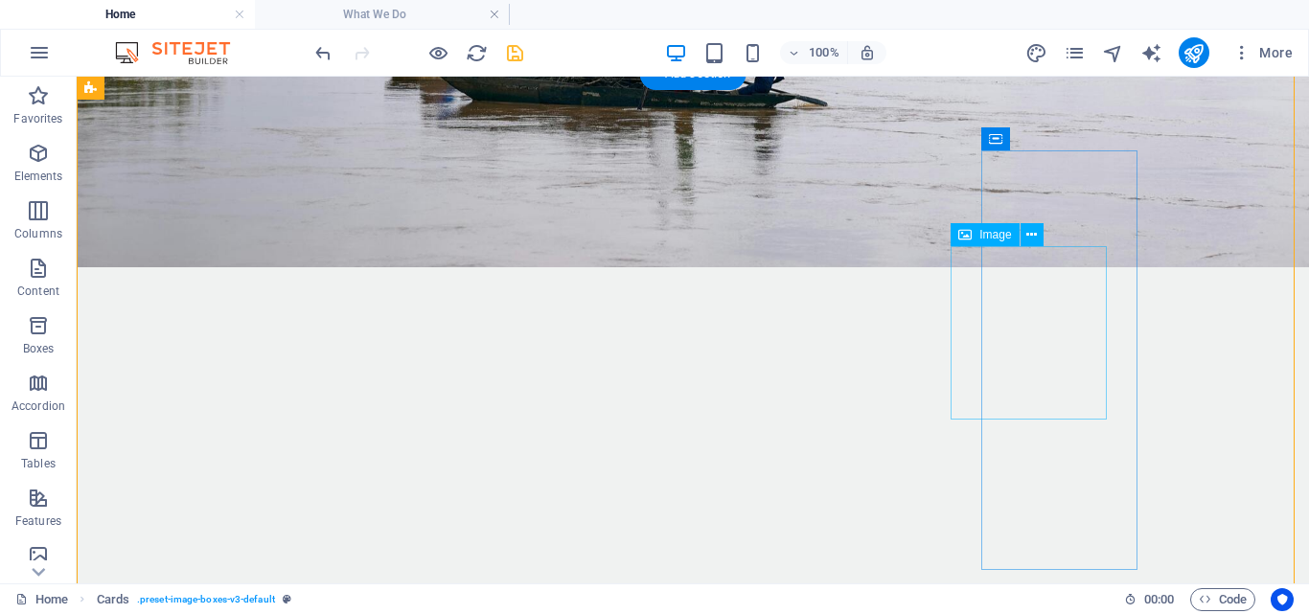
select select "px"
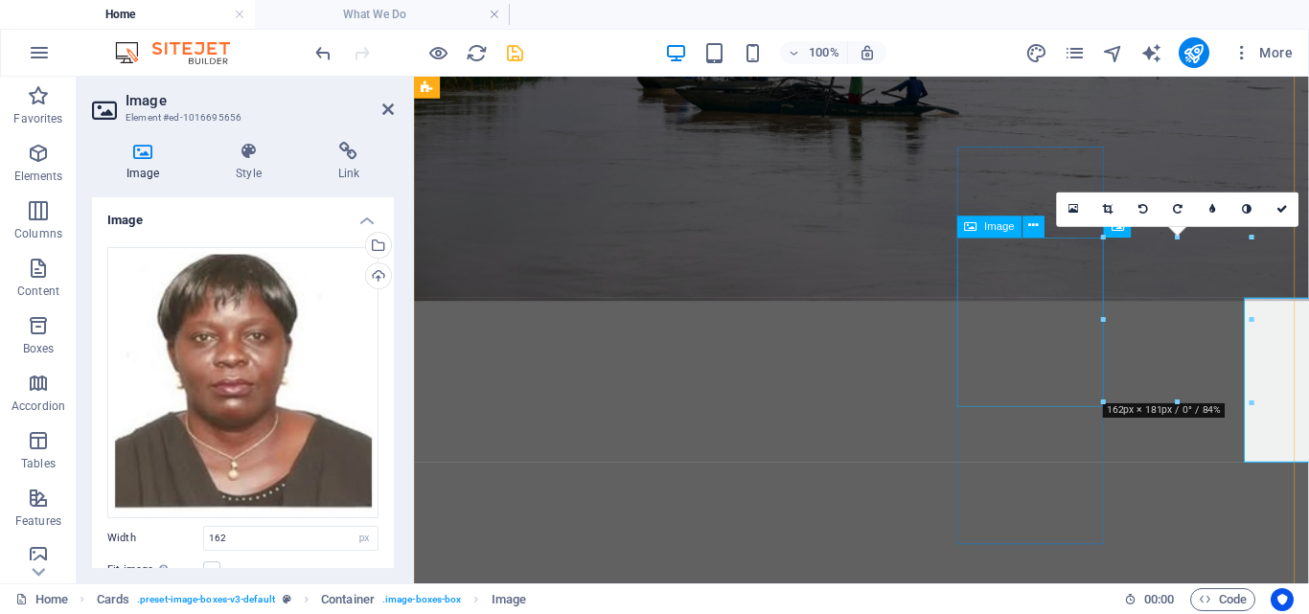
scroll to position [3548, 0]
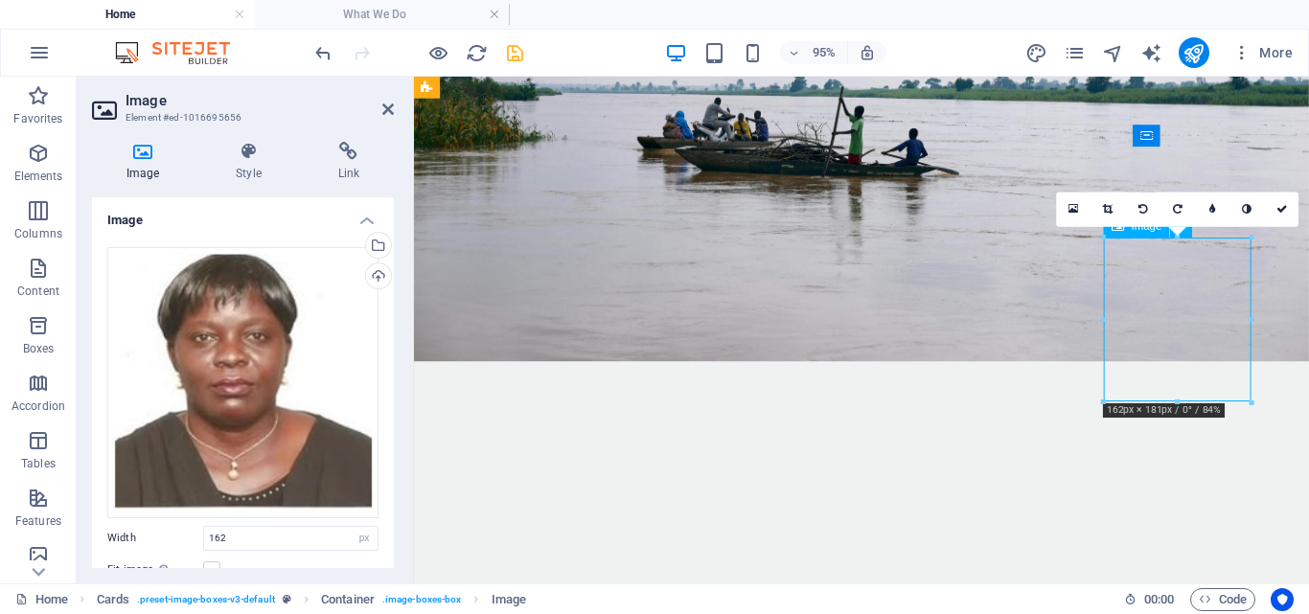
drag, startPoint x: 1203, startPoint y: 291, endPoint x: 1267, endPoint y: 296, distance: 63.4
click at [511, 56] on icon "save" at bounding box center [515, 53] width 22 height 22
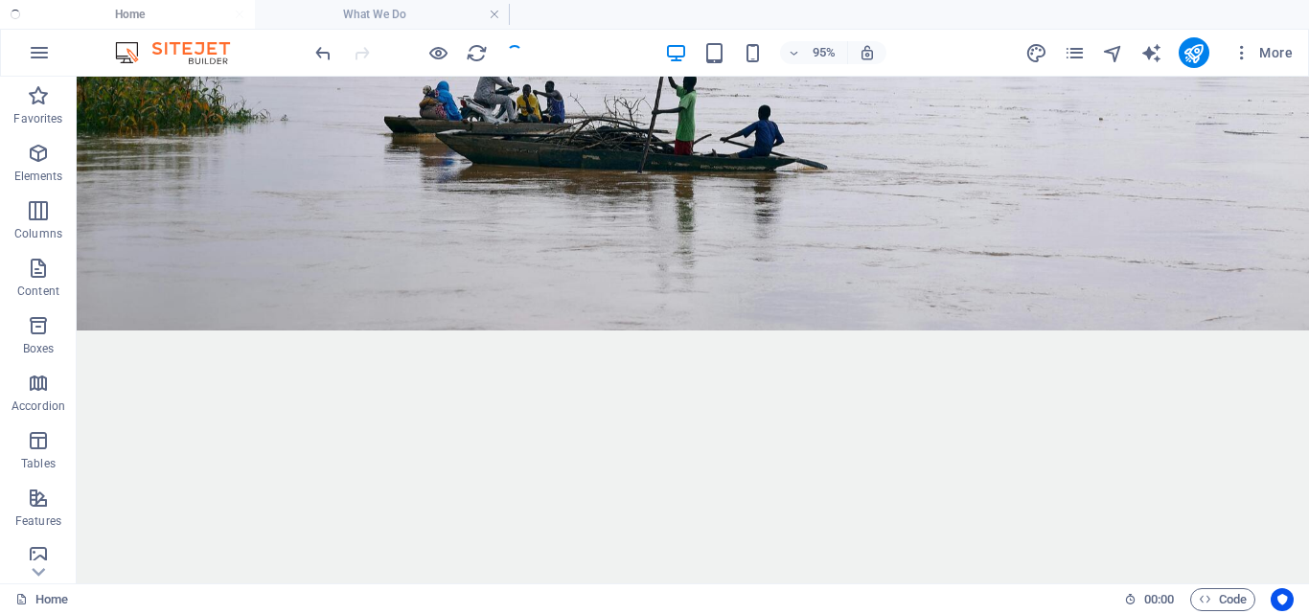
checkbox input "false"
